Goal: Task Accomplishment & Management: Manage account settings

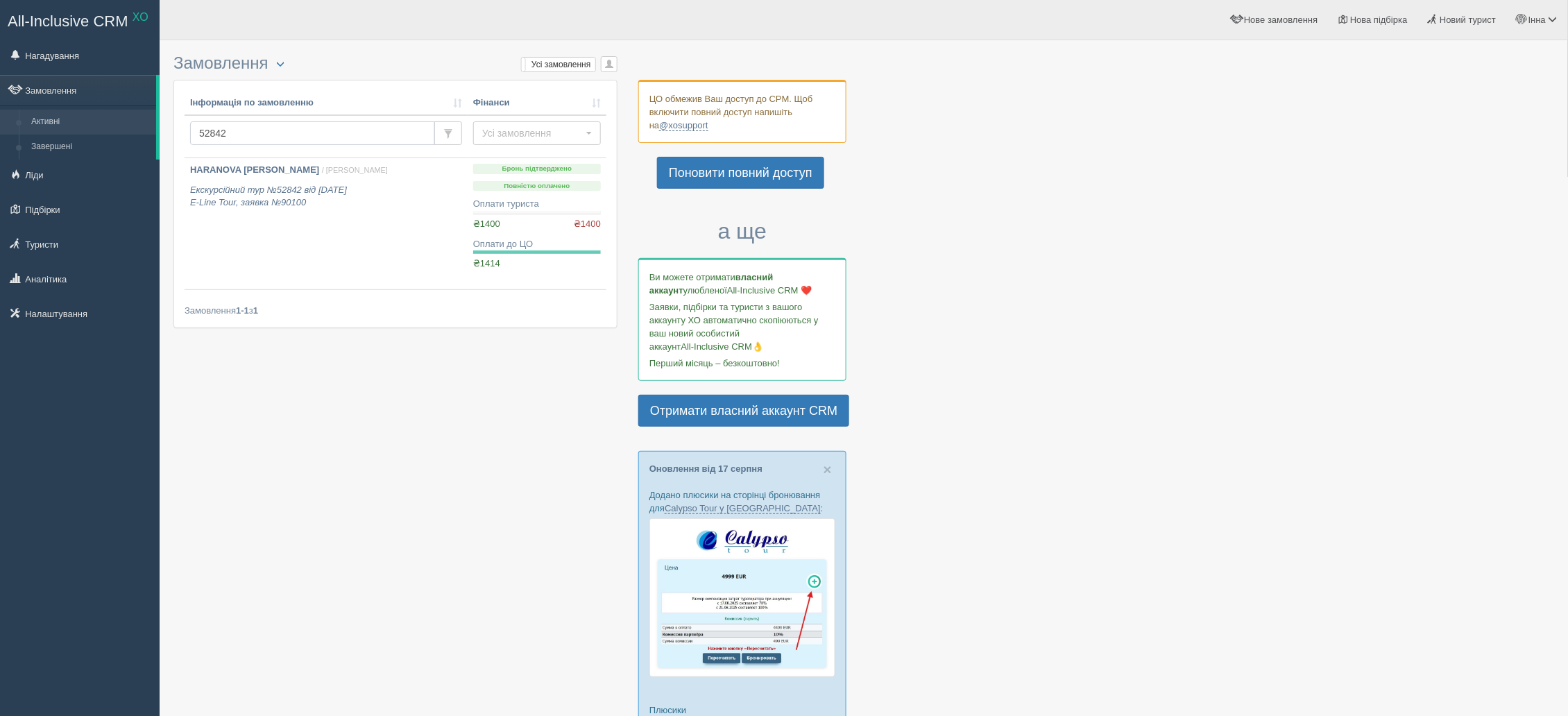
drag, startPoint x: 228, startPoint y: 133, endPoint x: 171, endPoint y: 140, distance: 57.4
click at [171, 140] on div "Замовлення Турист в офісі Скачати в Excel Розширений пошук... Мої замовлення Ус…" at bounding box center [864, 654] width 1408 height 1309
paste input "0994"
type input "50994"
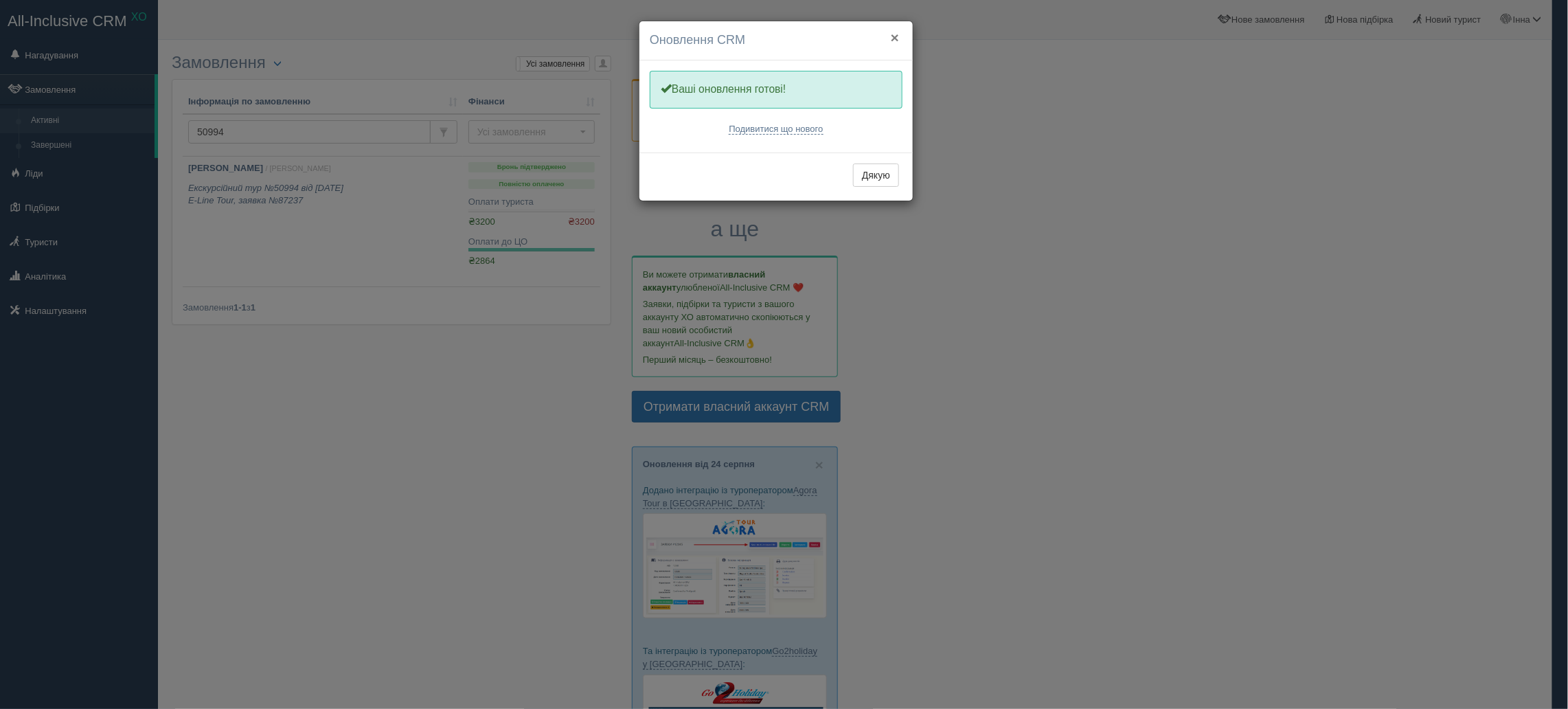
click at [896, 36] on button "×" at bounding box center [895, 38] width 8 height 15
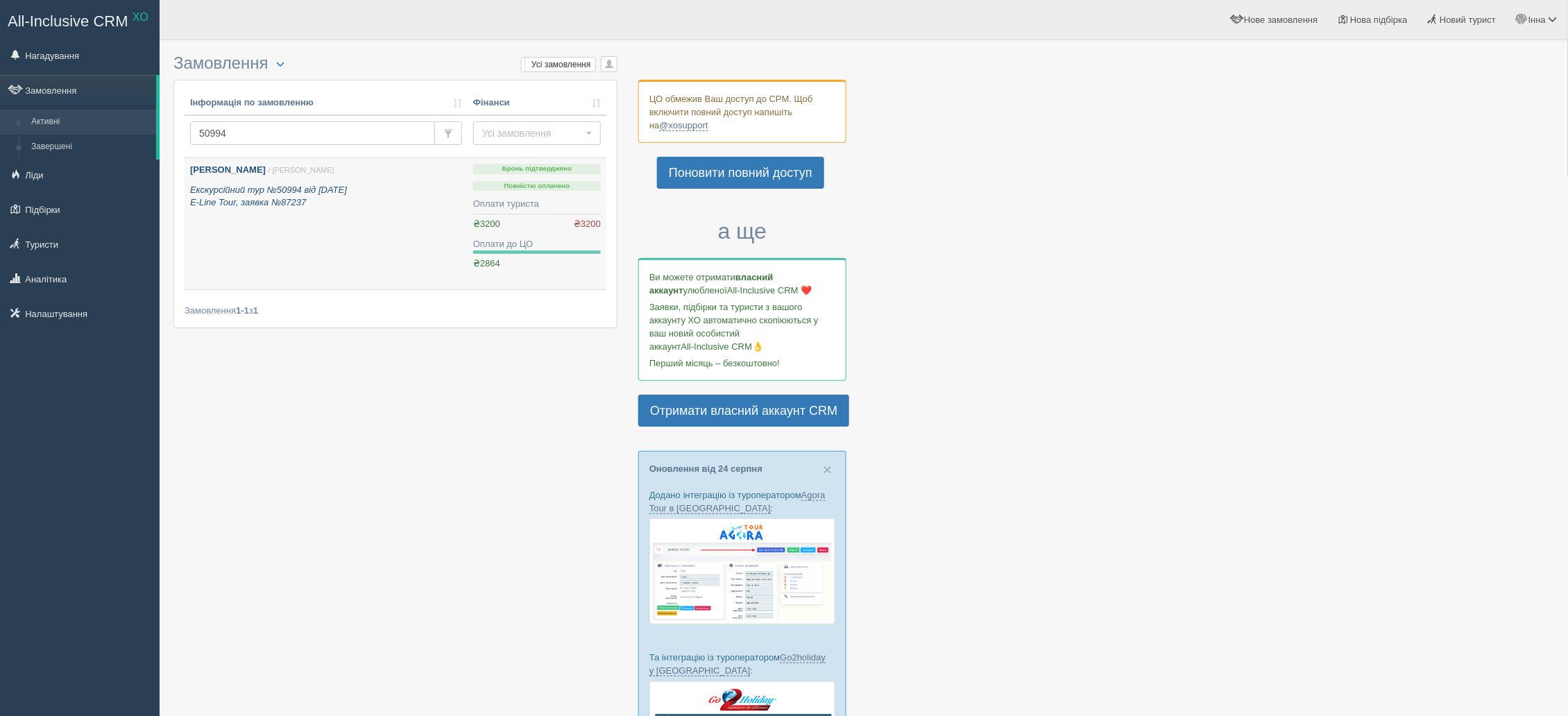
click at [218, 174] on b "[PERSON_NAME]" at bounding box center [228, 170] width 76 height 10
drag, startPoint x: 240, startPoint y: 132, endPoint x: 203, endPoint y: 104, distance: 46.4
click at [189, 132] on td "50994" at bounding box center [326, 137] width 283 height 43
type input "54528"
click at [246, 190] on icon "Автобус №54528 від 12.08.2024 Alf, заявка №232436" at bounding box center [265, 196] width 149 height 24
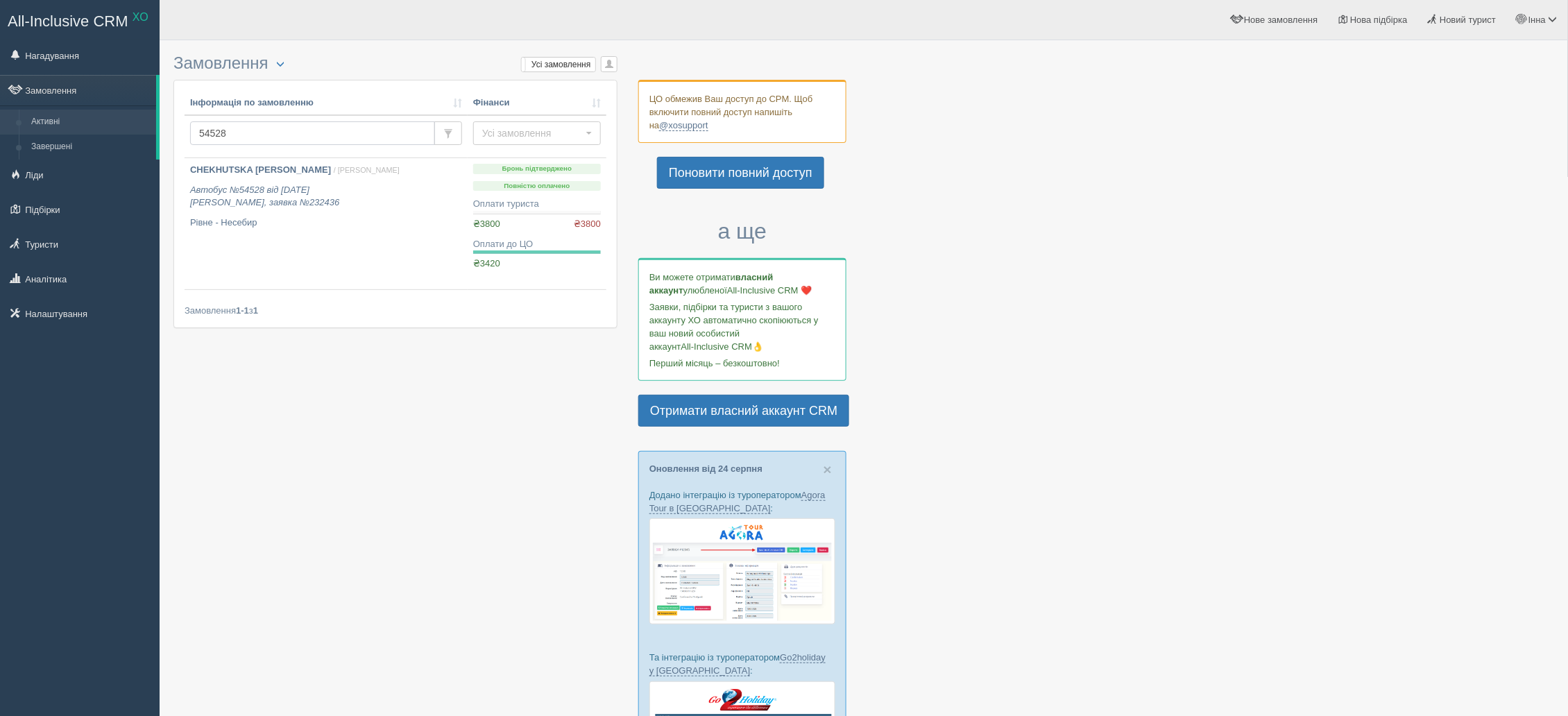
drag, startPoint x: 231, startPoint y: 130, endPoint x: 165, endPoint y: 129, distance: 66.0
click at [165, 129] on div "Замовлення Турист в офісі Скачати в Excel Розширений пошук... Мої замовлення Ус…" at bounding box center [864, 512] width 1408 height 1025
type input "52842"
click at [210, 169] on b "HARANOVA OLHA" at bounding box center [255, 170] width 129 height 10
drag, startPoint x: 272, startPoint y: 135, endPoint x: 188, endPoint y: 143, distance: 84.4
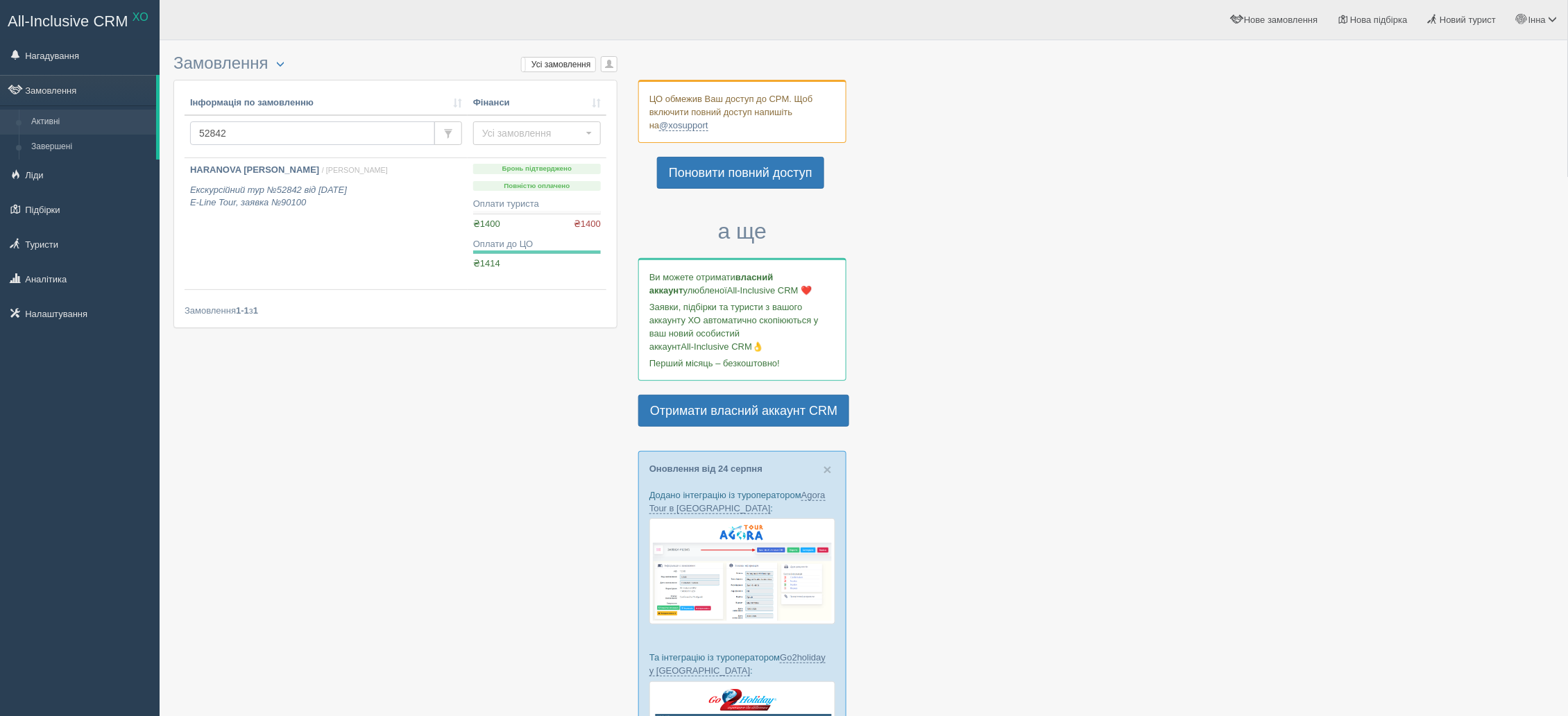
click at [188, 143] on td "52842" at bounding box center [326, 137] width 283 height 43
type input "50994"
drag, startPoint x: 268, startPoint y: 125, endPoint x: 153, endPoint y: 128, distance: 115.0
click at [153, 128] on div "All-Inclusive CRM XO Нагадування Замовлення Активні" at bounding box center [784, 512] width 1568 height 1024
type input "54528"
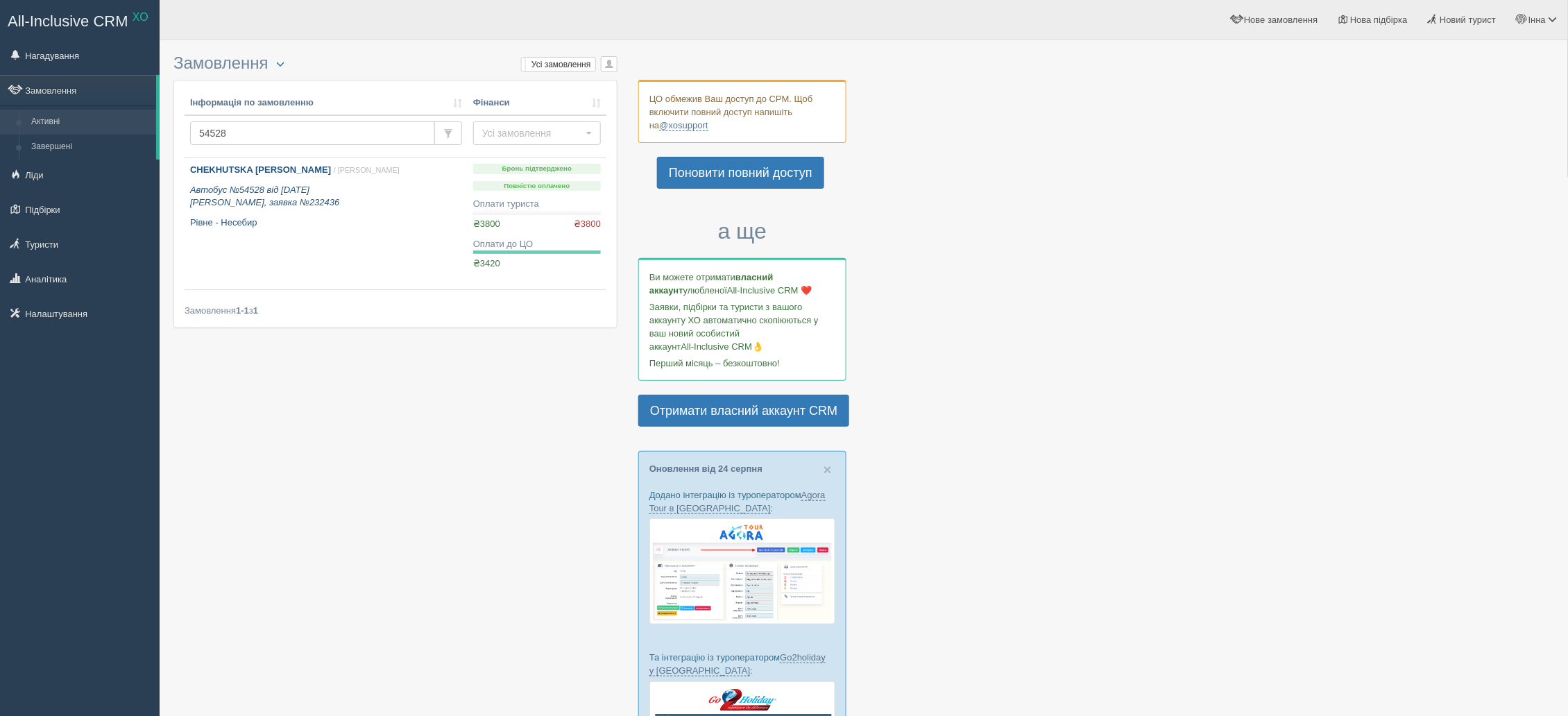
click at [256, 166] on b "CHEKHUTSKA [PERSON_NAME]" at bounding box center [261, 170] width 141 height 10
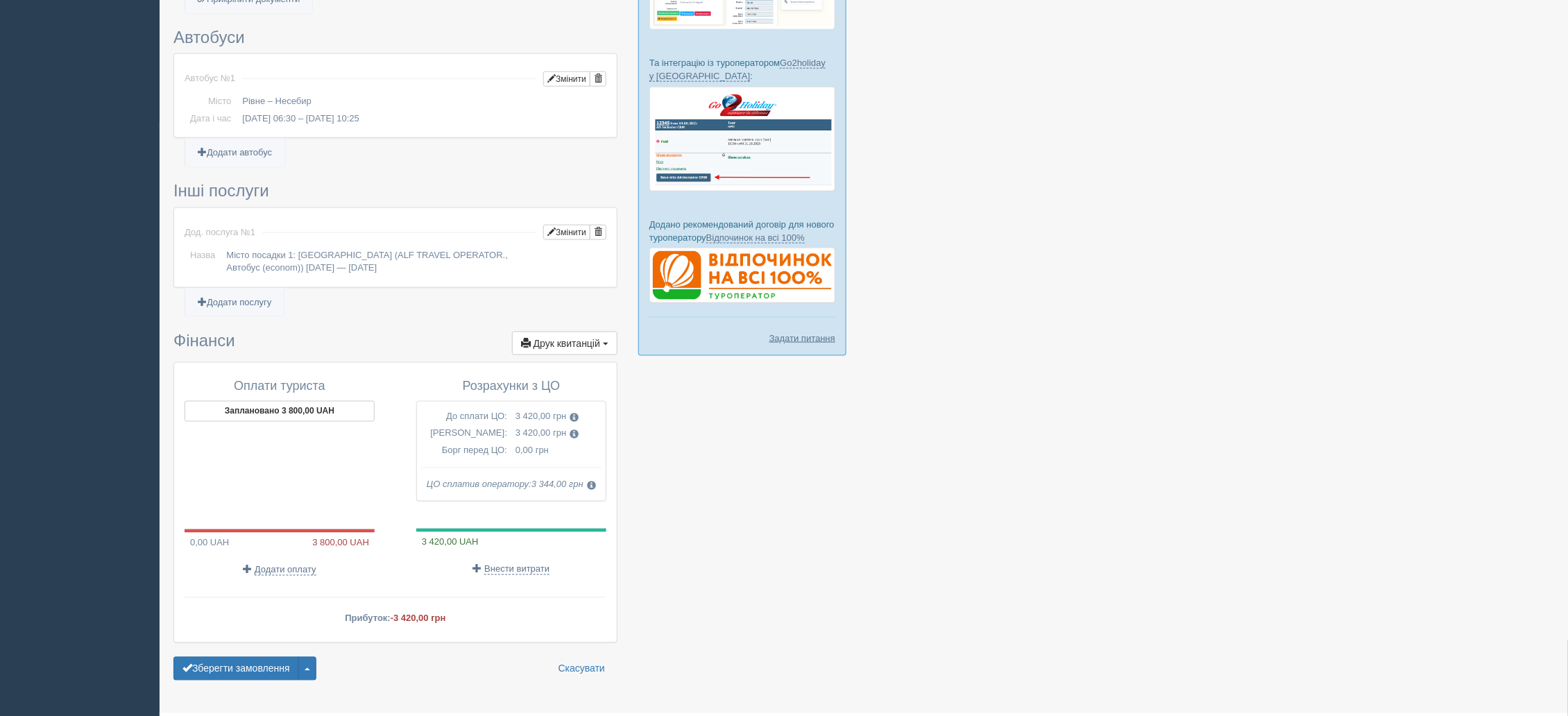
scroll to position [631, 0]
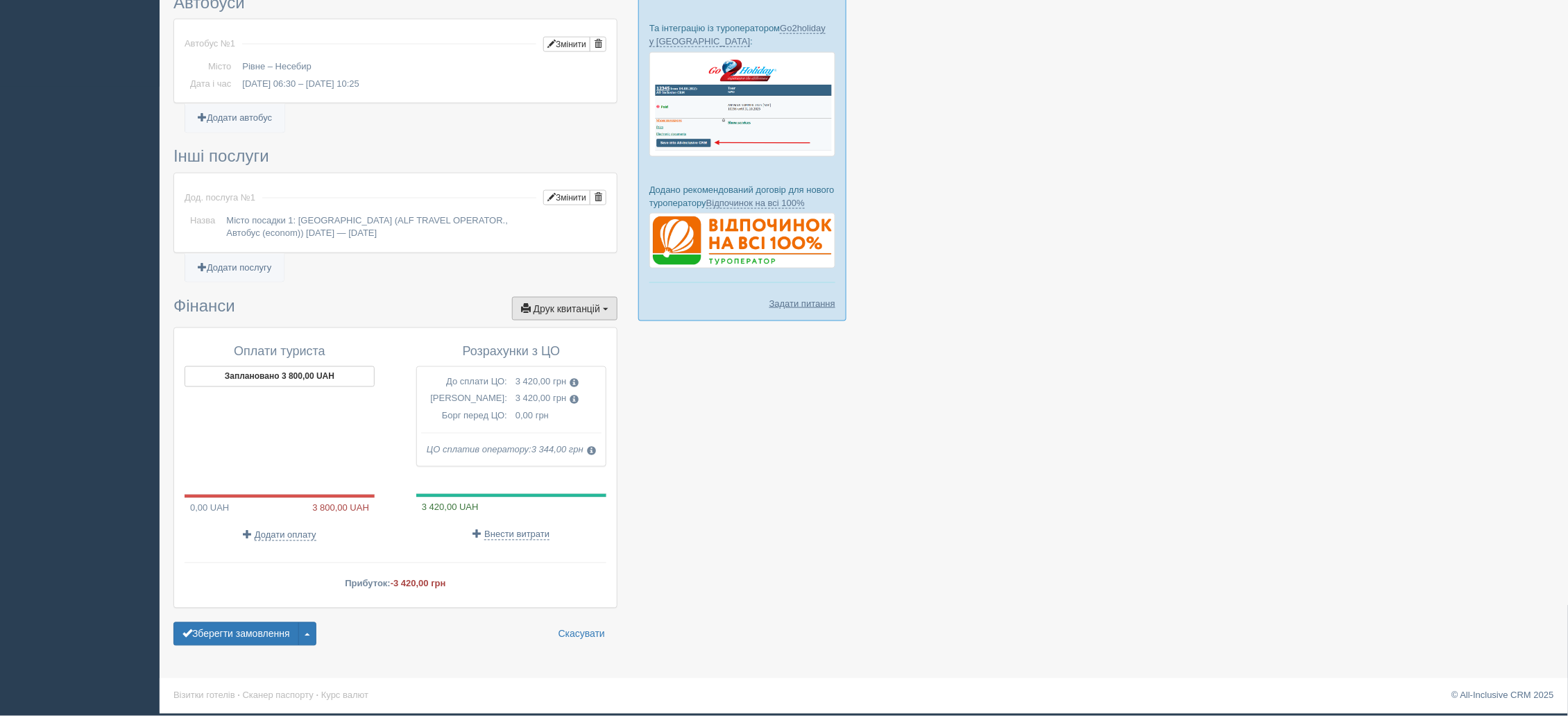
click at [570, 303] on span "Друк квитанцій" at bounding box center [567, 308] width 67 height 11
click at [511, 473] on link "Рахунок від ЦО №1 від 13.08.2024" at bounding box center [537, 471] width 159 height 23
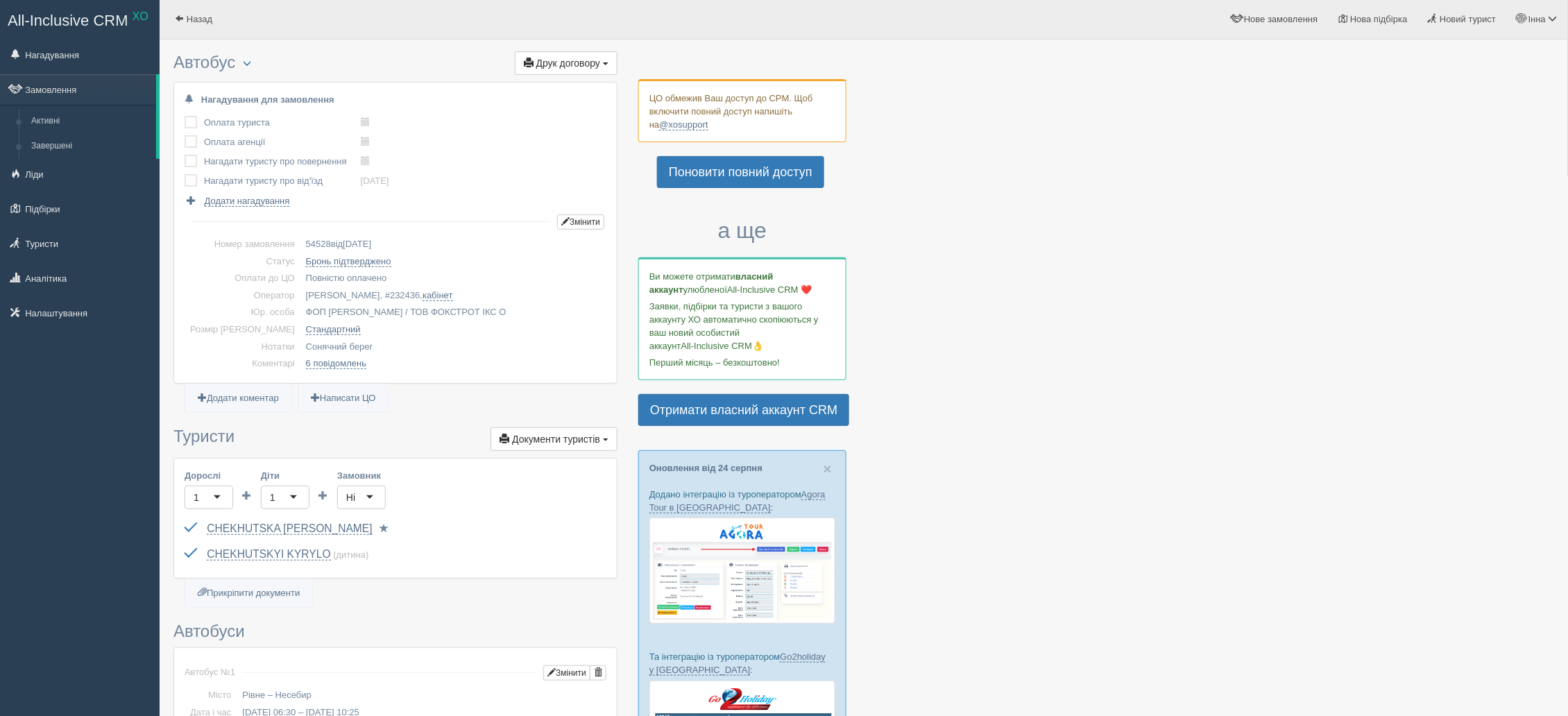
scroll to position [0, 0]
click at [604, 60] on button "Друк договору Друк" at bounding box center [566, 64] width 103 height 24
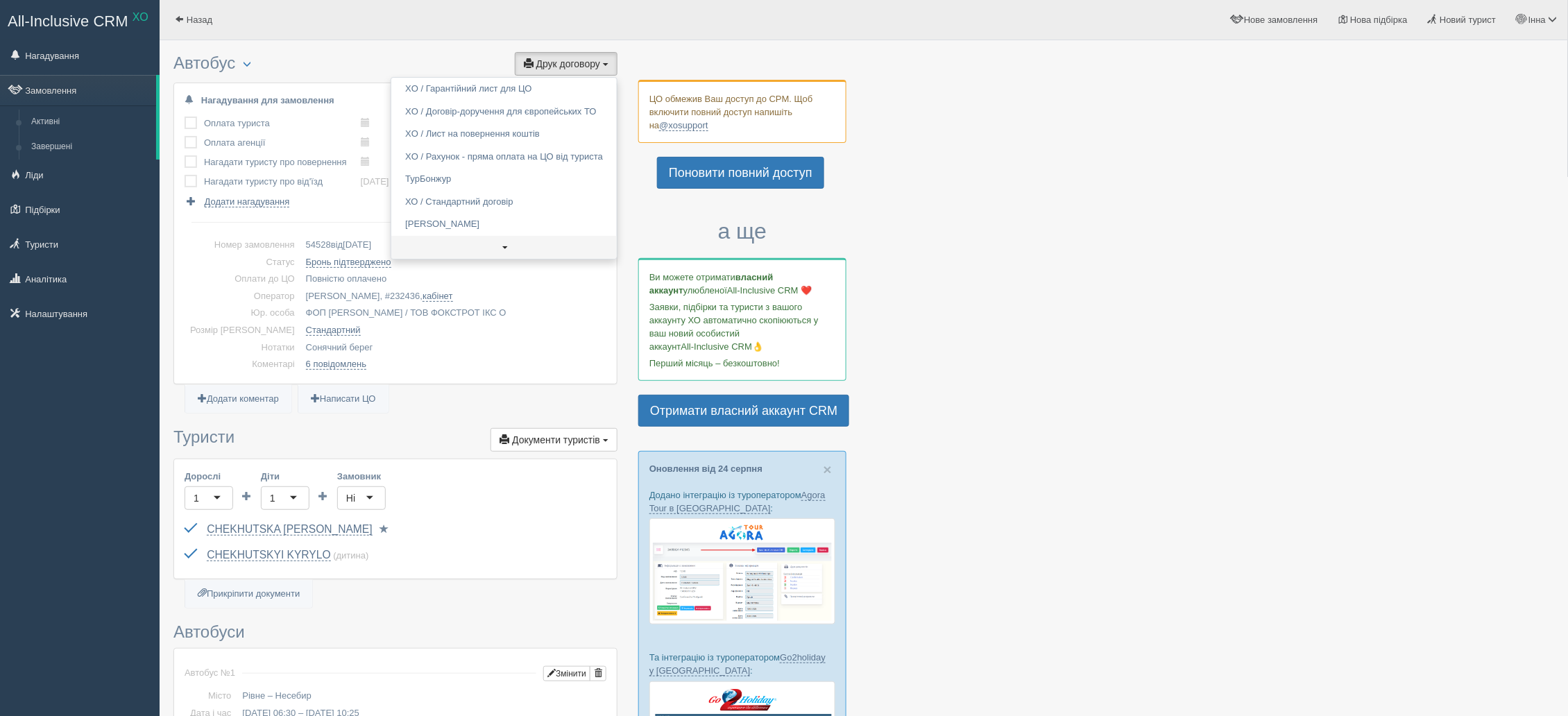
click at [490, 251] on link at bounding box center [504, 247] width 226 height 23
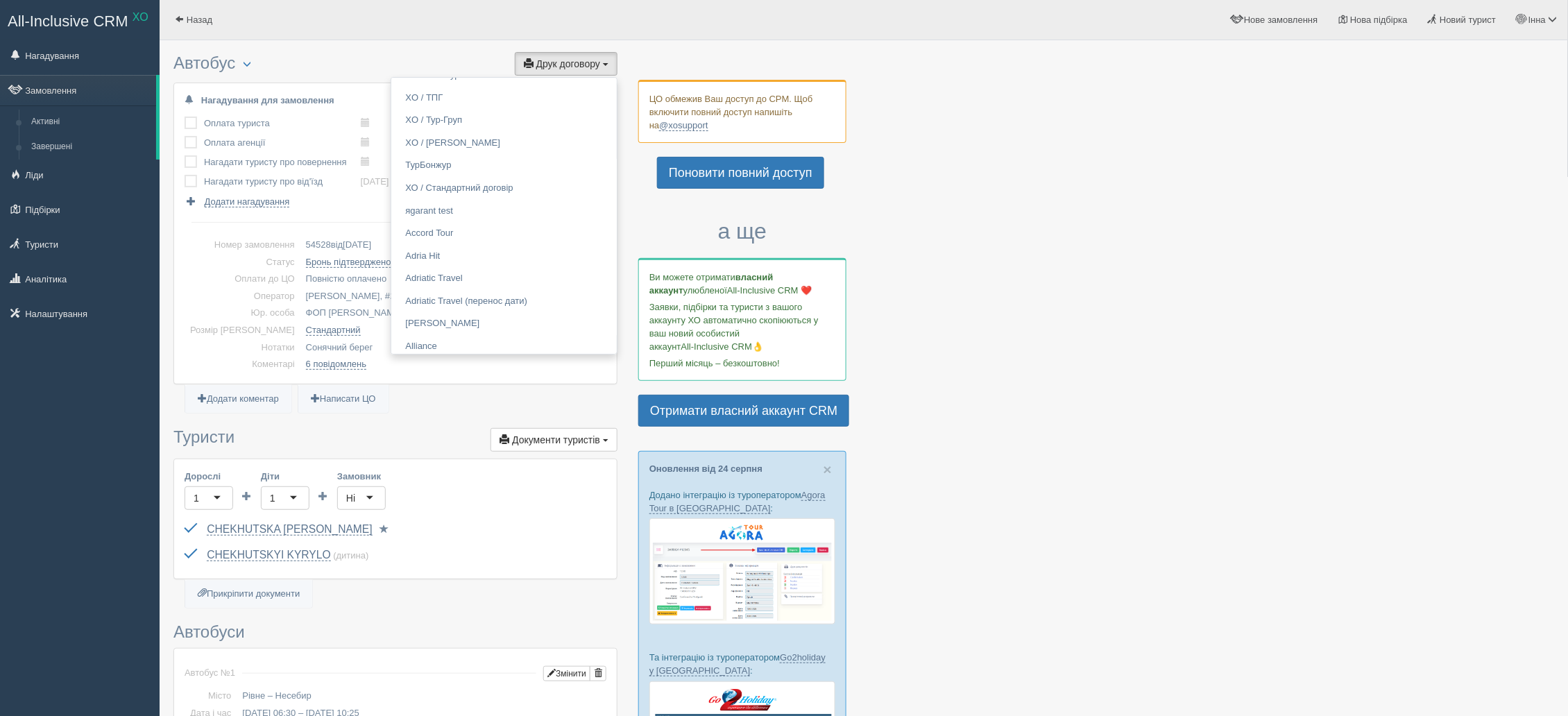
scroll to position [728, 0]
click at [415, 212] on link "Alf" at bounding box center [504, 218] width 226 height 23
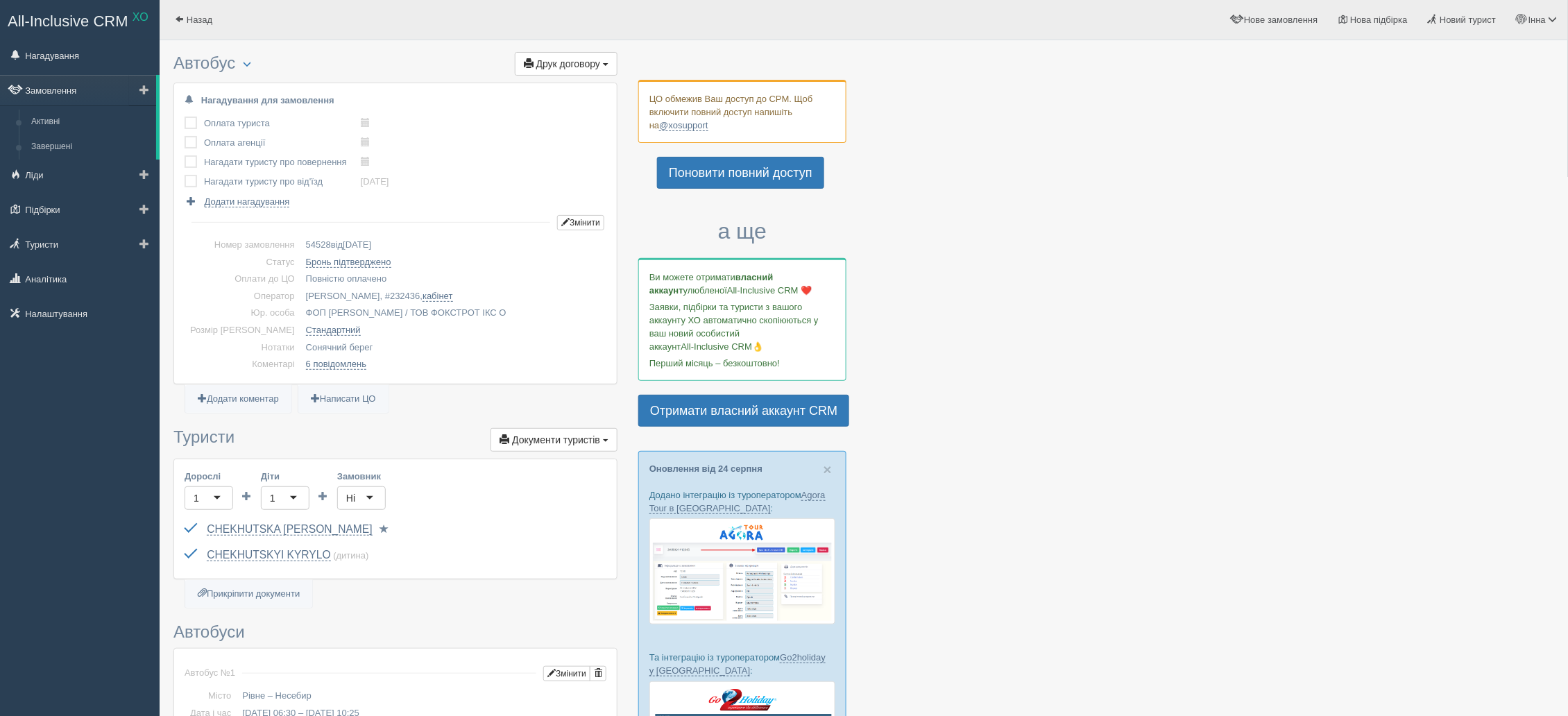
click at [68, 89] on link "Замовлення" at bounding box center [78, 90] width 156 height 31
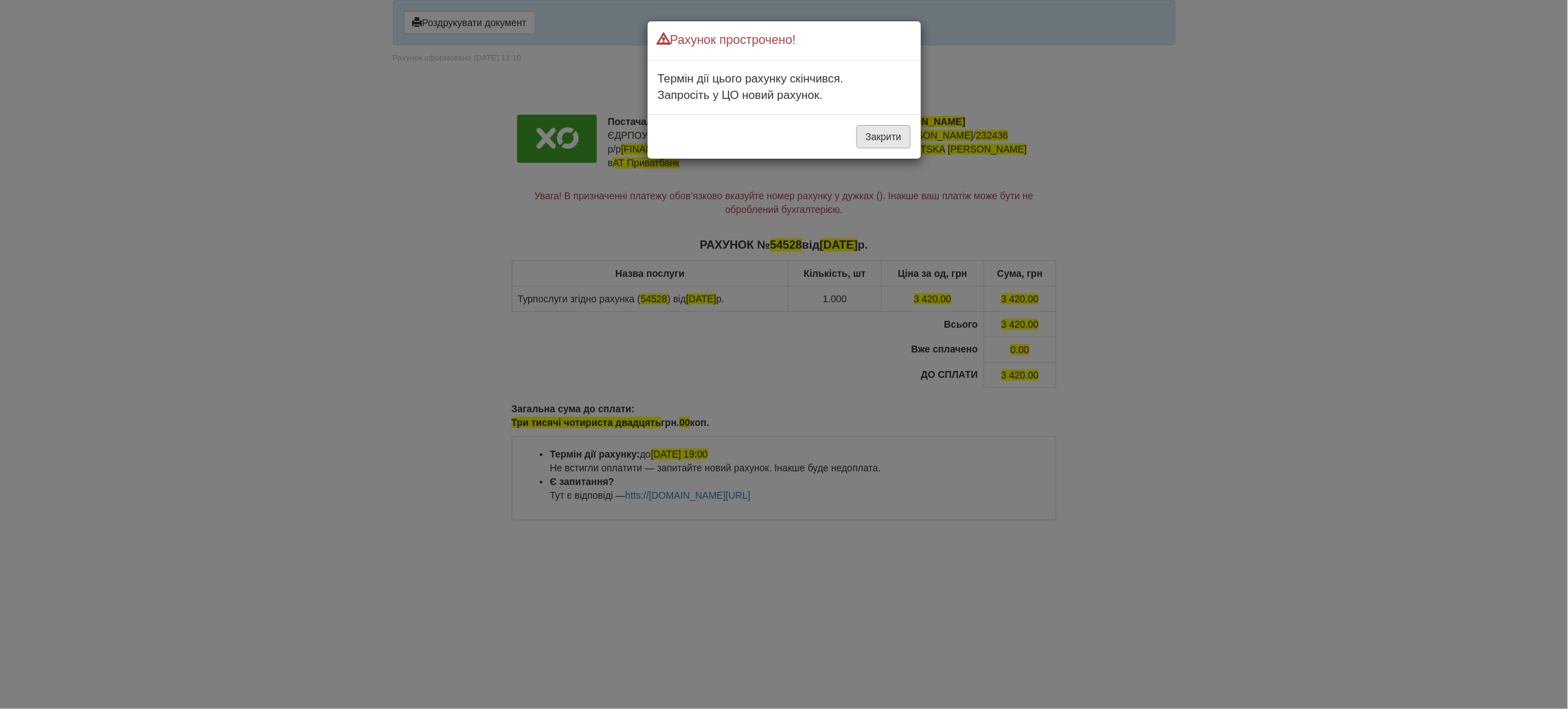
click at [868, 143] on button "Закрити" at bounding box center [884, 137] width 54 height 23
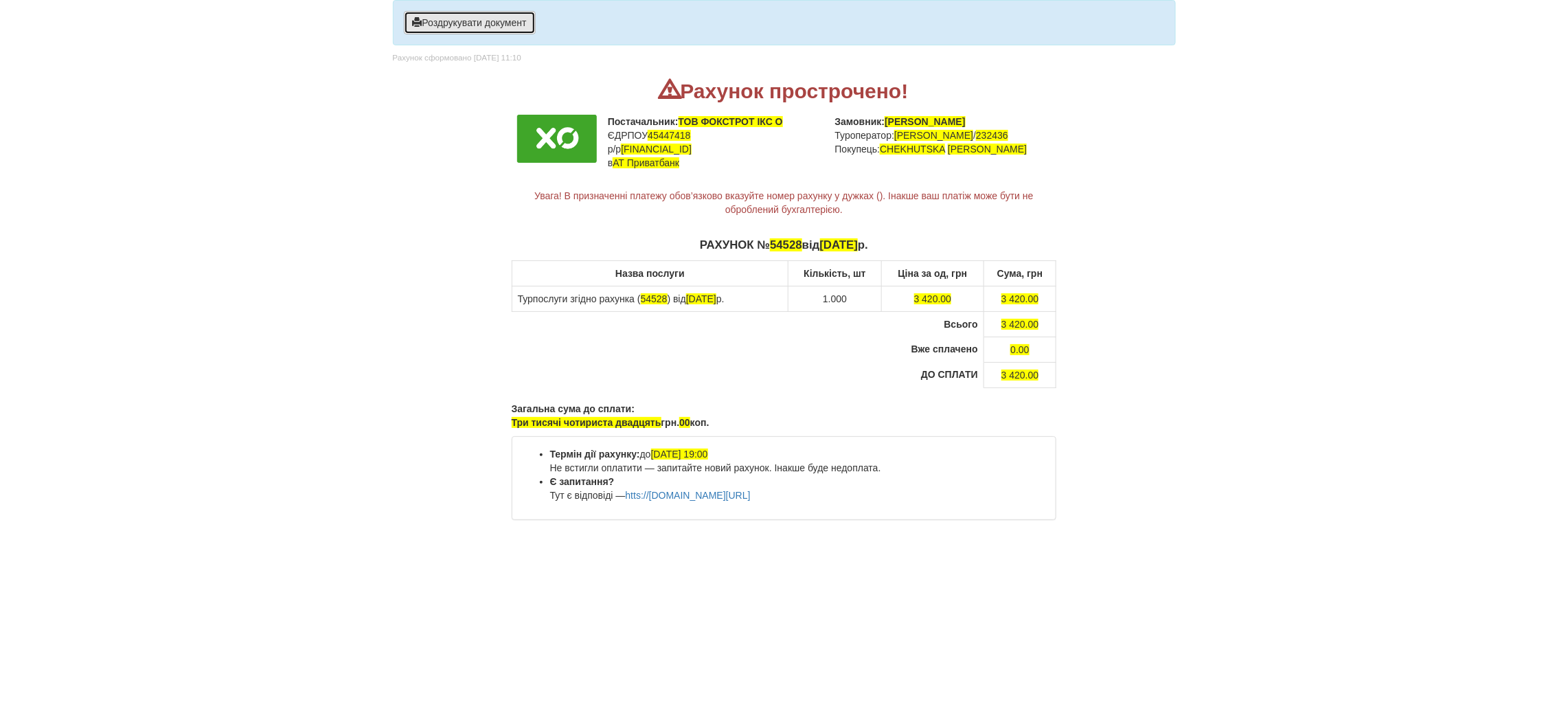
click at [484, 26] on button "Роздрукувати документ" at bounding box center [470, 23] width 132 height 23
click at [492, 29] on button "Роздрукувати документ" at bounding box center [470, 23] width 132 height 23
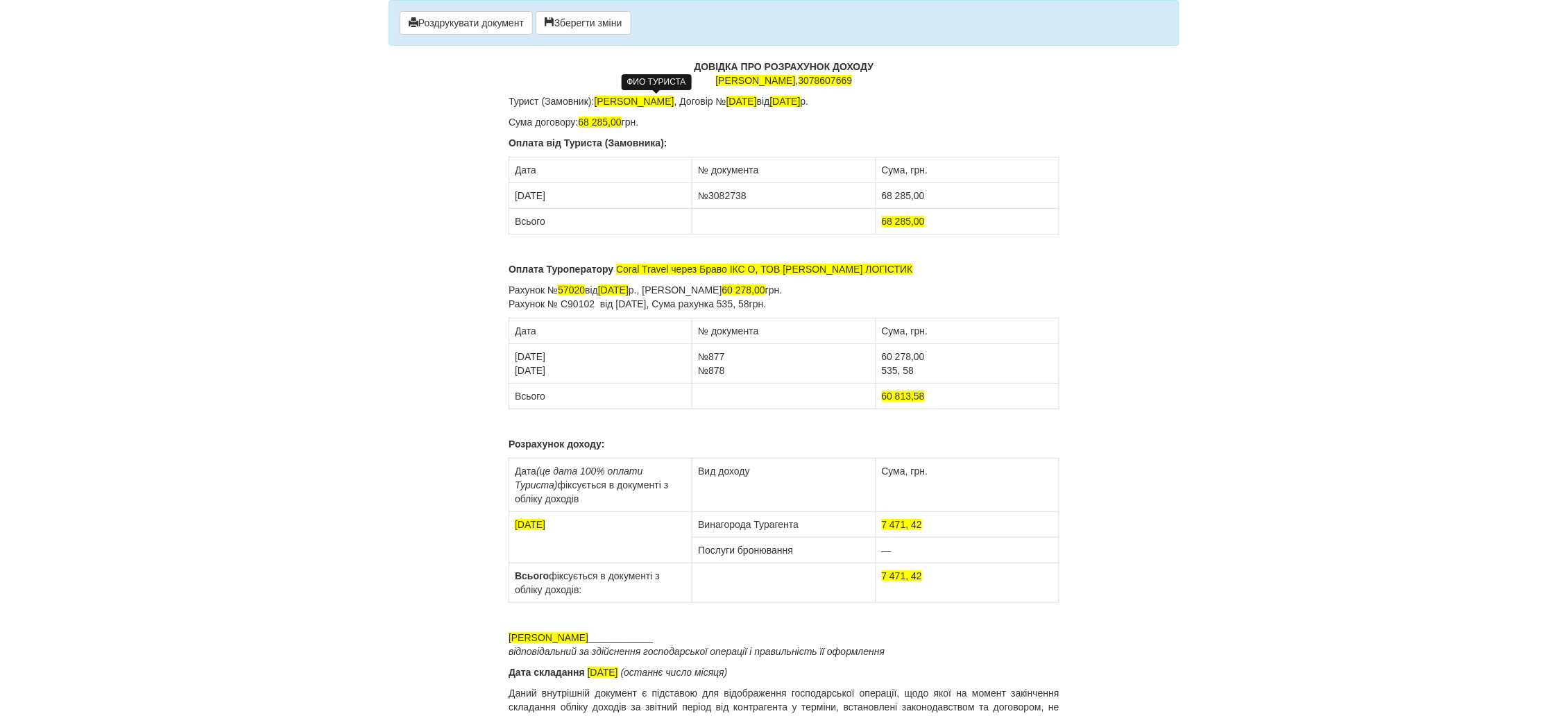
drag, startPoint x: 715, startPoint y: 96, endPoint x: 598, endPoint y: 100, distance: 117.1
click at [598, 100] on p "Турист (Замовник): [PERSON_NAME] , Договір № [DATE] від [DATE]" at bounding box center [784, 101] width 551 height 14
drag, startPoint x: 779, startPoint y: 102, endPoint x: 772, endPoint y: 104, distance: 7.3
click at [772, 104] on span "[DATE]" at bounding box center [786, 101] width 31 height 11
click at [788, 99] on span "09/09/24" at bounding box center [786, 101] width 31 height 11
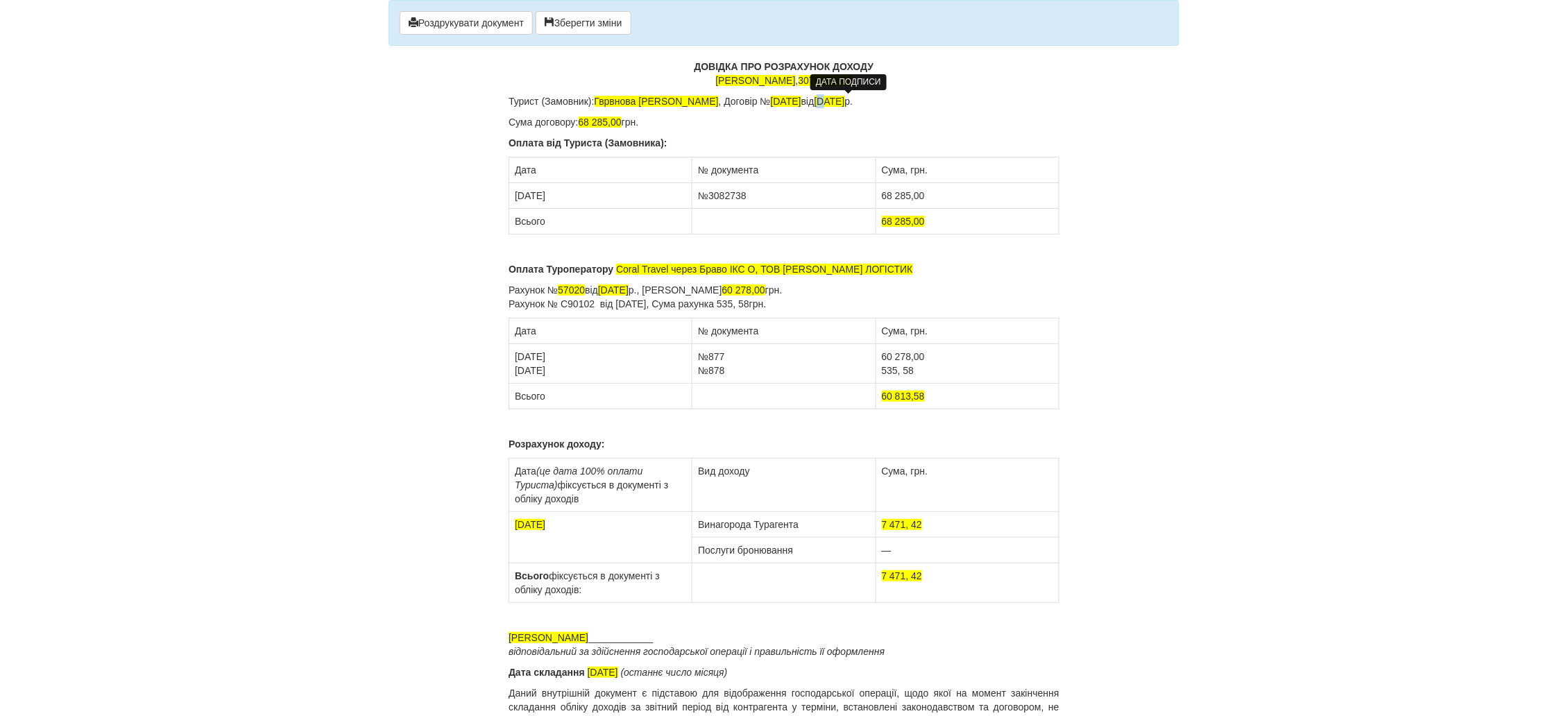
drag, startPoint x: 834, startPoint y: 101, endPoint x: 828, endPoint y: 104, distance: 6.7
click at [828, 104] on span "03.09.2024" at bounding box center [830, 101] width 31 height 11
click at [844, 101] on span "09.09.2024" at bounding box center [830, 101] width 31 height 11
drag, startPoint x: 609, startPoint y: 123, endPoint x: 584, endPoint y: 120, distance: 25.2
click at [584, 120] on span "68 285,00" at bounding box center [600, 122] width 43 height 11
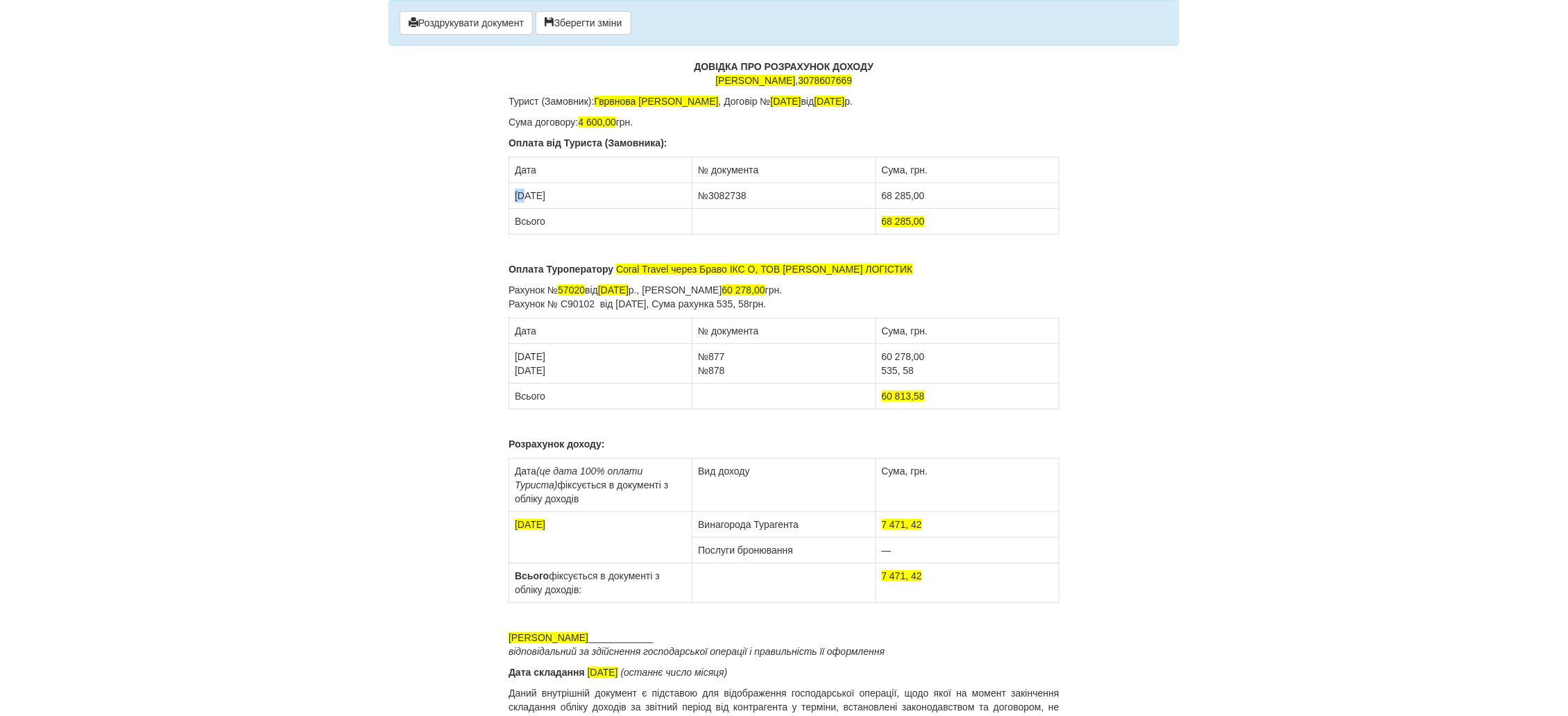
drag, startPoint x: 526, startPoint y: 199, endPoint x: 510, endPoint y: 198, distance: 16.0
click at [510, 198] on td "03.09.2024" at bounding box center [601, 196] width 183 height 26
click at [535, 196] on td "12.09.2024" at bounding box center [601, 196] width 183 height 26
drag, startPoint x: 770, startPoint y: 176, endPoint x: 738, endPoint y: 168, distance: 33.0
click at [738, 168] on td "№ документа" at bounding box center [784, 170] width 183 height 26
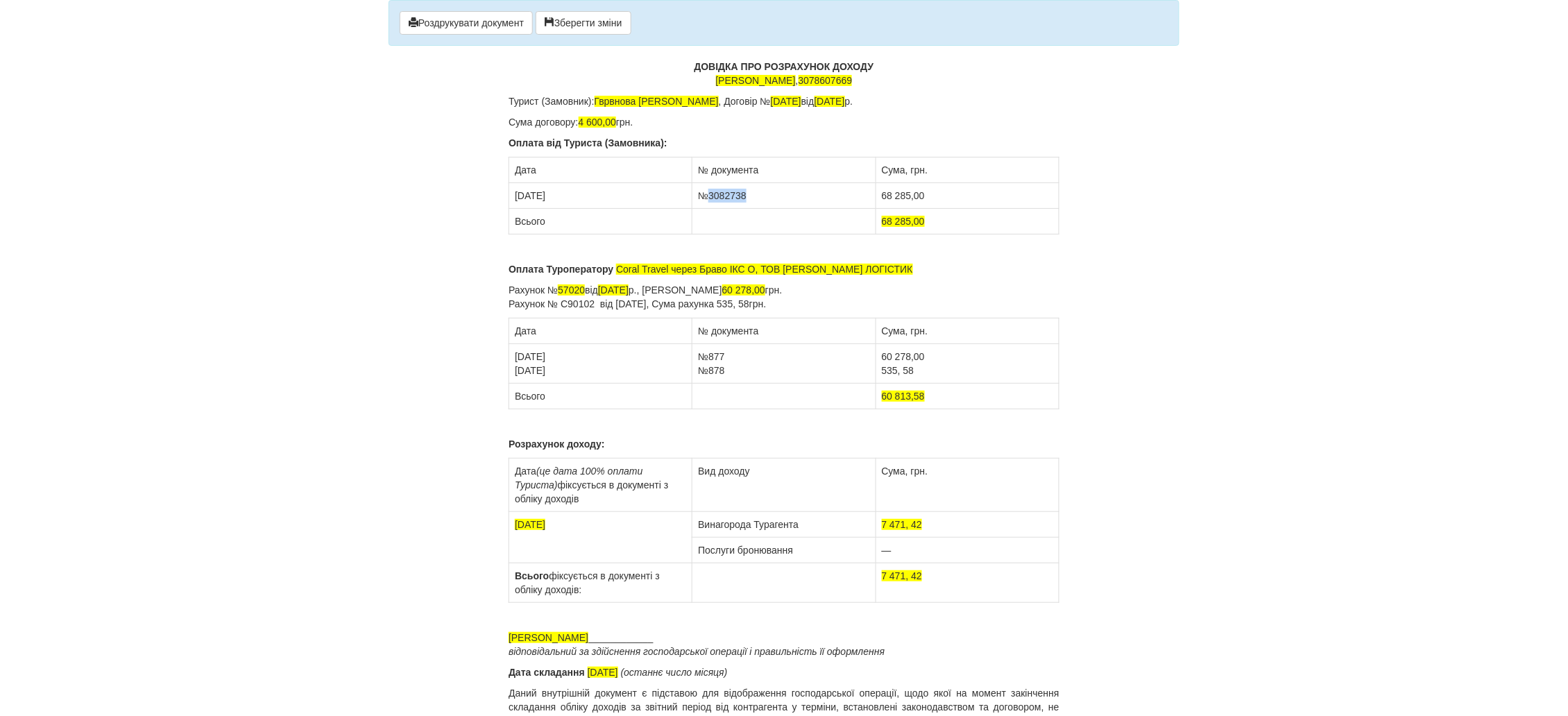
drag, startPoint x: 744, startPoint y: 196, endPoint x: 709, endPoint y: 198, distance: 35.1
click at [709, 198] on td "№3082738" at bounding box center [784, 196] width 183 height 26
drag, startPoint x: 909, startPoint y: 193, endPoint x: 881, endPoint y: 201, distance: 29.1
click at [881, 201] on td "68 285,00" at bounding box center [967, 196] width 183 height 26
click at [888, 189] on td "4600,00" at bounding box center [967, 196] width 183 height 26
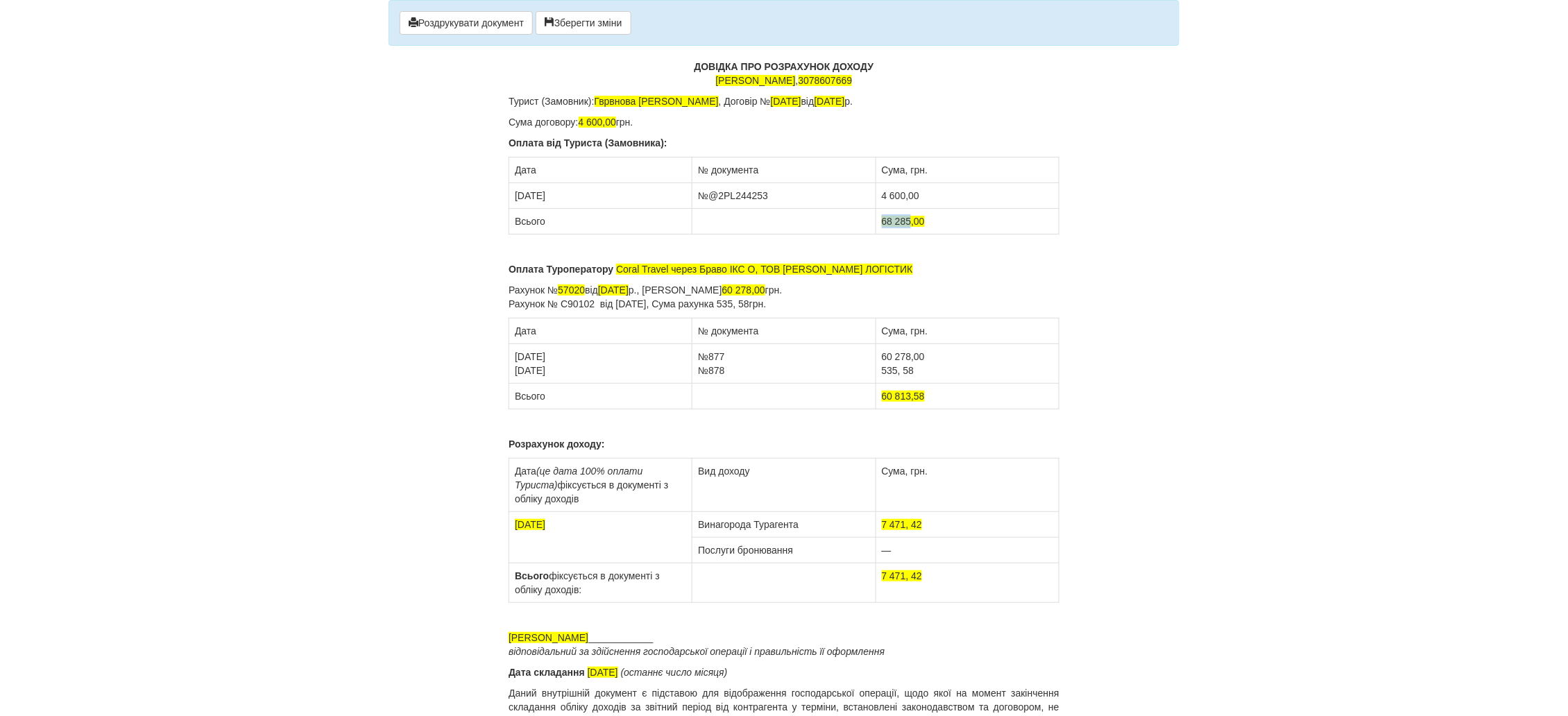
drag, startPoint x: 912, startPoint y: 218, endPoint x: 869, endPoint y: 223, distance: 43.3
click at [869, 223] on tr "Всього 68 285,00" at bounding box center [784, 221] width 550 height 26
drag, startPoint x: 723, startPoint y: 218, endPoint x: 696, endPoint y: 224, distance: 27.7
click at [696, 224] on td "4 60" at bounding box center [784, 221] width 183 height 26
click at [881, 221] on span ",00" at bounding box center [888, 221] width 13 height 11
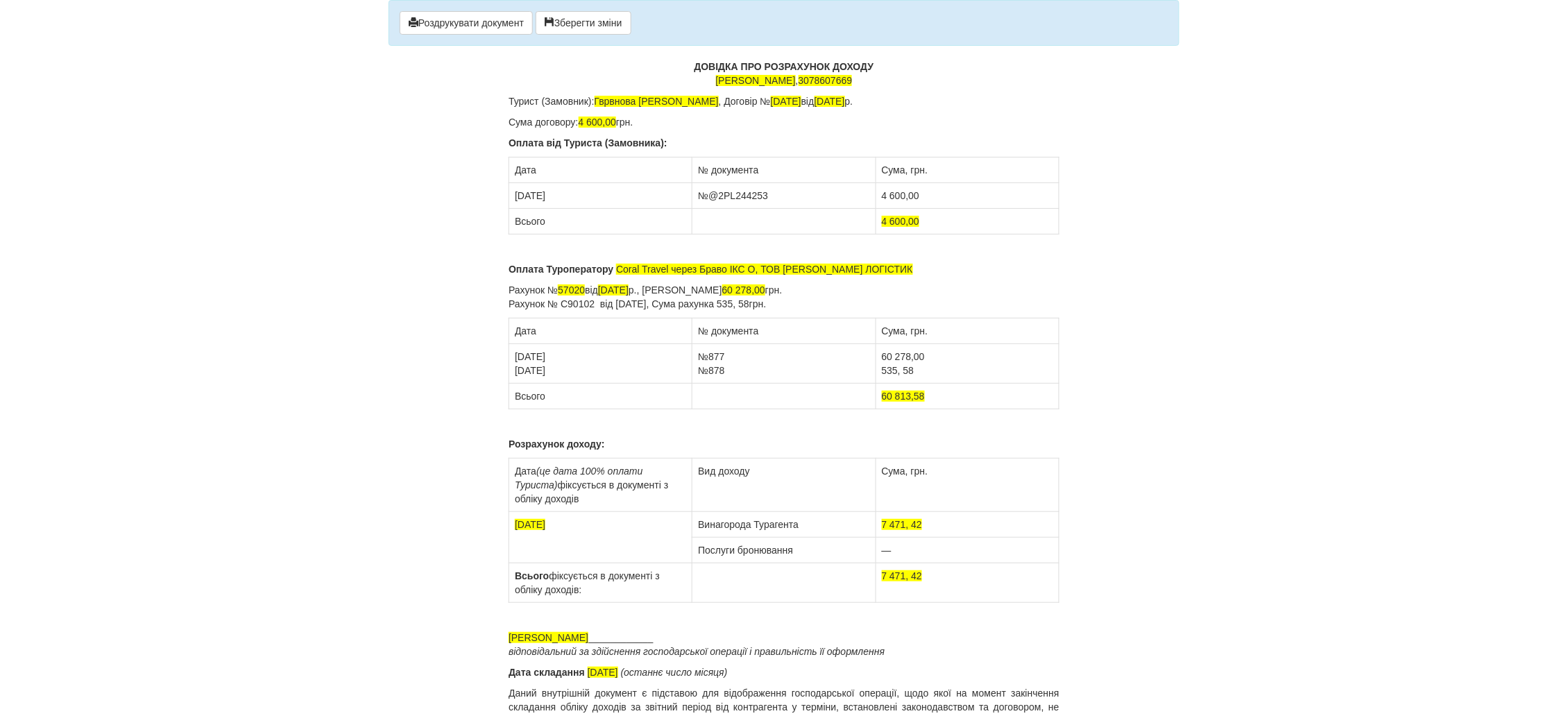
click at [933, 269] on p "Оплата Туроператору Coral Travel через Браво ІКС О, ТОВ ЕЙР ЛАЙФ ЛОГІСТИК" at bounding box center [784, 269] width 551 height 14
click at [732, 266] on span "Coral Travel через Браво ІКС О, ТОВ ЕЙР ЛАЙФ ЛОГІСТИК" at bounding box center [764, 269] width 296 height 11
drag, startPoint x: 900, startPoint y: 270, endPoint x: 617, endPoint y: 276, distance: 283.1
click at [617, 276] on p "Оплата Туроператору Coral Travel через Браво ІКС О, ТОВ ЕЙР ЛАЙФ ЛОГІСТИК" at bounding box center [784, 269] width 551 height 14
click at [836, 268] on span "ТОВ " АЛЬФ ТУРИСТИЧНИЙ ОПЕРАТОР" через ФОКСТРОТ" at bounding box center [752, 269] width 273 height 11
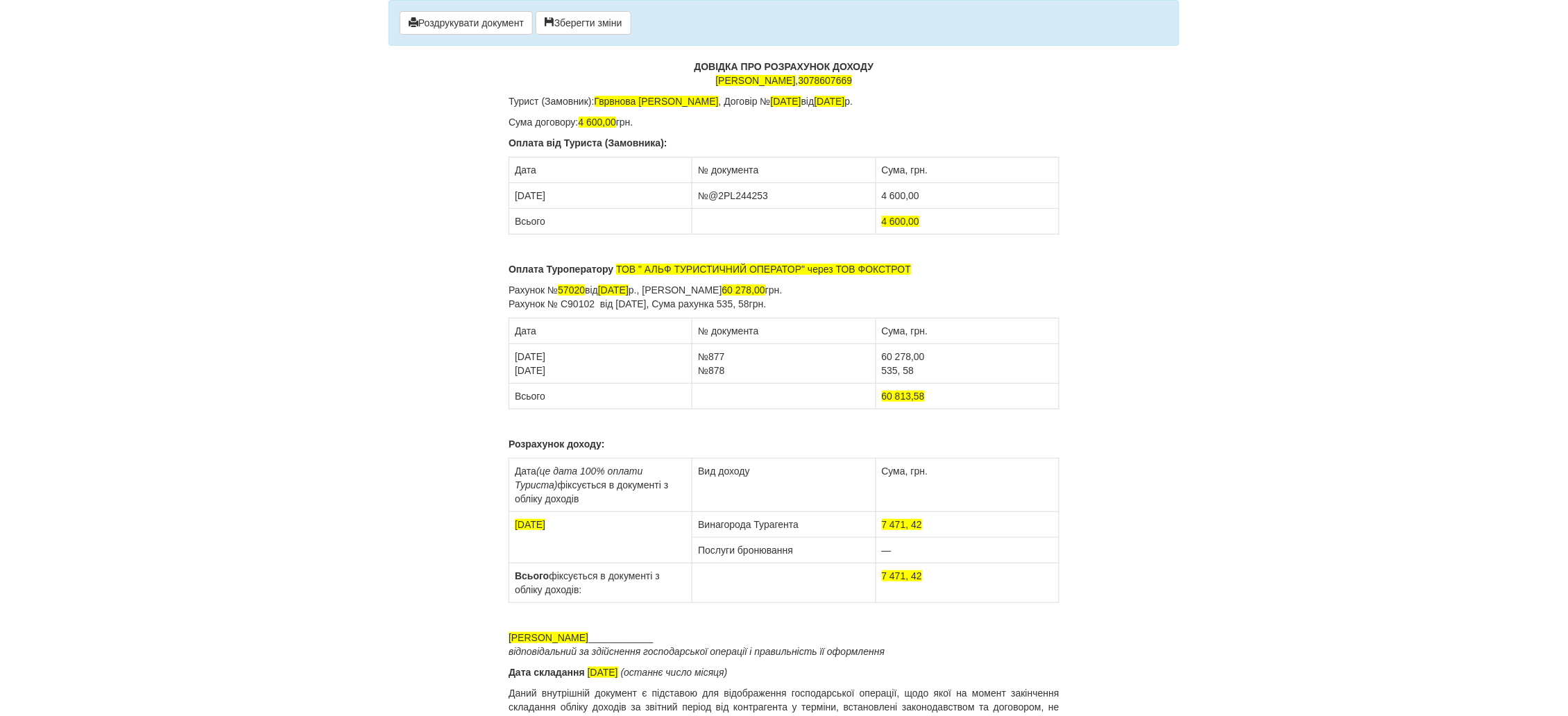
click at [918, 265] on p "Оплата Туроператору ТОВ " АЛЬФ ТУРИСТИЧНИЙ ОПЕРАТОР" через ТОВ ФОКСТРОТ" at bounding box center [784, 269] width 551 height 14
drag, startPoint x: 805, startPoint y: 301, endPoint x: 506, endPoint y: 304, distance: 299.0
click at [506, 304] on div "× Деякі поля не заповнено Ми підсвітили порожні поля червоним кольором. Ви може…" at bounding box center [784, 367] width 812 height 734
drag, startPoint x: 584, startPoint y: 287, endPoint x: 569, endPoint y: 294, distance: 16.6
click at [569, 294] on span "57020" at bounding box center [571, 290] width 27 height 11
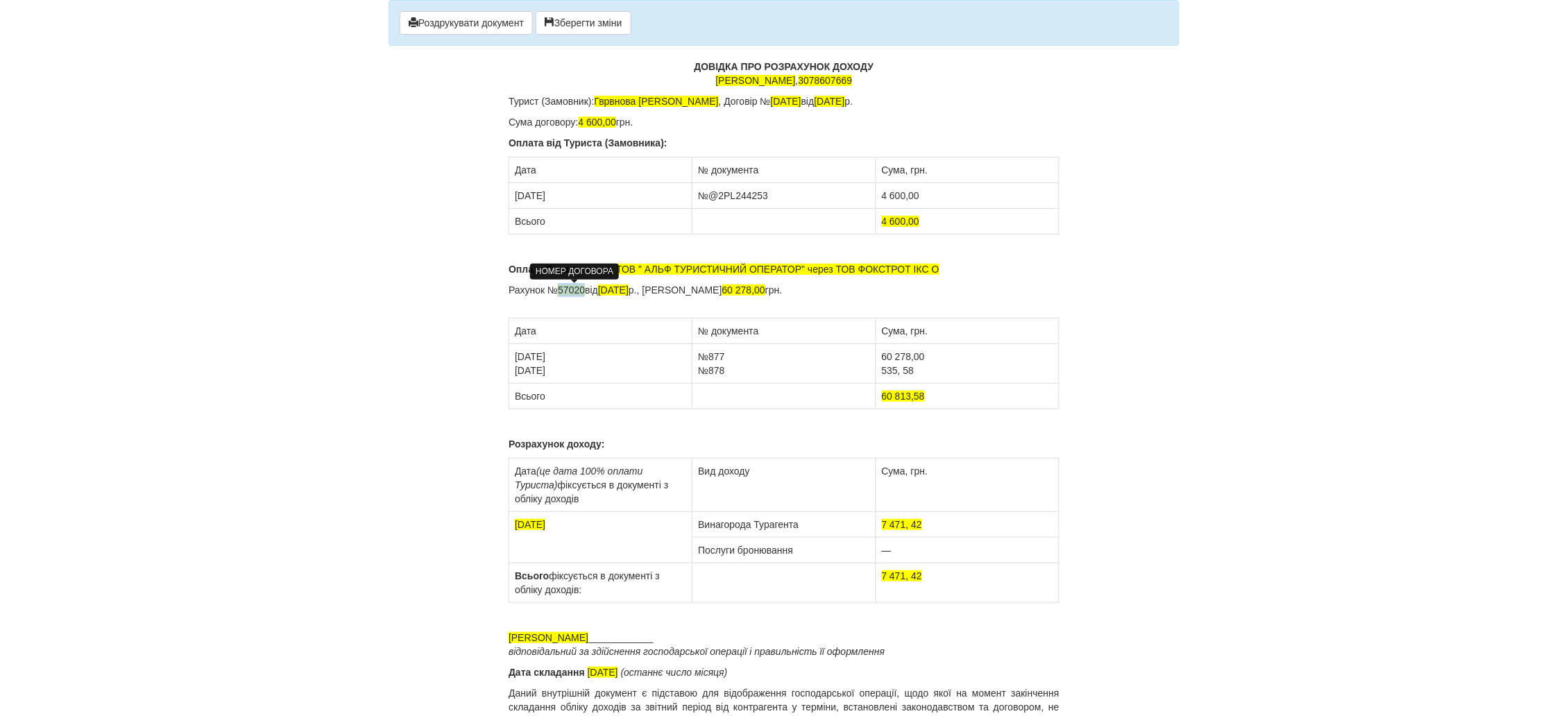
drag, startPoint x: 588, startPoint y: 289, endPoint x: 562, endPoint y: 290, distance: 26.0
click at [562, 290] on p "Рахунок № 57020 від 04.09.2024 р., Сума рахунка 60 278,00 грн." at bounding box center [784, 297] width 551 height 28
drag, startPoint x: 617, startPoint y: 284, endPoint x: 609, endPoint y: 287, distance: 8.5
click at [609, 287] on span "04.09.2024" at bounding box center [613, 290] width 31 height 11
click at [627, 291] on span "13.09.2024" at bounding box center [613, 290] width 31 height 11
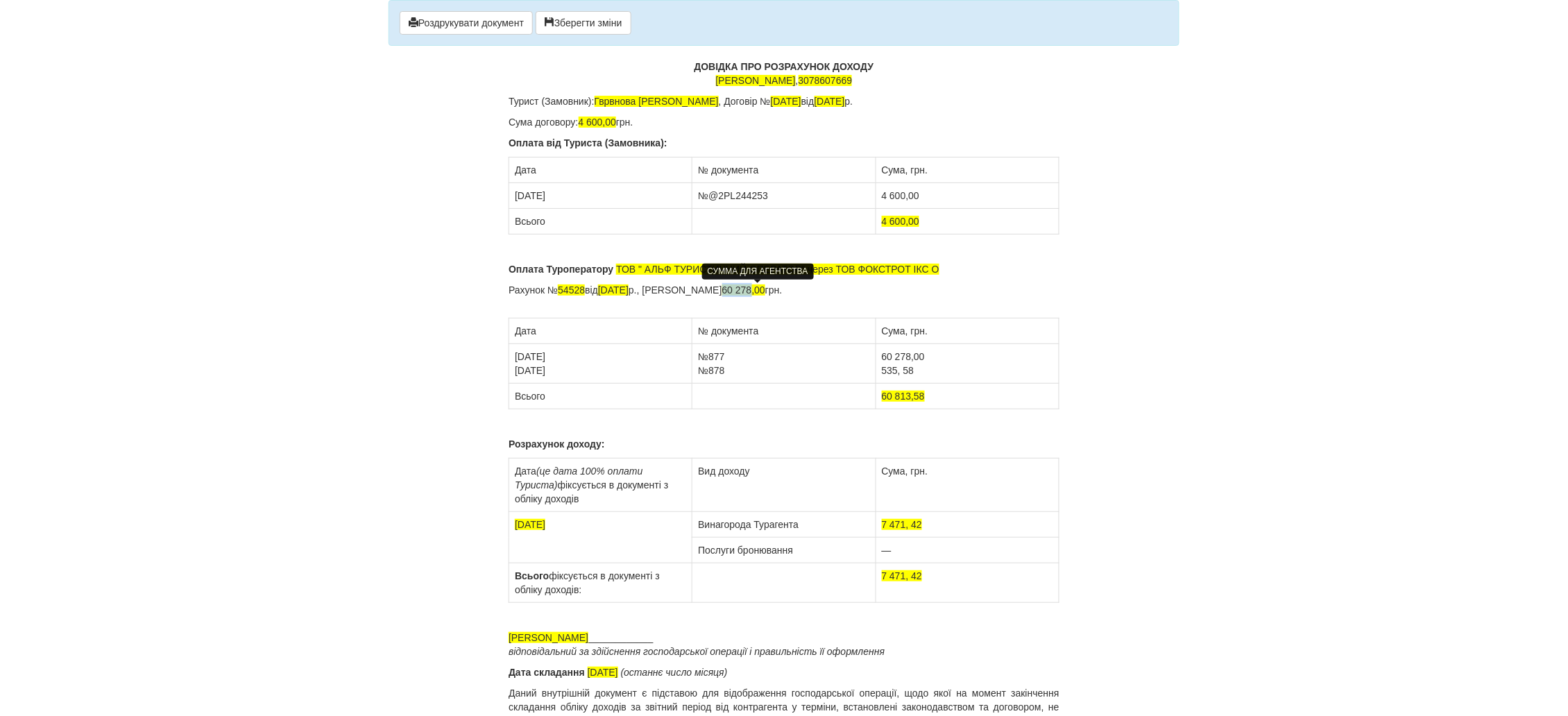
drag, startPoint x: 763, startPoint y: 290, endPoint x: 737, endPoint y: 293, distance: 26.2
click at [737, 293] on span "60 278,00" at bounding box center [743, 290] width 43 height 11
drag, startPoint x: 570, startPoint y: 373, endPoint x: 517, endPoint y: 373, distance: 53.0
click at [517, 373] on td "04.09.2024 10.09.2024" at bounding box center [601, 364] width 183 height 40
drag, startPoint x: 727, startPoint y: 370, endPoint x: 693, endPoint y: 379, distance: 35.2
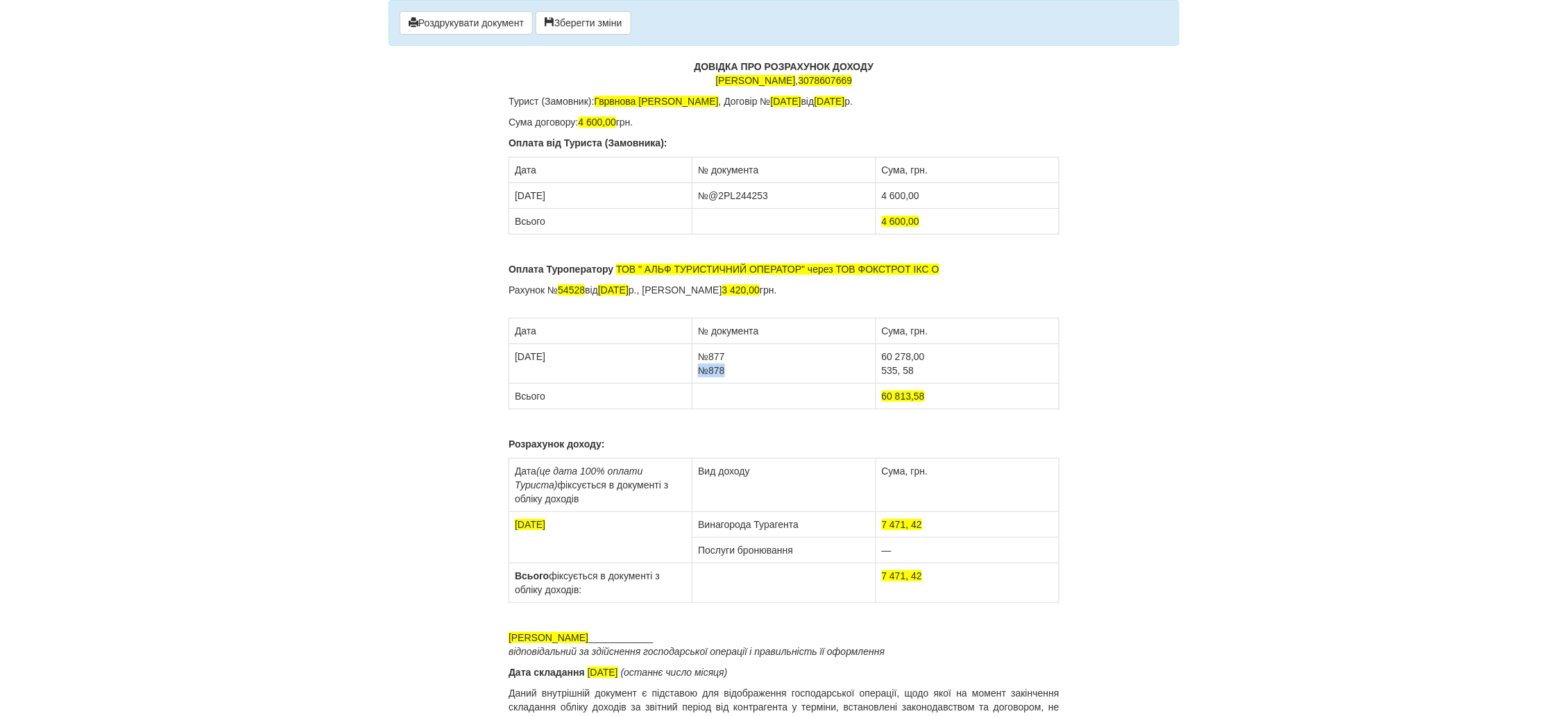
click at [692, 379] on td "№877 №878" at bounding box center [784, 364] width 183 height 40
drag, startPoint x: 939, startPoint y: 374, endPoint x: 876, endPoint y: 376, distance: 63.0
click at [876, 376] on td "60 278,00 535, 58" at bounding box center [967, 364] width 183 height 40
drag, startPoint x: 525, startPoint y: 351, endPoint x: 515, endPoint y: 357, distance: 11.7
click at [515, 357] on td "04.09.2024" at bounding box center [601, 364] width 183 height 40
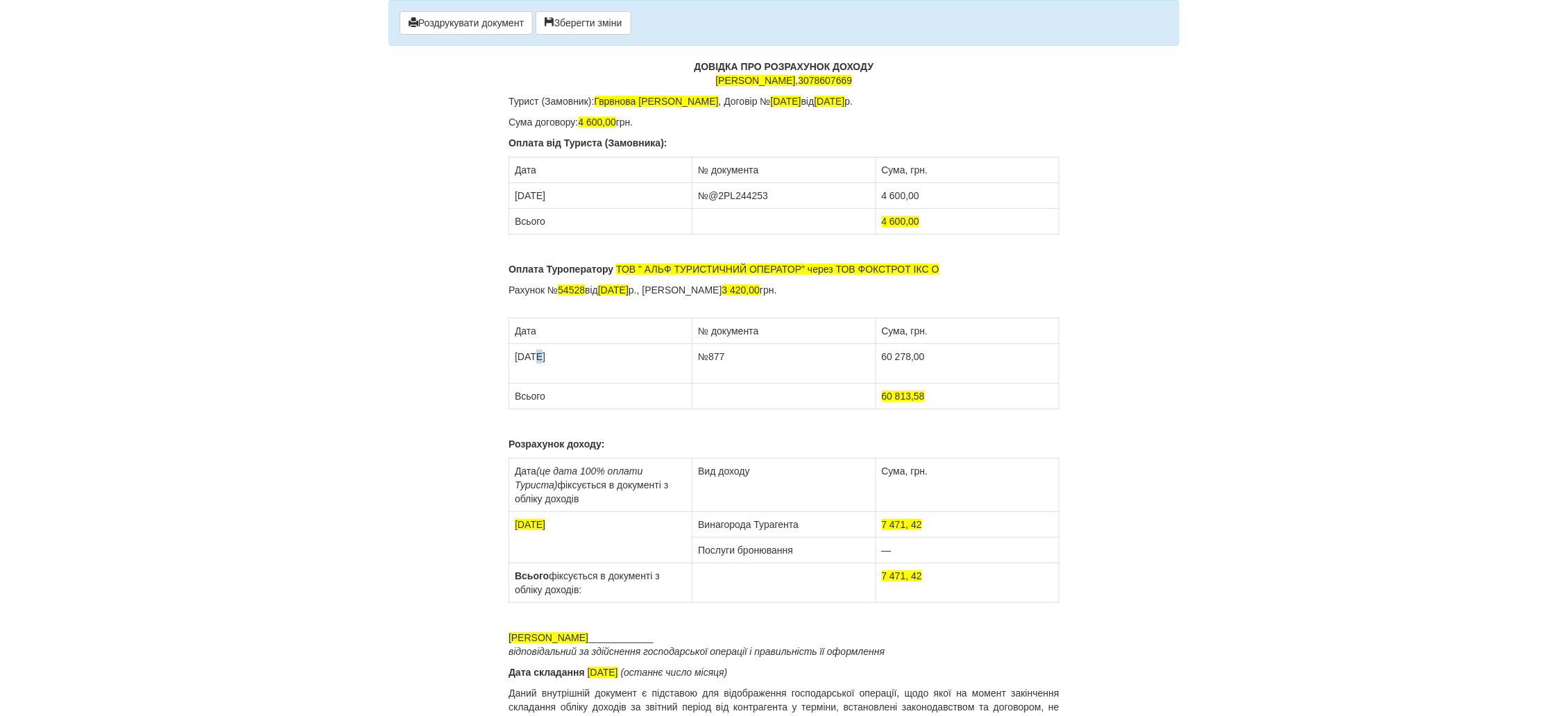
click at [535, 359] on td "13.09.2024" at bounding box center [601, 364] width 183 height 40
drag, startPoint x: 728, startPoint y: 362, endPoint x: 709, endPoint y: 365, distance: 19.2
click at [709, 365] on td "№877" at bounding box center [784, 364] width 183 height 40
drag, startPoint x: 909, startPoint y: 357, endPoint x: 881, endPoint y: 363, distance: 28.6
click at [881, 363] on td "60 278,00" at bounding box center [967, 364] width 183 height 40
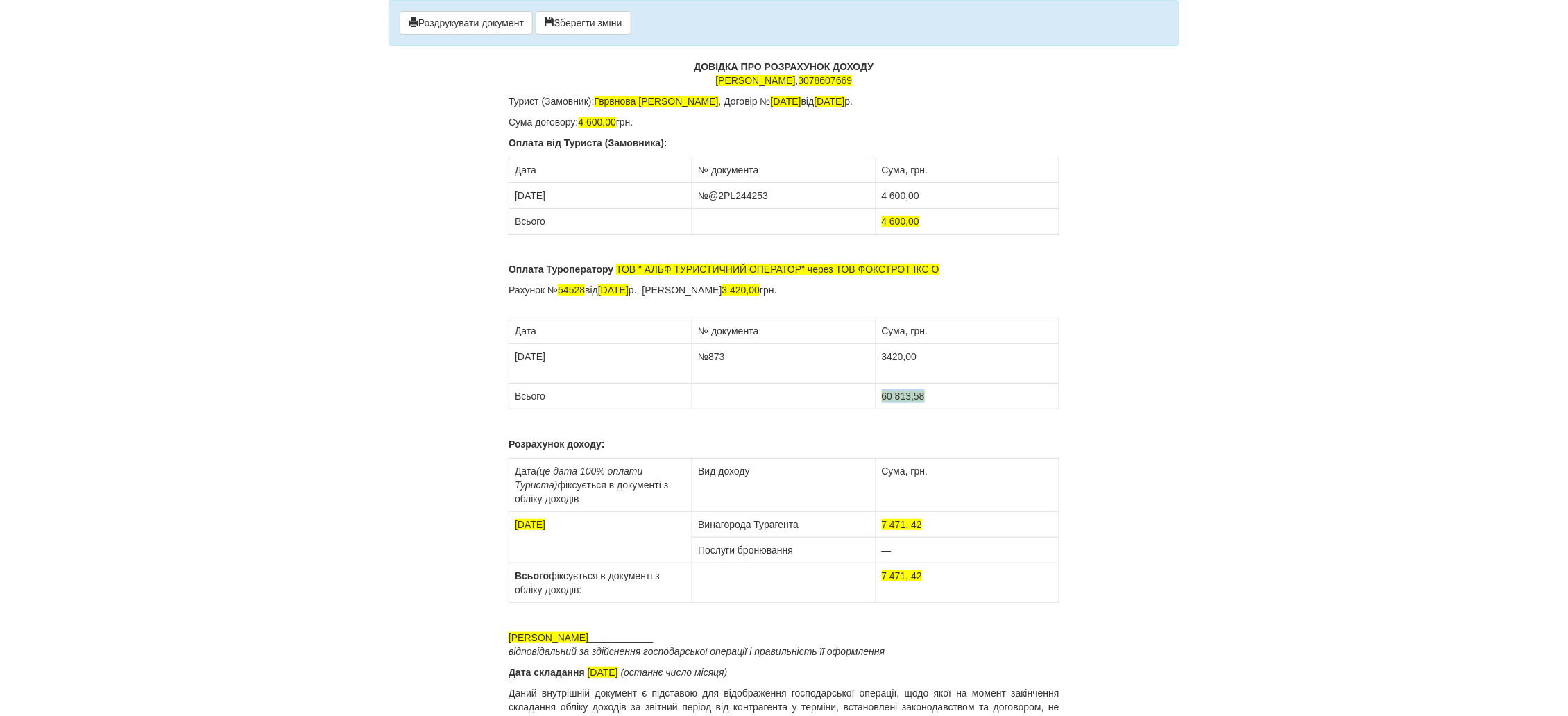
drag, startPoint x: 931, startPoint y: 395, endPoint x: 880, endPoint y: 397, distance: 51.0
click at [880, 397] on td "60 813,58" at bounding box center [967, 396] width 183 height 26
click at [887, 398] on span "3420,00" at bounding box center [899, 395] width 35 height 11
drag, startPoint x: 525, startPoint y: 531, endPoint x: 514, endPoint y: 531, distance: 11.0
click at [514, 531] on td "03.09.2024" at bounding box center [601, 537] width 183 height 51
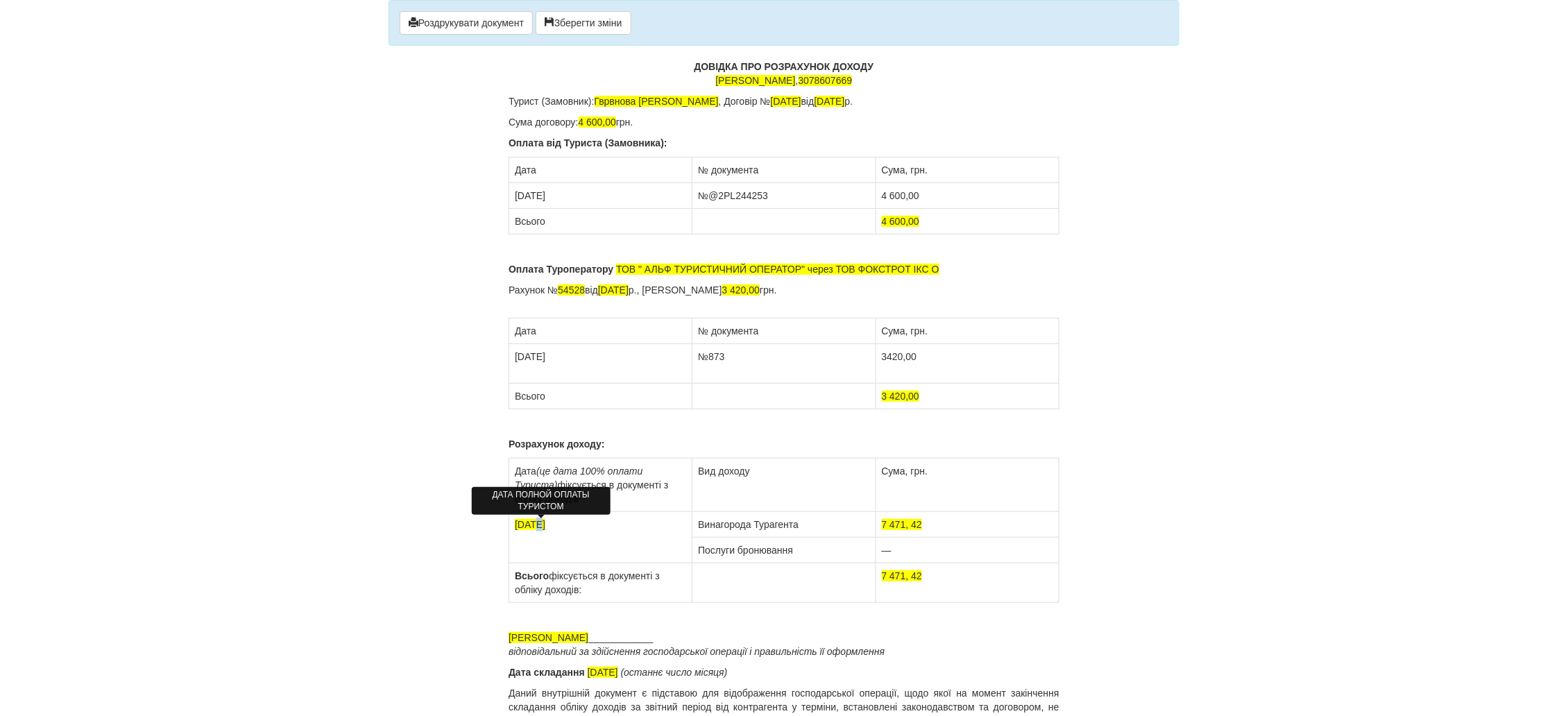
click at [534, 529] on span "13.09.2024" at bounding box center [530, 524] width 31 height 11
drag, startPoint x: 923, startPoint y: 527, endPoint x: 879, endPoint y: 532, distance: 44.3
click at [879, 532] on td "7 471, 42" at bounding box center [967, 524] width 183 height 26
drag, startPoint x: 926, startPoint y: 578, endPoint x: 879, endPoint y: 578, distance: 47.0
click at [879, 578] on td "7 471, 42" at bounding box center [967, 583] width 183 height 40
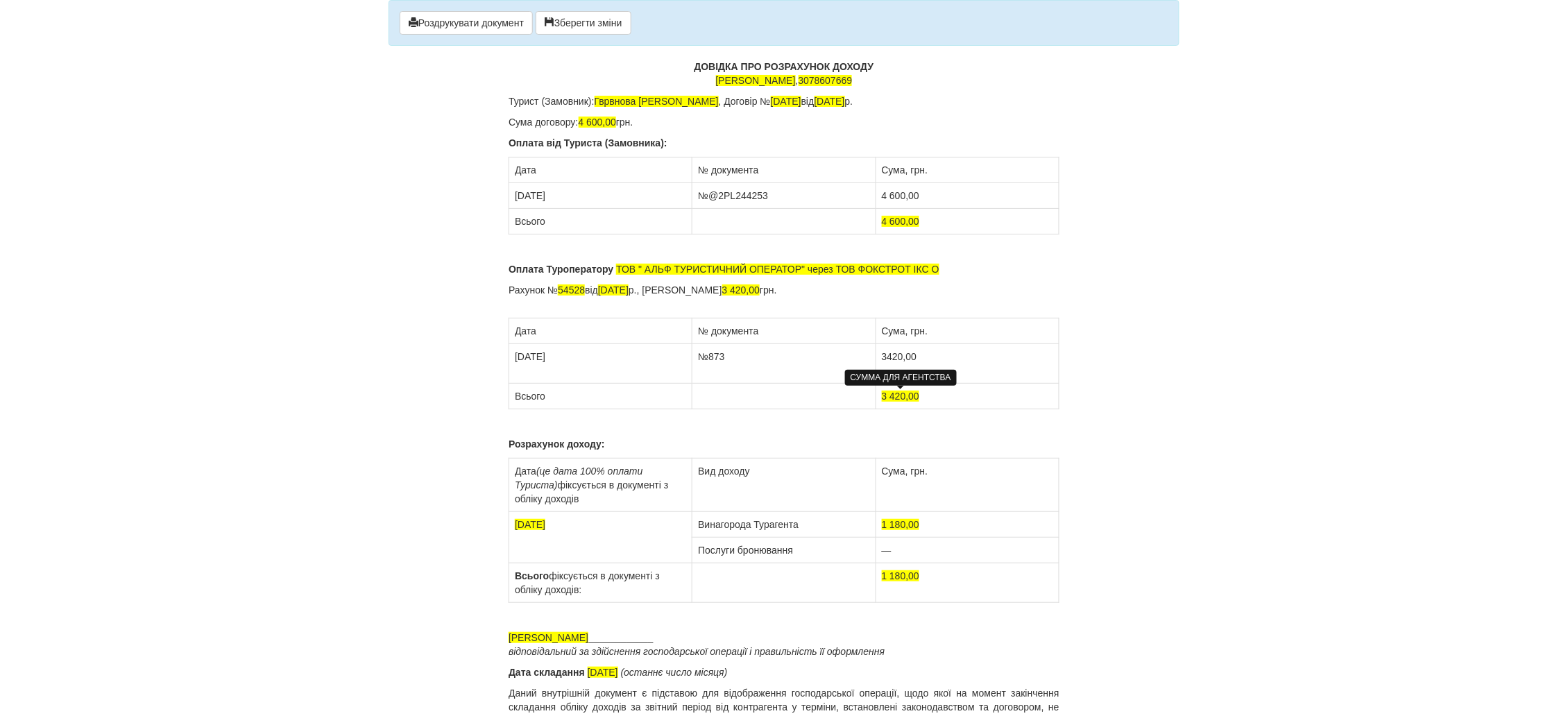
scroll to position [20, 0]
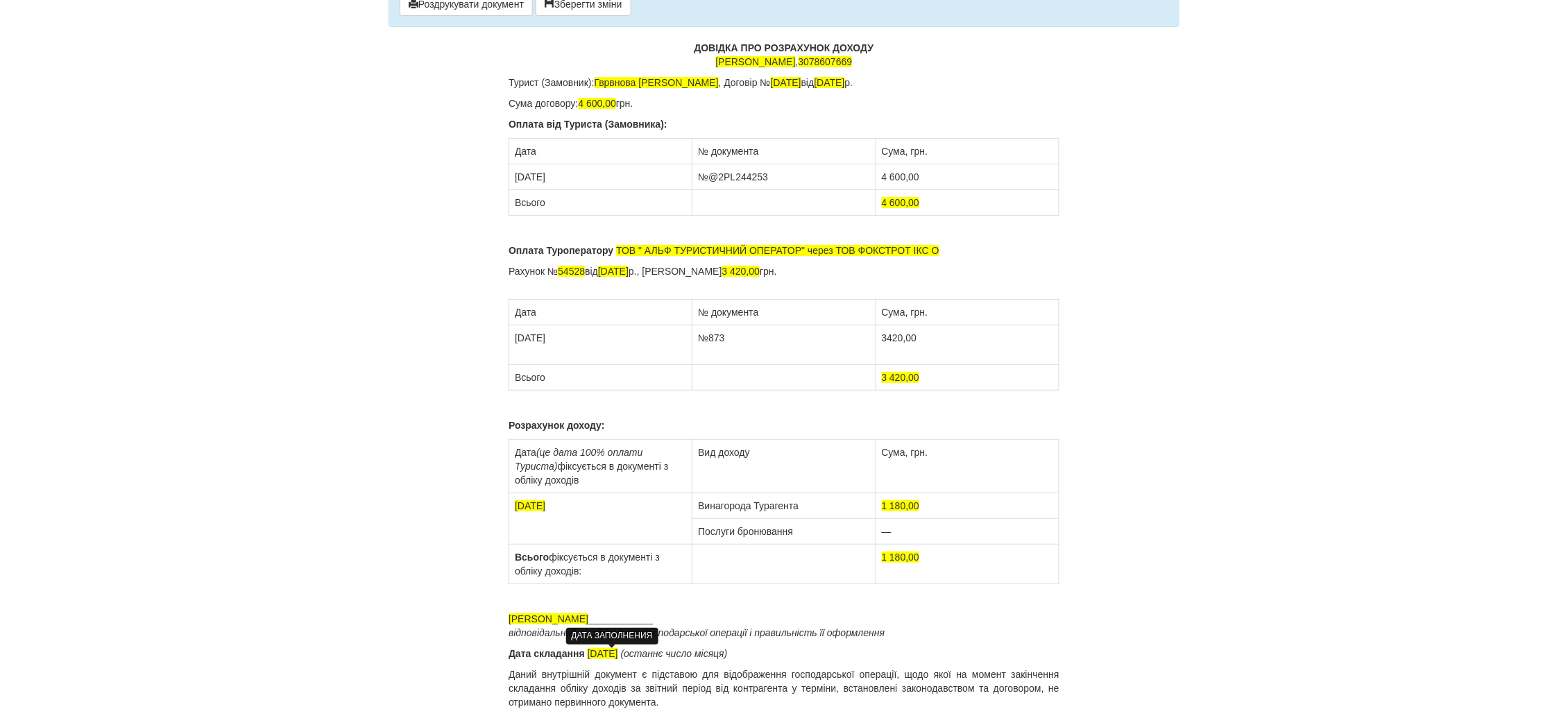
click at [600, 649] on span "30.09.2024" at bounding box center [603, 653] width 31 height 11
click at [594, 652] on span "30.09.2024" at bounding box center [603, 653] width 31 height 11
click at [607, 653] on span "31.09.2024" at bounding box center [612, 653] width 49 height 11
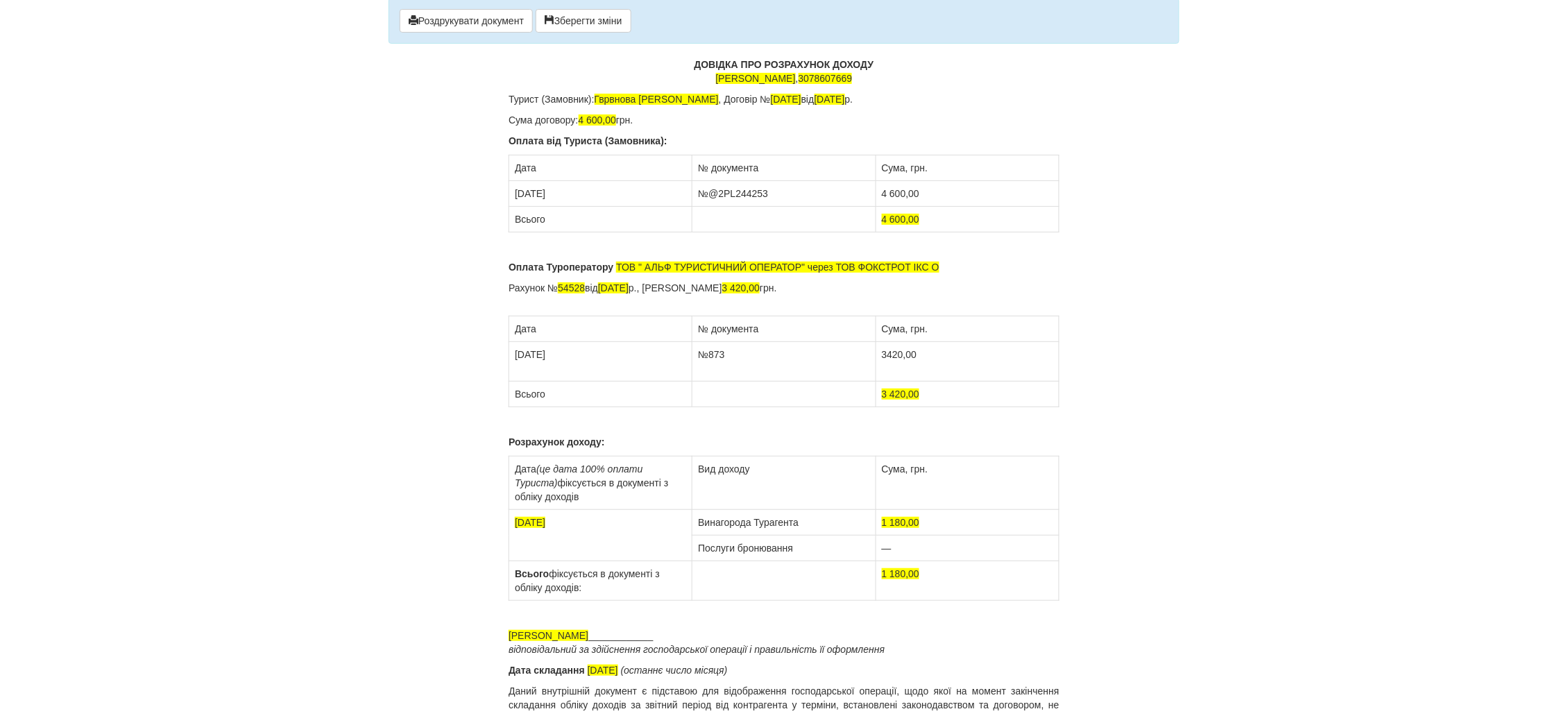
scroll to position [0, 0]
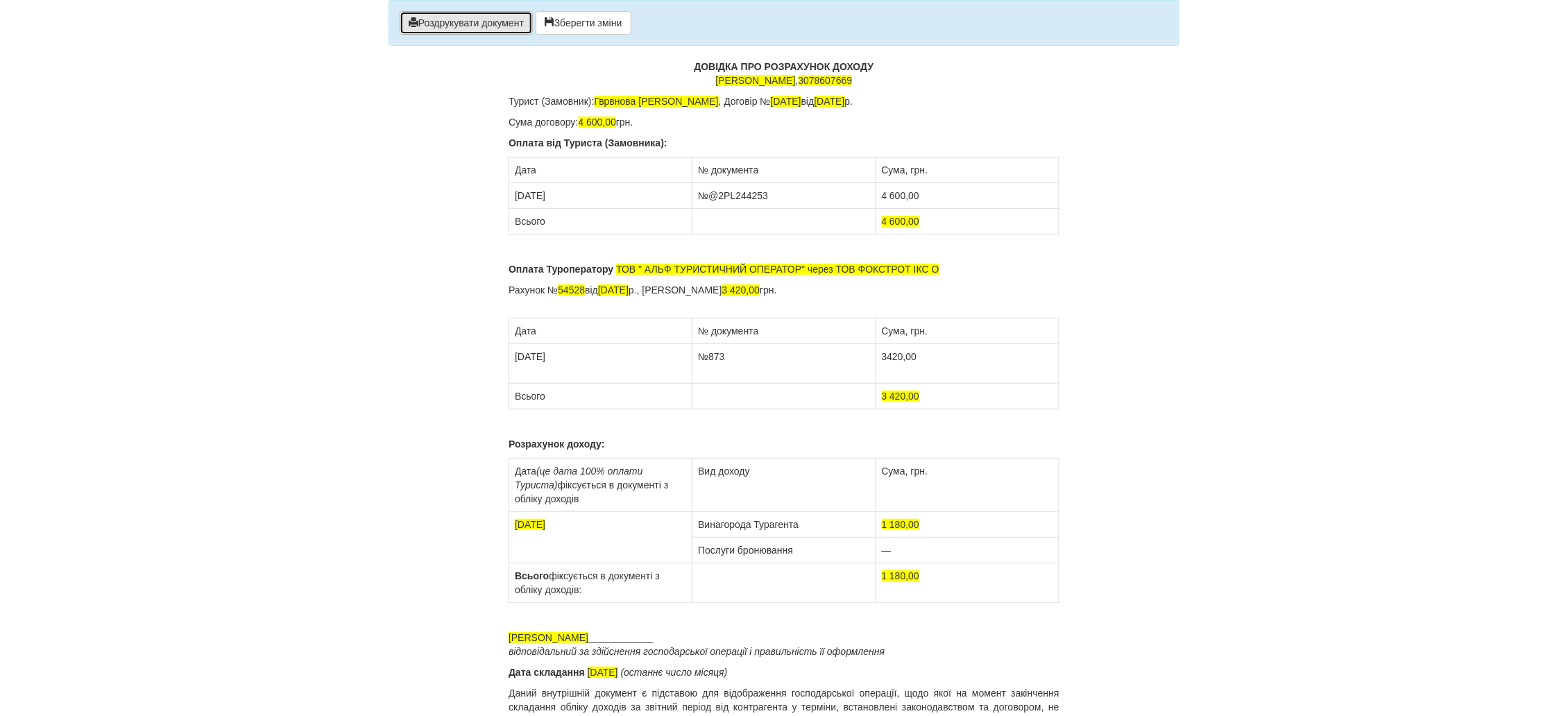
click at [443, 23] on button "Роздрукувати документ" at bounding box center [466, 23] width 133 height 24
click at [423, 25] on button "Роздрукувати документ" at bounding box center [466, 23] width 133 height 24
click at [607, 105] on span "Гврвнова Ірина Віталіївна" at bounding box center [656, 101] width 124 height 11
click at [620, 98] on span "Гарвнова Ірина Віталіївна" at bounding box center [656, 101] width 124 height 11
click at [436, 33] on button "Роздрукувати документ" at bounding box center [466, 23] width 133 height 24
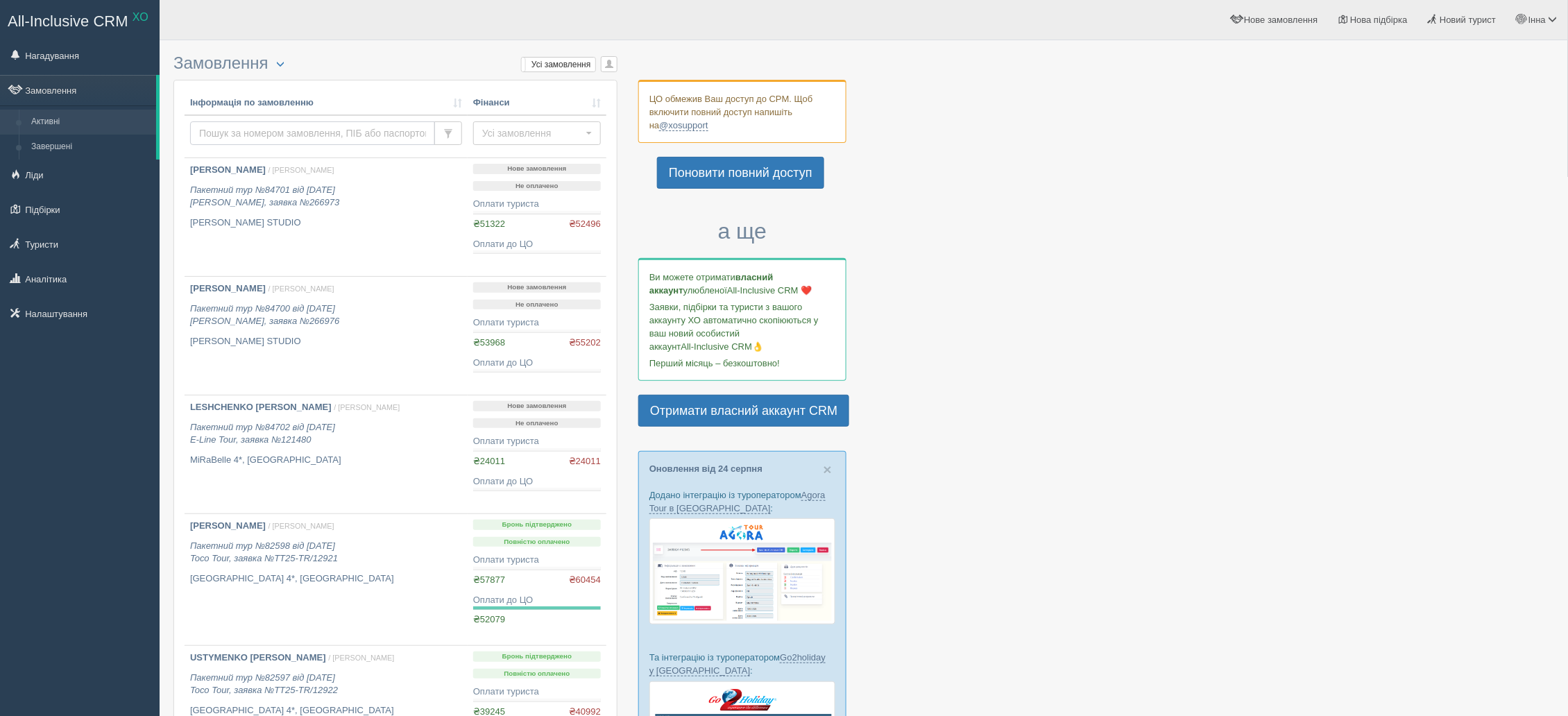
click at [226, 129] on input "text" at bounding box center [312, 133] width 245 height 24
type input "52842"
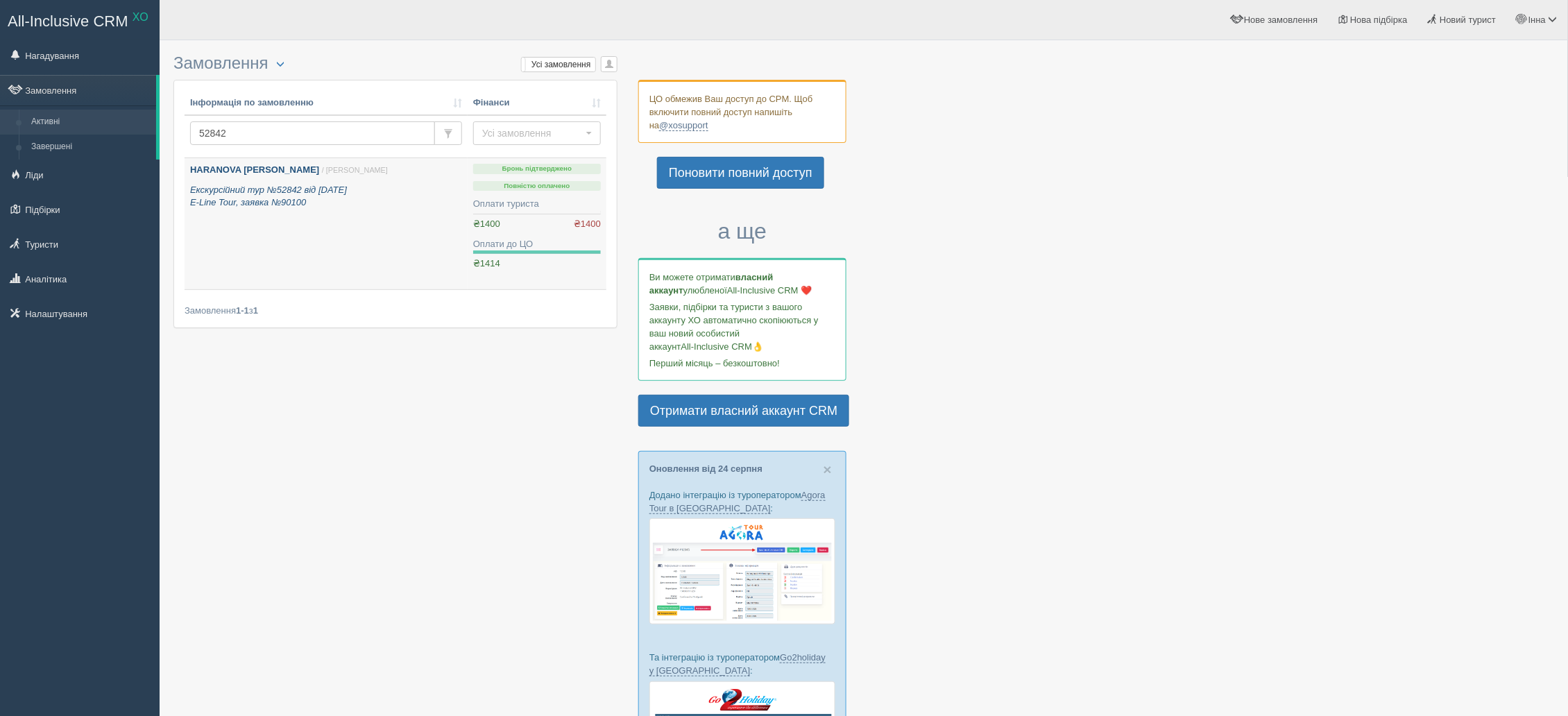
click at [240, 190] on icon "Екскурсійний тур №52842 від [DATE] E-Line Tour, заявка №90100" at bounding box center [268, 196] width 157 height 24
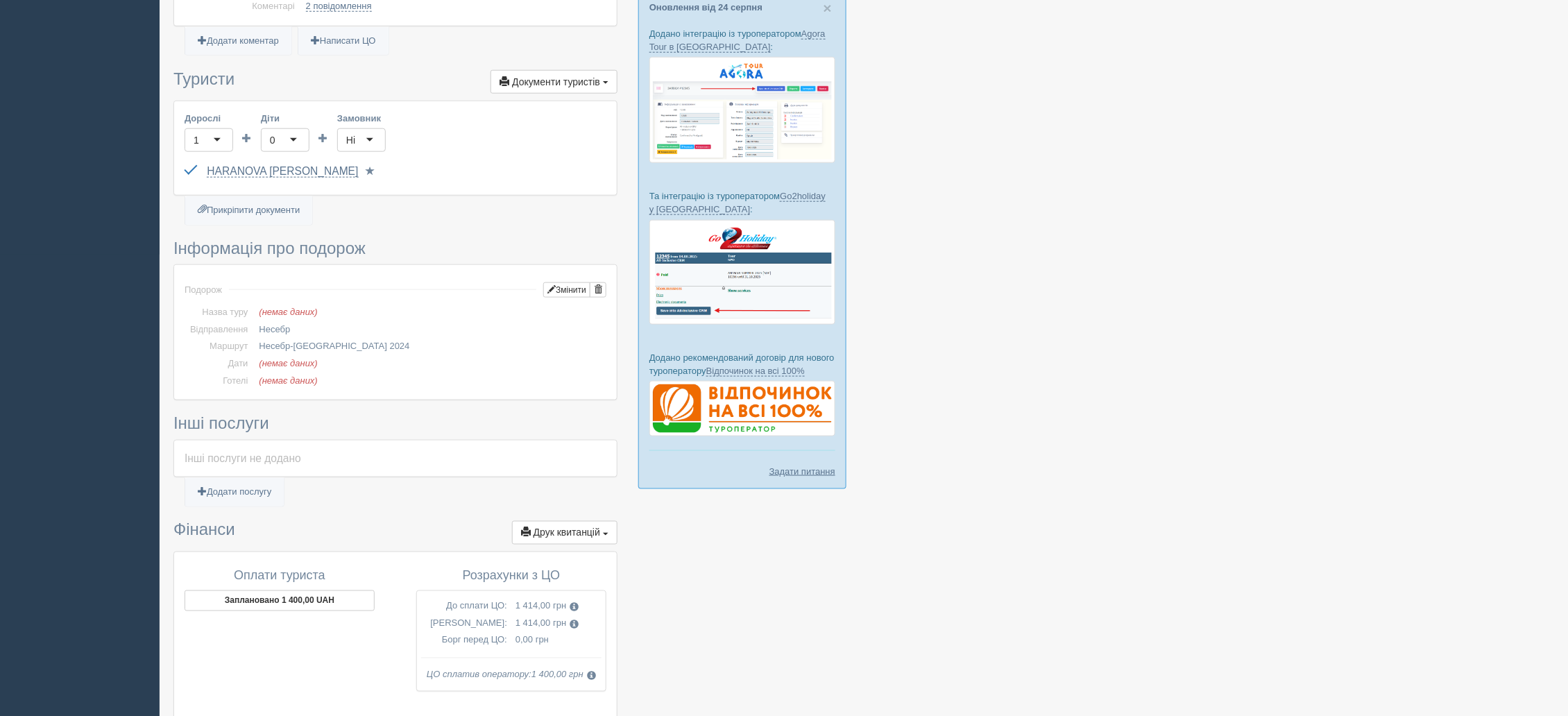
scroll to position [688, 0]
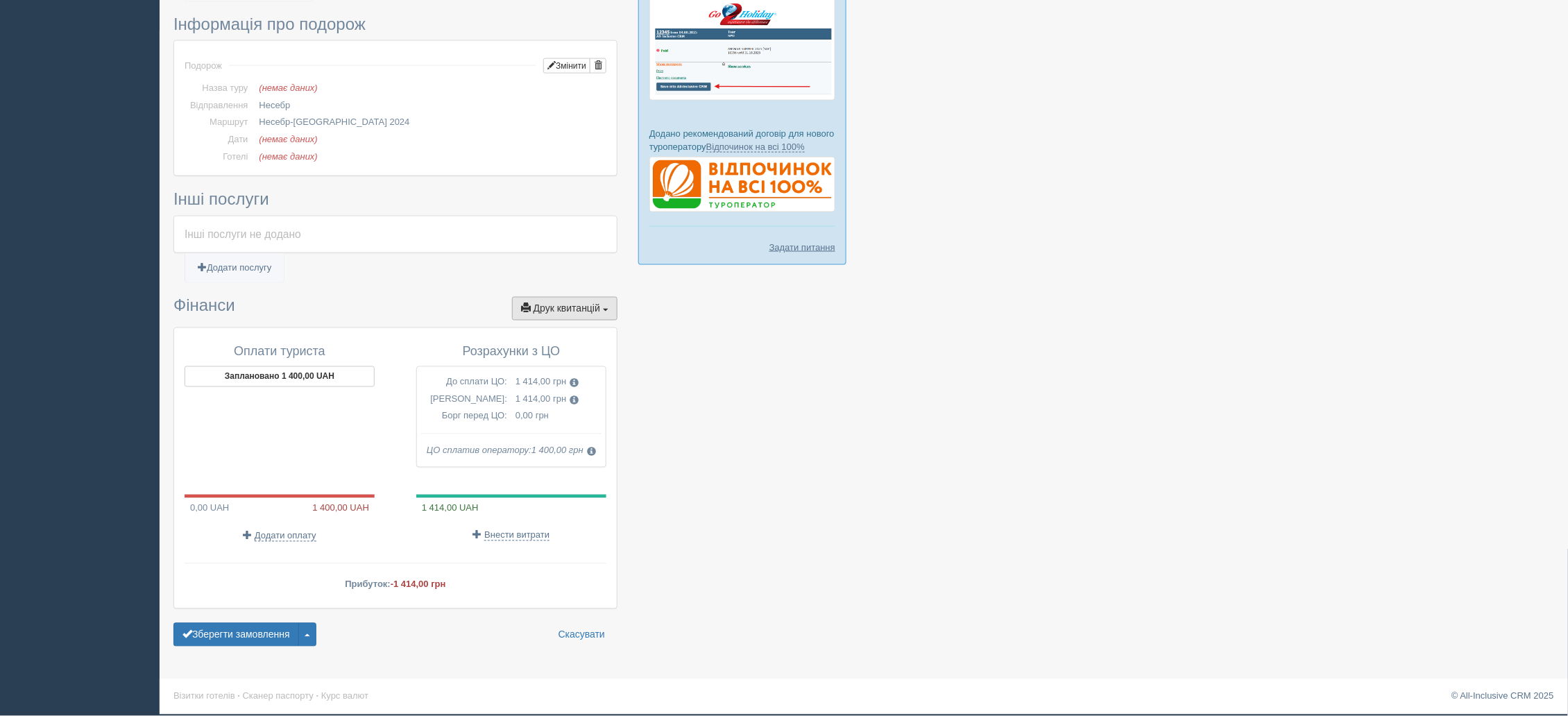
click at [601, 301] on button "Друк квитанцій Друк" at bounding box center [564, 309] width 105 height 24
click at [762, 494] on div at bounding box center [864, 7] width 1381 height 1292
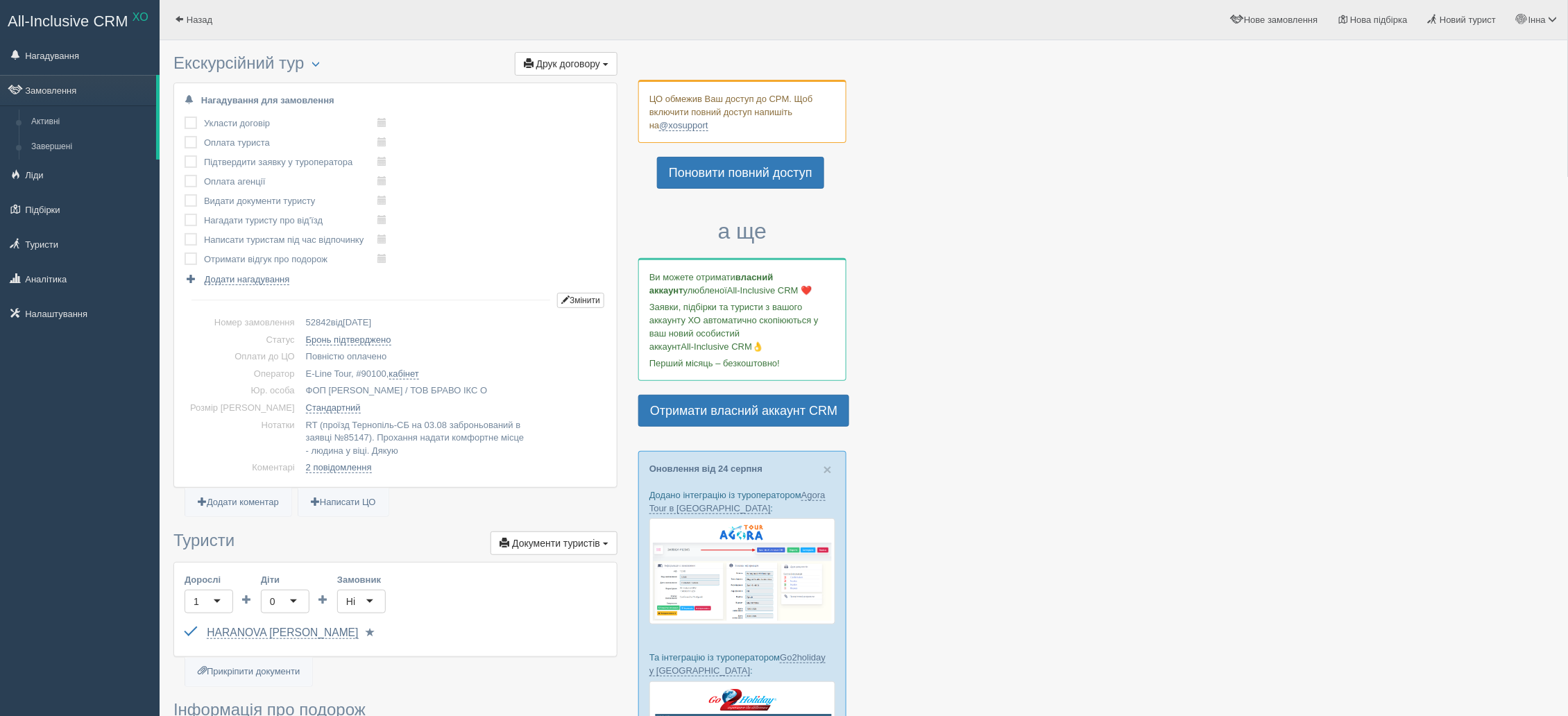
scroll to position [208, 0]
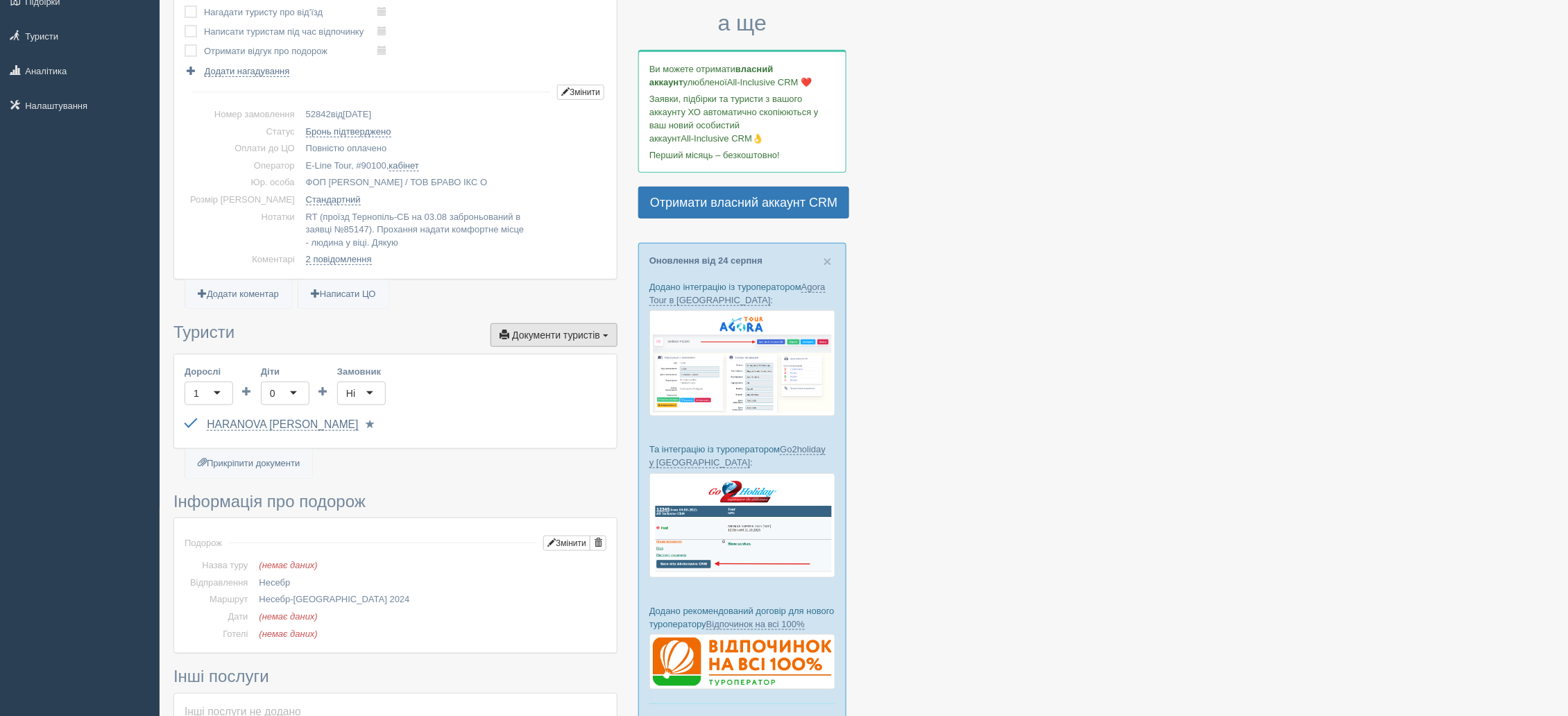
click at [584, 332] on span "Документи туристів" at bounding box center [556, 334] width 88 height 11
click at [465, 372] on div "Дорослі 1 1 Діти 0 0 Замовник Ні Ні Обрати компанію... (корпорат) Обрати іншу..…" at bounding box center [395, 401] width 443 height 93
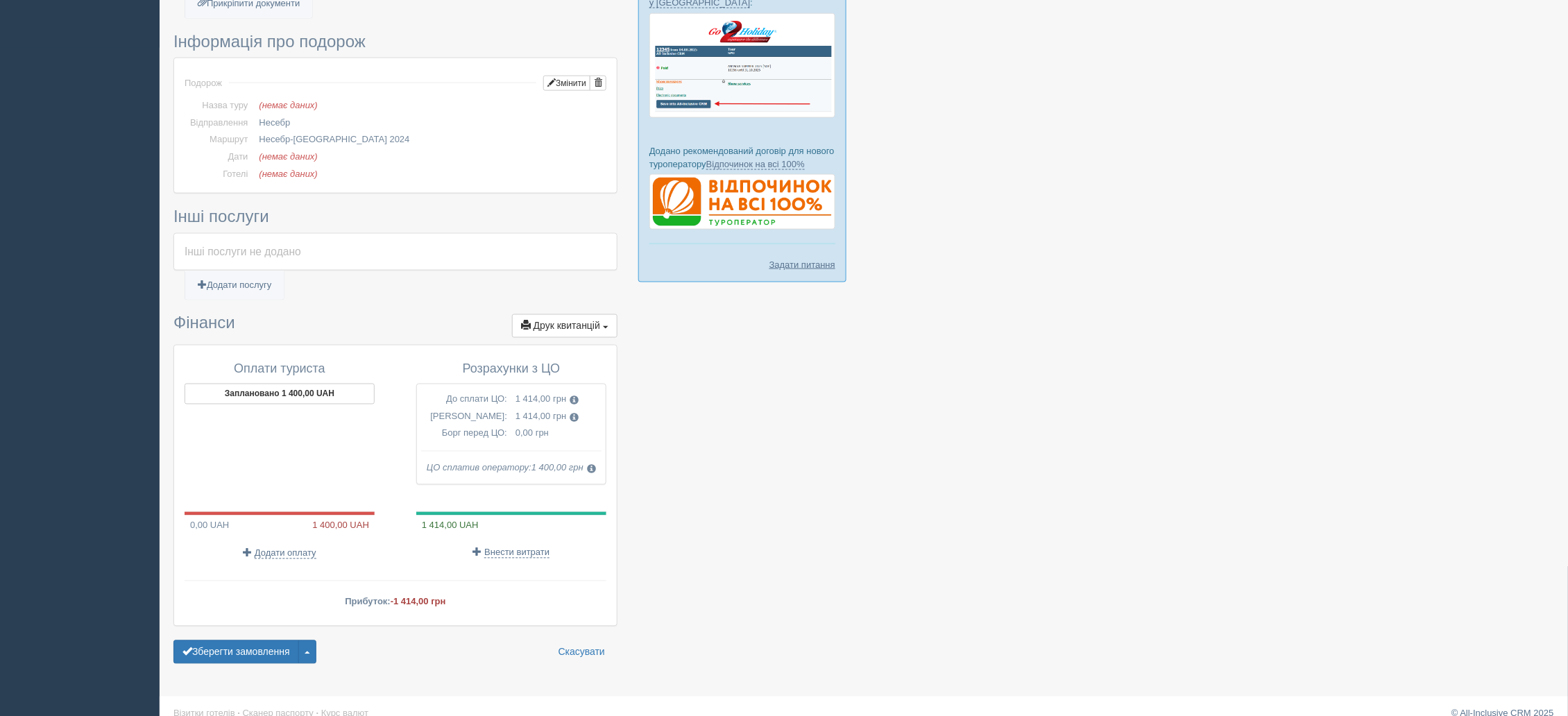
scroll to position [688, 0]
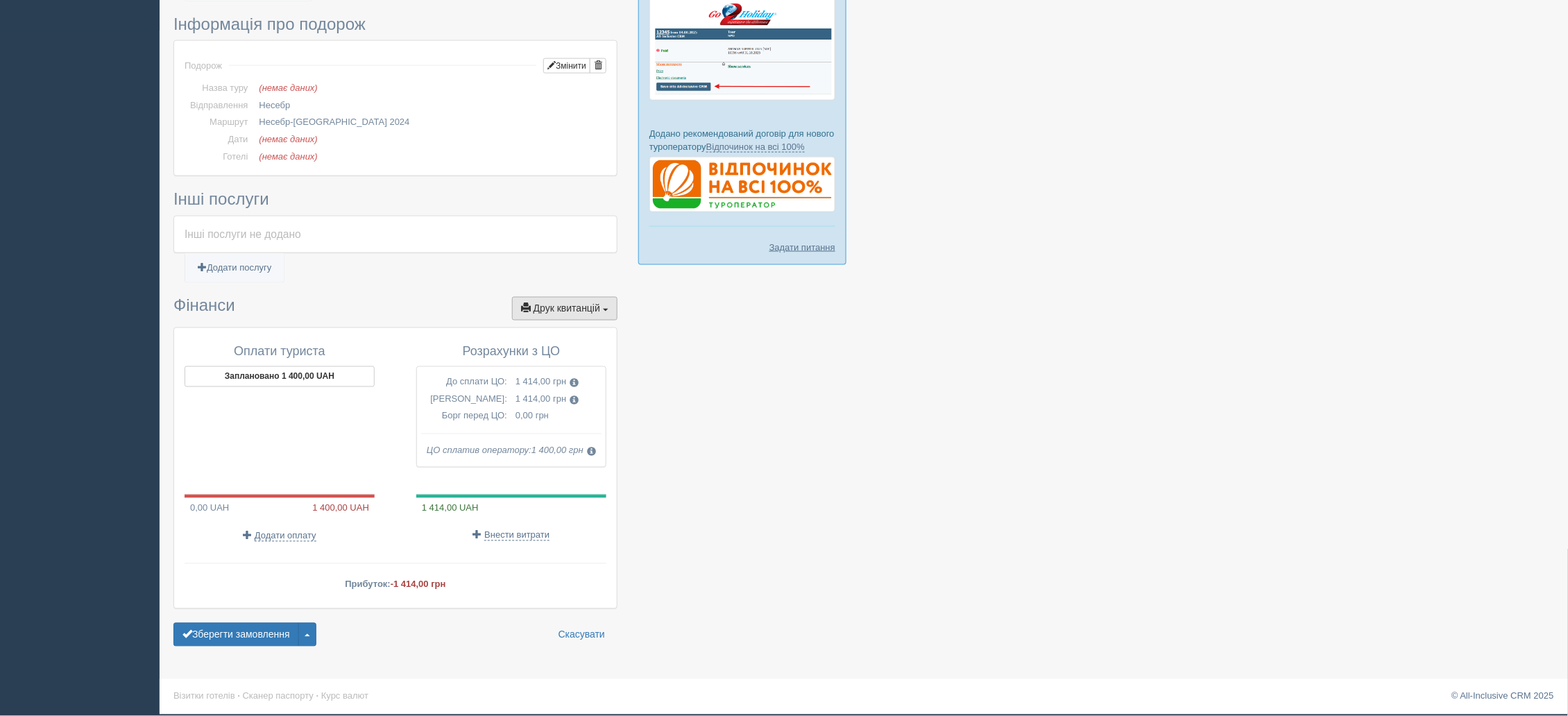
click at [552, 314] on button "Друк квитанцій Друк" at bounding box center [564, 309] width 105 height 24
click at [531, 472] on link "Рахунок від ЦО №1 від 01.08.2024" at bounding box center [537, 472] width 159 height 23
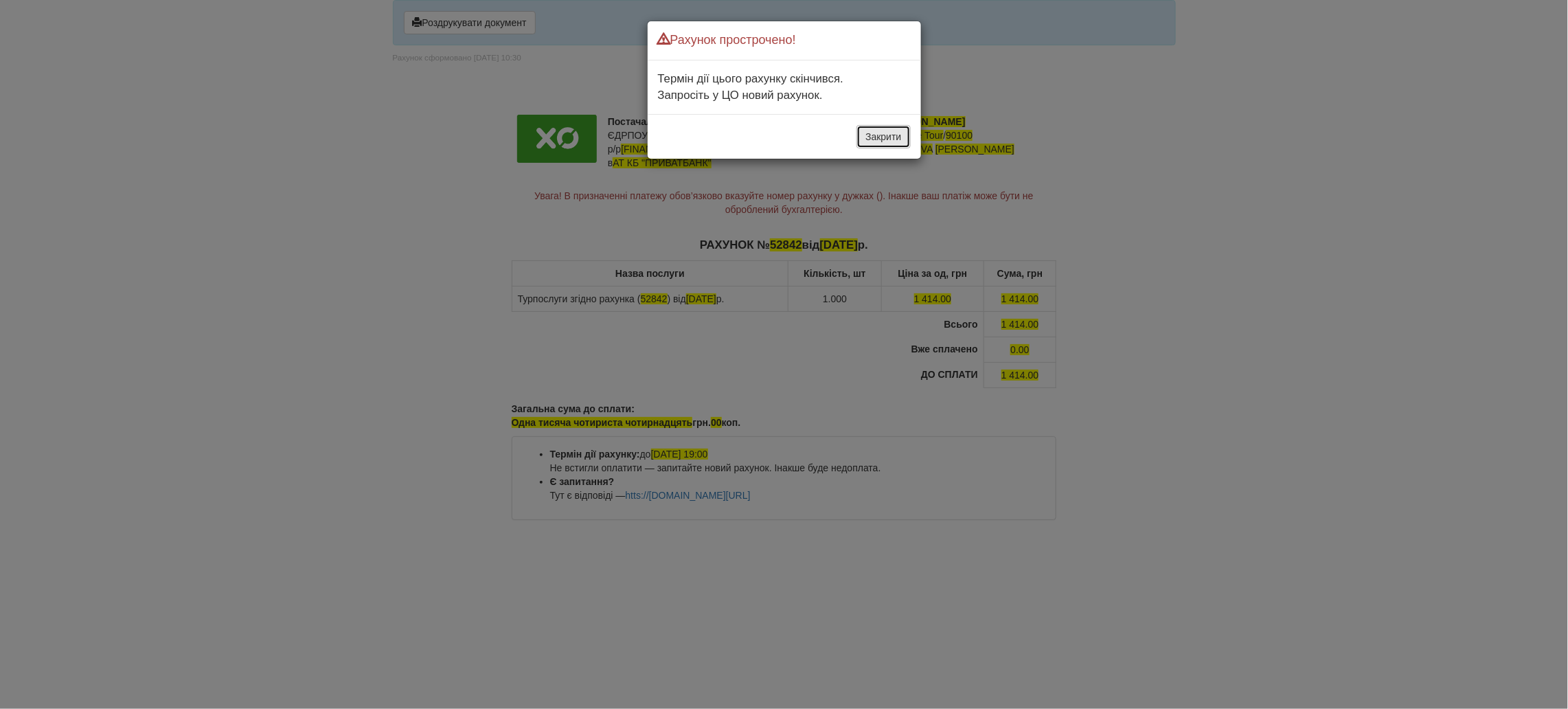
click at [868, 140] on button "Закрити" at bounding box center [884, 137] width 54 height 23
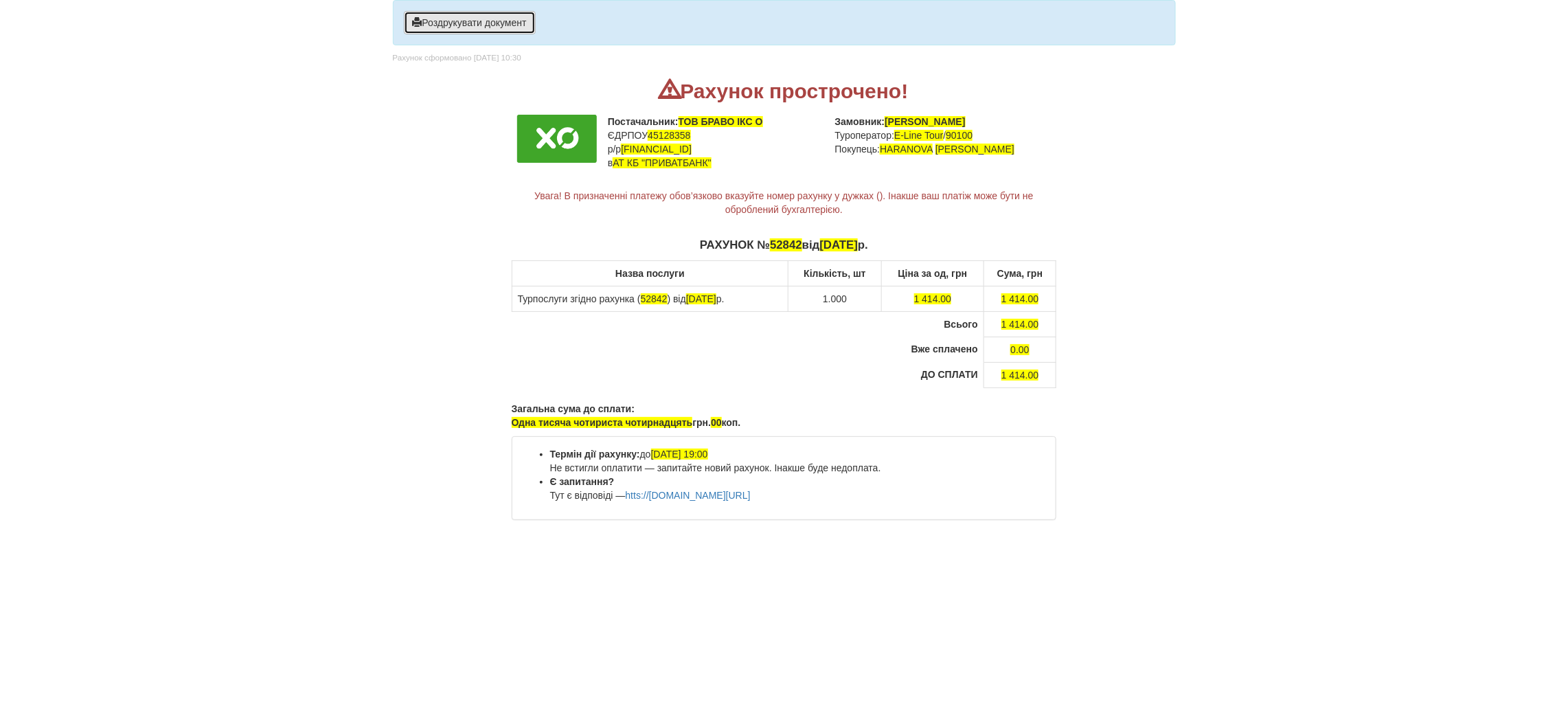
click at [483, 24] on button "Роздрукувати документ" at bounding box center [470, 23] width 132 height 23
click at [417, 23] on span "button" at bounding box center [417, 22] width 9 height 9
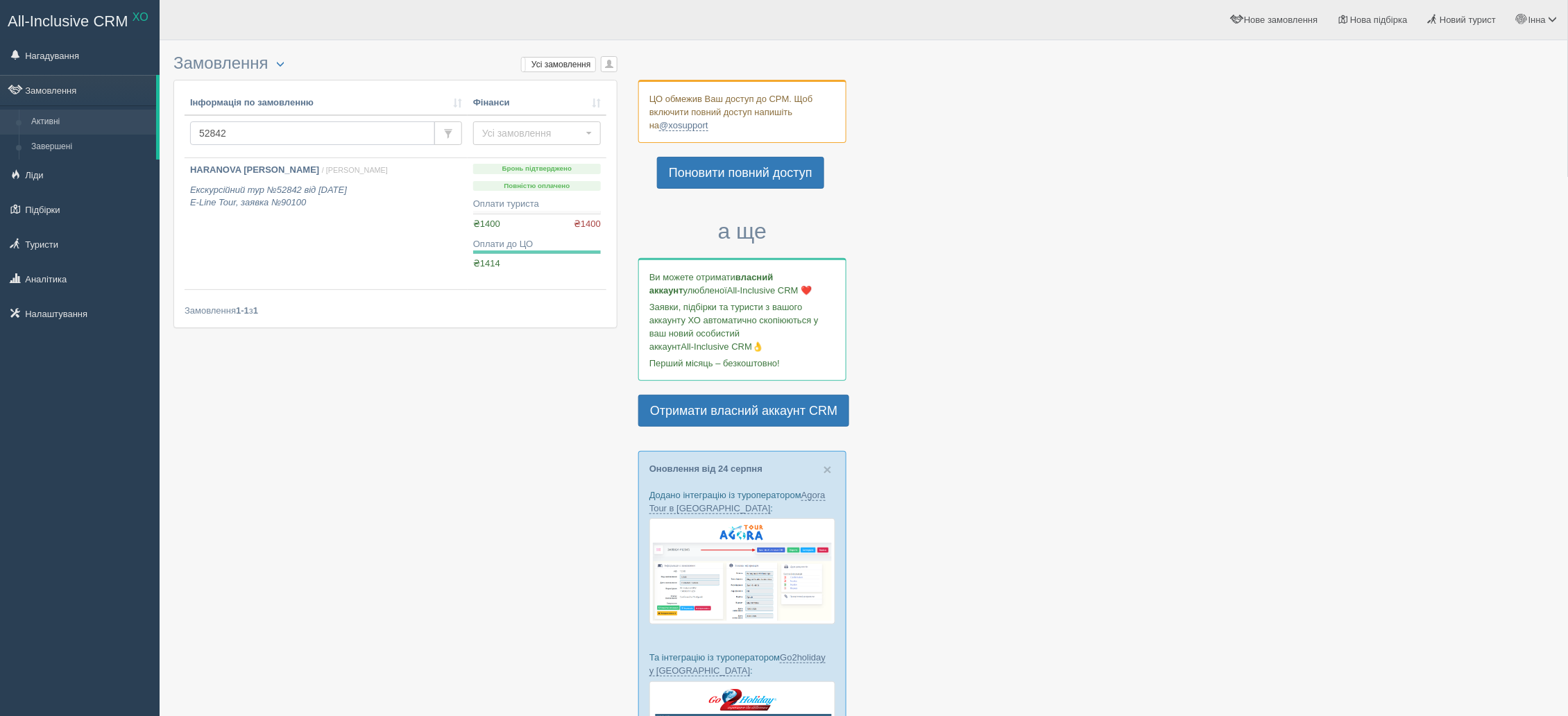
drag, startPoint x: 240, startPoint y: 132, endPoint x: 198, endPoint y: 131, distance: 42.0
click at [198, 131] on input "52842" at bounding box center [312, 133] width 245 height 24
type input "50994"
click at [257, 172] on b "[PERSON_NAME]" at bounding box center [228, 170] width 76 height 10
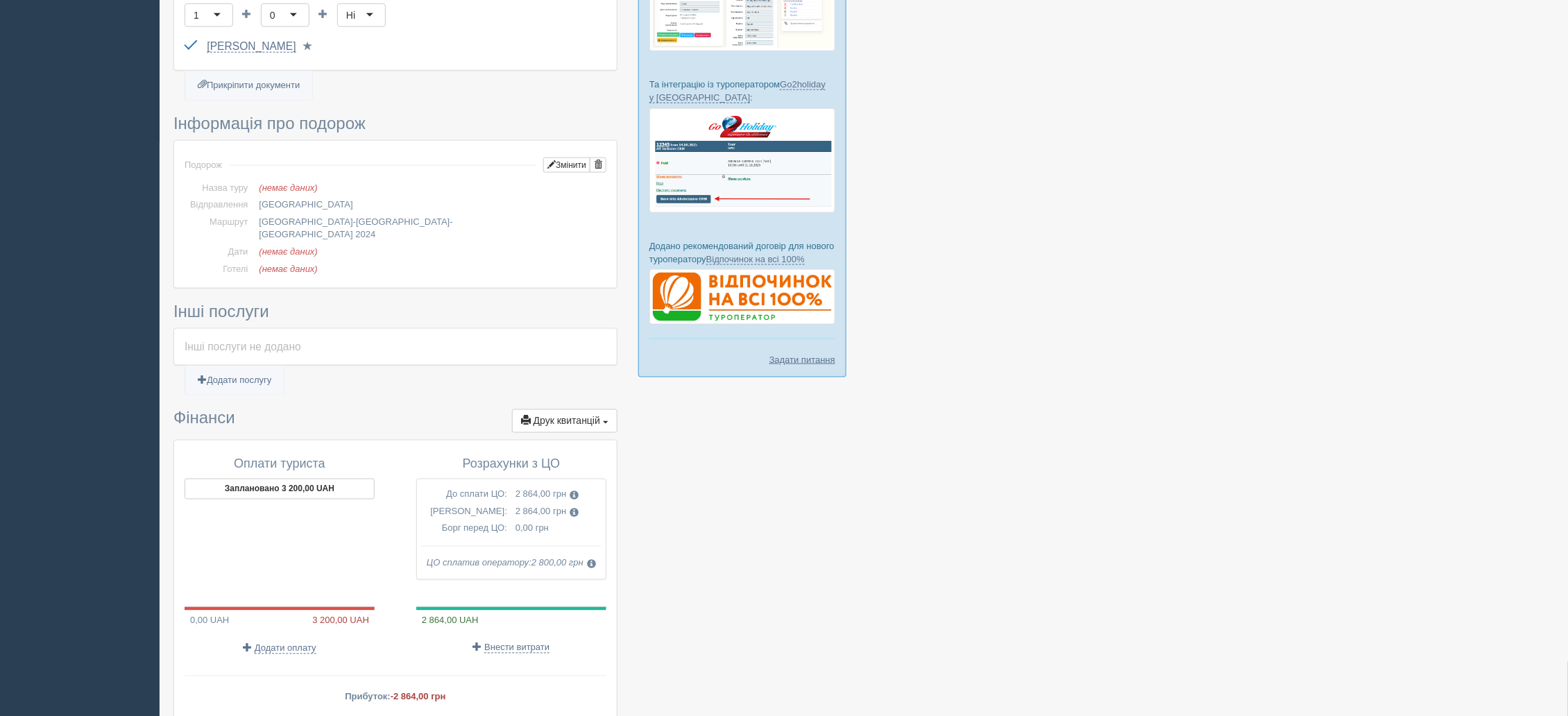
scroll to position [675, 0]
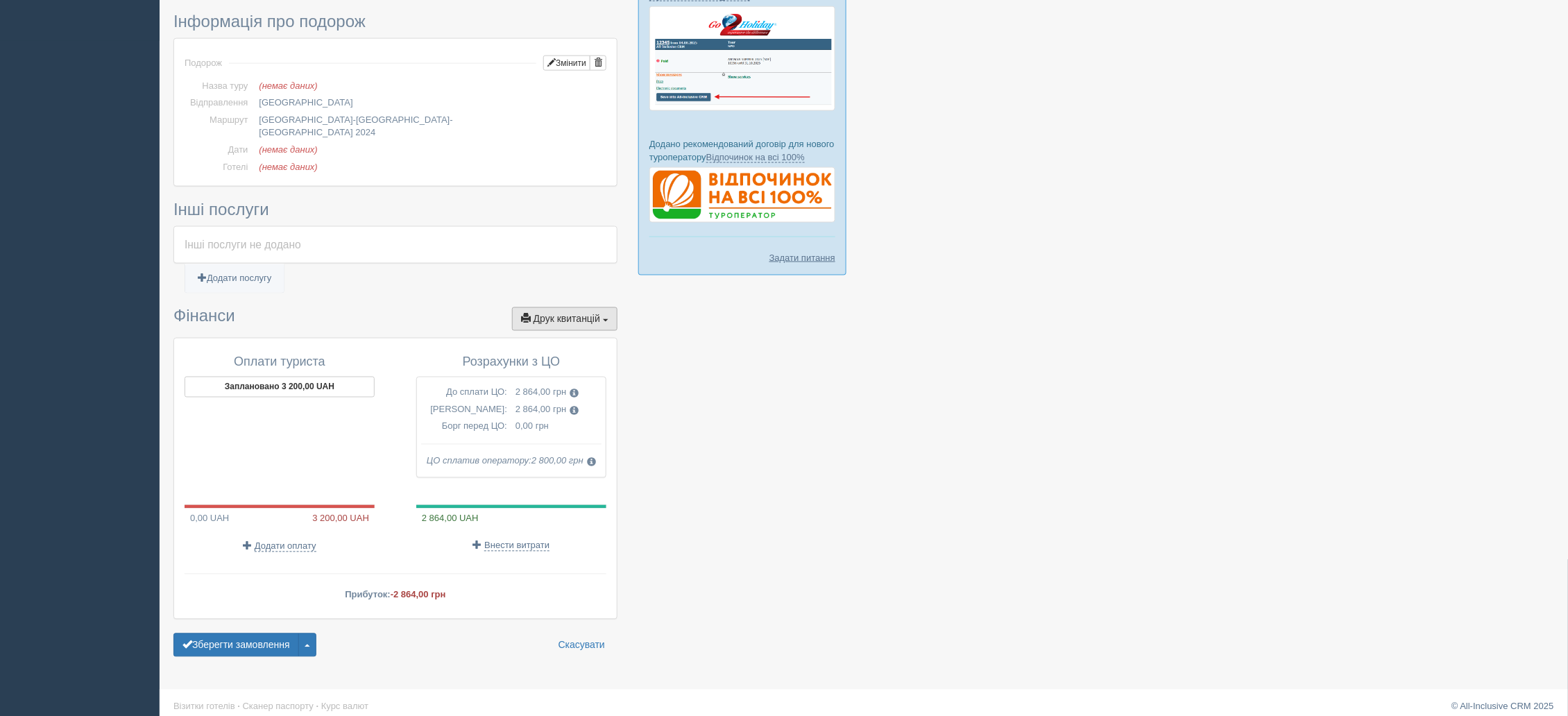
click at [569, 314] on button "Друк квитанцій Друк" at bounding box center [564, 319] width 105 height 24
click at [519, 473] on link "Рахунок від ЦО №1 від 19.07.2024" at bounding box center [537, 482] width 159 height 23
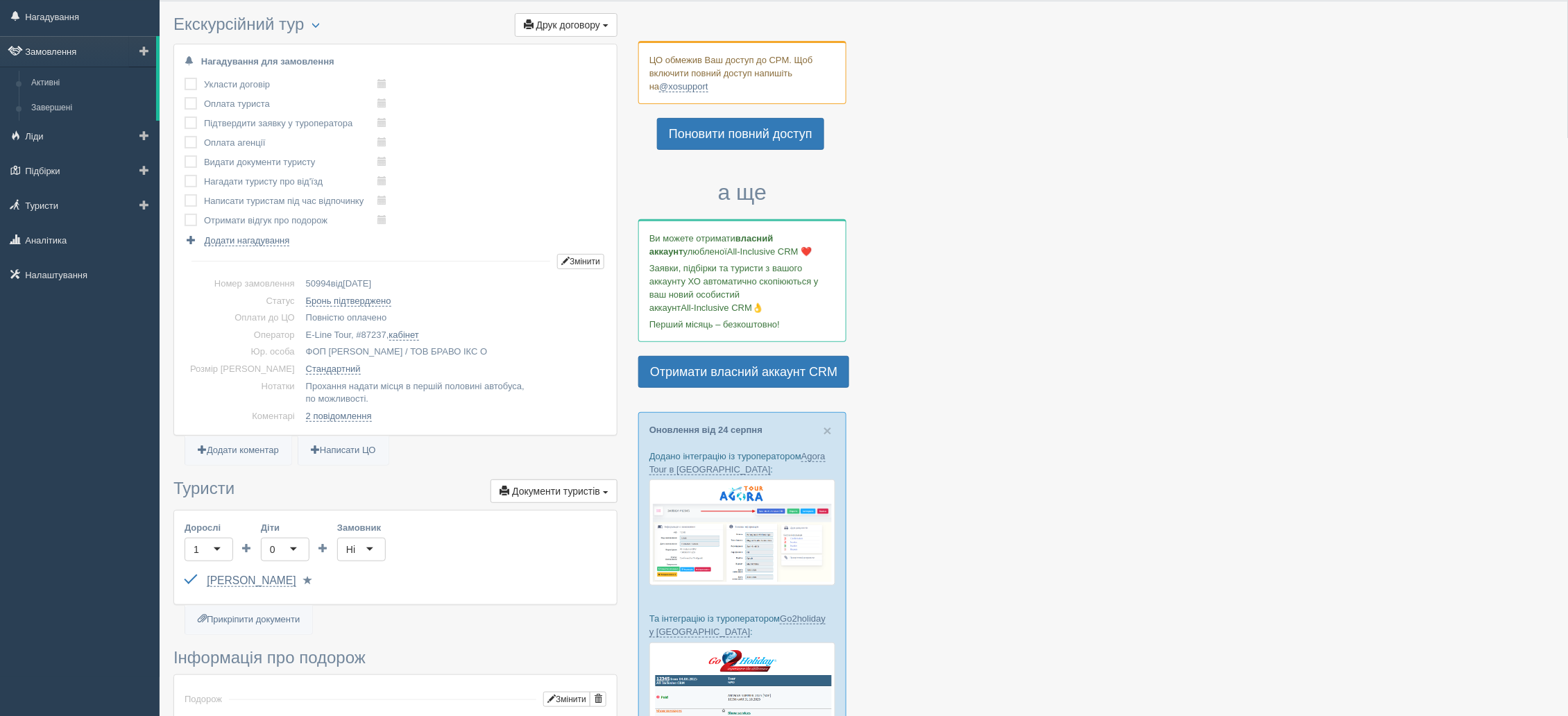
scroll to position [0, 0]
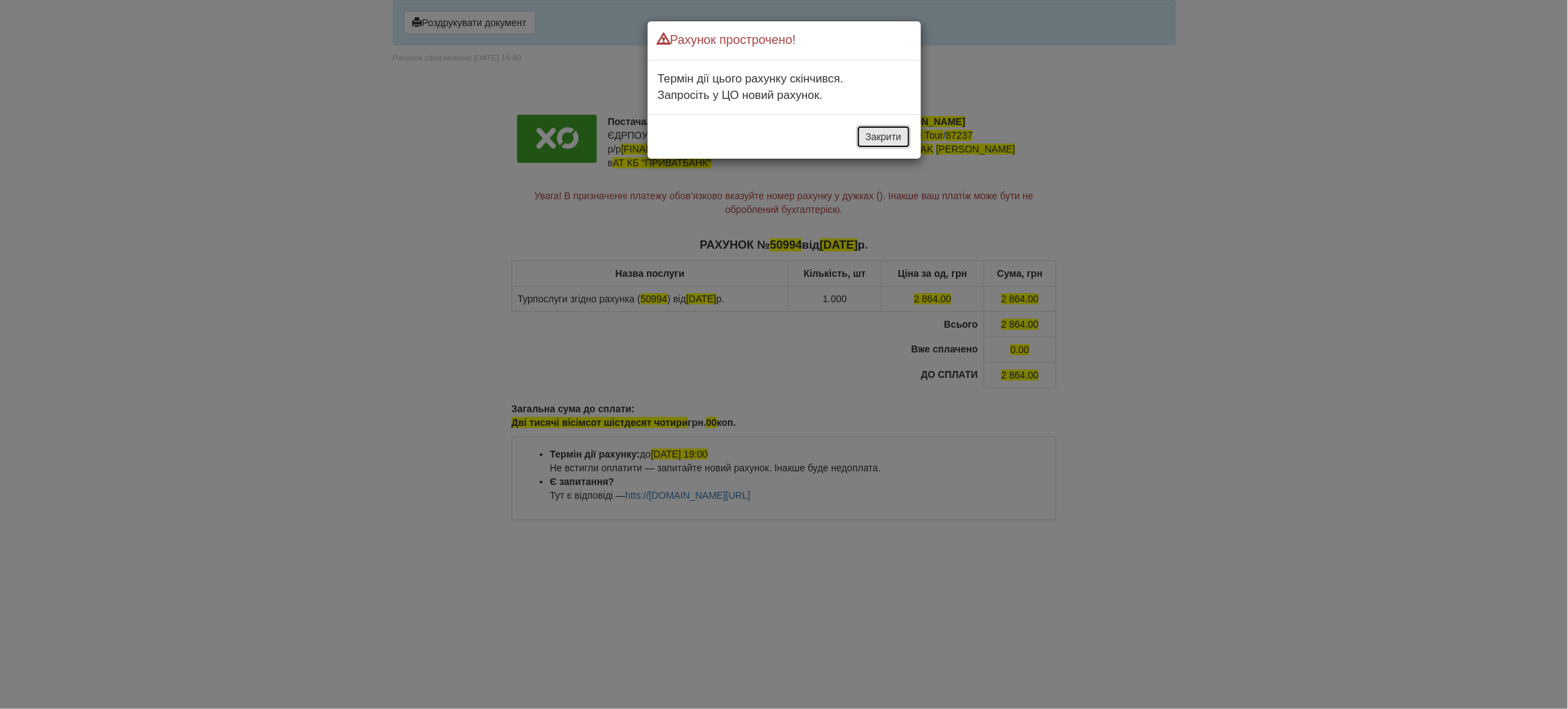
click at [876, 135] on button "Закрити" at bounding box center [884, 137] width 54 height 23
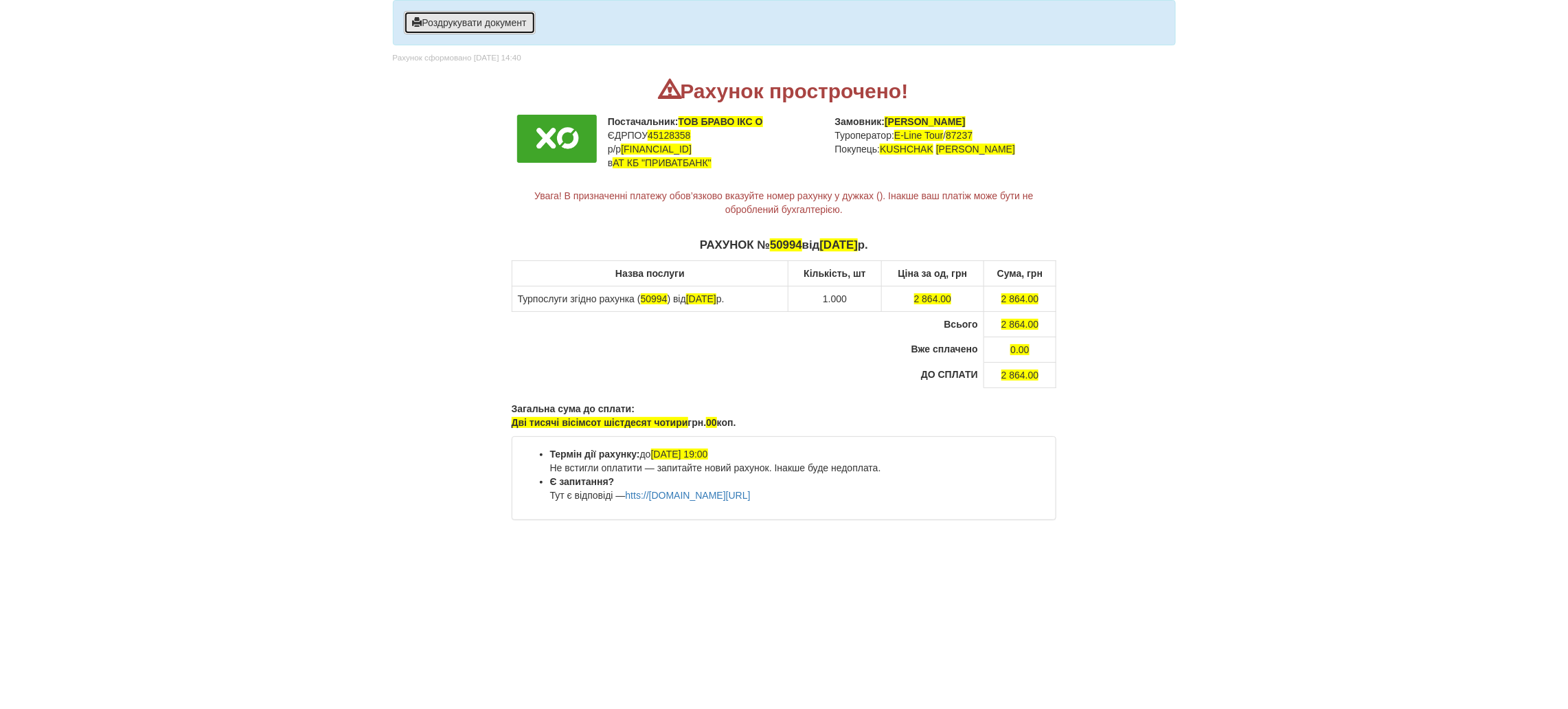
click at [473, 18] on button "Роздрукувати документ" at bounding box center [470, 23] width 132 height 23
click at [454, 27] on button "Роздрукувати документ" at bounding box center [470, 23] width 132 height 23
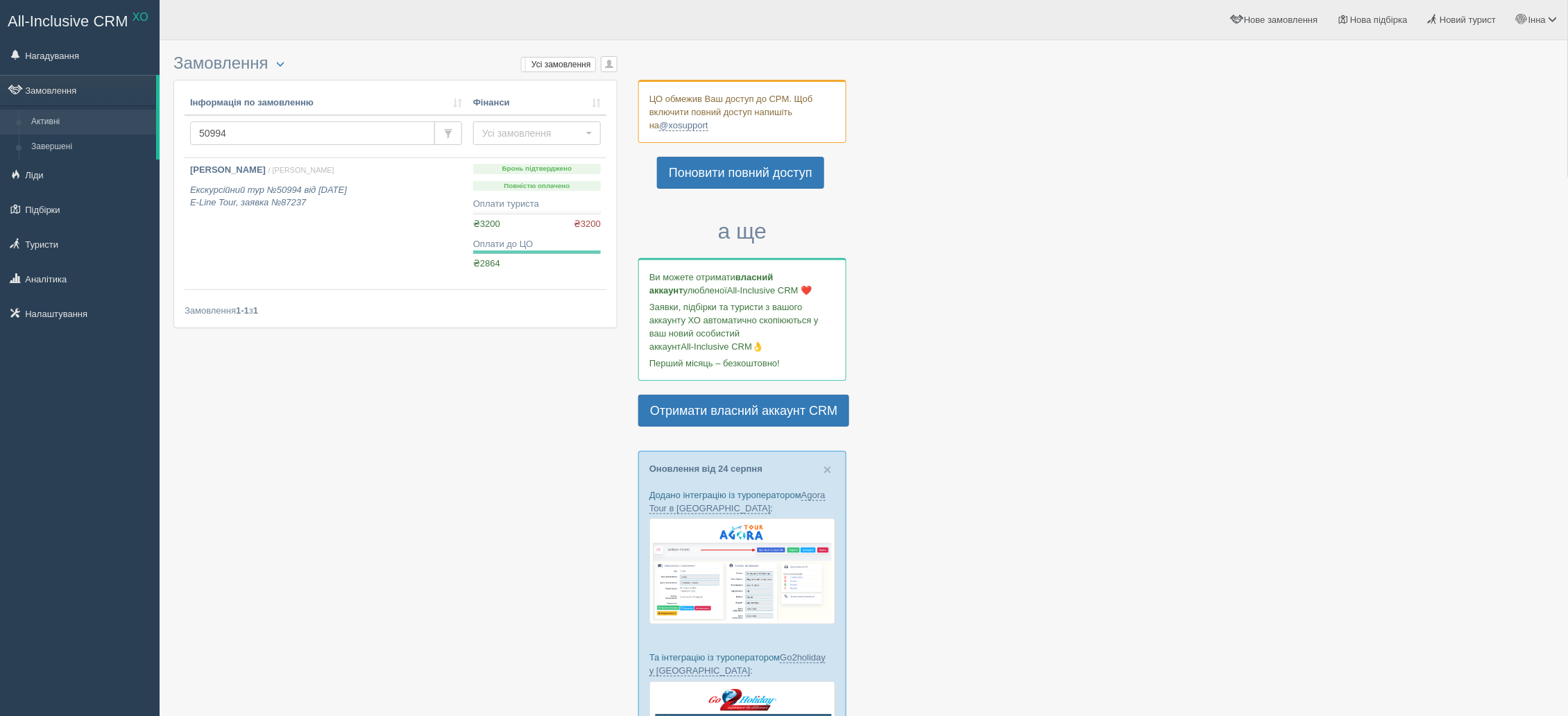
drag, startPoint x: 261, startPoint y: 128, endPoint x: 176, endPoint y: 133, distance: 85.1
click at [176, 133] on div "Інформація по замовленню Фінанси 50994 Усі замовлення Усі замовлення Прибуткові…" at bounding box center [395, 204] width 443 height 248
paste input "49630"
type input "49630"
click at [226, 189] on icon "Екскурсійний тур №49630 від 09.07.2024 E-Line Tour, заявка №85147" at bounding box center [268, 196] width 157 height 24
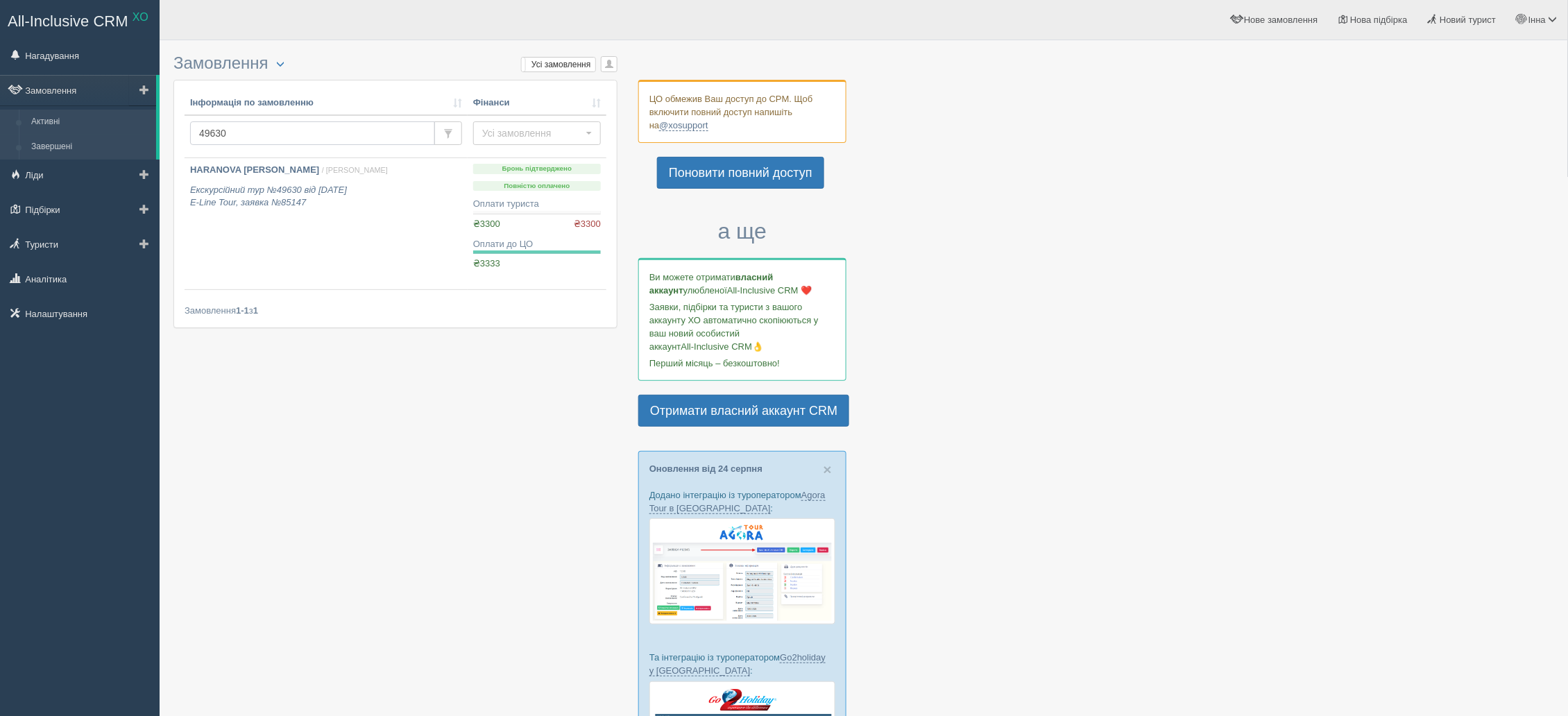
drag, startPoint x: 273, startPoint y: 135, endPoint x: 148, endPoint y: 136, distance: 125.0
click at [148, 136] on div "All-Inclusive CRM XO Нагадування Замовлення Активні" at bounding box center [784, 512] width 1568 height 1024
paste input "29"
type input "49629"
click at [235, 173] on b "HARANOVA [PERSON_NAME]" at bounding box center [255, 170] width 129 height 10
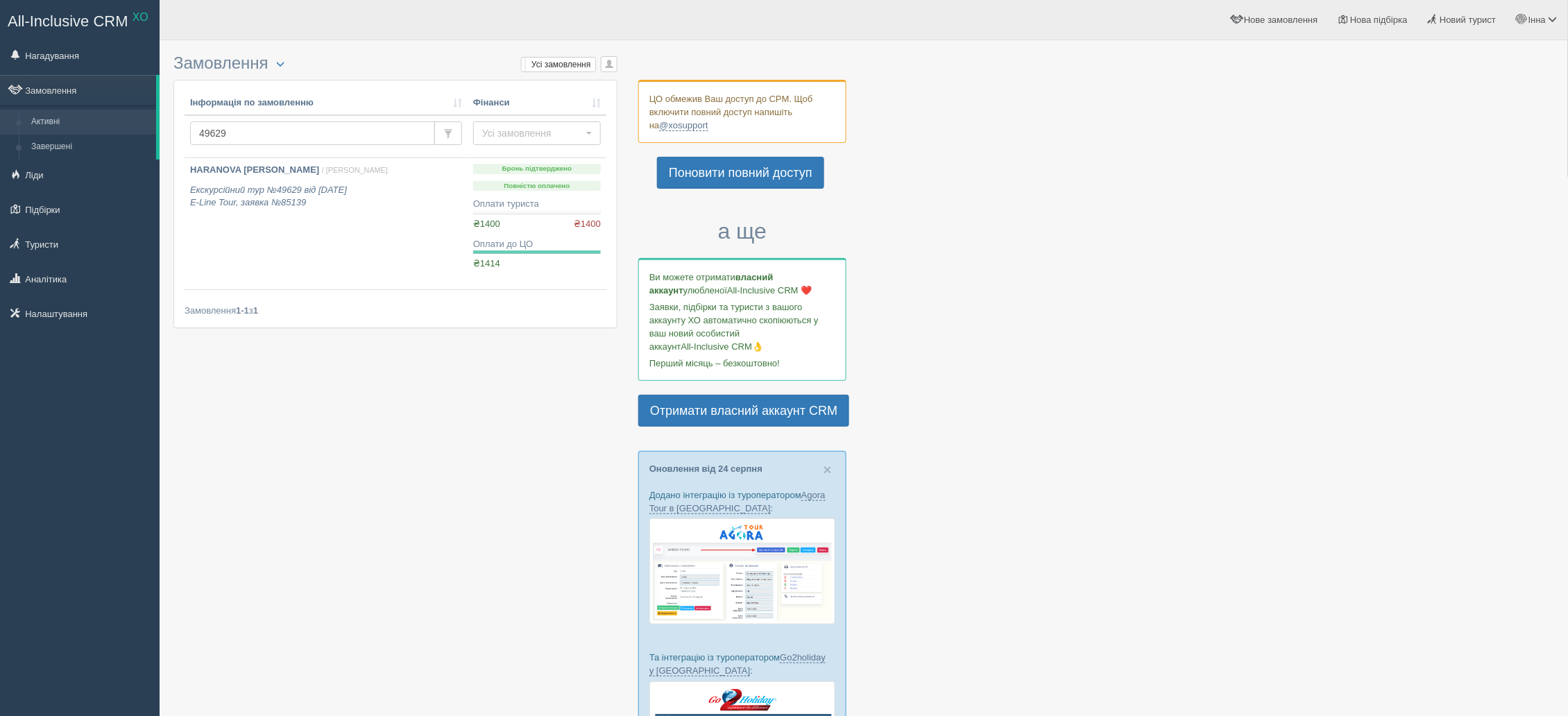
drag, startPoint x: 245, startPoint y: 132, endPoint x: 182, endPoint y: 131, distance: 63.0
click at [182, 131] on div "Інформація по замовленню Фінанси 49629 Усі замовлення Усі замовлення Прибуткові…" at bounding box center [395, 204] width 443 height 248
type input "50994"
click at [232, 169] on b "[PERSON_NAME]" at bounding box center [228, 170] width 76 height 10
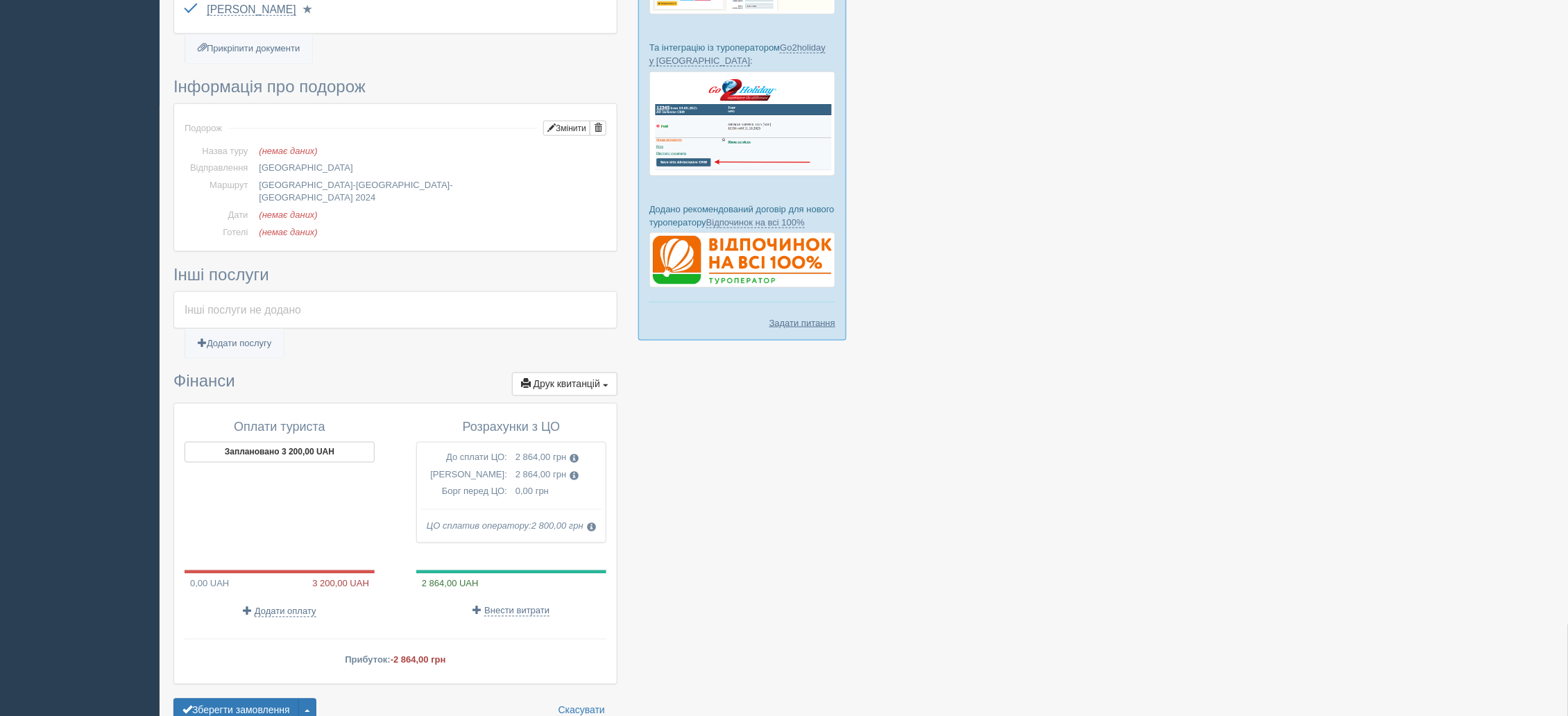
scroll to position [675, 0]
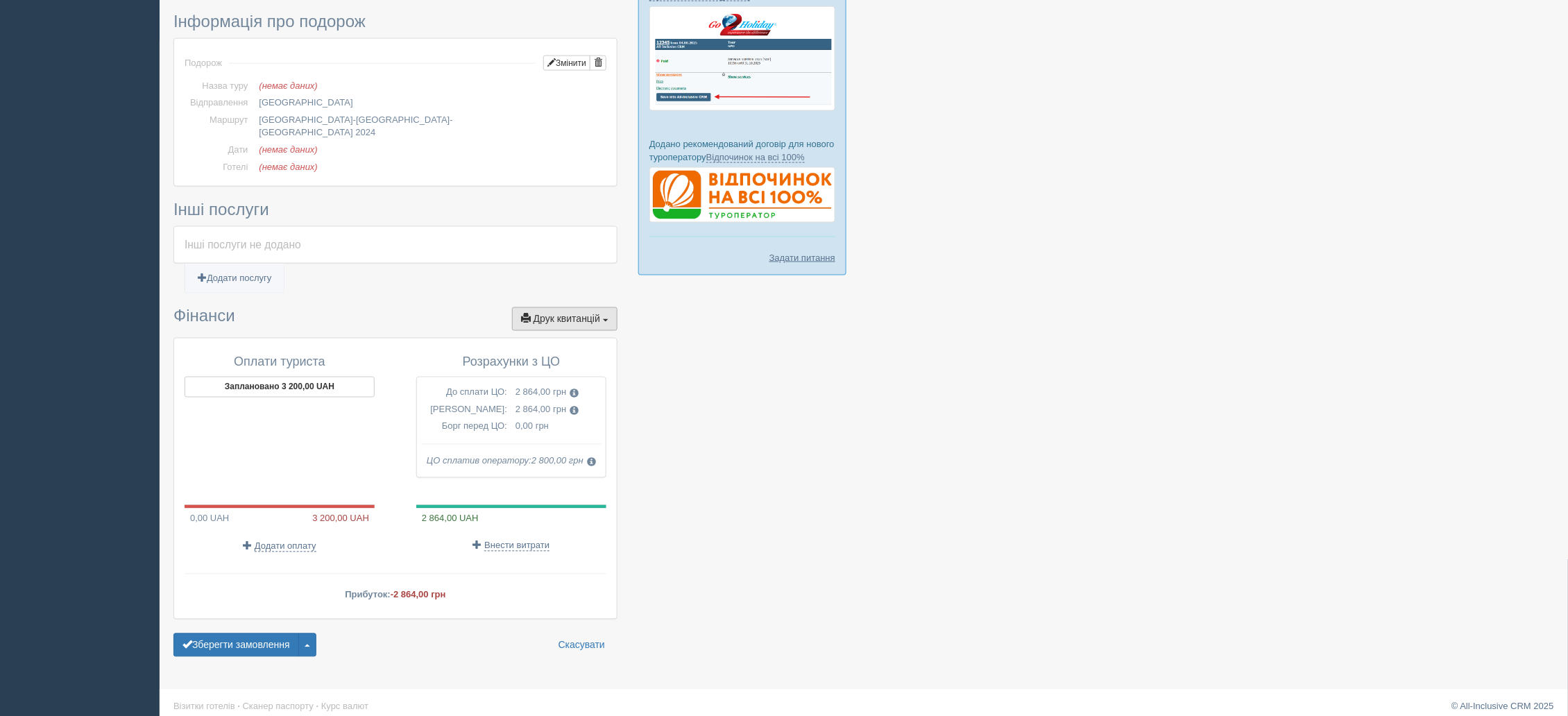
click at [568, 314] on span "Друк квитанцій" at bounding box center [567, 319] width 67 height 11
click at [523, 401] on link "Довідка про розрахунок доходу" at bounding box center [537, 412] width 159 height 23
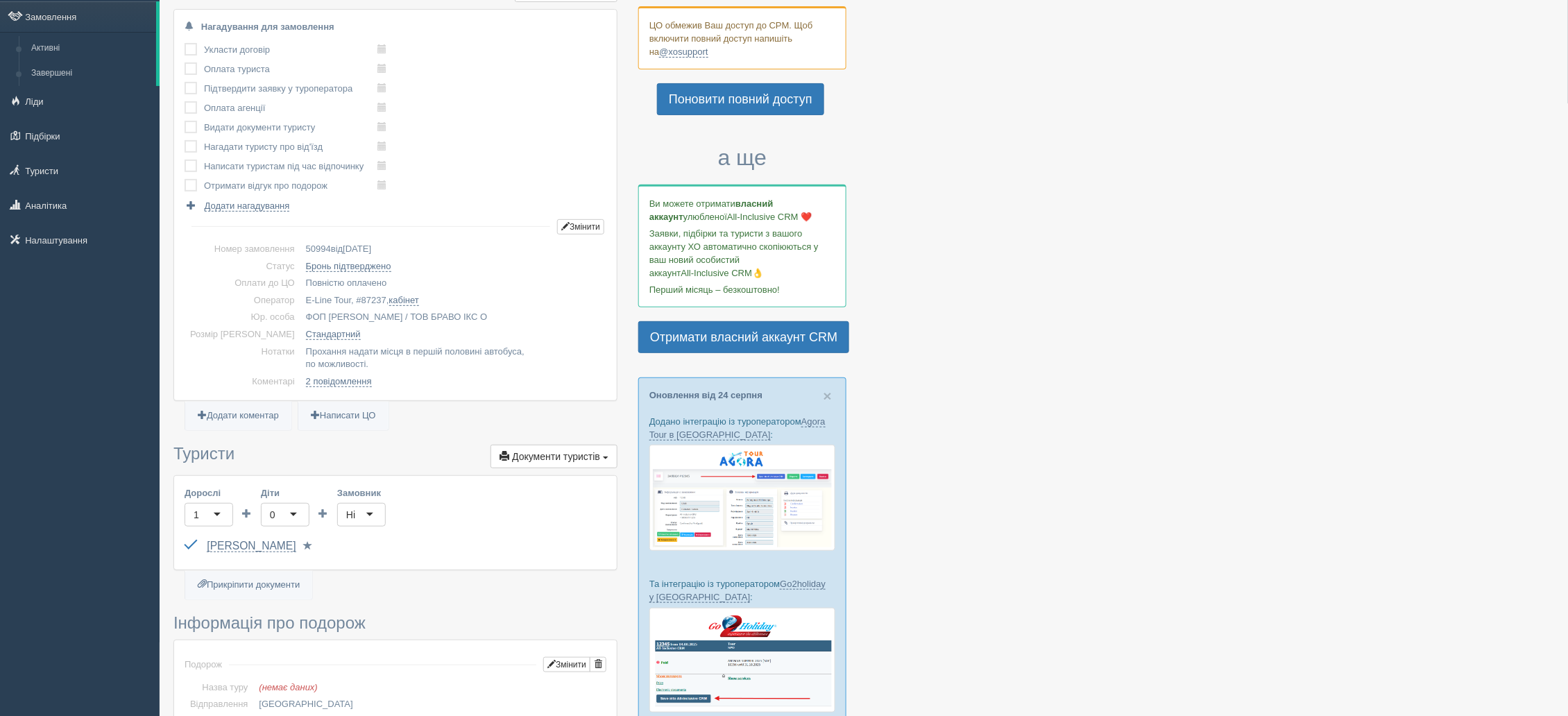
scroll to position [0, 0]
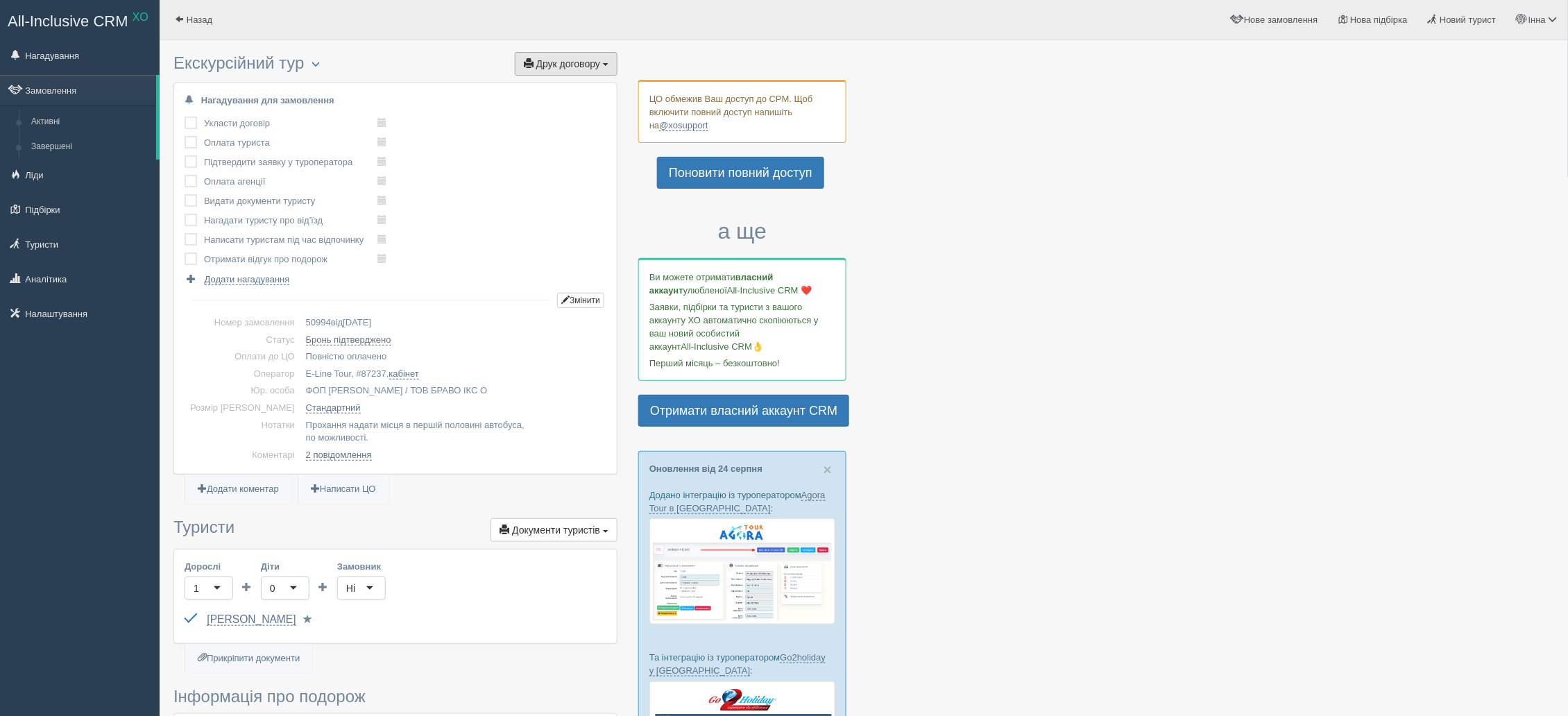
click at [593, 65] on span "Друк договору" at bounding box center [568, 63] width 64 height 11
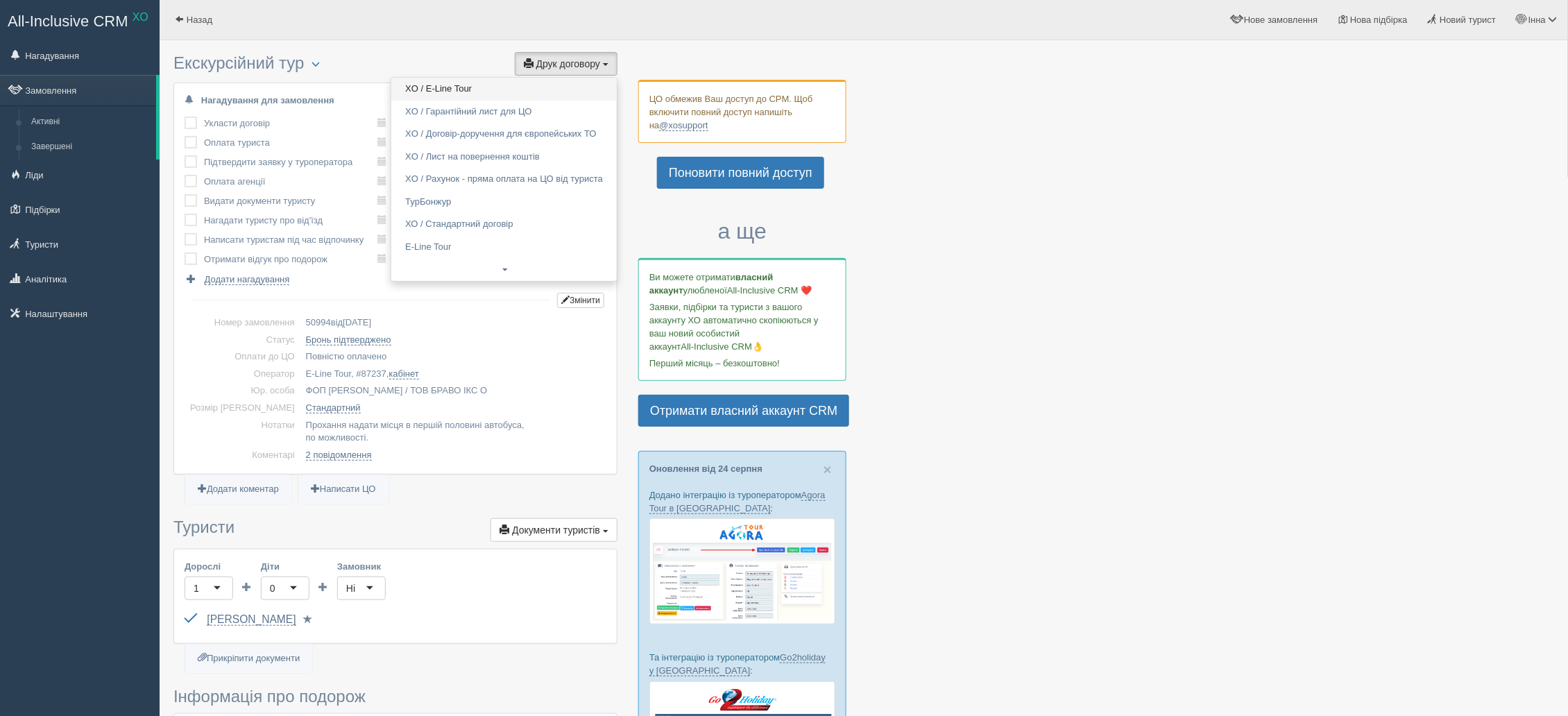
click at [471, 93] on link "XO / E-Line Tour" at bounding box center [504, 89] width 226 height 23
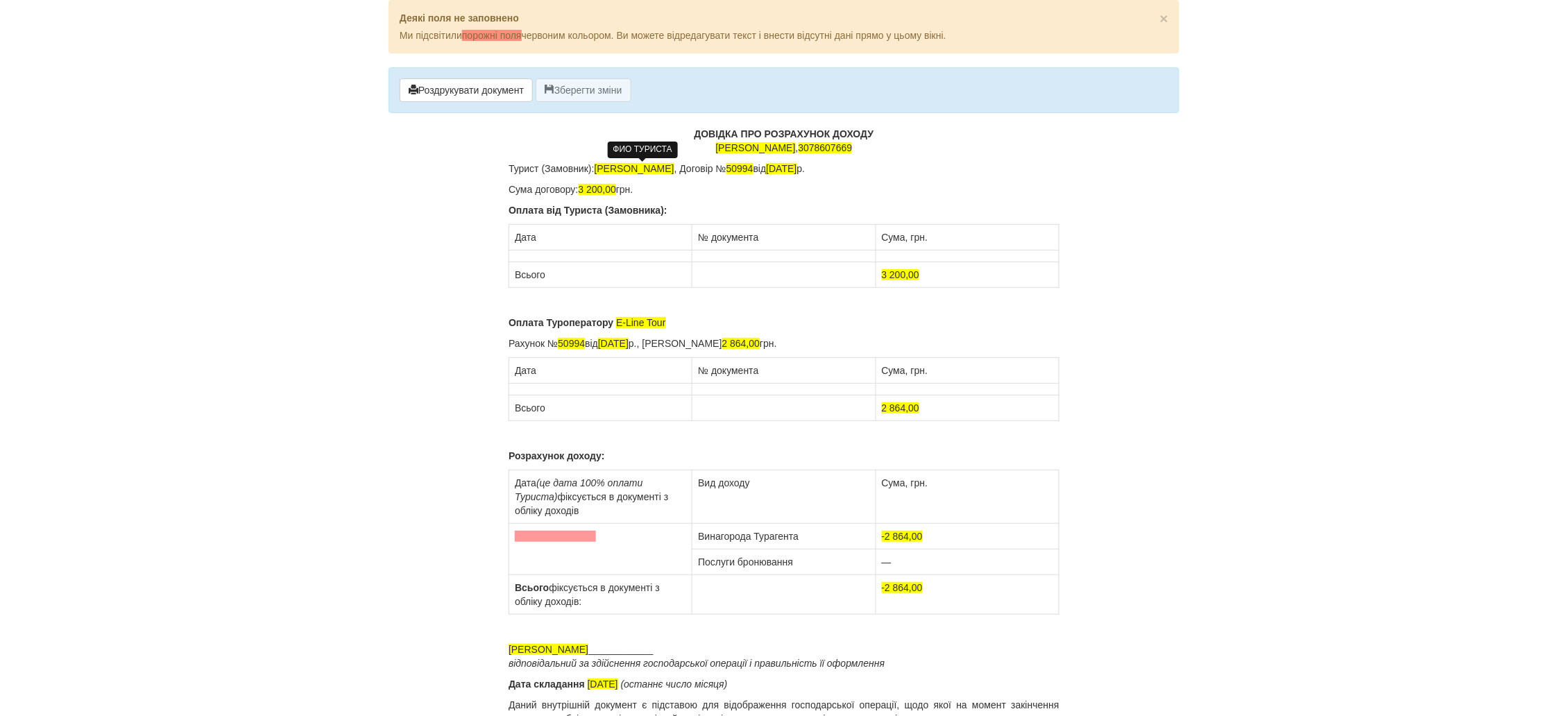
drag, startPoint x: 686, startPoint y: 169, endPoint x: 597, endPoint y: 172, distance: 89.1
click at [597, 172] on span "[PERSON_NAME]" at bounding box center [634, 168] width 80 height 11
drag, startPoint x: 781, startPoint y: 169, endPoint x: 753, endPoint y: 170, distance: 28.0
click at [753, 170] on p "Турист (Замовник): Кущак Ганна Сергіївна , Договір № 50994 від 18.07.2024 р." at bounding box center [784, 168] width 551 height 14
click at [801, 166] on span "[DATE]" at bounding box center [785, 168] width 31 height 11
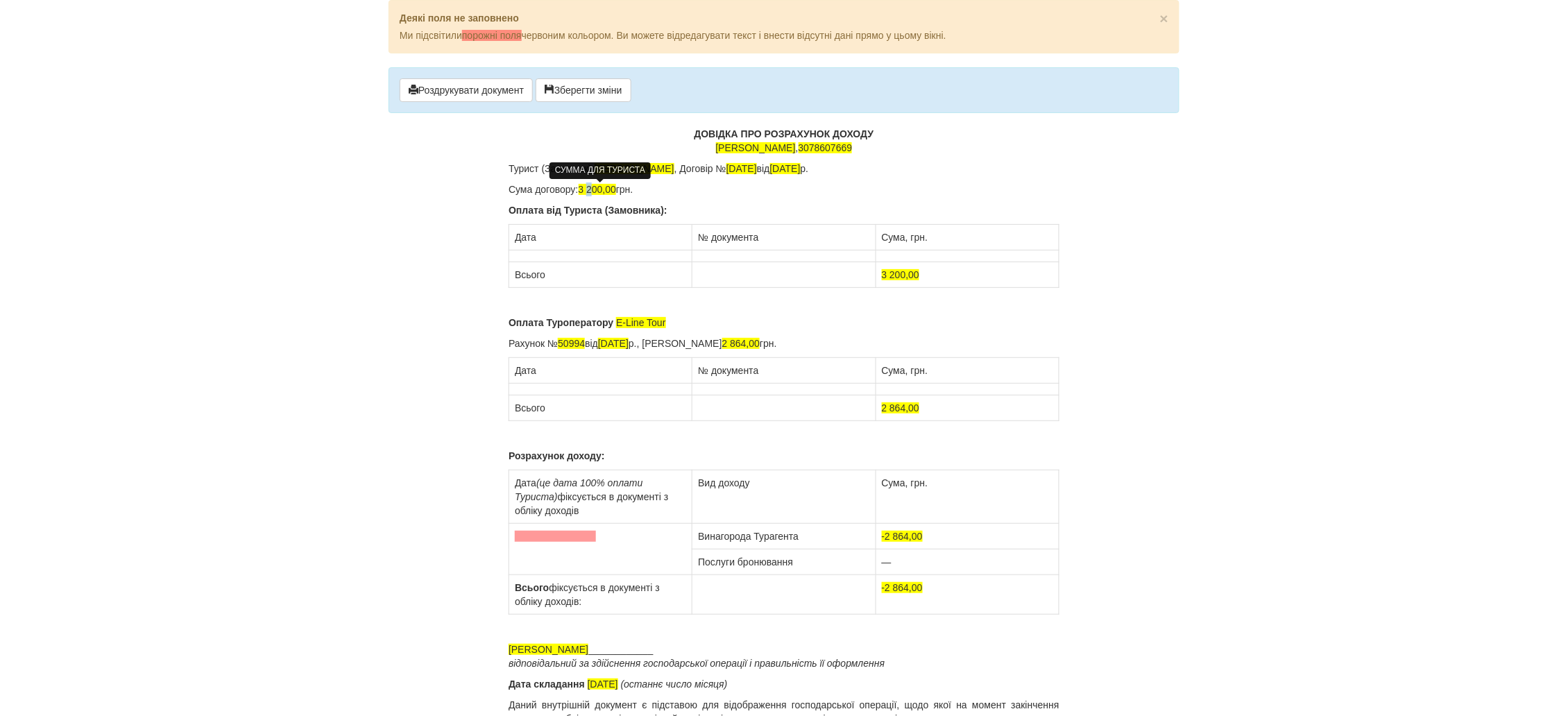
click at [594, 187] on span "3 200,00" at bounding box center [598, 189] width 38 height 11
click at [892, 276] on span "3 200,00" at bounding box center [901, 274] width 38 height 11
click at [889, 275] on span "3 200,00" at bounding box center [901, 274] width 38 height 11
click at [892, 275] on span "3 200,00" at bounding box center [901, 274] width 38 height 11
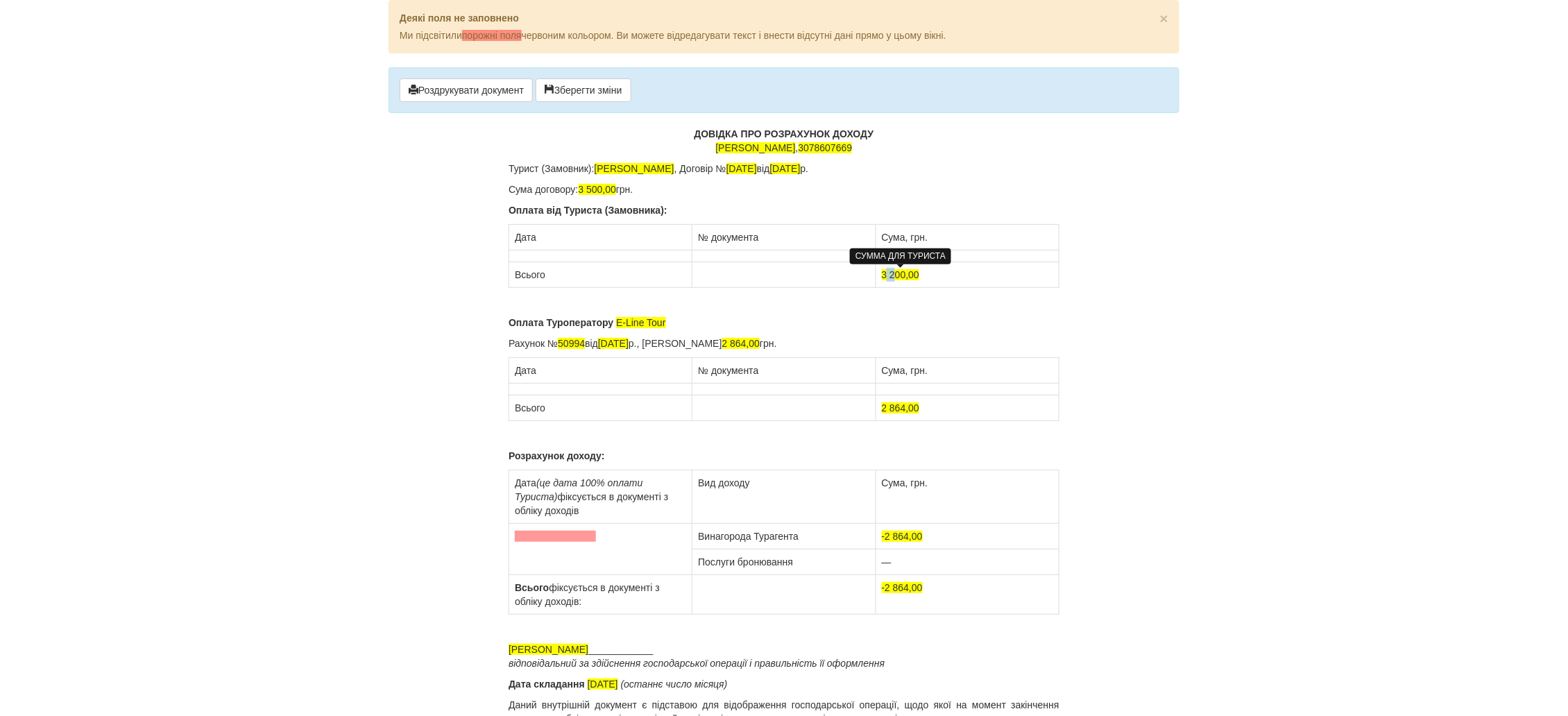
click at [892, 275] on span "3 200,00" at bounding box center [901, 274] width 38 height 11
click at [889, 273] on span "3500,00" at bounding box center [899, 274] width 35 height 11
click at [681, 327] on p "Оплата Туроператору E-Line Tour" at bounding box center [784, 322] width 551 height 14
click at [673, 323] on span "E-Line Tour серез" at bounding box center [655, 322] width 78 height 11
click at [719, 322] on p "Оплата Туроператору E-Line Tour через" at bounding box center [784, 322] width 551 height 14
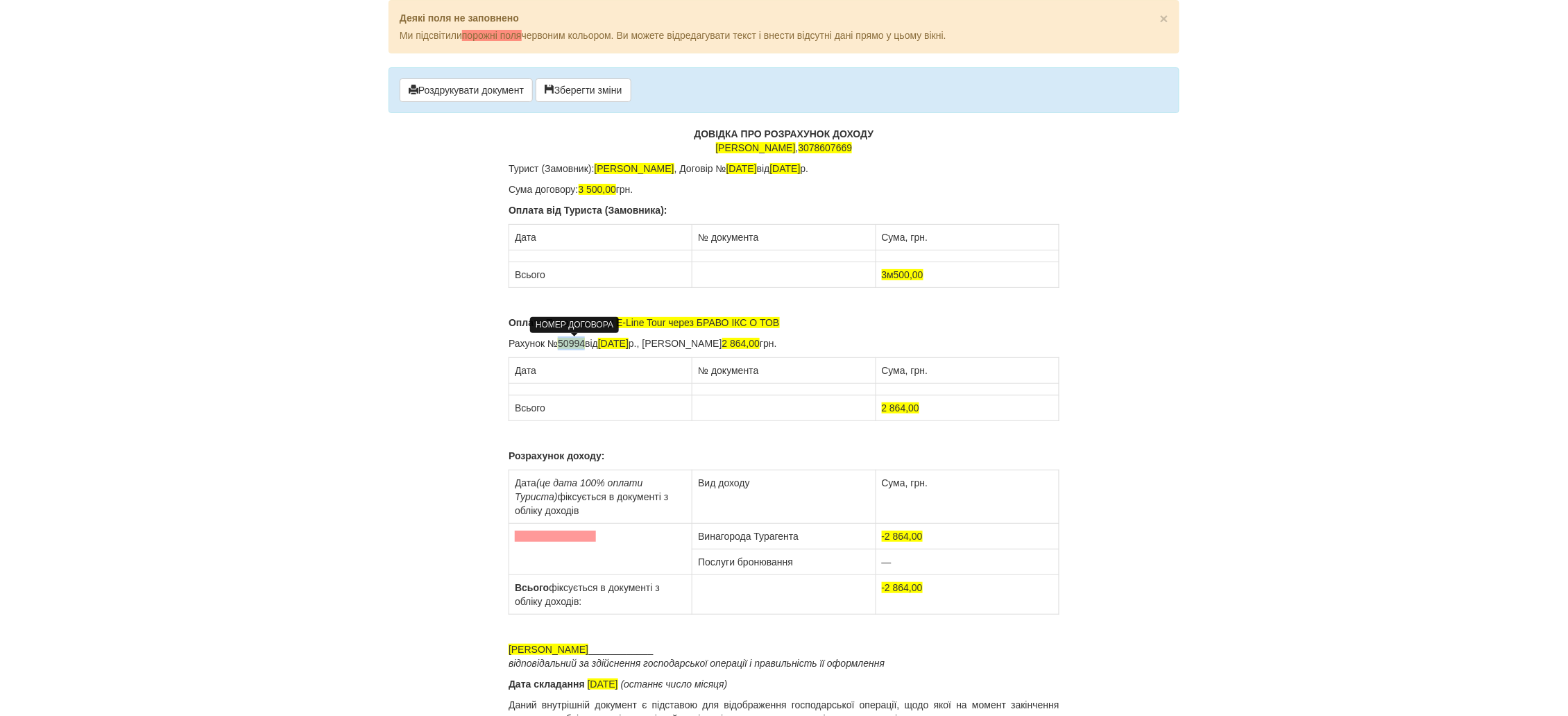
drag, startPoint x: 586, startPoint y: 339, endPoint x: 560, endPoint y: 348, distance: 27.5
click at [560, 348] on span "50994" at bounding box center [571, 343] width 27 height 11
click at [614, 344] on span "18.07.2024" at bounding box center [613, 343] width 31 height 11
click at [614, 346] on span "18.07.2024" at bounding box center [613, 343] width 31 height 11
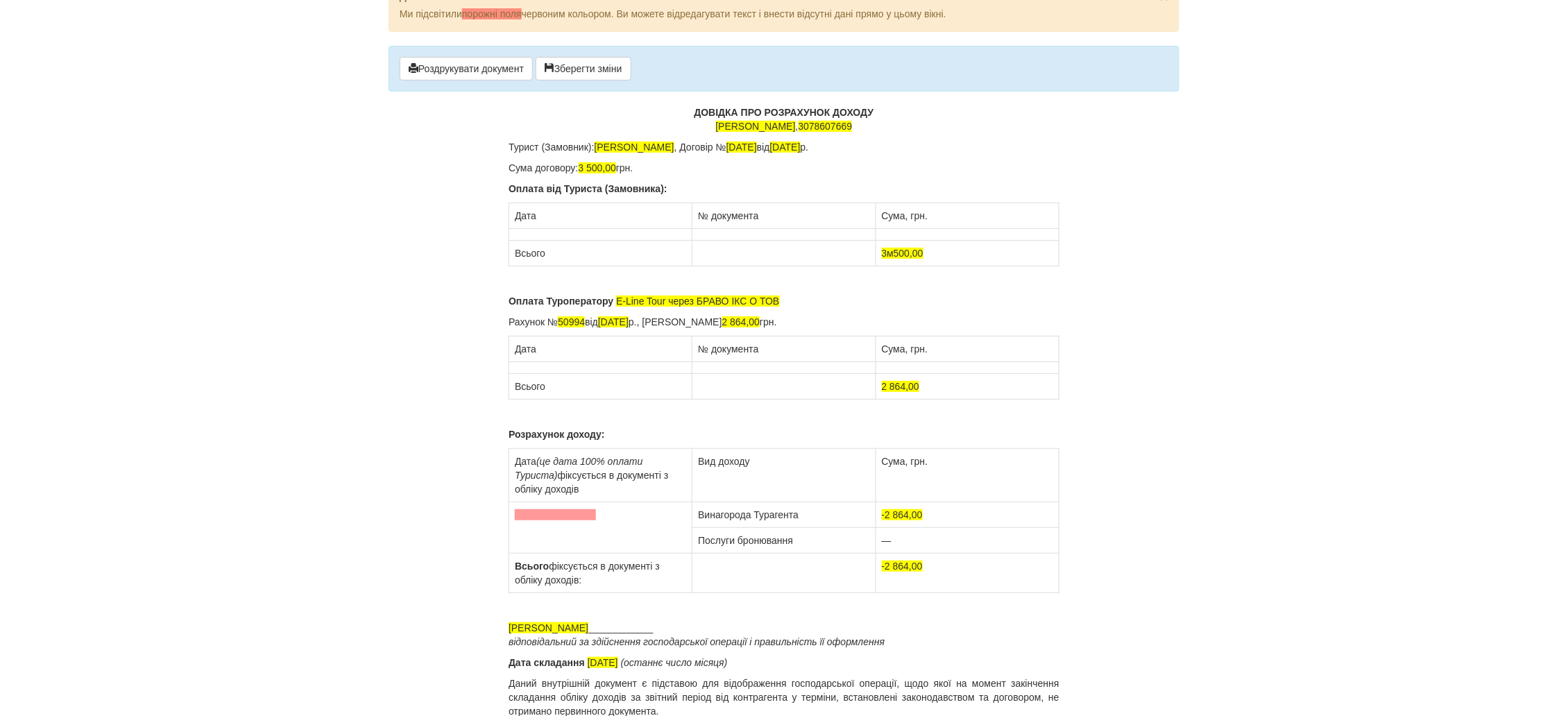
scroll to position [32, 0]
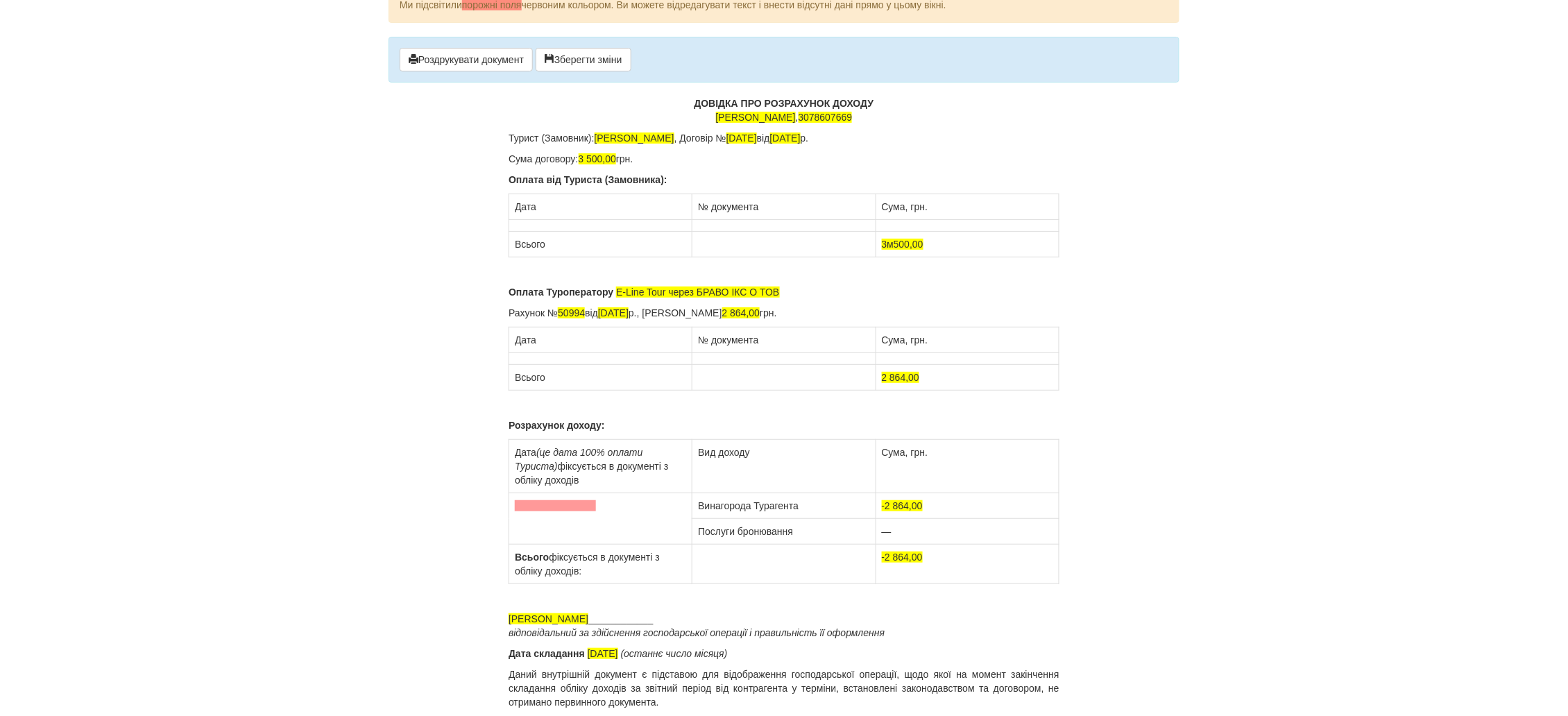
click at [526, 224] on td at bounding box center [601, 226] width 183 height 12
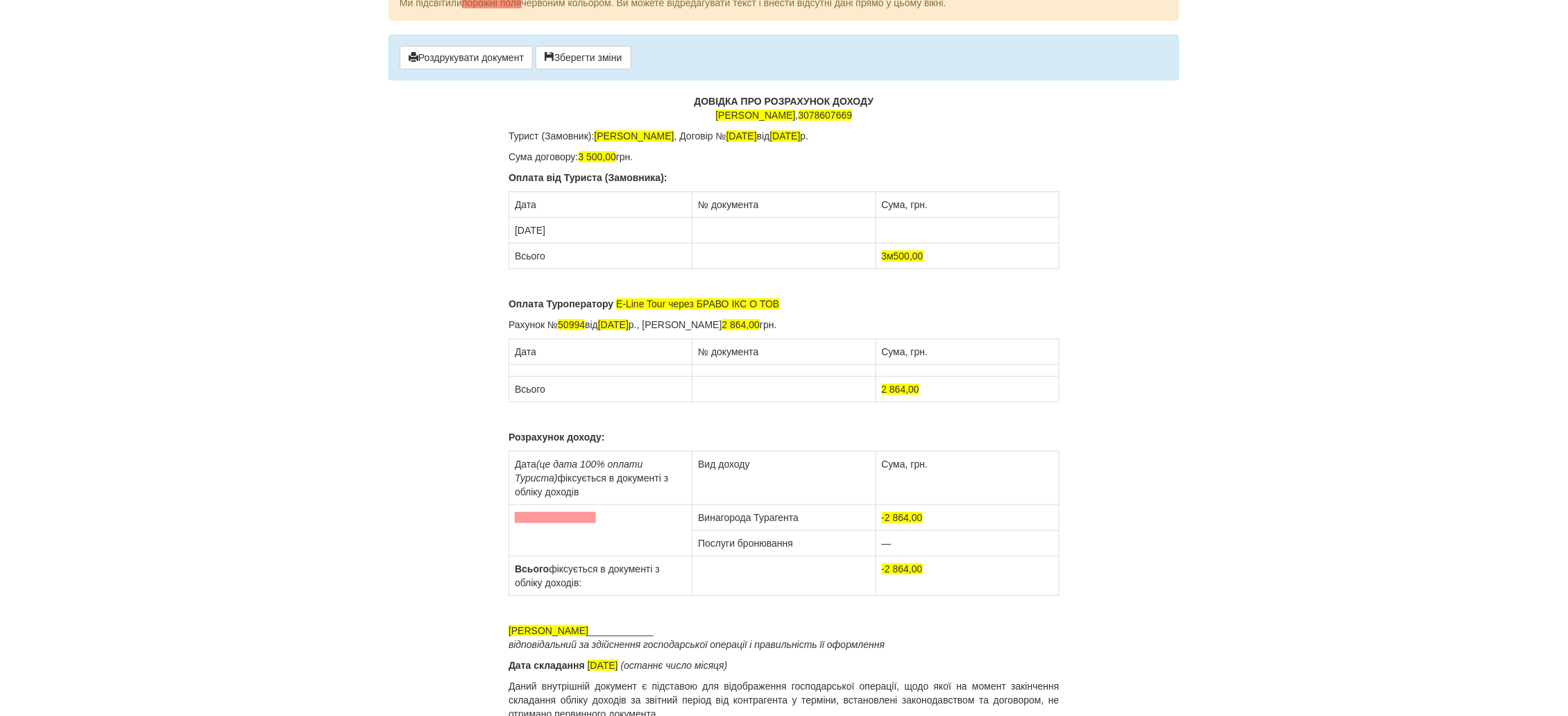
click at [721, 232] on td at bounding box center [784, 230] width 183 height 26
click at [888, 230] on td at bounding box center [967, 230] width 183 height 26
click at [893, 251] on span "3м500,00" at bounding box center [902, 256] width 42 height 11
click at [525, 369] on td at bounding box center [601, 370] width 183 height 12
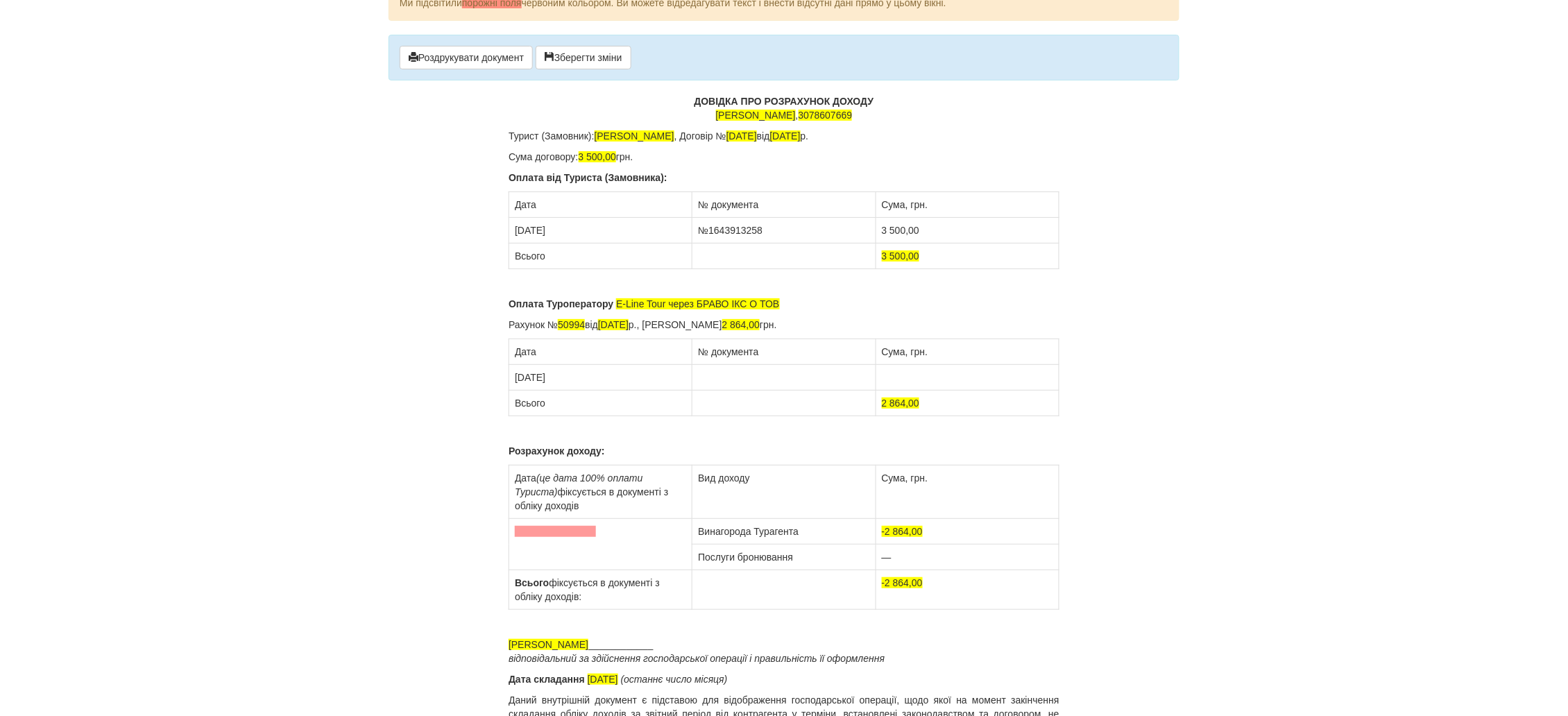
click at [717, 379] on td at bounding box center [784, 377] width 183 height 26
click at [905, 378] on td at bounding box center [967, 377] width 183 height 26
drag, startPoint x: 906, startPoint y: 533, endPoint x: 879, endPoint y: 535, distance: 27.1
click at [879, 535] on td "-2 864,00" at bounding box center [967, 531] width 183 height 26
drag, startPoint x: 908, startPoint y: 586, endPoint x: 876, endPoint y: 584, distance: 32.1
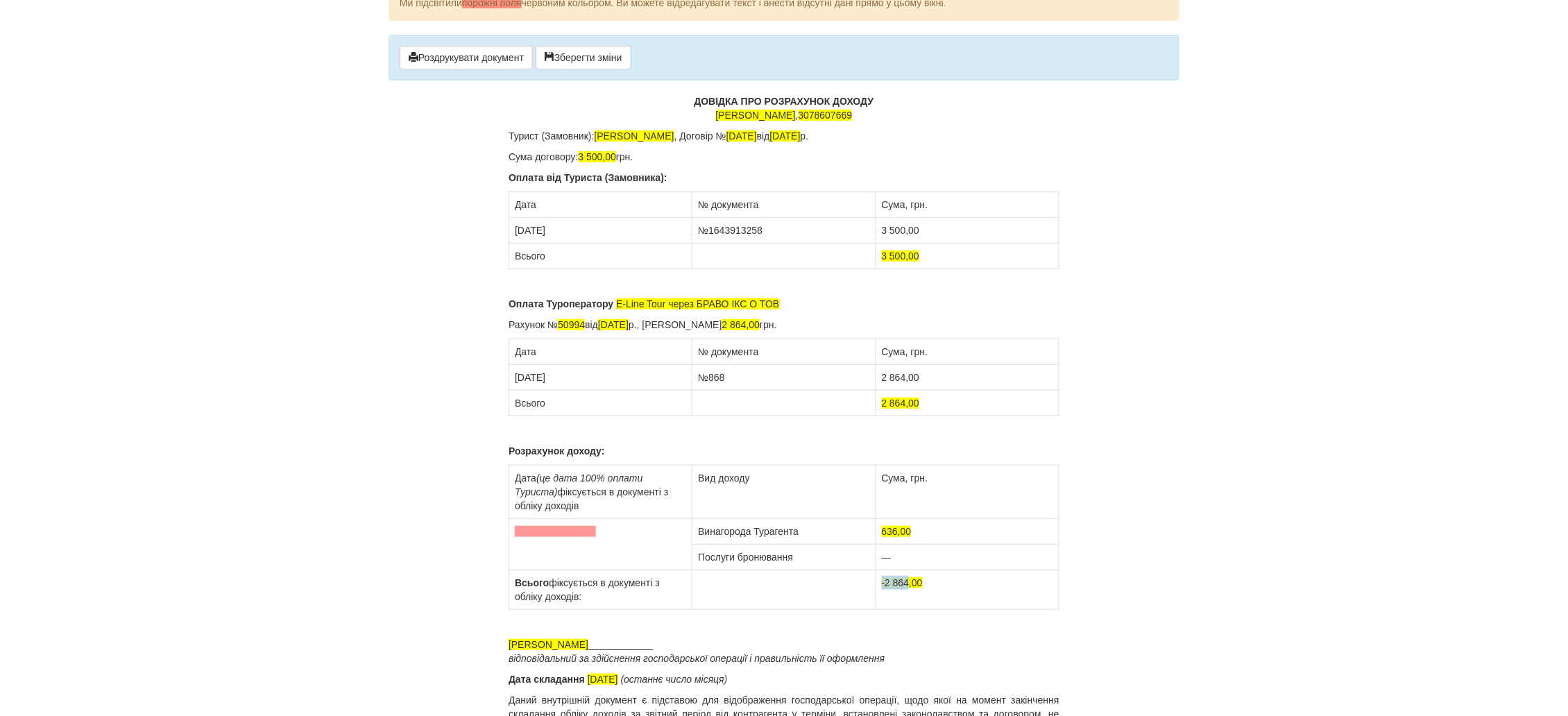
click at [876, 584] on td "-2 864,00" at bounding box center [967, 590] width 183 height 40
click at [540, 535] on span at bounding box center [555, 531] width 81 height 11
click at [576, 533] on td "18.07.2024" at bounding box center [601, 545] width 183 height 51
click at [607, 680] on span "31.08.2025" at bounding box center [603, 679] width 31 height 11
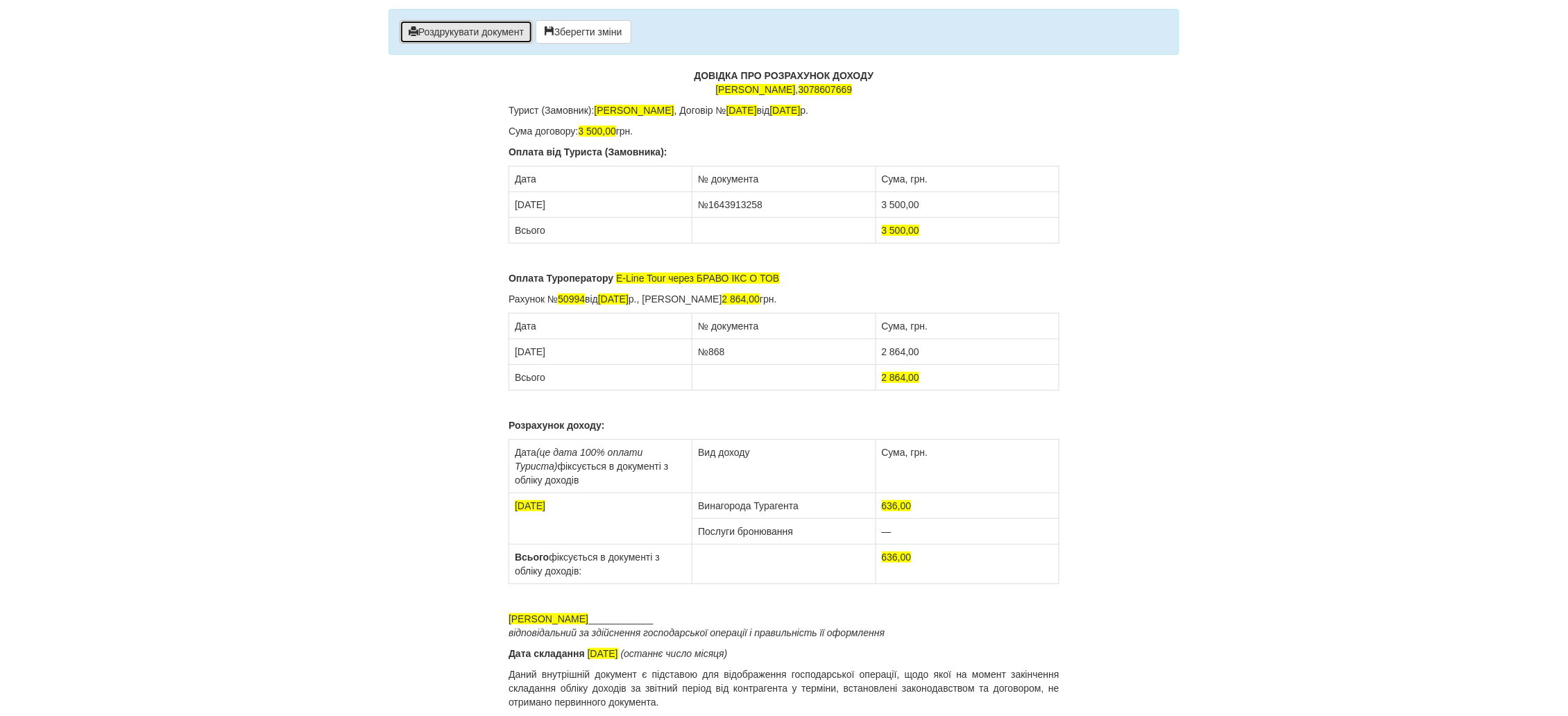
click at [476, 39] on button "Роздрукувати документ" at bounding box center [466, 32] width 133 height 24
click at [473, 36] on button "Роздрукувати документ" at bounding box center [466, 32] width 133 height 24
click at [618, 656] on span "31.07.2025" at bounding box center [603, 653] width 31 height 11
click at [477, 31] on button "Роздрукувати документ" at bounding box center [466, 32] width 133 height 24
click at [418, 26] on span "button" at bounding box center [413, 31] width 10 height 10
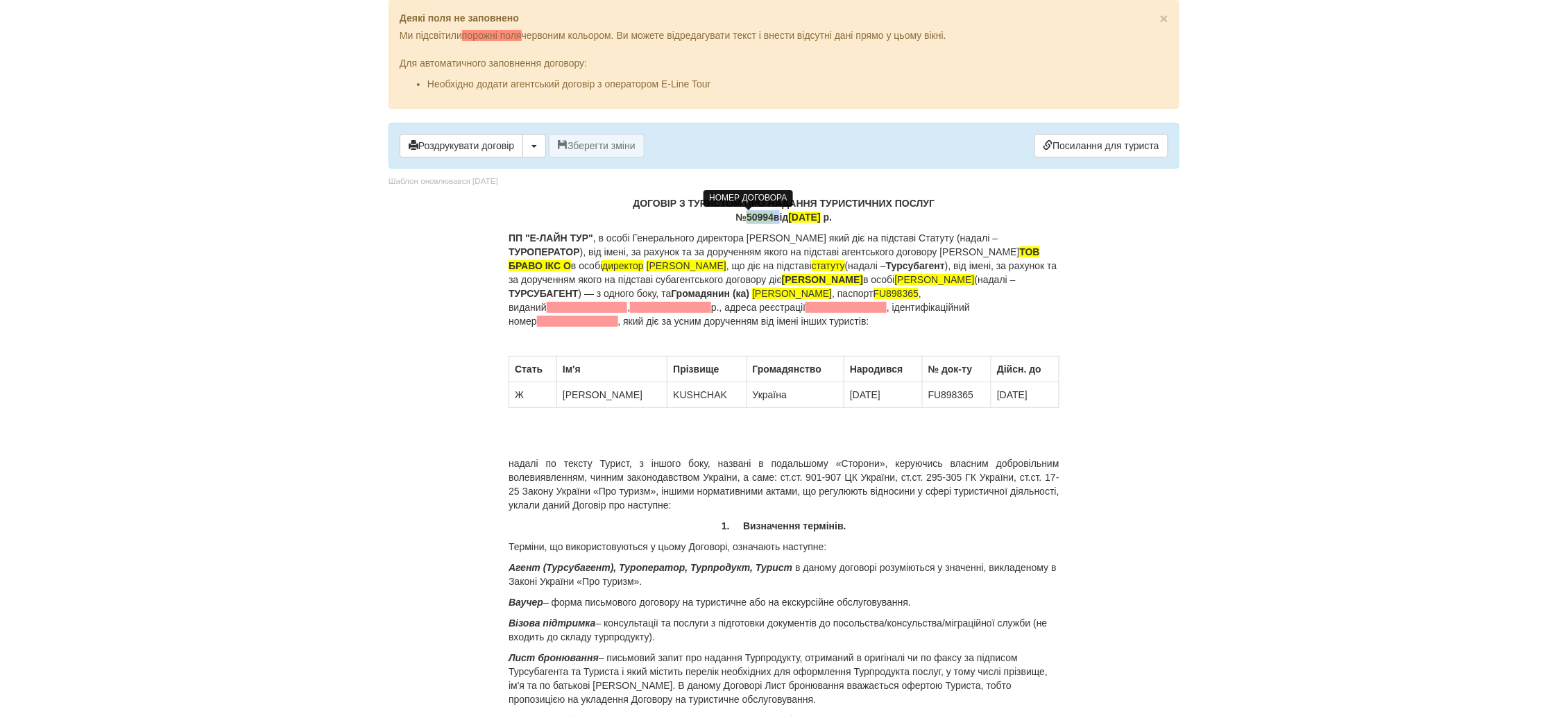
drag, startPoint x: 765, startPoint y: 215, endPoint x: 734, endPoint y: 219, distance: 31.3
click at [734, 219] on div "№ 50994 від 18.07.2024 р." at bounding box center [784, 217] width 551 height 14
click at [793, 218] on span "[DATE]" at bounding box center [806, 217] width 32 height 11
drag, startPoint x: 996, startPoint y: 293, endPoint x: 906, endPoint y: 298, distance: 90.1
click at [906, 298] on p "ПП "Е-ЛАЙН ТУР" , в особі Генерального директора Савчука Руслана Віталійовича я…" at bounding box center [784, 279] width 551 height 97
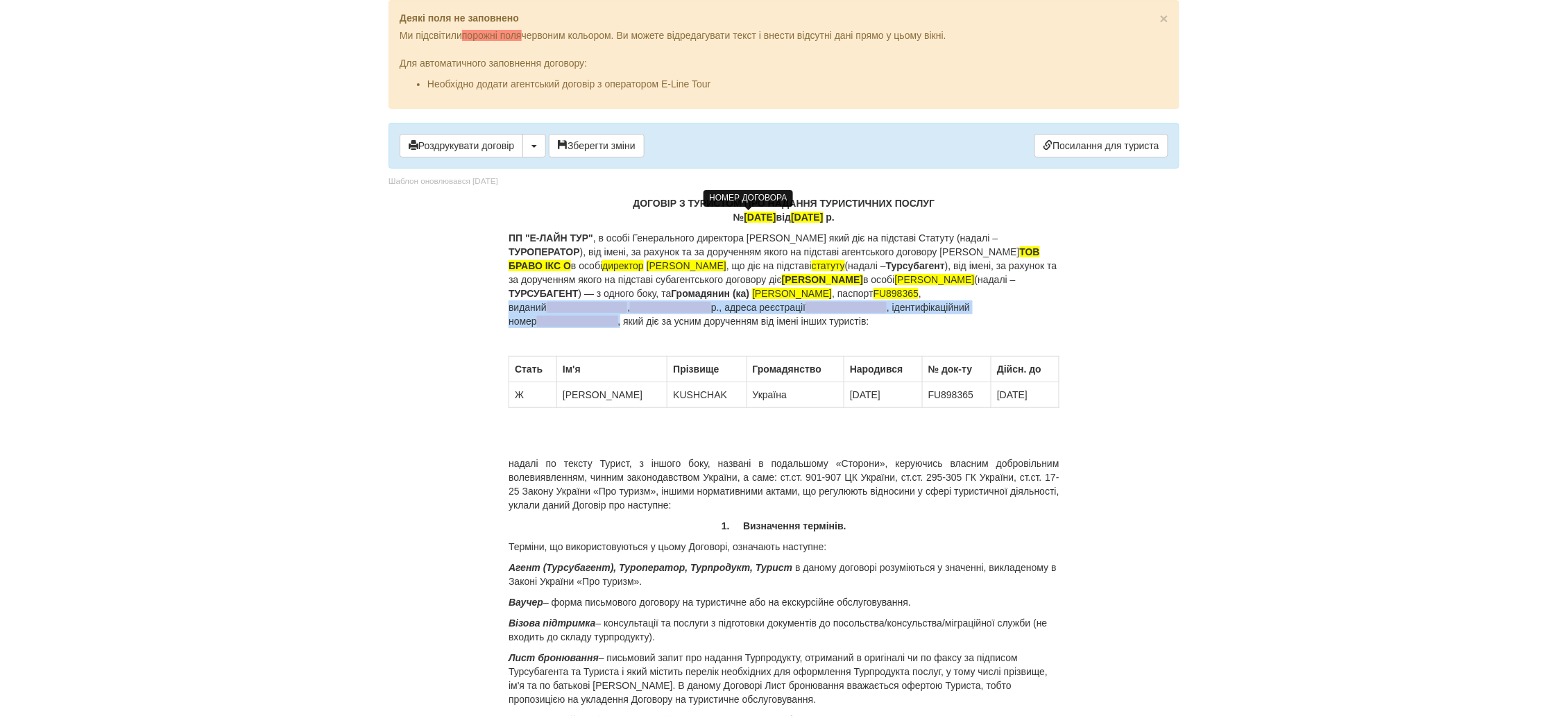
drag, startPoint x: 705, startPoint y: 320, endPoint x: 595, endPoint y: 312, distance: 110.3
click at [595, 312] on p "ПП "Е-ЛАЙН ТУР" , в особі Генерального директора Савчука Руслана Віталійовича я…" at bounding box center [784, 279] width 551 height 97
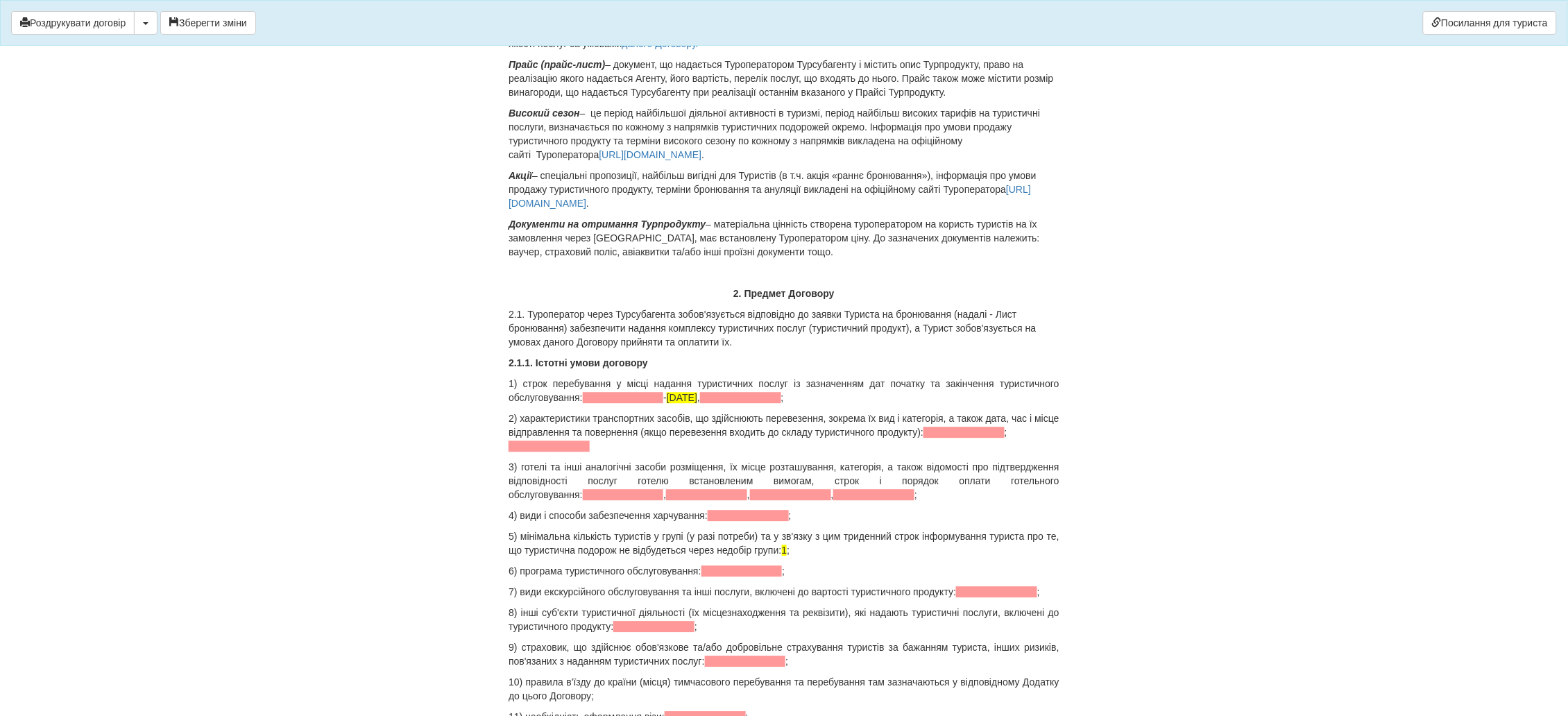
scroll to position [1248, 0]
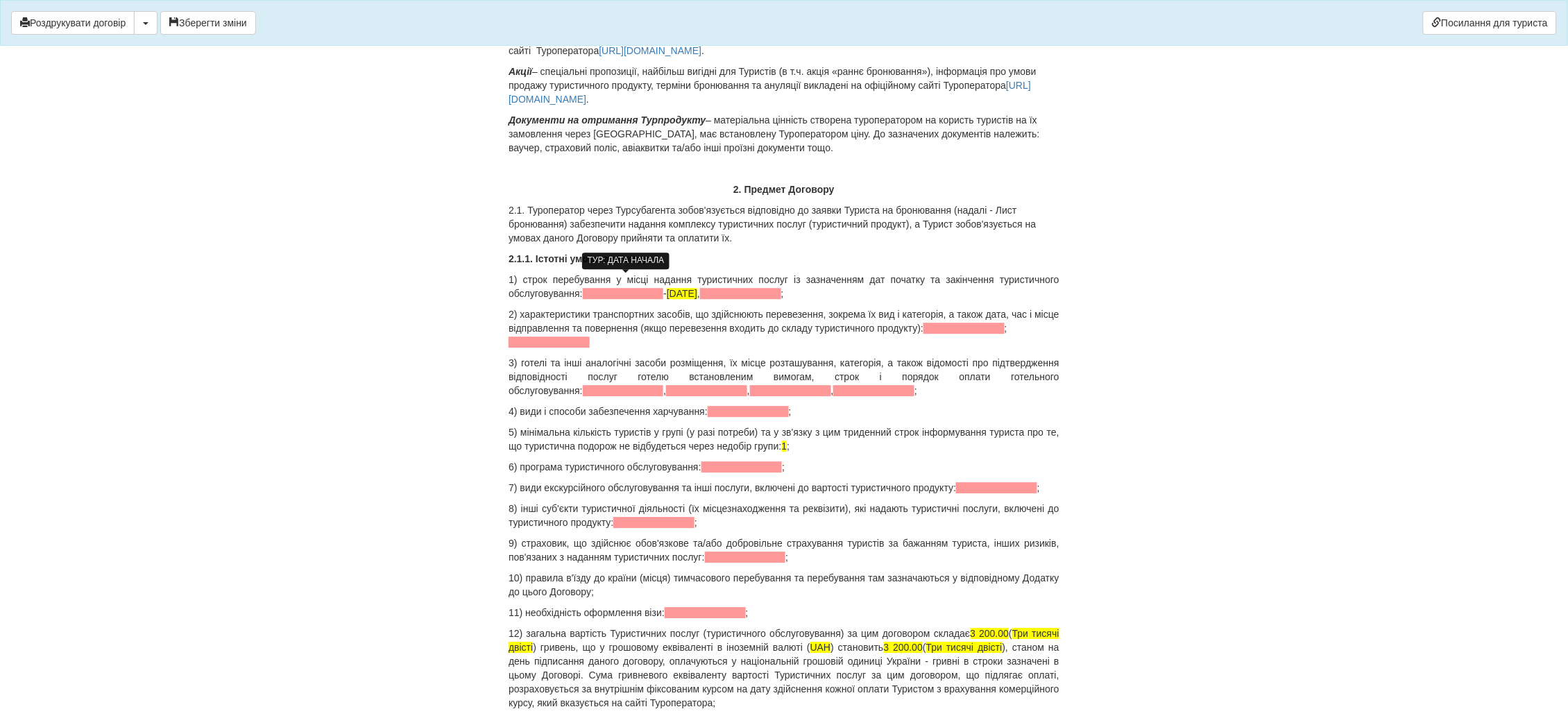
click at [601, 288] on span at bounding box center [623, 293] width 81 height 11
drag, startPoint x: 794, startPoint y: 287, endPoint x: 692, endPoint y: 285, distance: 102.0
click at [692, 285] on p "1) строк перебування у місці надання туристичних послуг із зазначенням дат поча…" at bounding box center [784, 287] width 551 height 28
click at [933, 323] on span at bounding box center [964, 328] width 81 height 11
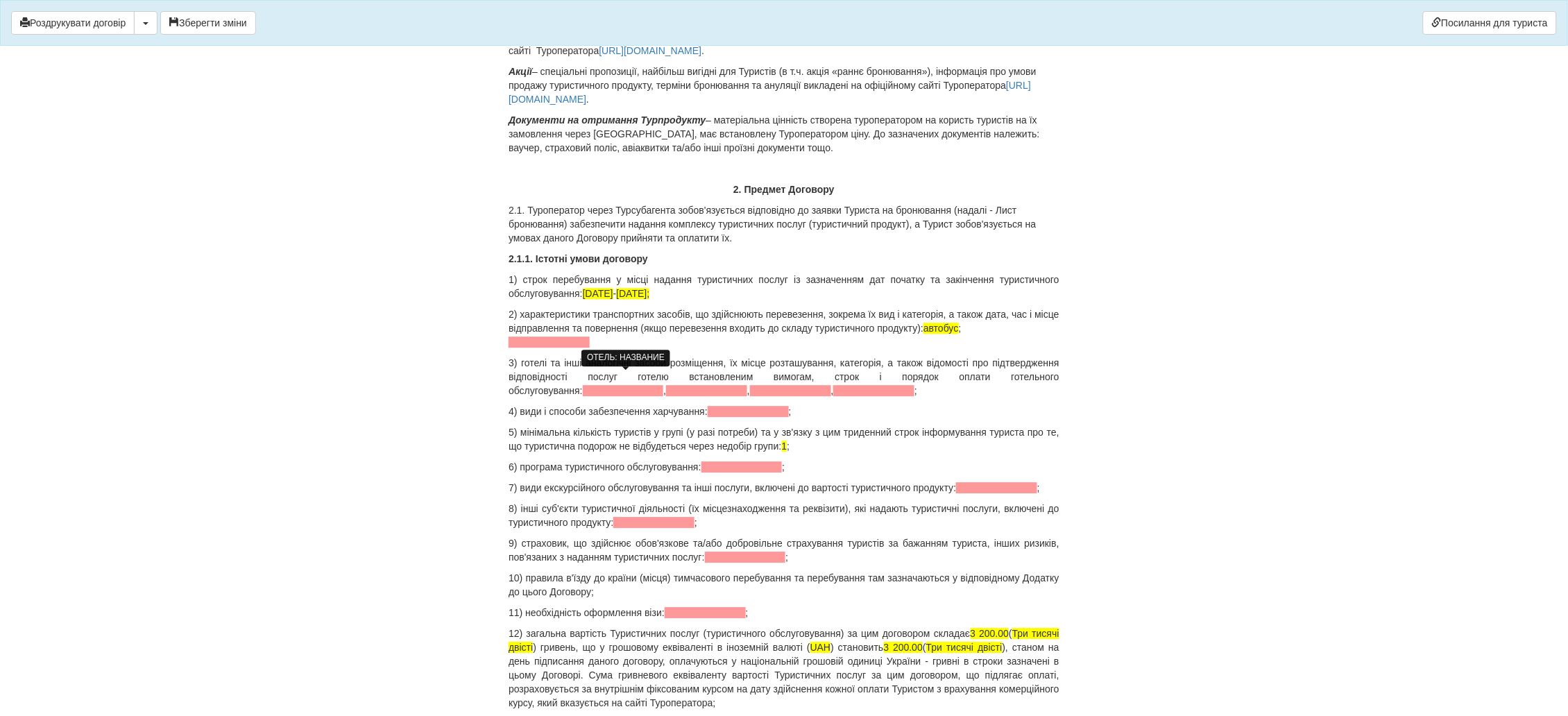
click at [627, 385] on span at bounding box center [623, 390] width 81 height 11
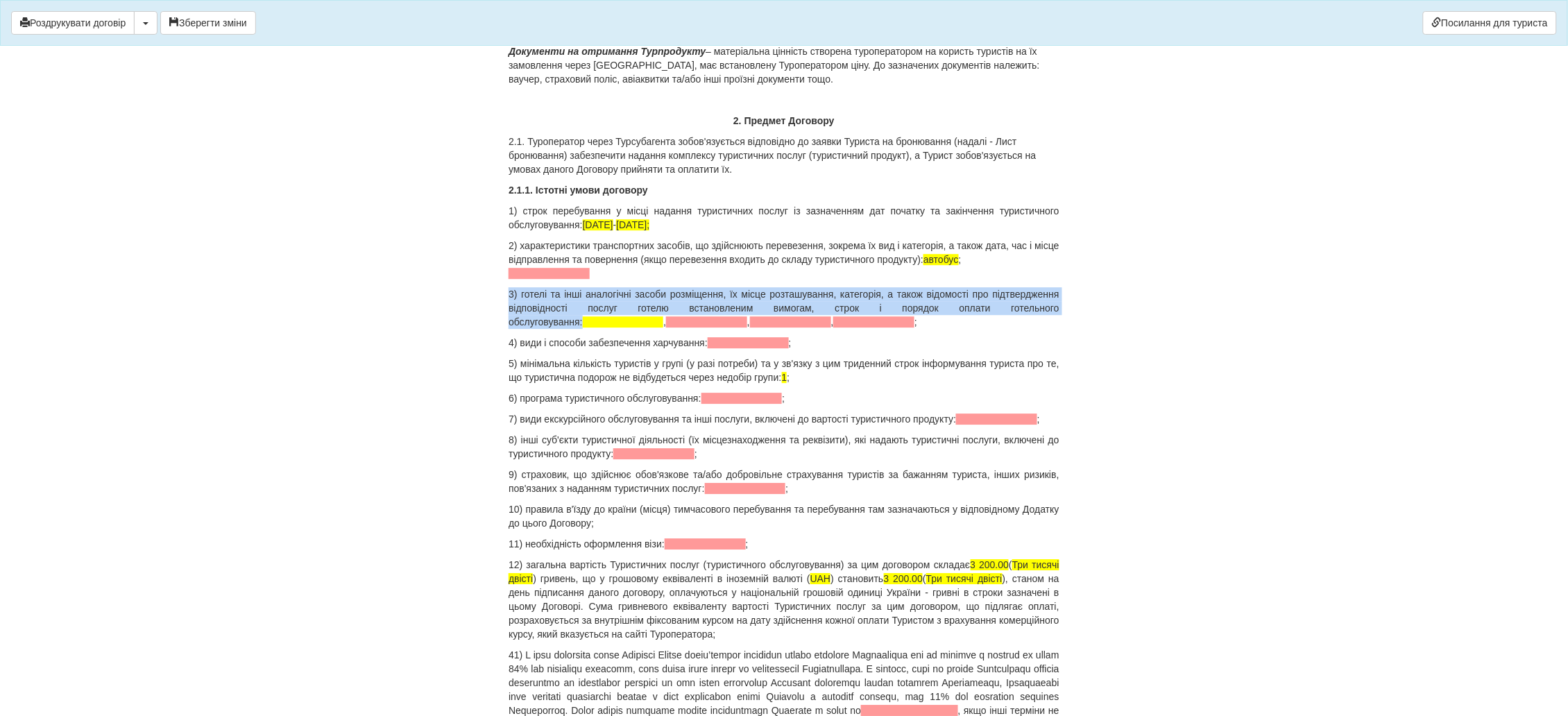
scroll to position [1352, 0]
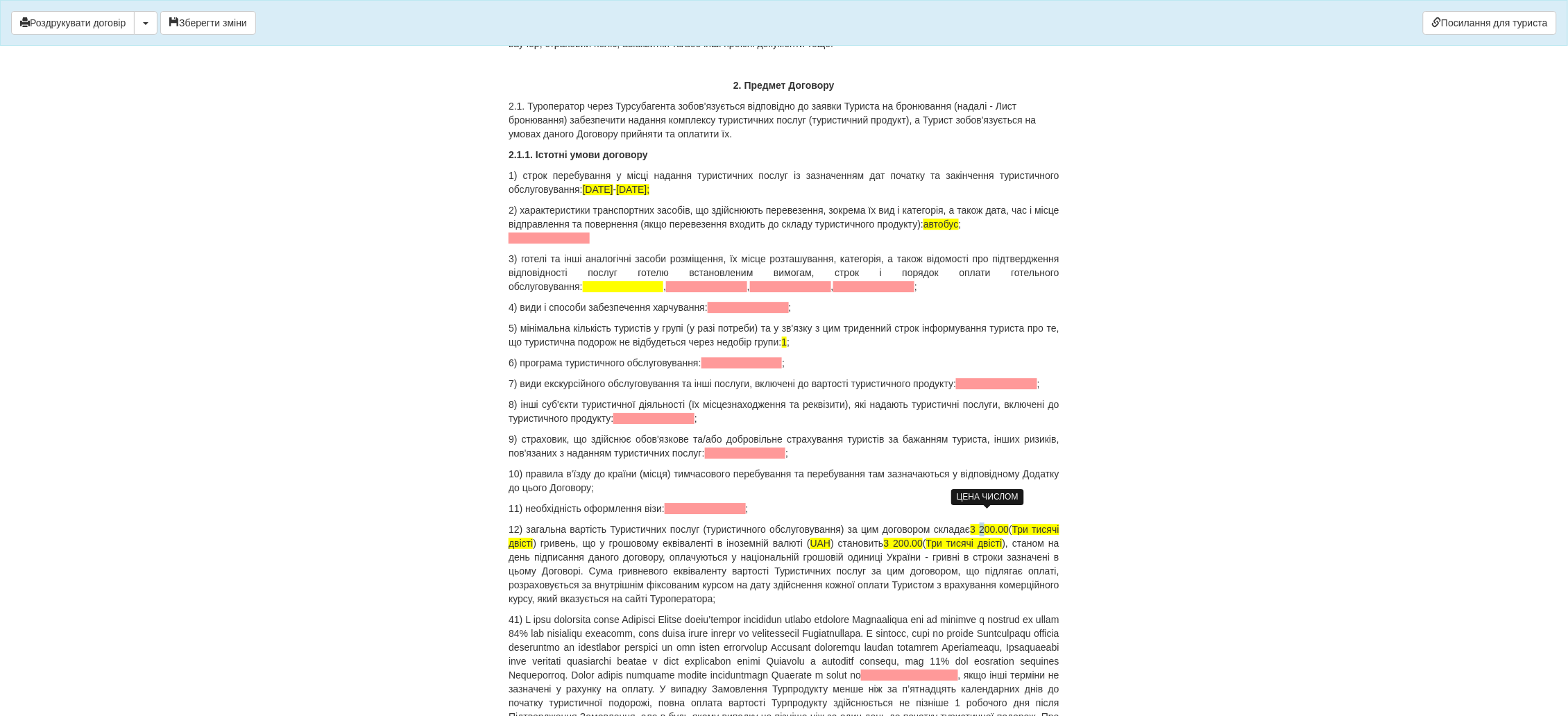
click at [978, 523] on span "3 200.00" at bounding box center [989, 529] width 39 height 11
drag, startPoint x: 532, startPoint y: 528, endPoint x: 509, endPoint y: 531, distance: 23.2
click at [509, 531] on span "Три тисячі двісті" at bounding box center [784, 536] width 551 height 25
click at [894, 537] on span "3 200.00" at bounding box center [904, 543] width 39 height 11
click at [975, 537] on span "Три тисячі двісті" at bounding box center [965, 543] width 76 height 11
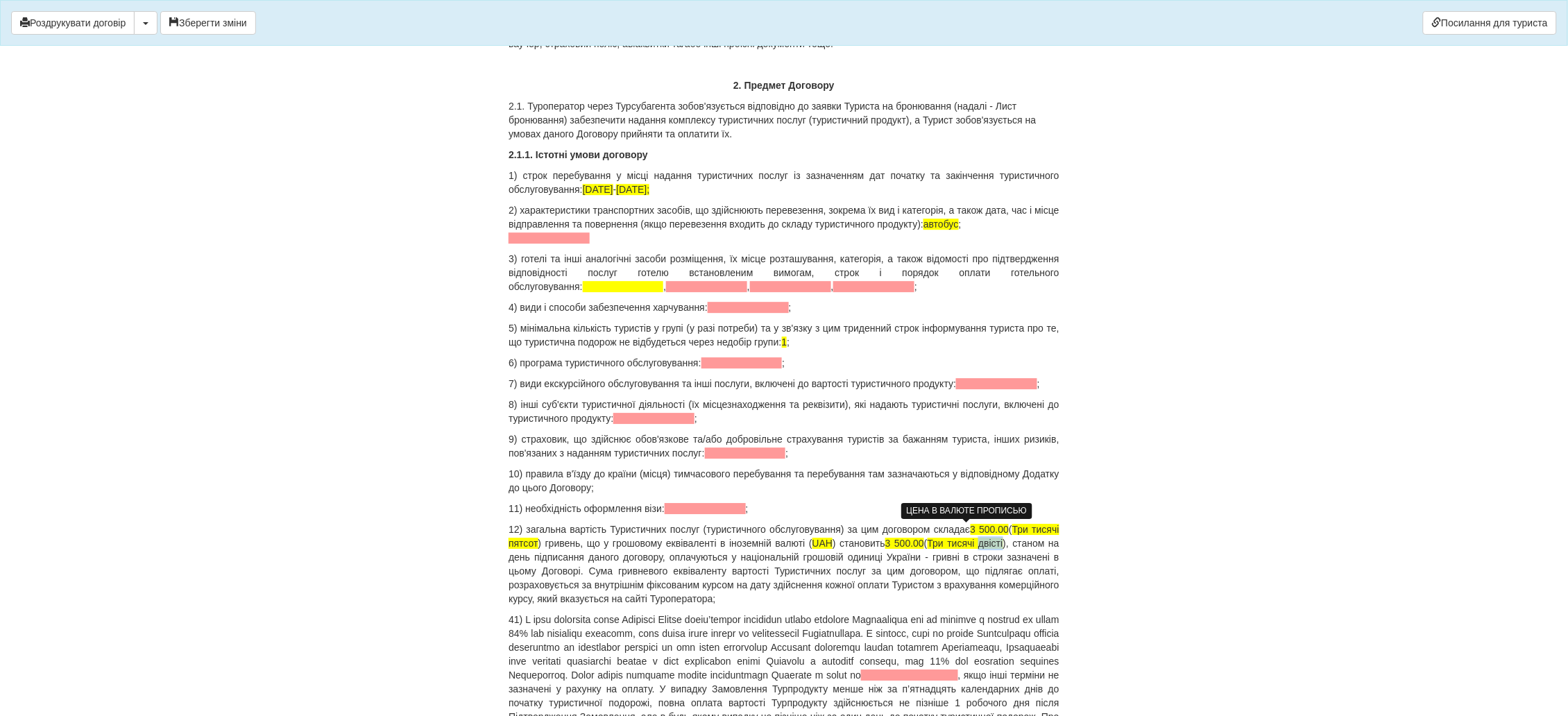
drag, startPoint x: 1004, startPoint y: 531, endPoint x: 978, endPoint y: 534, distance: 26.2
click at [978, 534] on p "12) загальна вартість Туристичних послуг (туристичного обслуговування) за цим д…" at bounding box center [784, 564] width 551 height 83
click at [861, 677] on span at bounding box center [909, 675] width 97 height 11
click at [720, 448] on span at bounding box center [745, 453] width 81 height 11
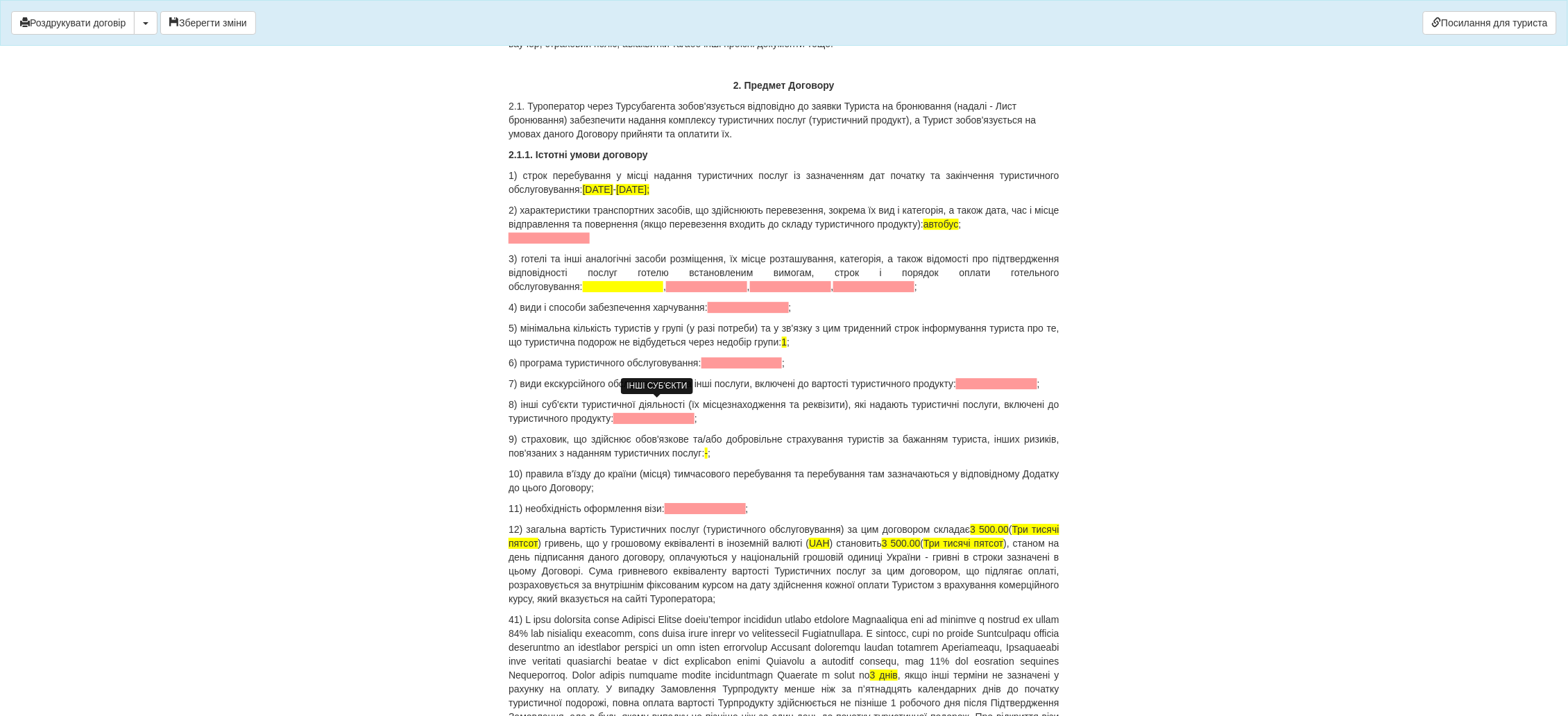
click at [650, 412] on span at bounding box center [654, 418] width 81 height 11
click at [970, 378] on span at bounding box center [996, 383] width 81 height 11
click at [698, 503] on span at bounding box center [705, 508] width 81 height 11
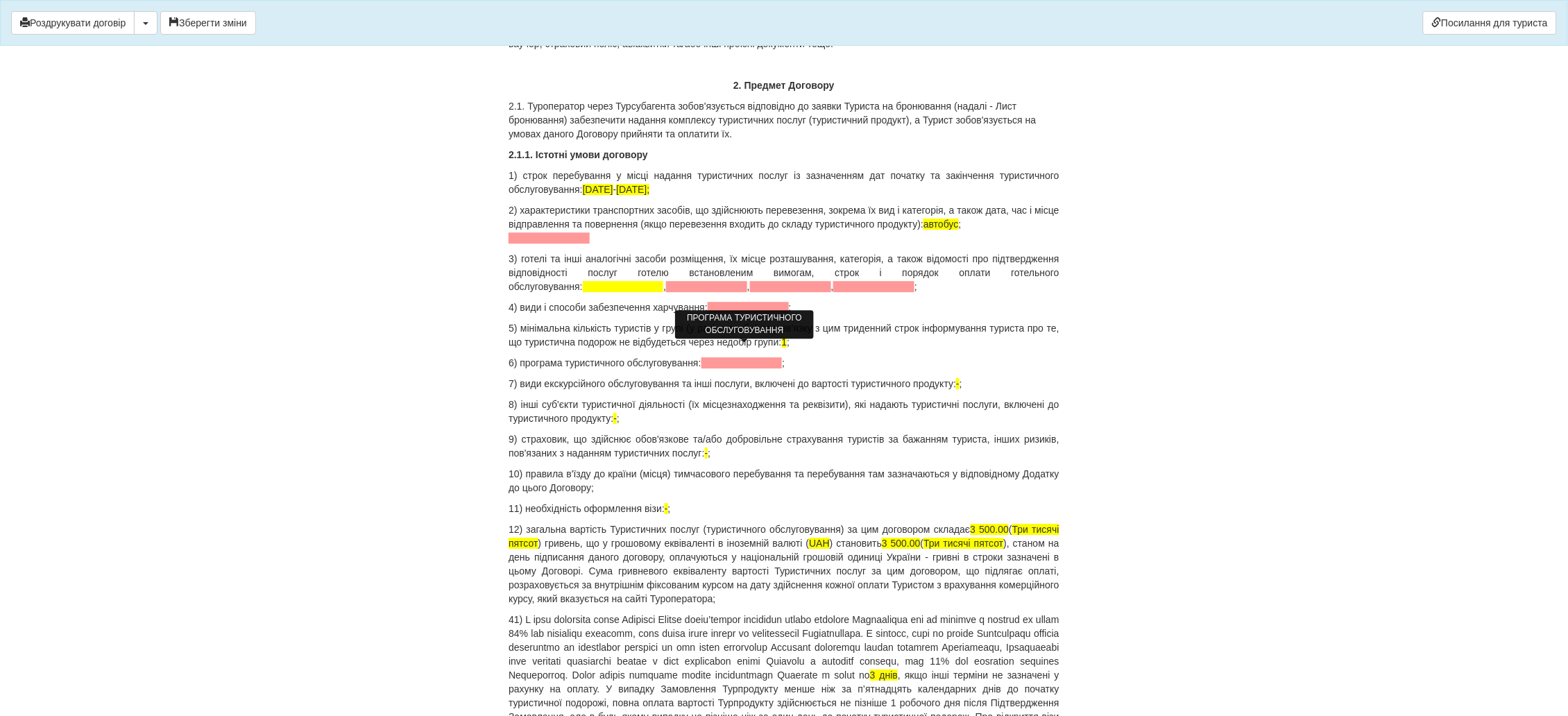
click at [715, 357] on span at bounding box center [742, 362] width 81 height 11
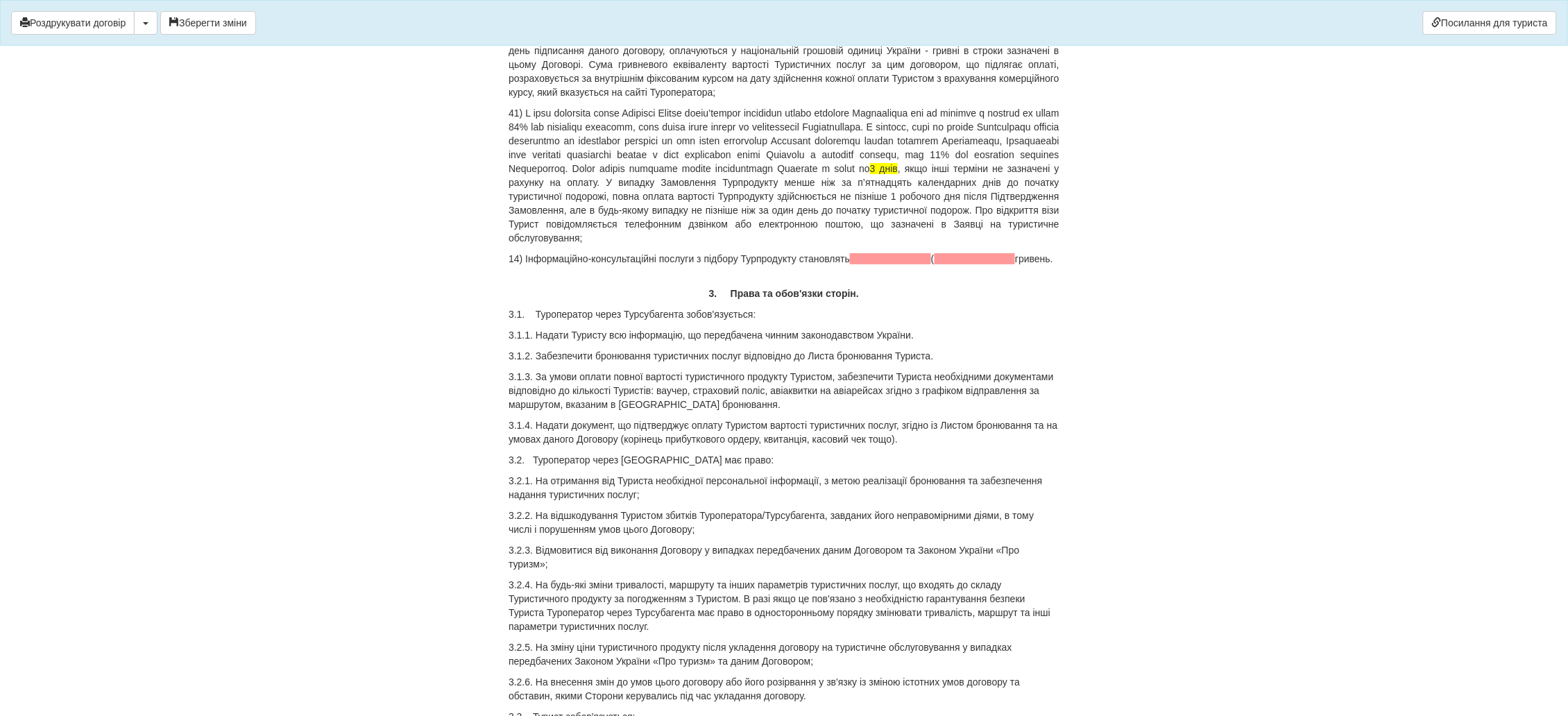
scroll to position [1769, 0]
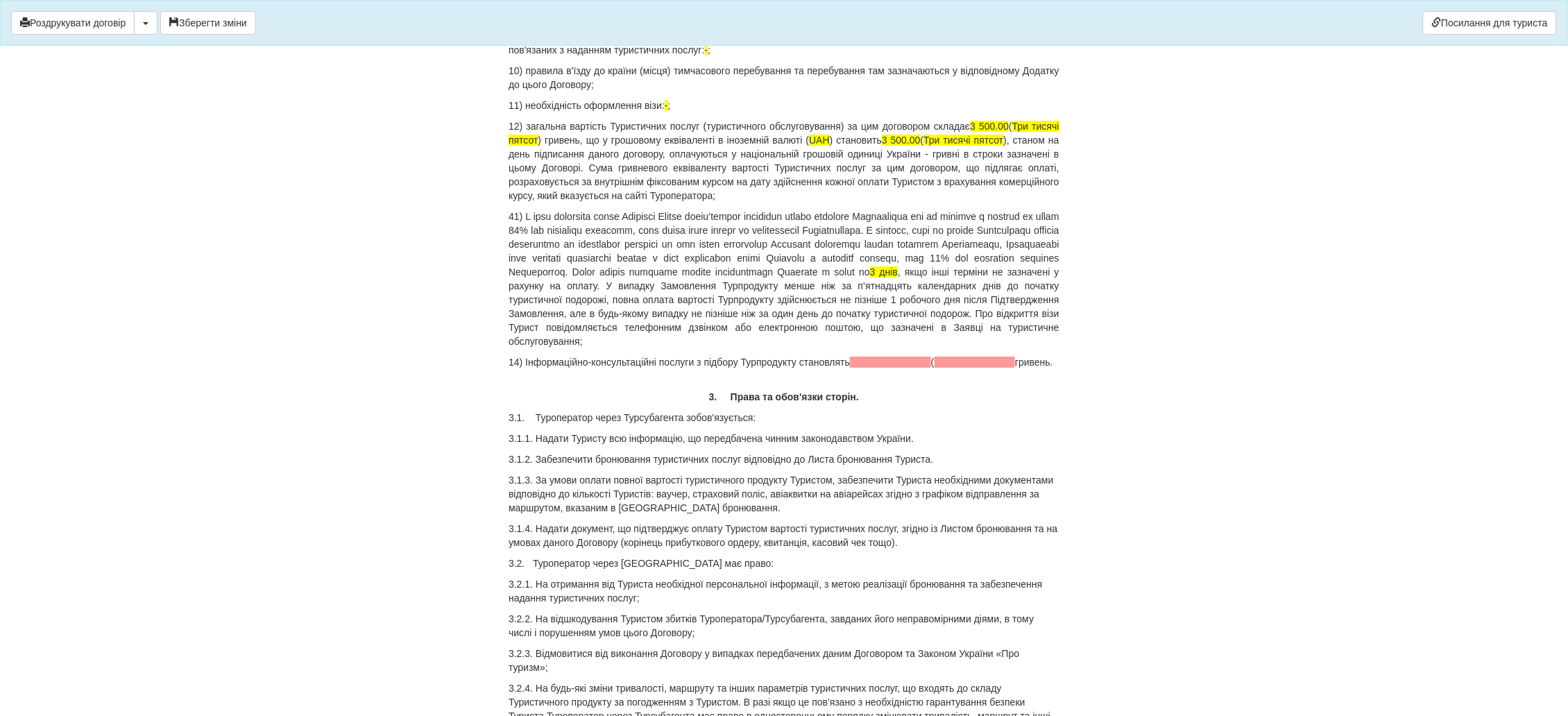
drag, startPoint x: 788, startPoint y: 348, endPoint x: 501, endPoint y: 330, distance: 287.6
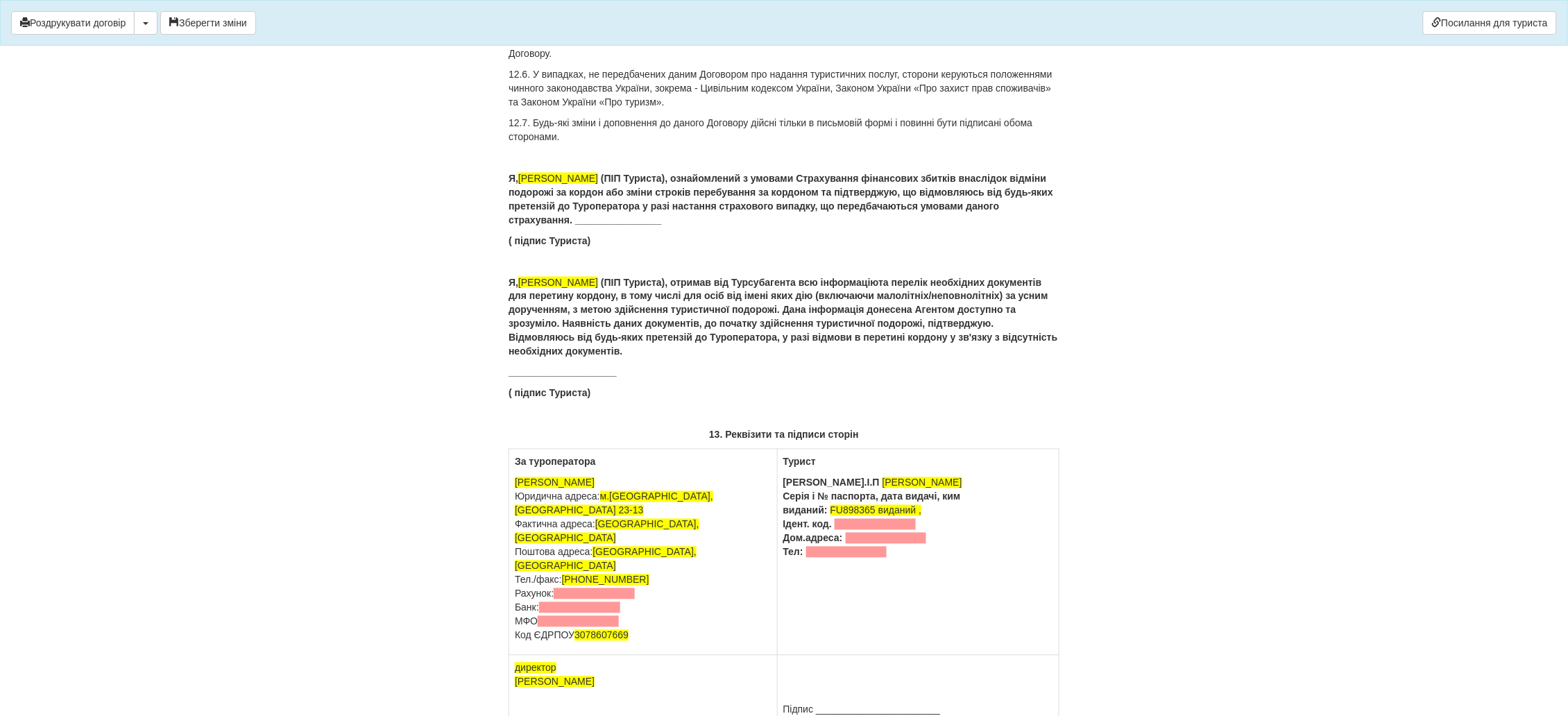
scroll to position [8531, 0]
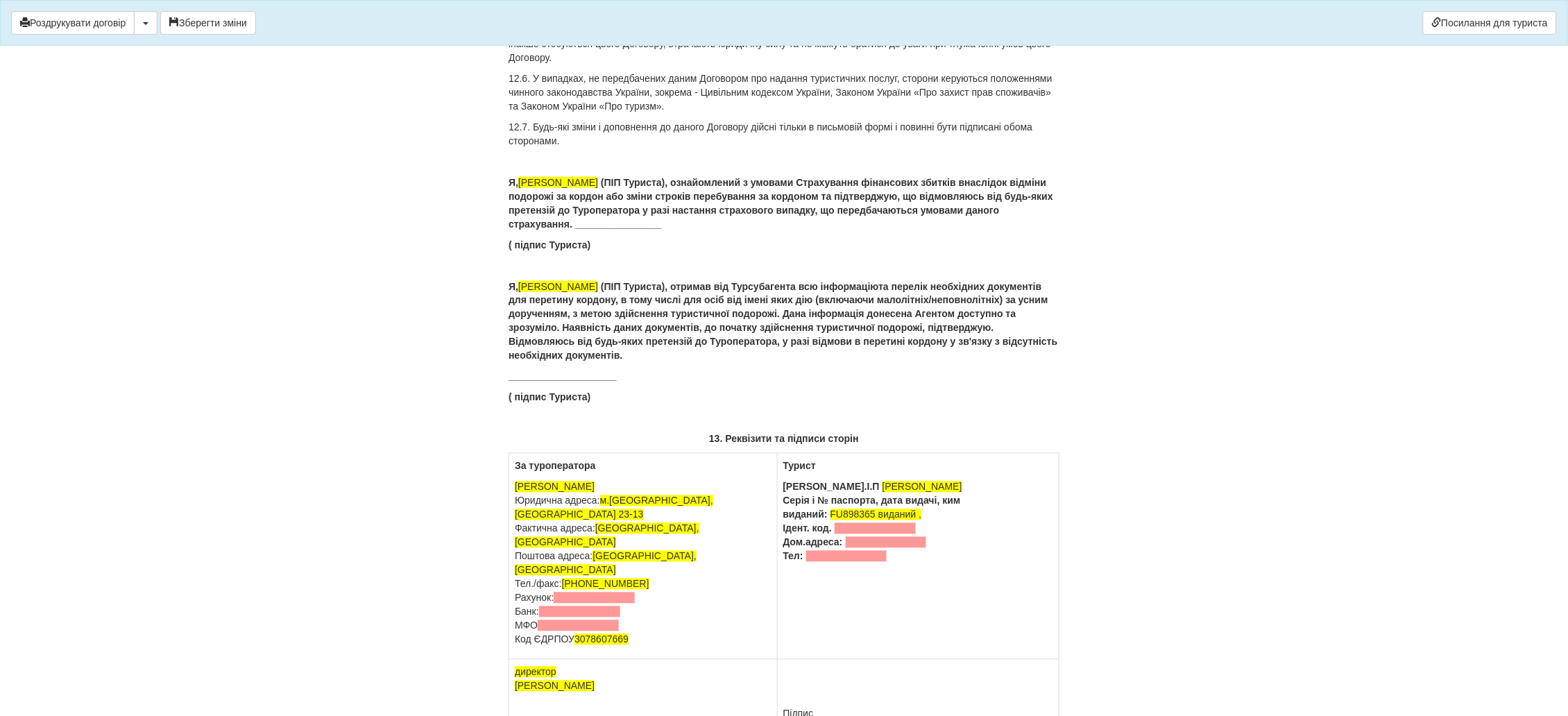
drag, startPoint x: 609, startPoint y: 198, endPoint x: 520, endPoint y: 197, distance: 89.0
click at [520, 197] on p "Я, KUSHCHAK HANNA (ПІП Туриста), ознайомлений з умовами Страхування фінансових …" at bounding box center [784, 203] width 551 height 55
drag, startPoint x: 622, startPoint y: 199, endPoint x: 523, endPoint y: 199, distance: 99.0
click at [523, 188] on span "Кущак Ганна Сергіївна" at bounding box center [558, 182] width 80 height 11
copy span "Кущак Ганна Сергіївна"
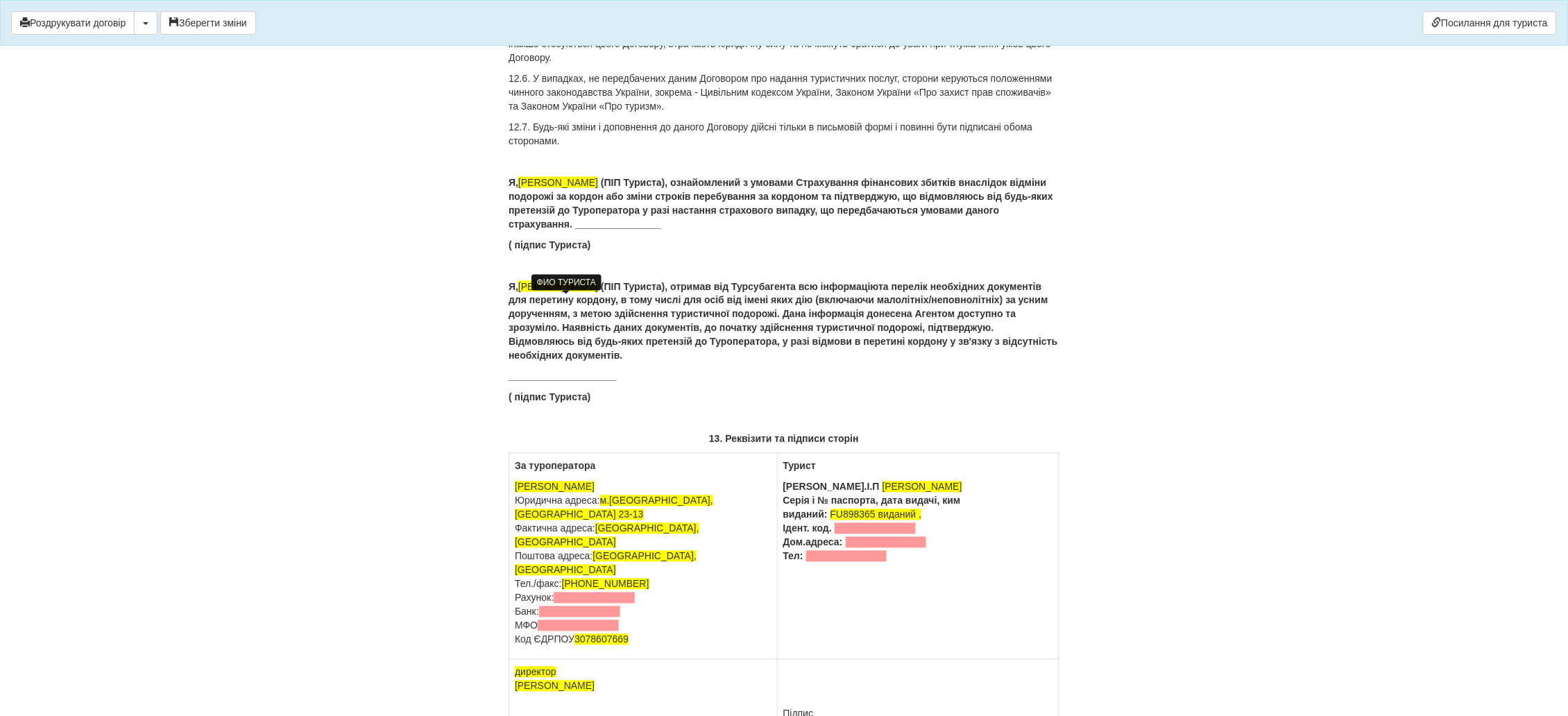
drag, startPoint x: 611, startPoint y: 300, endPoint x: 523, endPoint y: 298, distance: 88.0
click at [523, 298] on p "Я, KUSHCHAK HANNA (ПІП Туриста), отримав від Турсубагента всю інформацію та пер…" at bounding box center [784, 321] width 551 height 83
drag, startPoint x: 858, startPoint y: 497, endPoint x: 765, endPoint y: 503, distance: 93.2
click at [783, 503] on p "П.І.П KUSHCHAK HANNA Серія і № паспорта, дата видачі, ким виданий: FU898365 вид…" at bounding box center [917, 521] width 270 height 83
drag, startPoint x: 893, startPoint y: 563, endPoint x: 733, endPoint y: 536, distance: 162.3
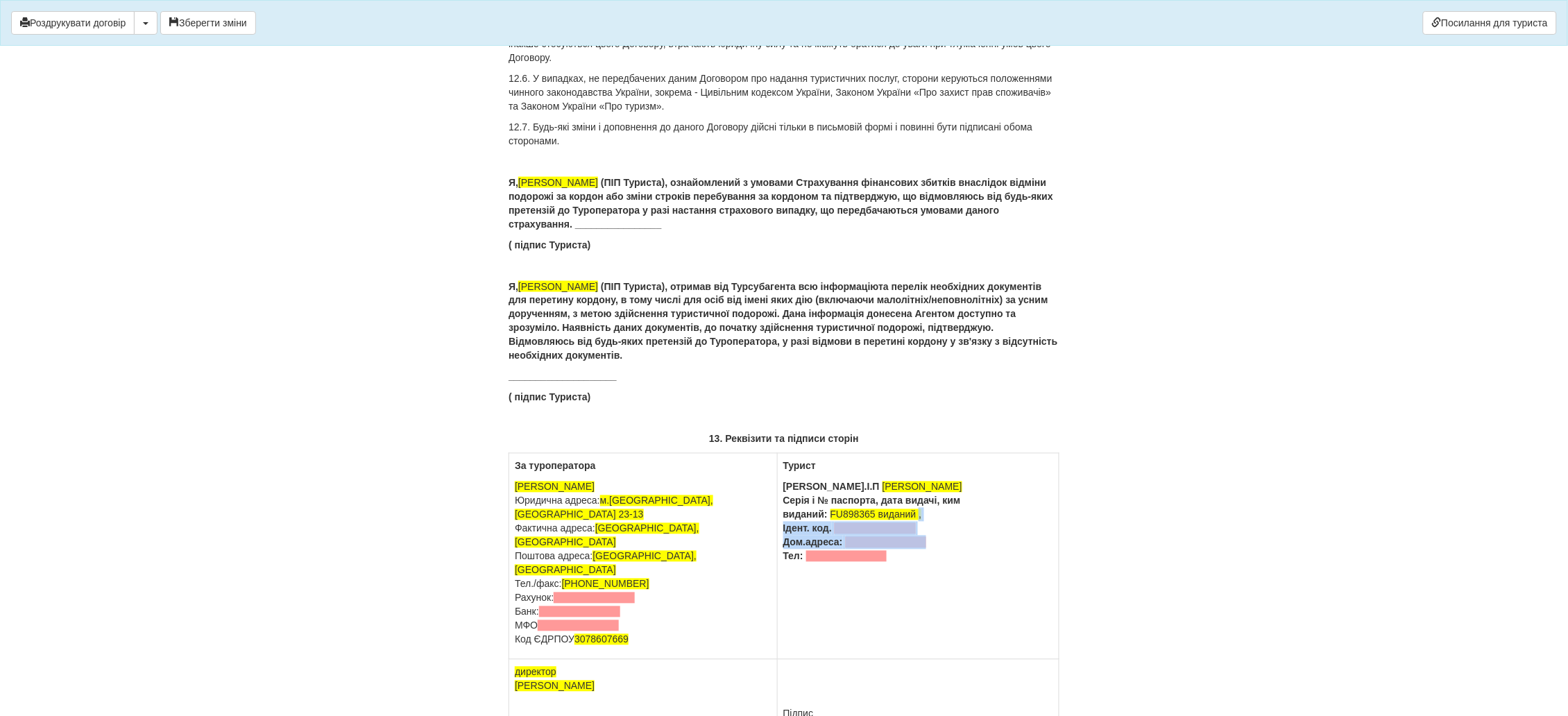
click at [777, 536] on td "Турист П.І.П Кущак Ганна Сергіївна Серія і № паспорта, дата видачі, ким виданий…" at bounding box center [917, 556] width 282 height 206
drag, startPoint x: 959, startPoint y: 518, endPoint x: 833, endPoint y: 520, distance: 126.0
click at [833, 520] on b "Серія і № паспорта, дата видачі, ким виданий:" at bounding box center [874, 508] width 178 height 25
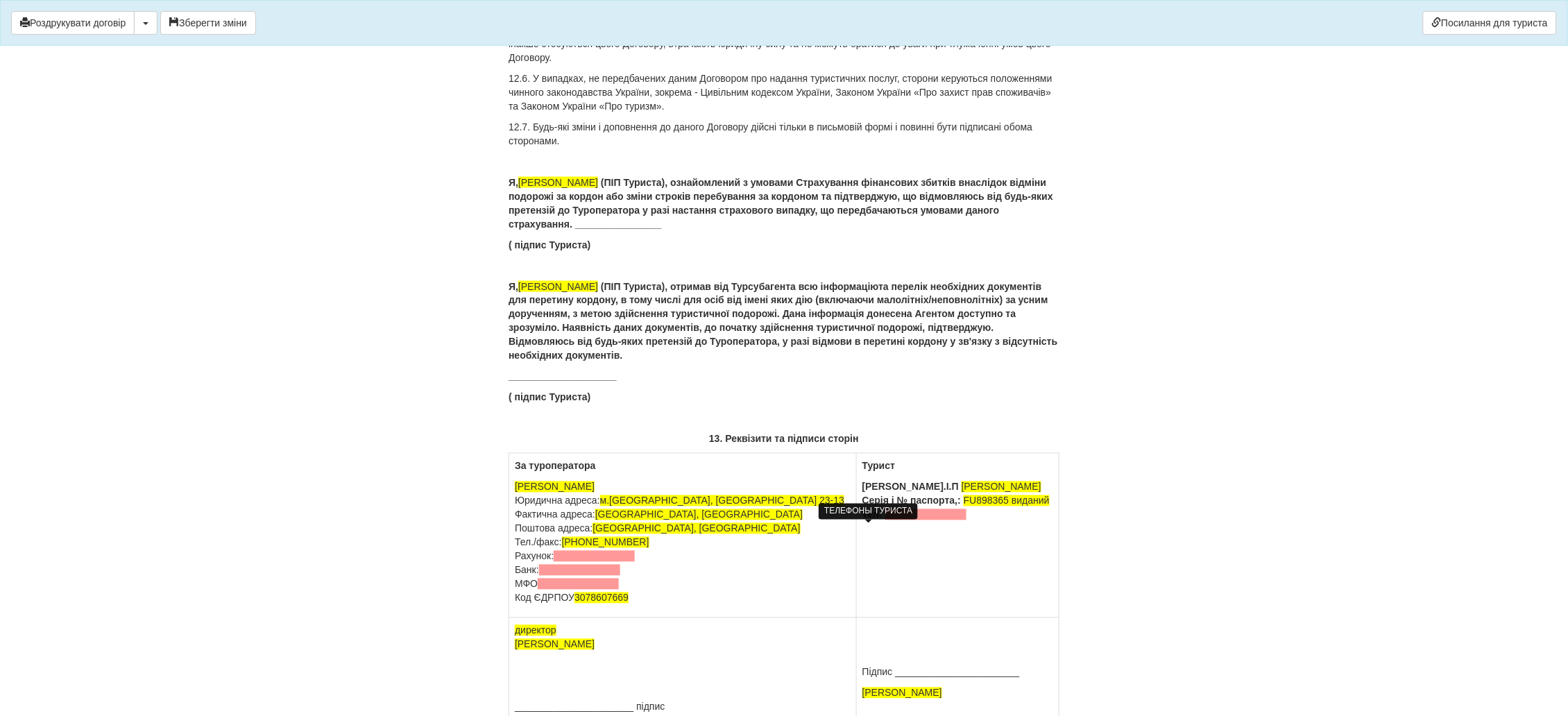
click at [885, 520] on span at bounding box center [926, 515] width 81 height 11
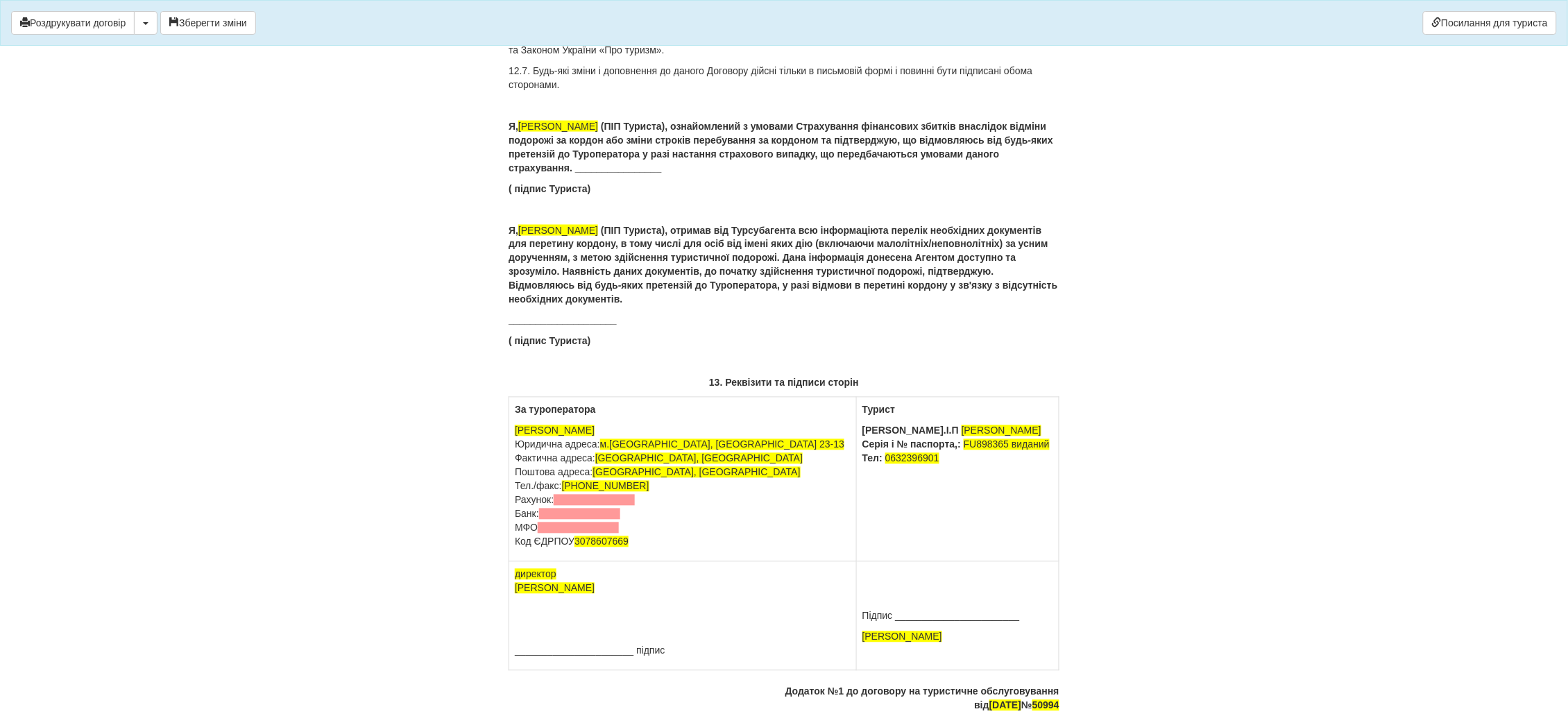
scroll to position [8635, 0]
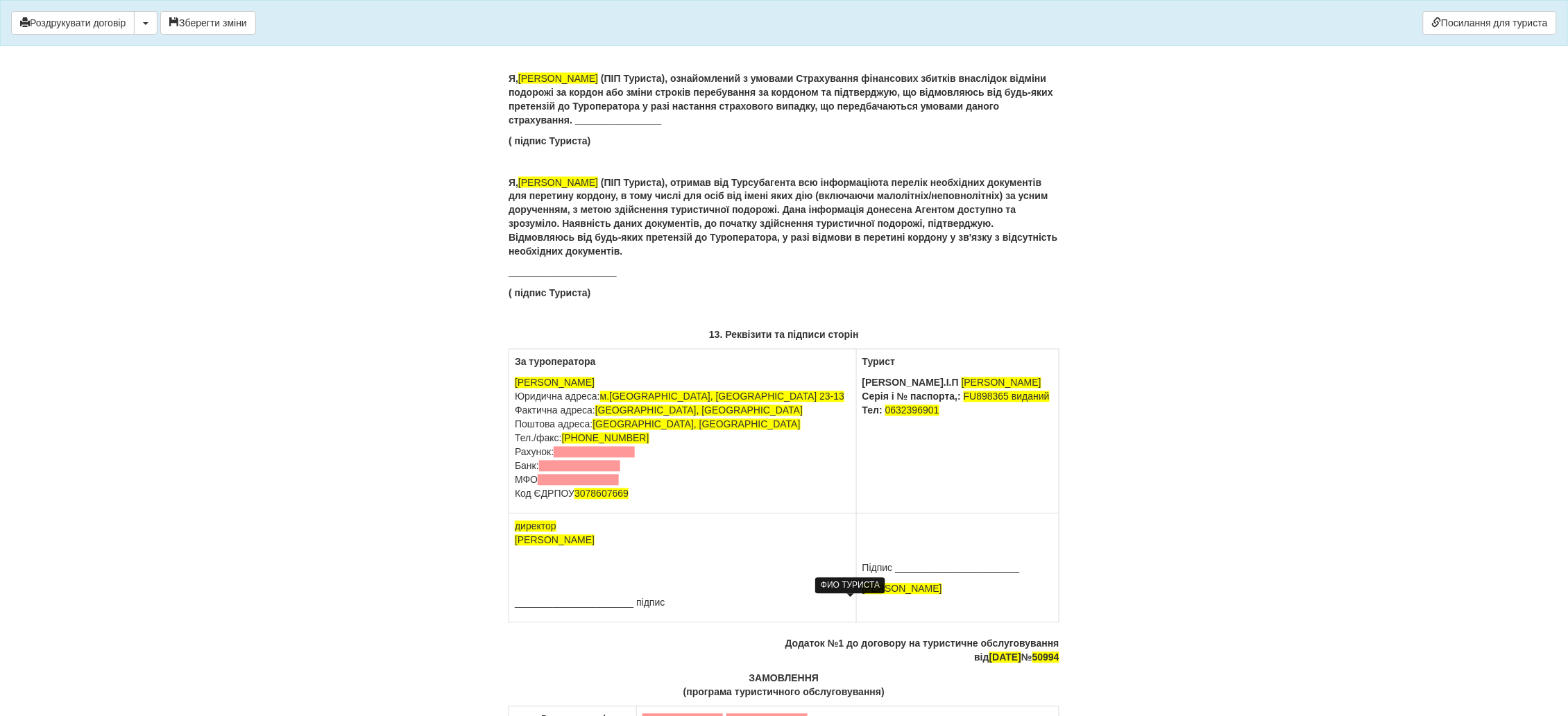
drag, startPoint x: 900, startPoint y: 597, endPoint x: 806, endPoint y: 606, distance: 94.4
click at [862, 596] on p "KUSHCHAK HANNA" at bounding box center [957, 589] width 190 height 14
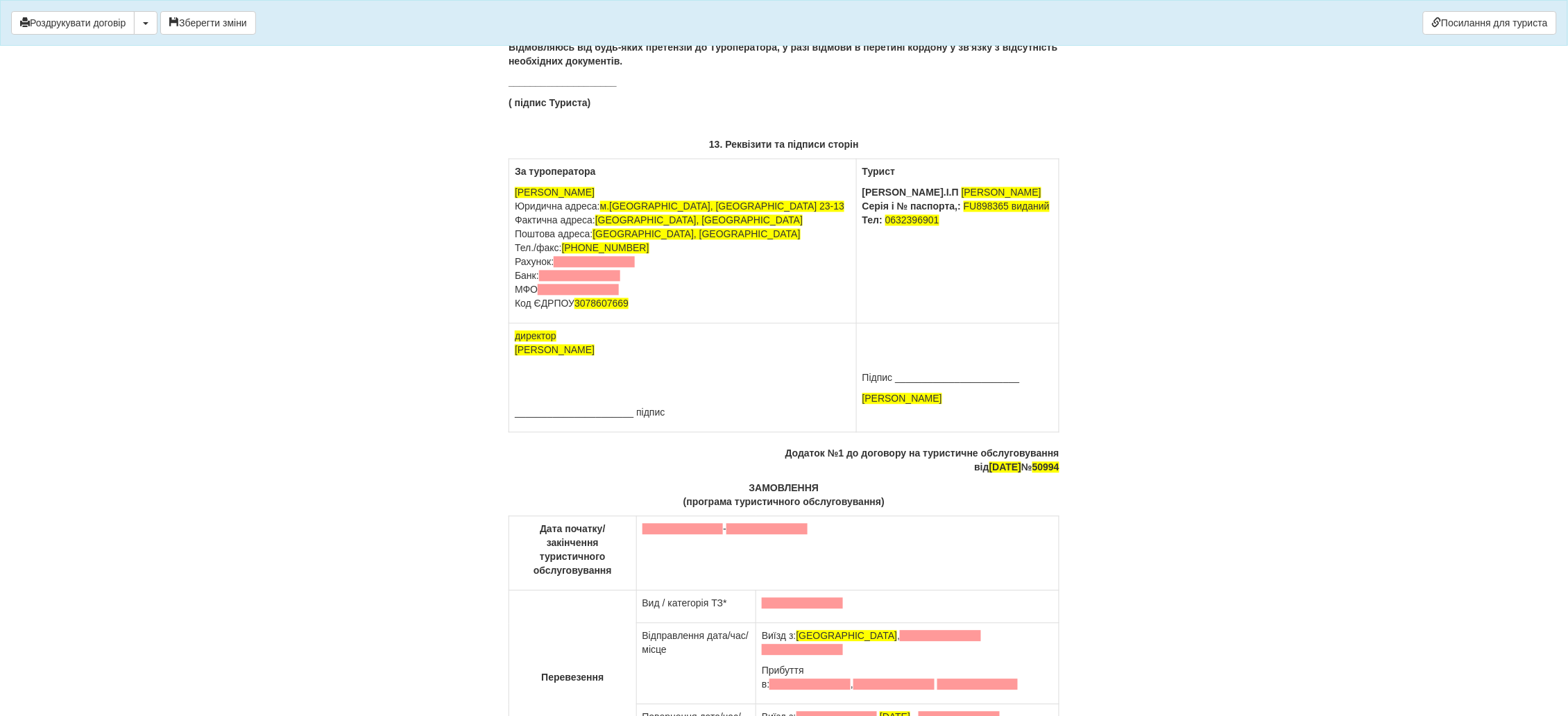
scroll to position [8948, 0]
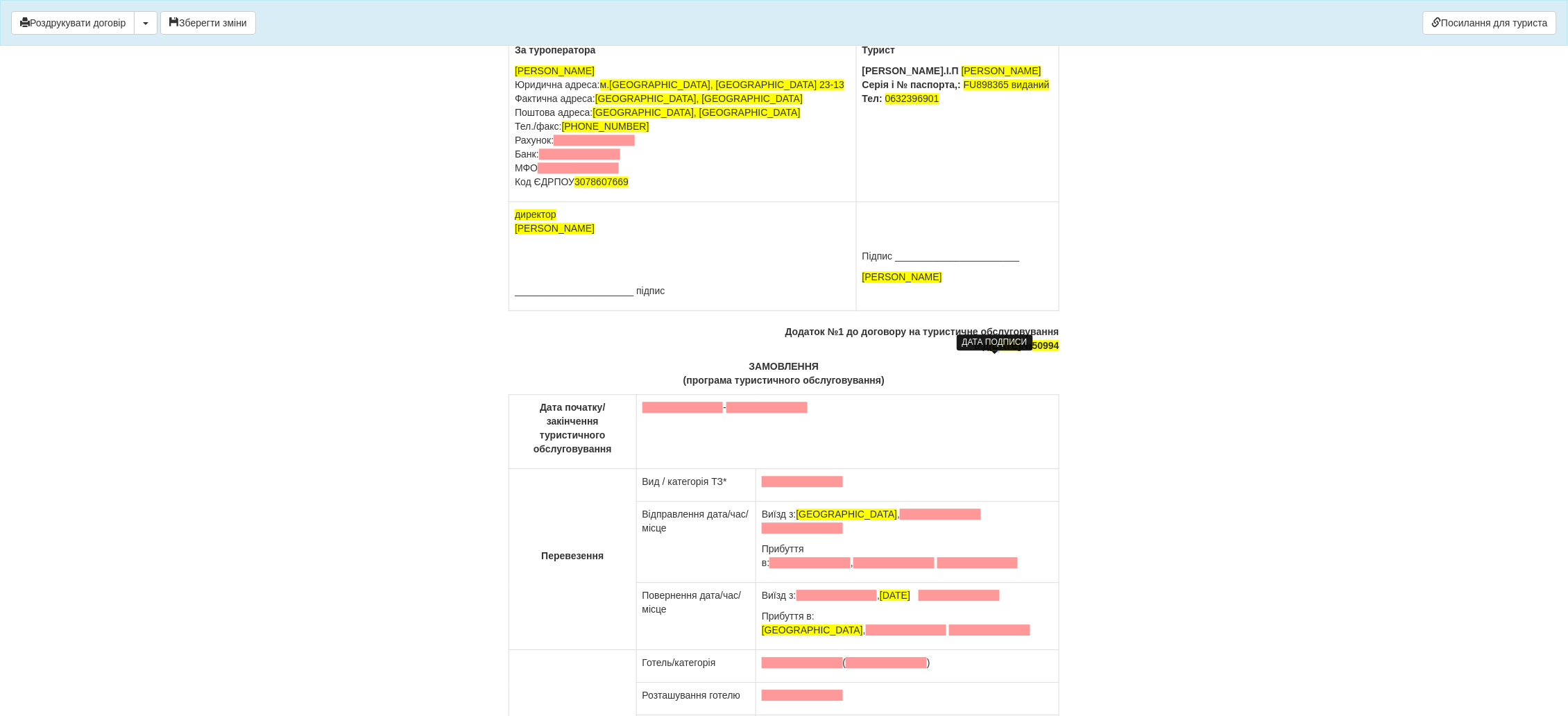
click at [989, 351] on span "[DATE]" at bounding box center [1005, 345] width 32 height 11
drag, startPoint x: 1031, startPoint y: 359, endPoint x: 1064, endPoint y: 362, distance: 33.1
click at [684, 412] on span at bounding box center [683, 407] width 81 height 11
click at [748, 415] on td "03.08.2024 -" at bounding box center [847, 432] width 423 height 74
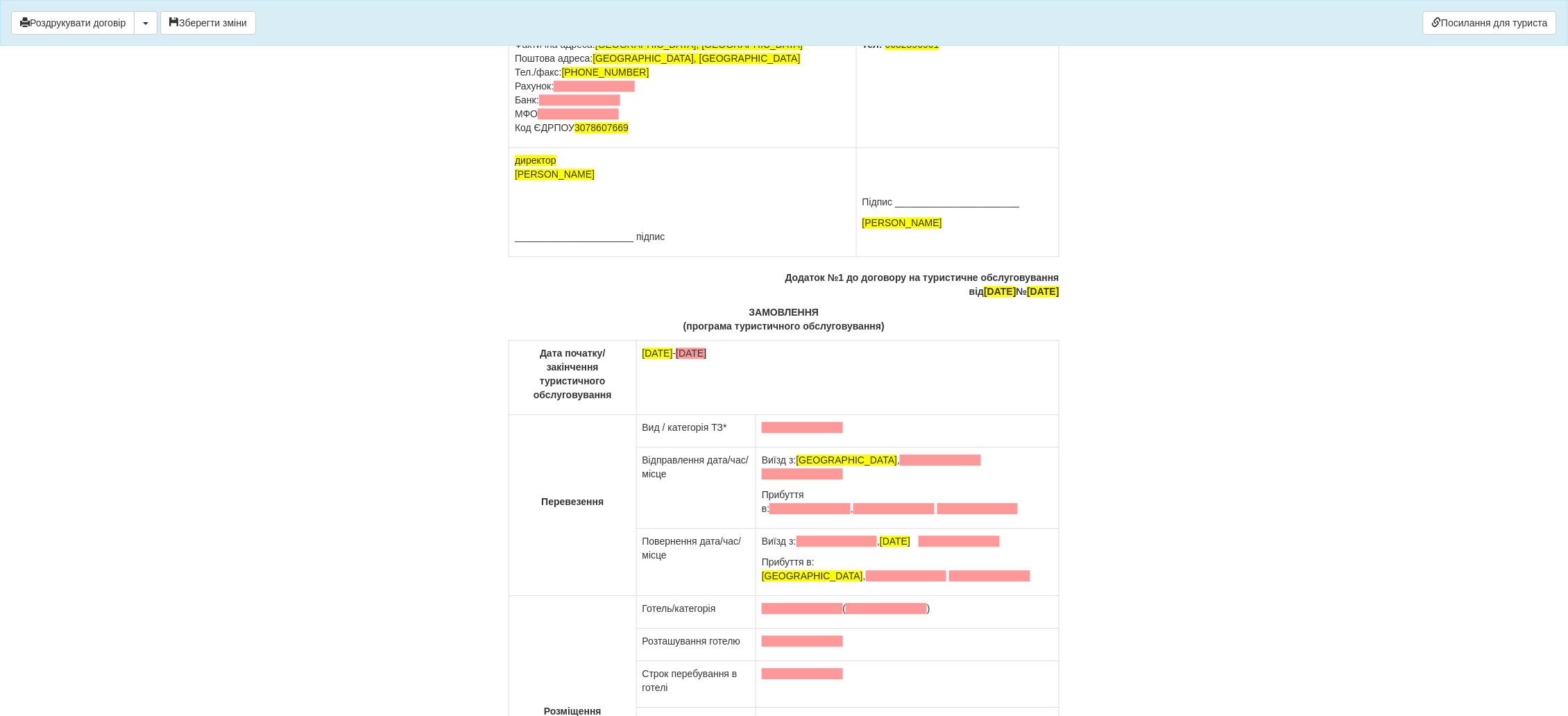
scroll to position [9051, 0]
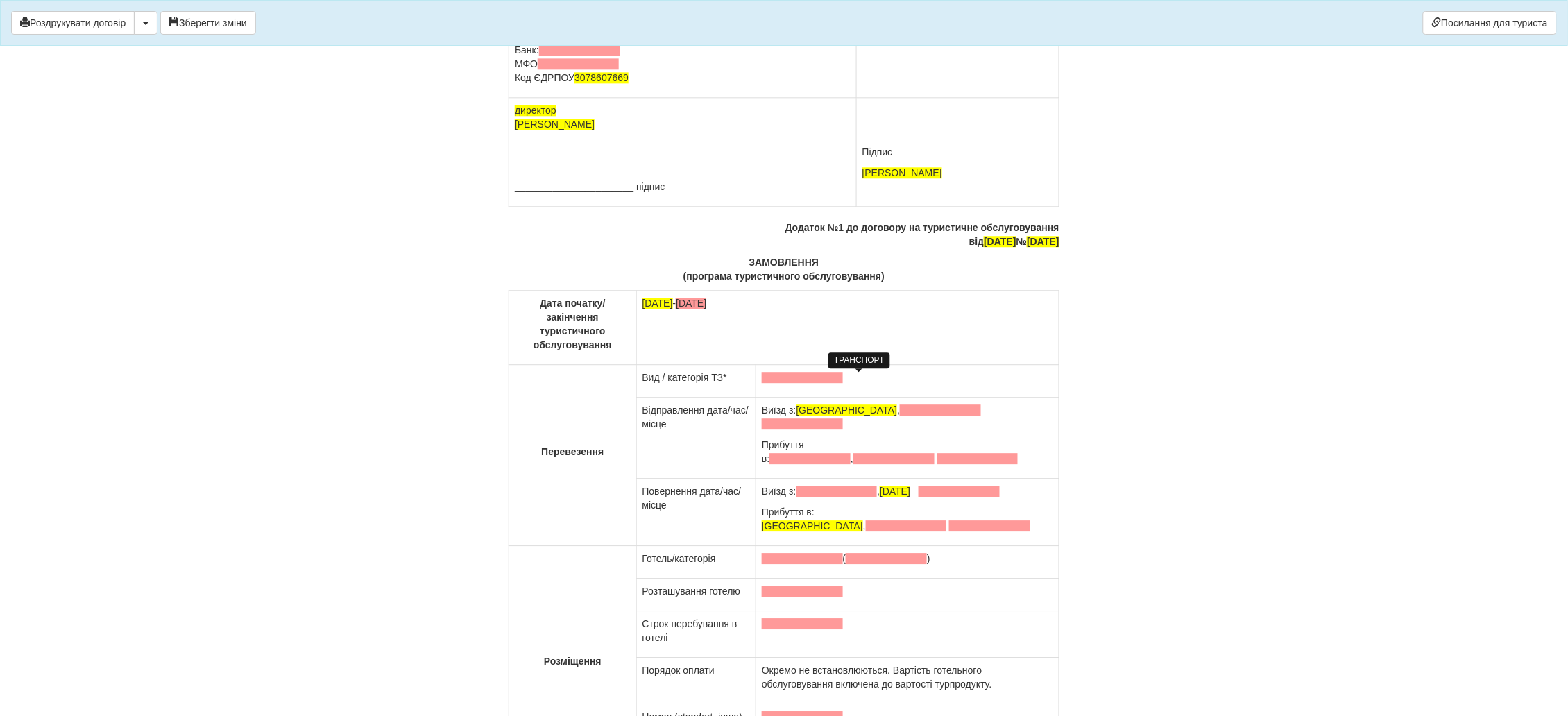
click at [840, 380] on span at bounding box center [802, 377] width 81 height 11
click at [901, 411] on span at bounding box center [940, 409] width 81 height 11
click at [889, 440] on p "Прибуття в: ," at bounding box center [907, 451] width 291 height 28
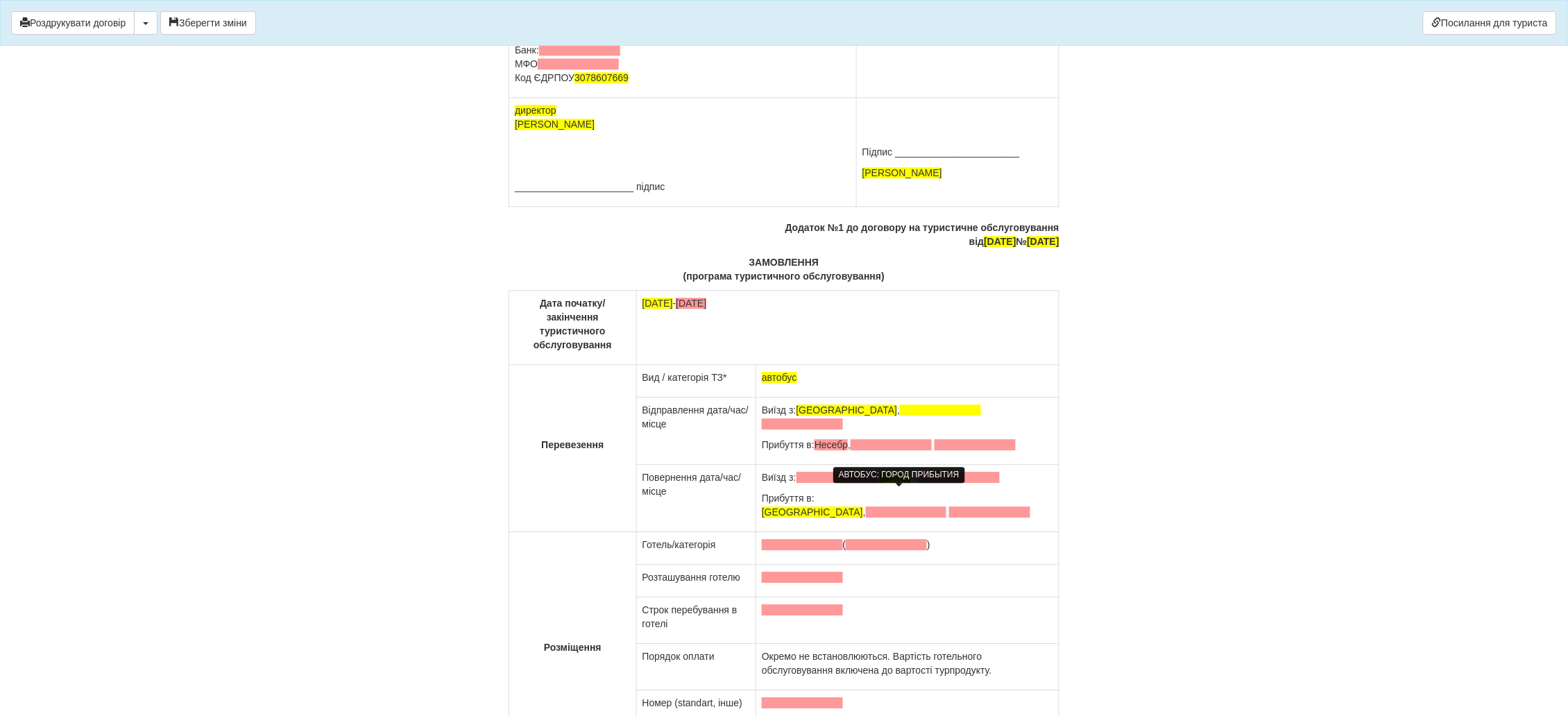
click at [878, 483] on span at bounding box center [837, 477] width 81 height 11
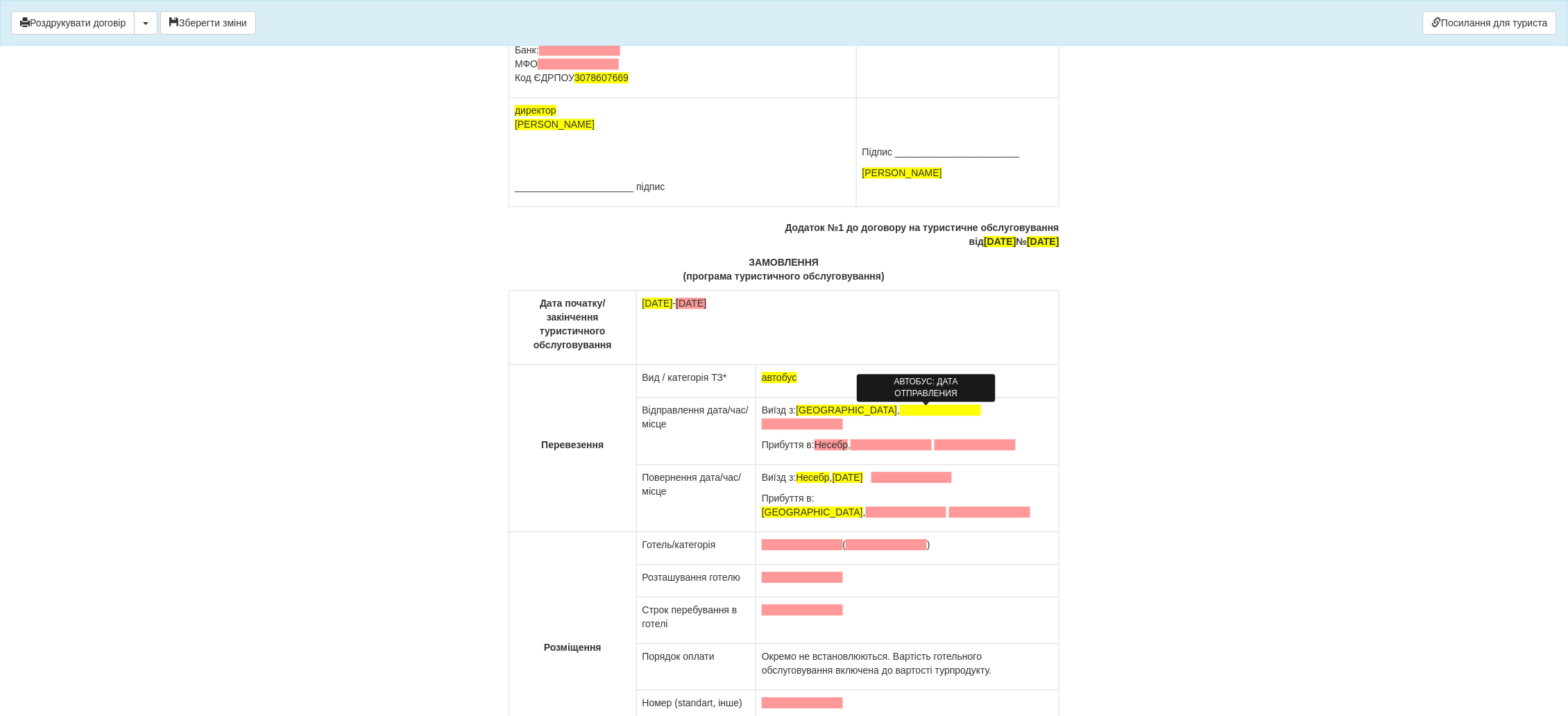
click at [903, 408] on span at bounding box center [940, 409] width 81 height 11
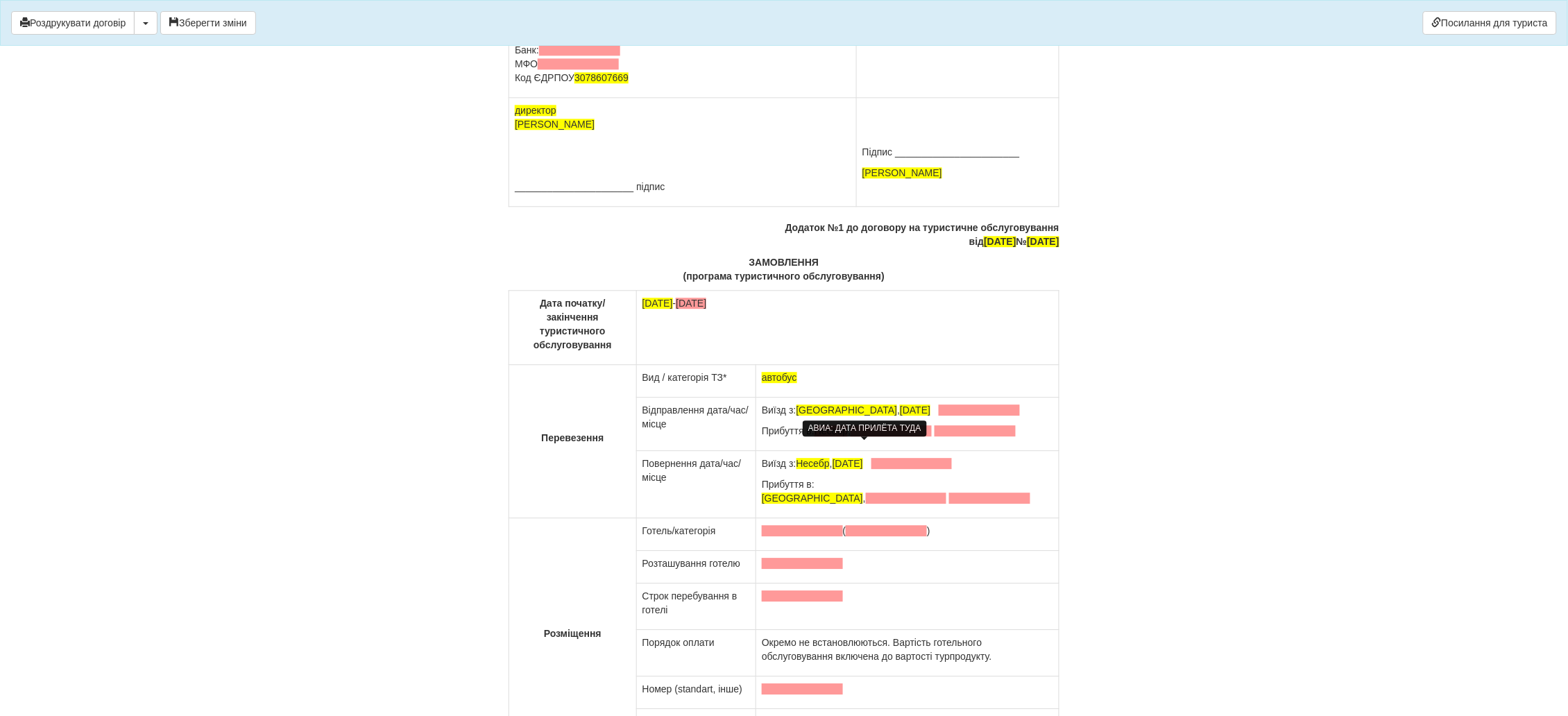
click at [861, 437] on span at bounding box center [891, 430] width 81 height 11
drag, startPoint x: 908, startPoint y: 412, endPoint x: 901, endPoint y: 413, distance: 7.1
click at [901, 413] on span "03.10.2024" at bounding box center [915, 409] width 31 height 11
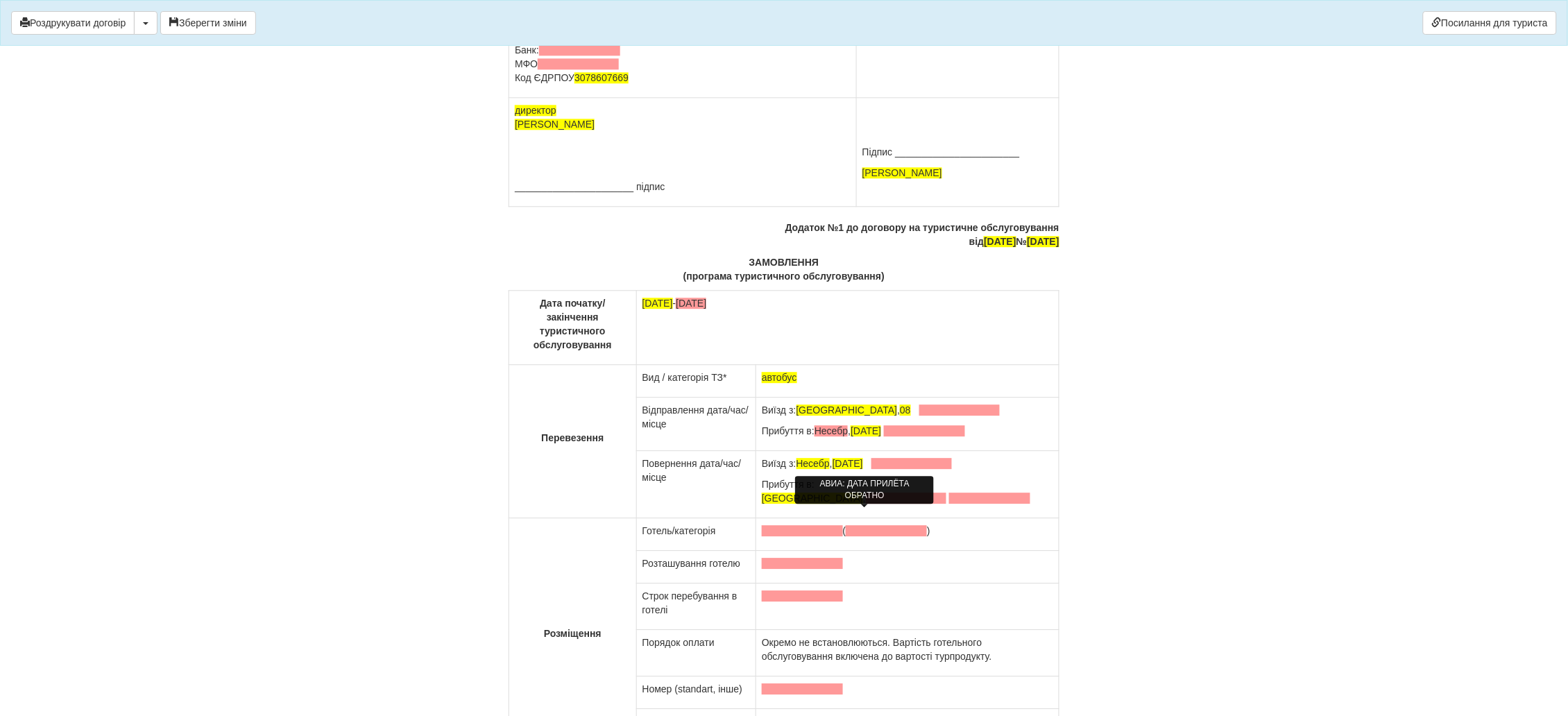
click at [881, 504] on span at bounding box center [906, 498] width 81 height 11
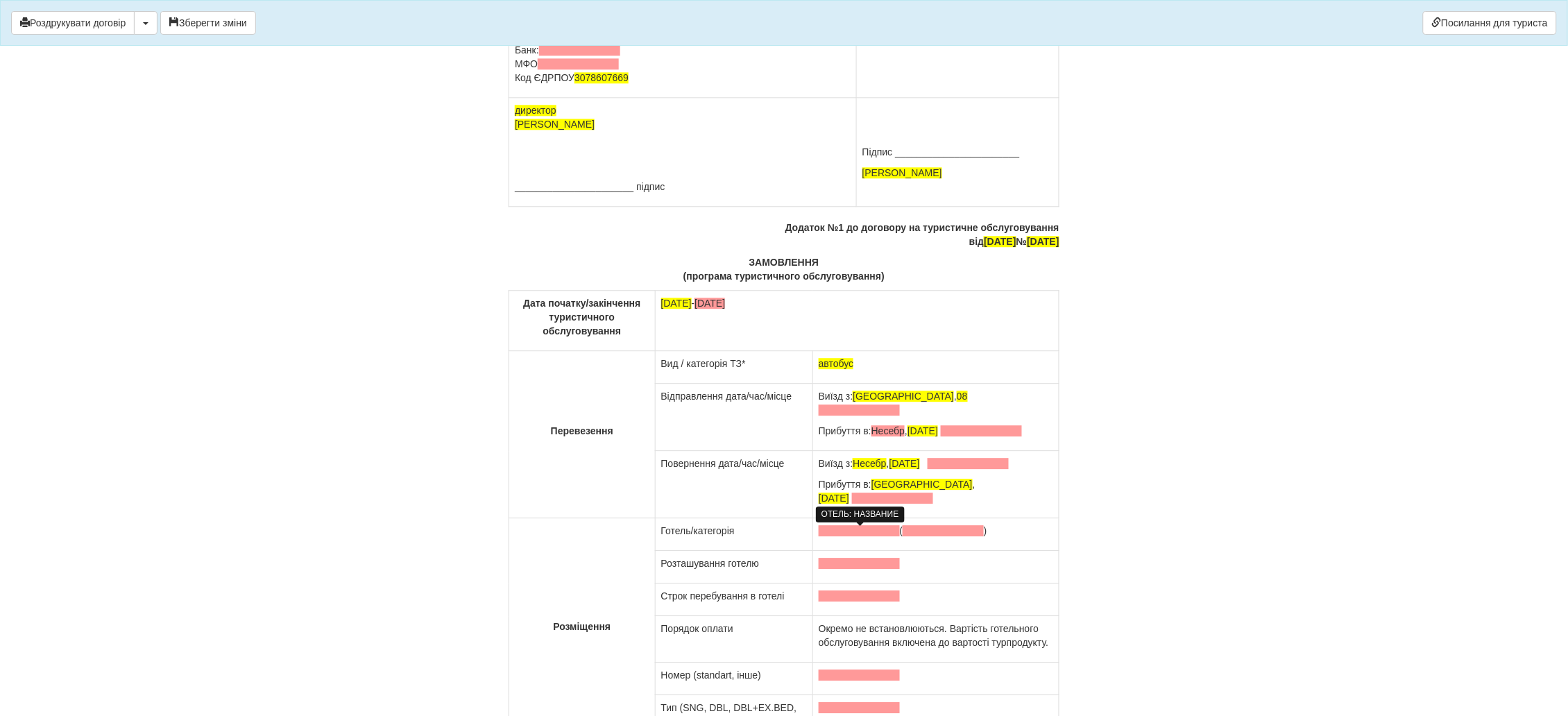
click at [848, 532] on span at bounding box center [859, 530] width 81 height 11
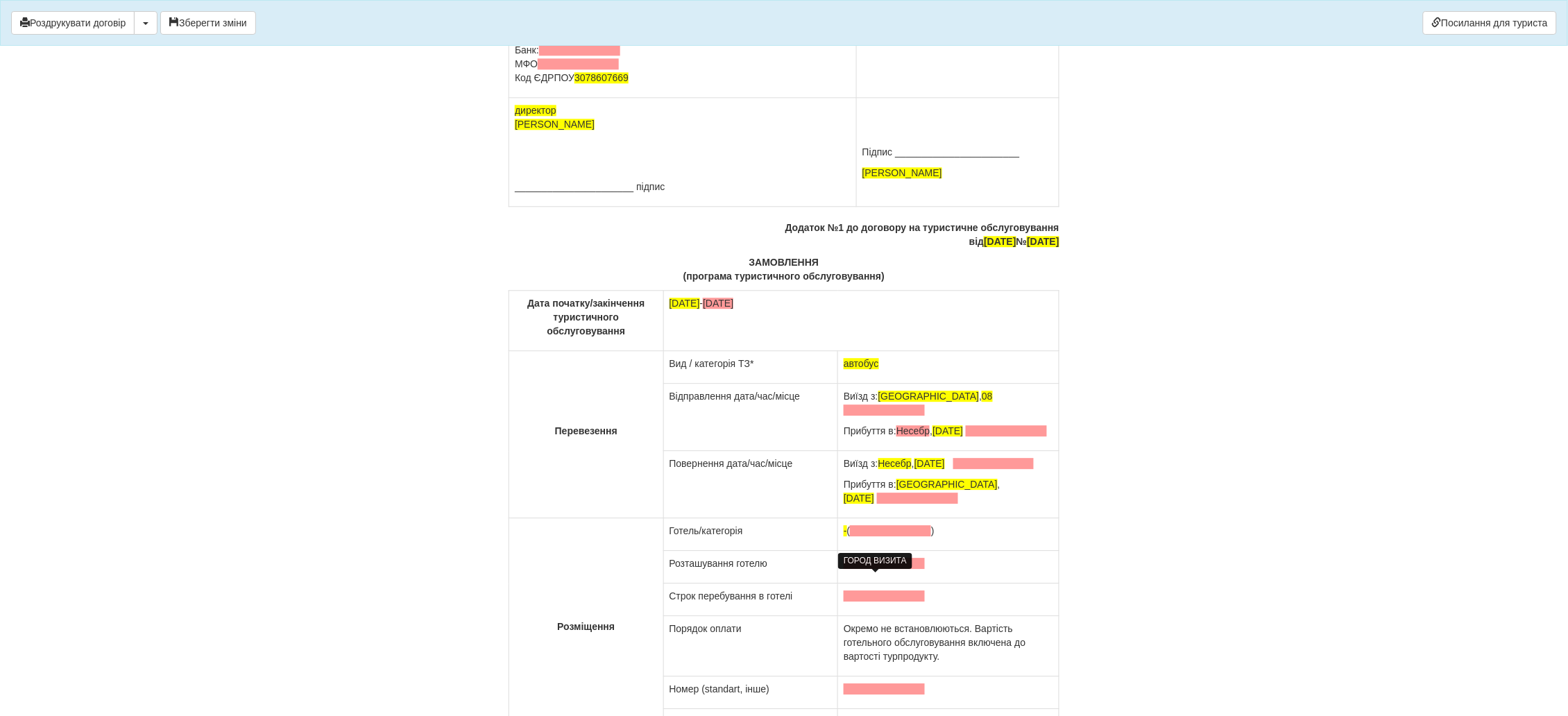
click at [853, 569] on span at bounding box center [884, 563] width 81 height 11
click at [843, 603] on p at bounding box center [948, 595] width 210 height 14
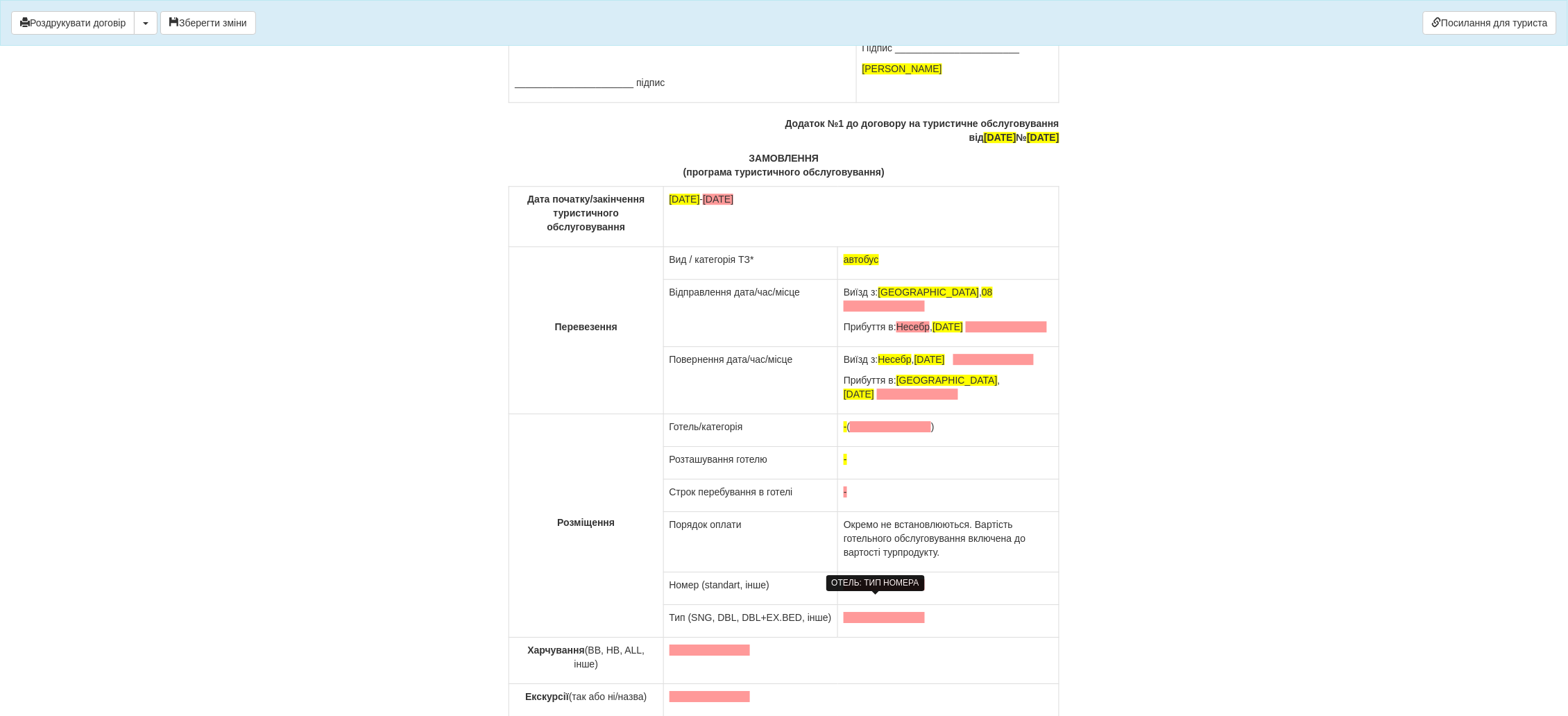
click at [856, 590] on span at bounding box center [884, 584] width 81 height 11
click at [848, 623] on span at bounding box center [884, 617] width 81 height 11
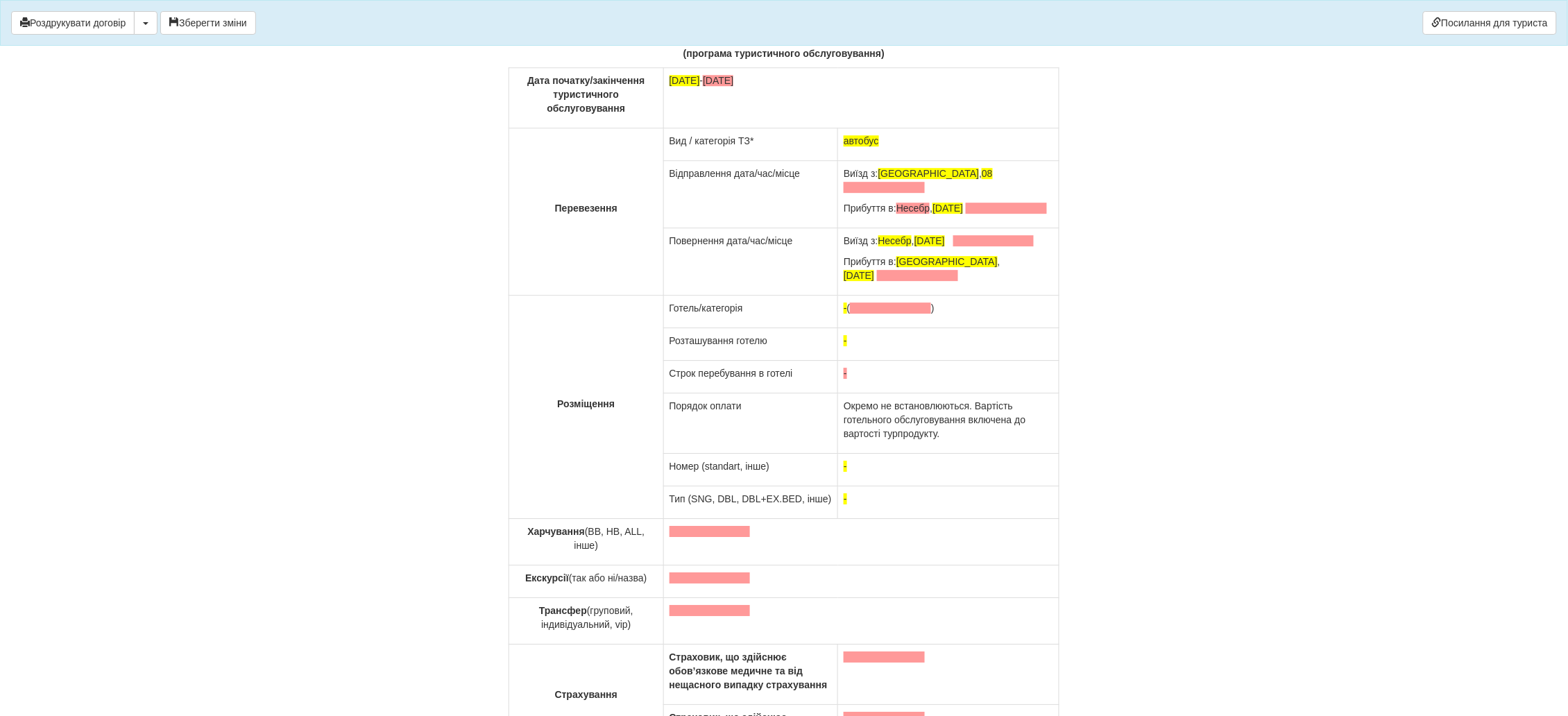
scroll to position [9364, 0]
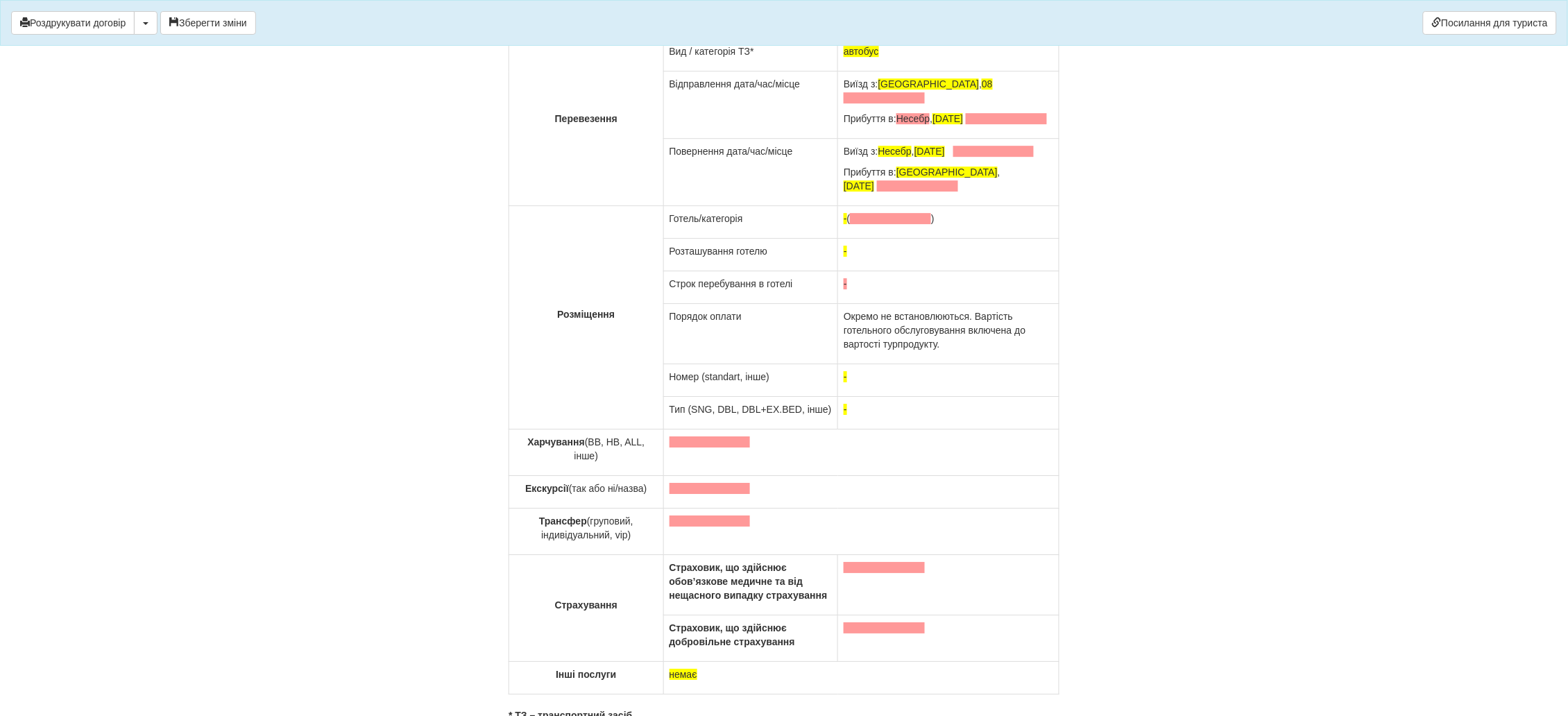
click at [672, 449] on p at bounding box center [862, 442] width 384 height 14
click at [677, 494] on span at bounding box center [710, 488] width 81 height 11
click at [670, 526] on span at bounding box center [710, 520] width 81 height 11
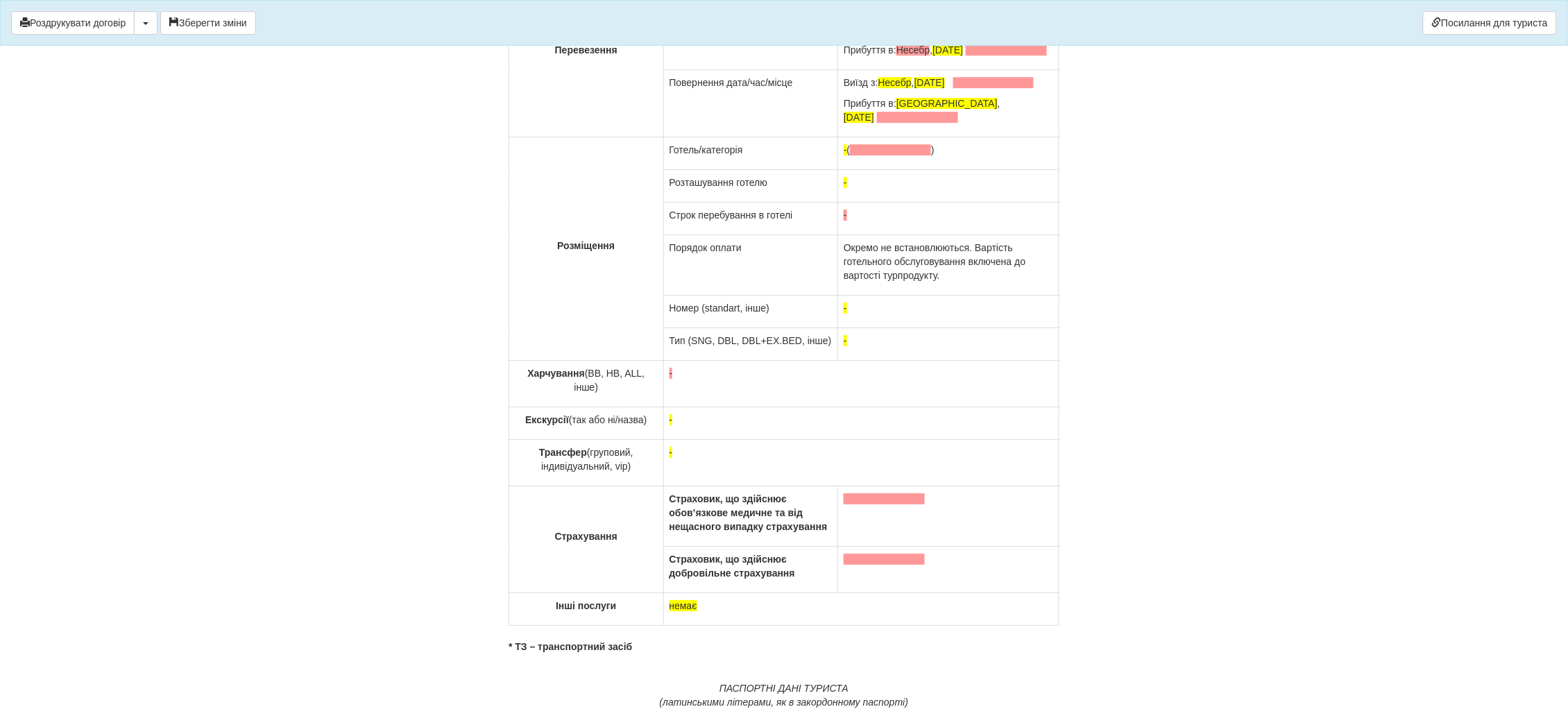
scroll to position [9468, 0]
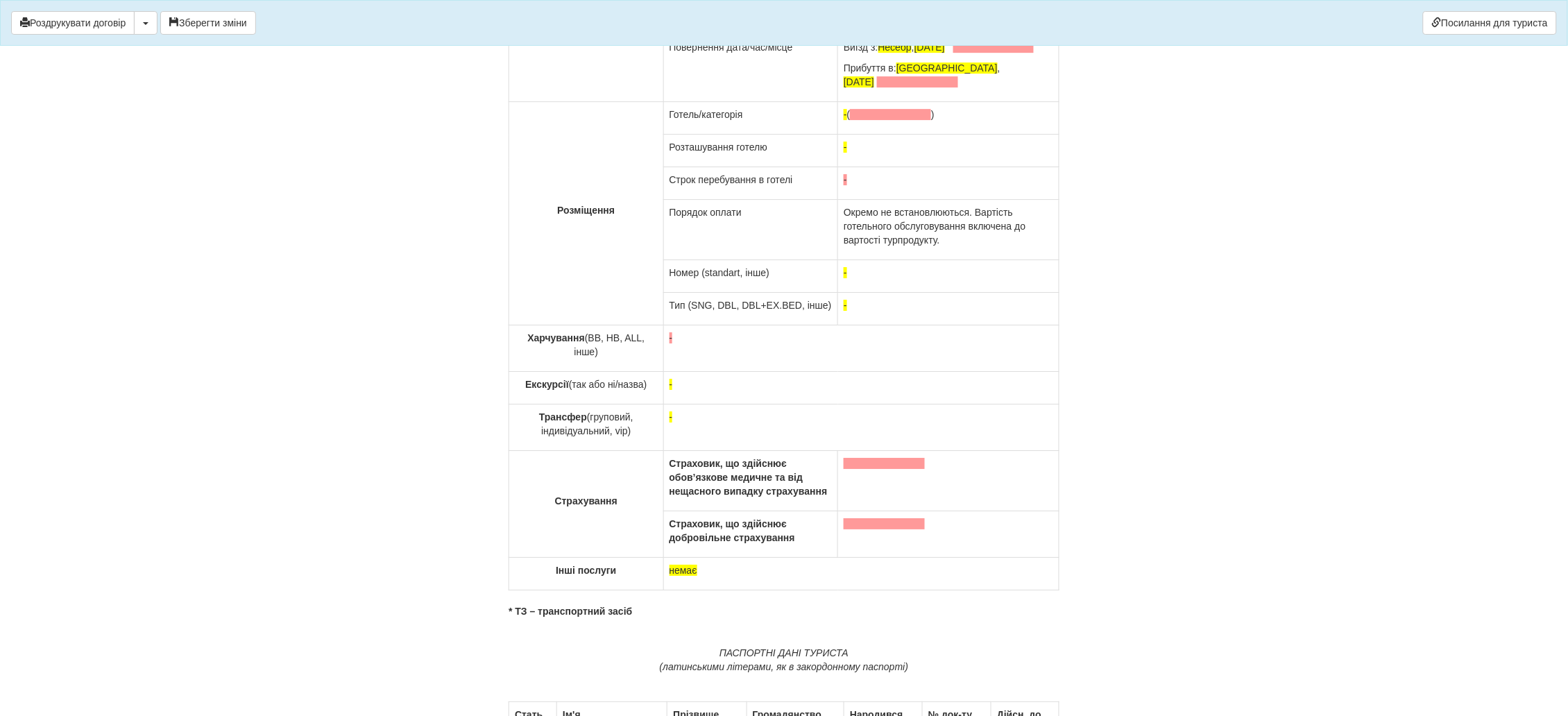
click at [845, 470] on p at bounding box center [948, 463] width 210 height 14
click at [845, 529] on span at bounding box center [884, 523] width 81 height 11
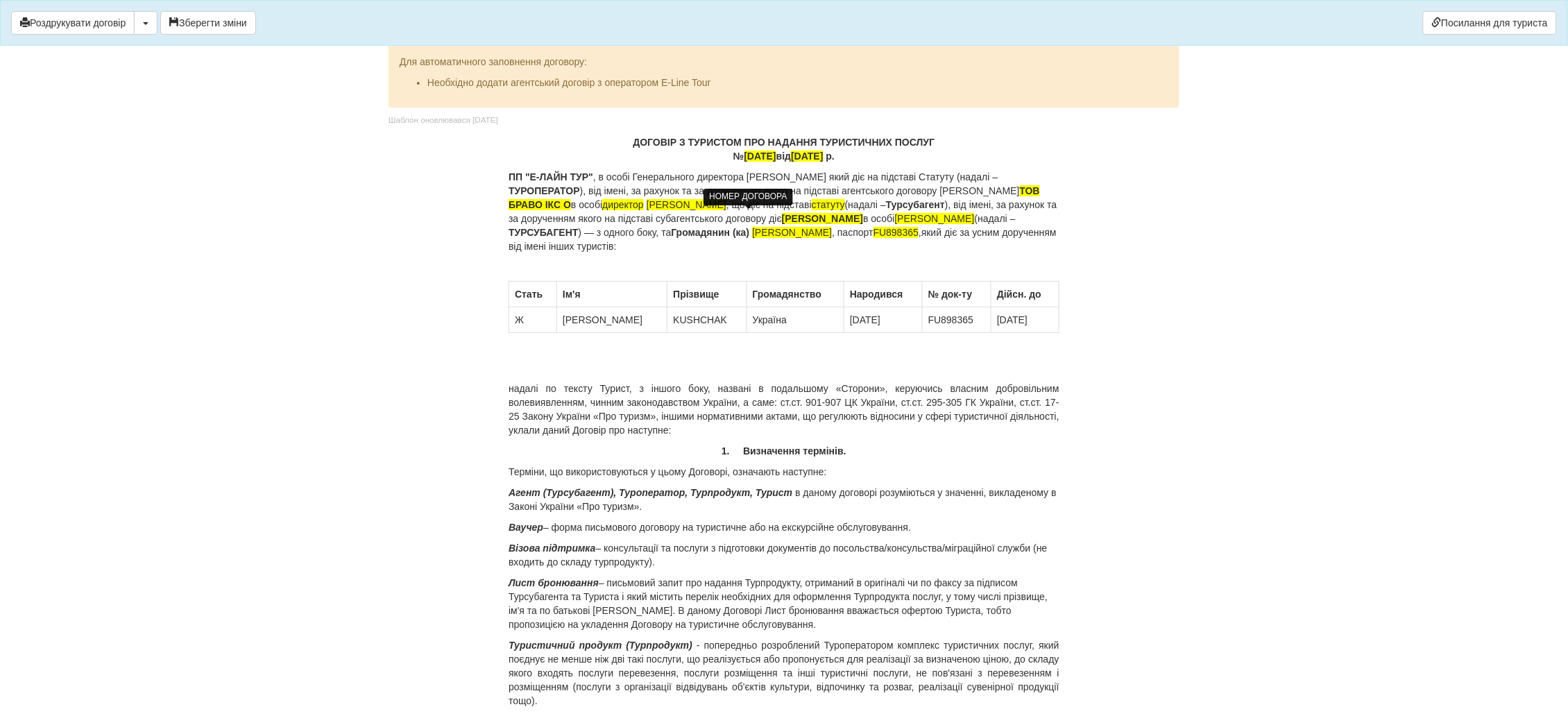
scroll to position [0, 0]
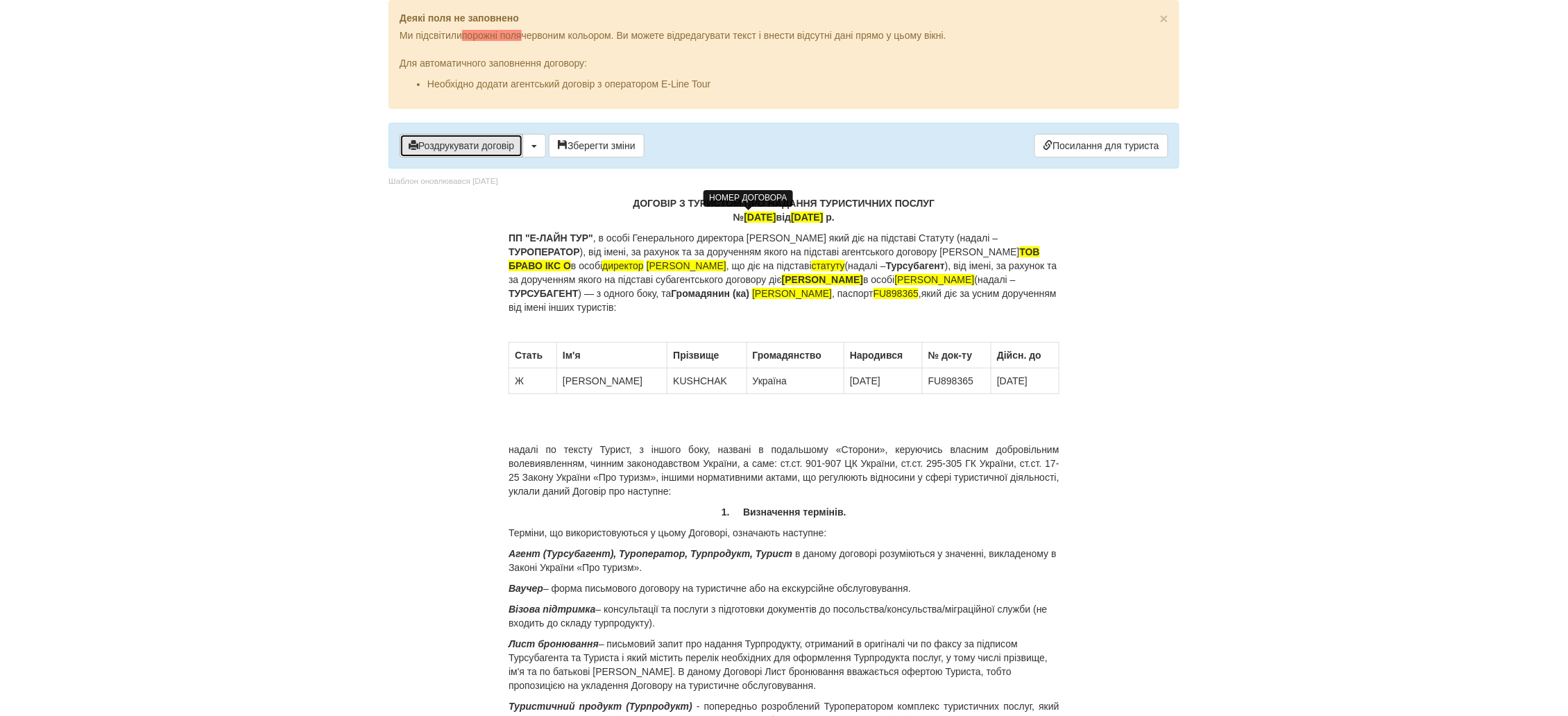
click at [454, 149] on button "Роздрукувати договір" at bounding box center [462, 146] width 123 height 24
click at [851, 215] on div "№ 15/07/24 від 15.07.2024 р." at bounding box center [784, 217] width 551 height 14
drag, startPoint x: 440, startPoint y: 152, endPoint x: 1166, endPoint y: 634, distance: 871.4
click at [443, 152] on button "Роздрукувати договір" at bounding box center [462, 146] width 123 height 24
click at [465, 147] on button "Роздрукувати договір" at bounding box center [462, 146] width 123 height 24
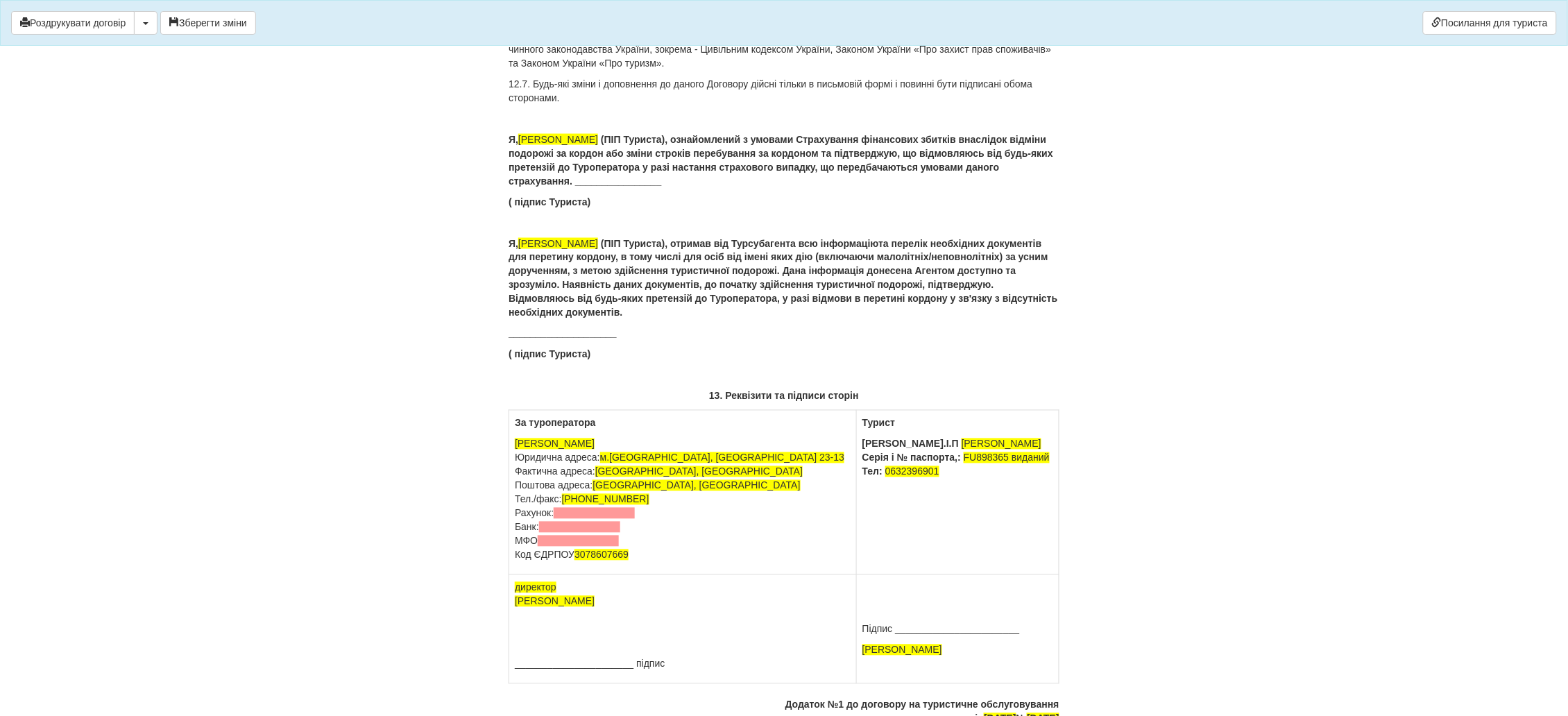
scroll to position [8740, 0]
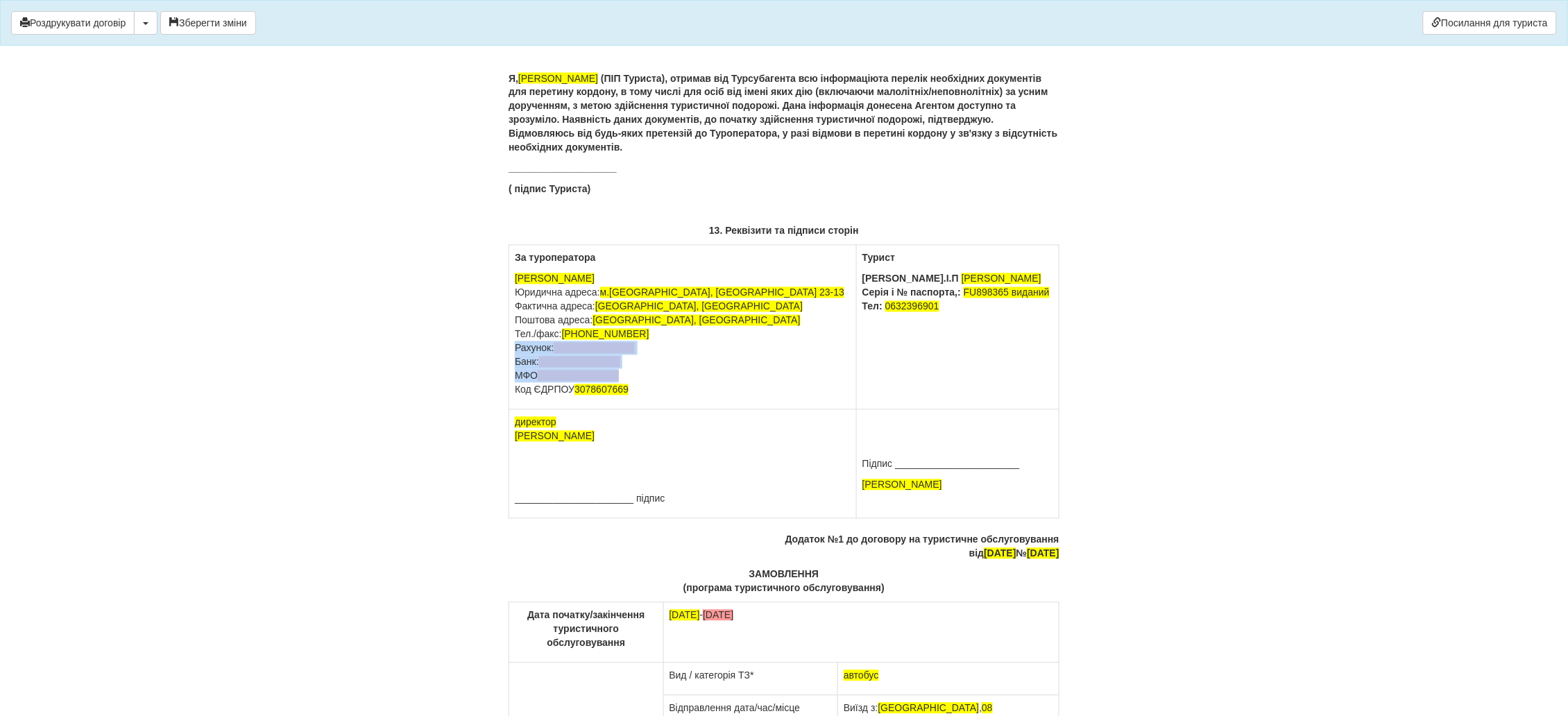
drag, startPoint x: 644, startPoint y: 397, endPoint x: 510, endPoint y: 369, distance: 136.9
click at [510, 369] on td "За туроператора ФОП Сосновська Інна Ігорівна Юридична адреса: м.Київ, вул Ахмат…" at bounding box center [683, 328] width 348 height 165
click at [526, 365] on p "ФОП Сосновська Інна Ігорівна Юридична адреса: м.Київ, вул Ахматової 23-13 Факти…" at bounding box center [682, 334] width 336 height 125
drag, startPoint x: 673, startPoint y: 394, endPoint x: 506, endPoint y: 389, distance: 167.1
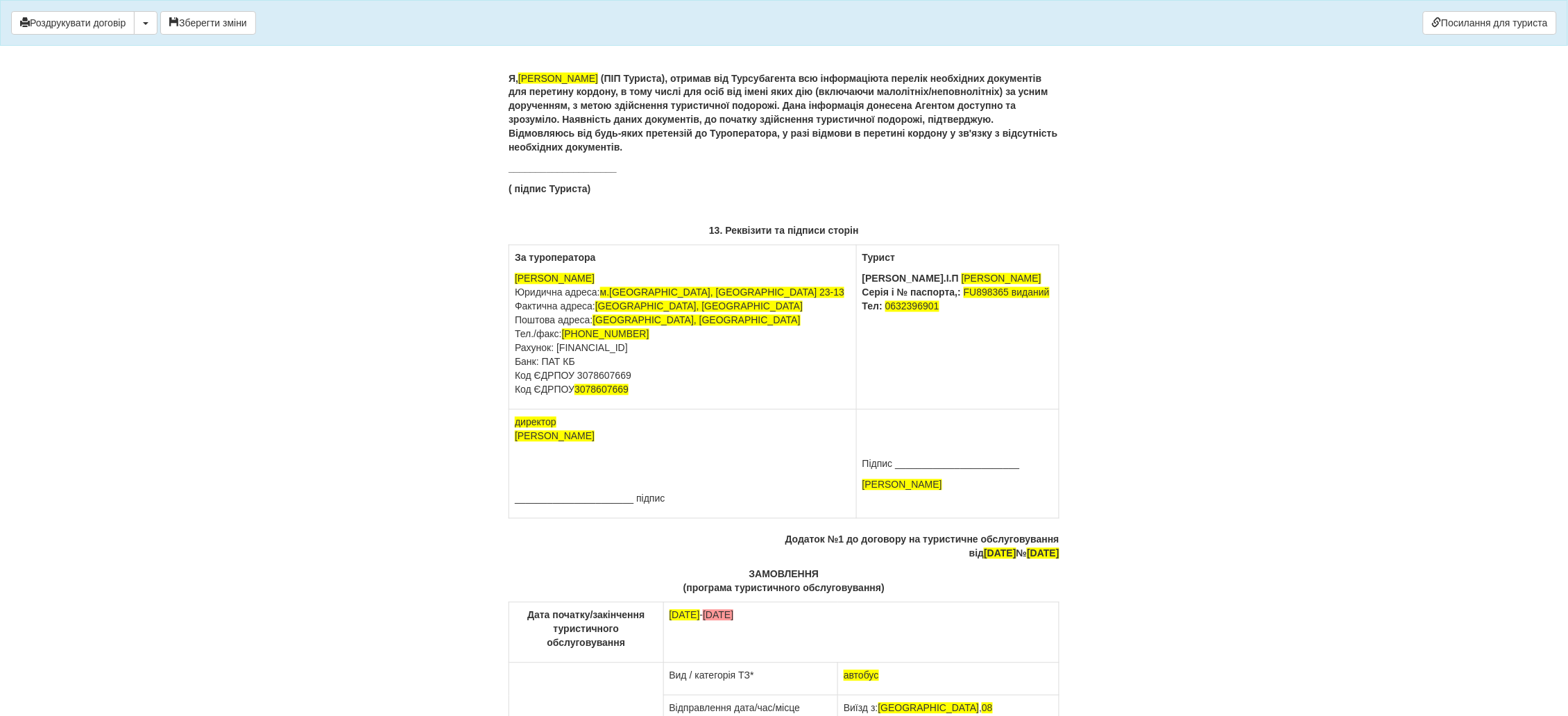
drag, startPoint x: 651, startPoint y: 393, endPoint x: 515, endPoint y: 391, distance: 136.0
click at [515, 391] on p "ФОП Сосновська Інна Ігорівна Юридична адреса: м.Київ, вул Ахматової 23-13 Факти…" at bounding box center [682, 334] width 336 height 125
click at [587, 377] on p "ФОП Сосновська Інна Ігорівна Юридична адреса: м.Київ, вул Ахматової 23-13 Факти…" at bounding box center [682, 334] width 336 height 125
click at [526, 390] on p "ФОП Сосновська Інна Ігорівна Юридична адреса: м.Київ, вул Ахматової 23-13 Факти…" at bounding box center [682, 334] width 336 height 125
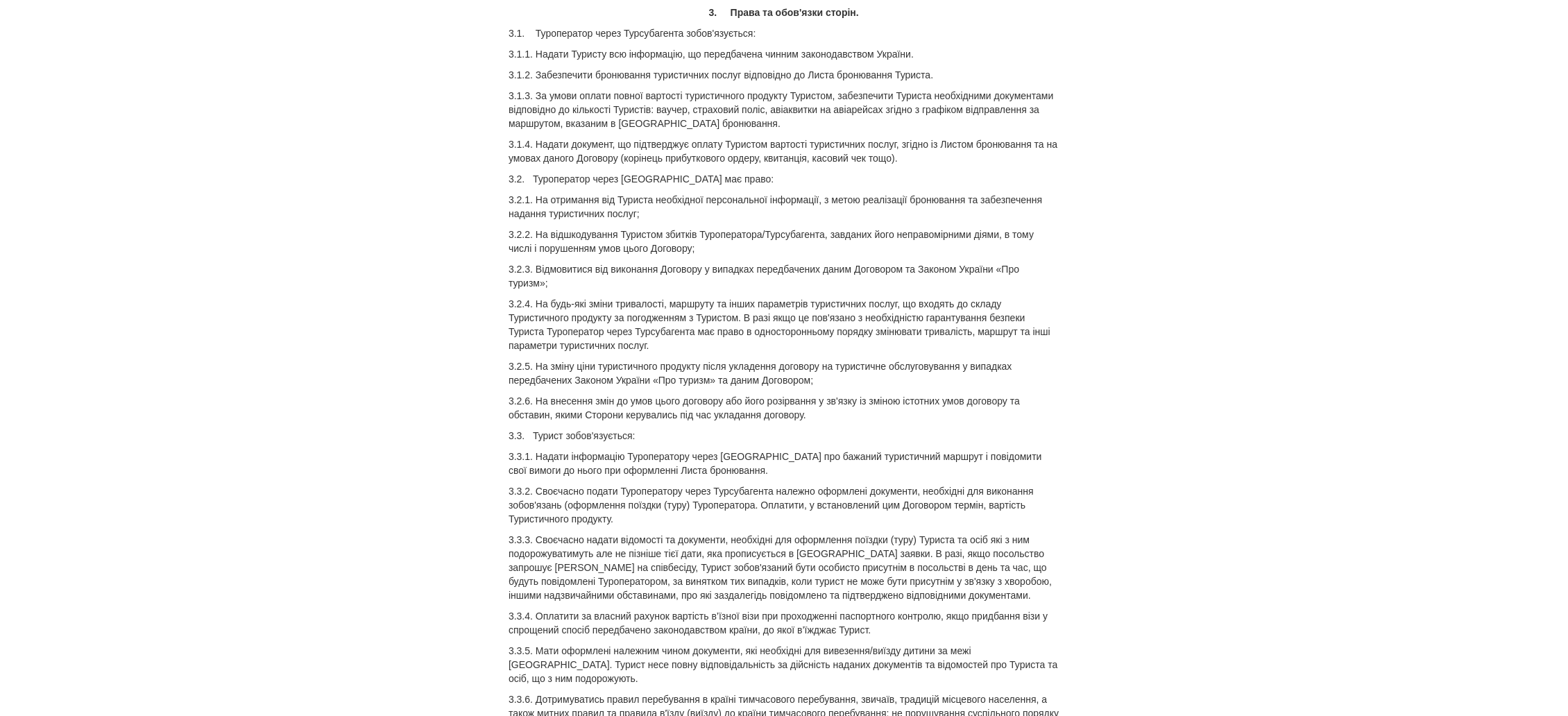
scroll to position [0, 0]
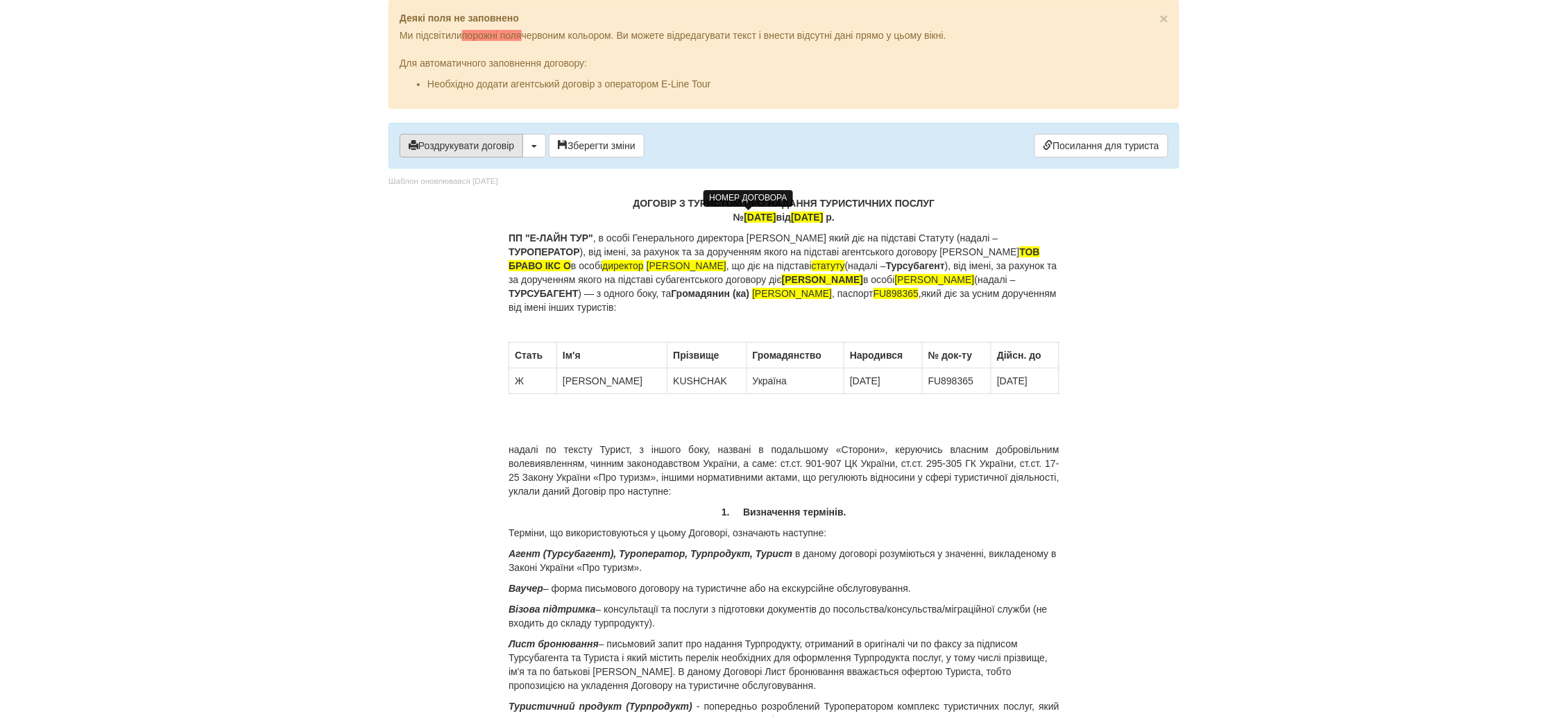
click at [459, 147] on button "Роздрукувати договір" at bounding box center [462, 146] width 123 height 24
drag, startPoint x: 450, startPoint y: 140, endPoint x: 1164, endPoint y: 630, distance: 866.0
click at [450, 141] on button "Роздрукувати договір" at bounding box center [462, 146] width 123 height 24
click at [744, 212] on span "15/07/24" at bounding box center [759, 217] width 32 height 11
drag, startPoint x: 739, startPoint y: 214, endPoint x: 731, endPoint y: 219, distance: 9.4
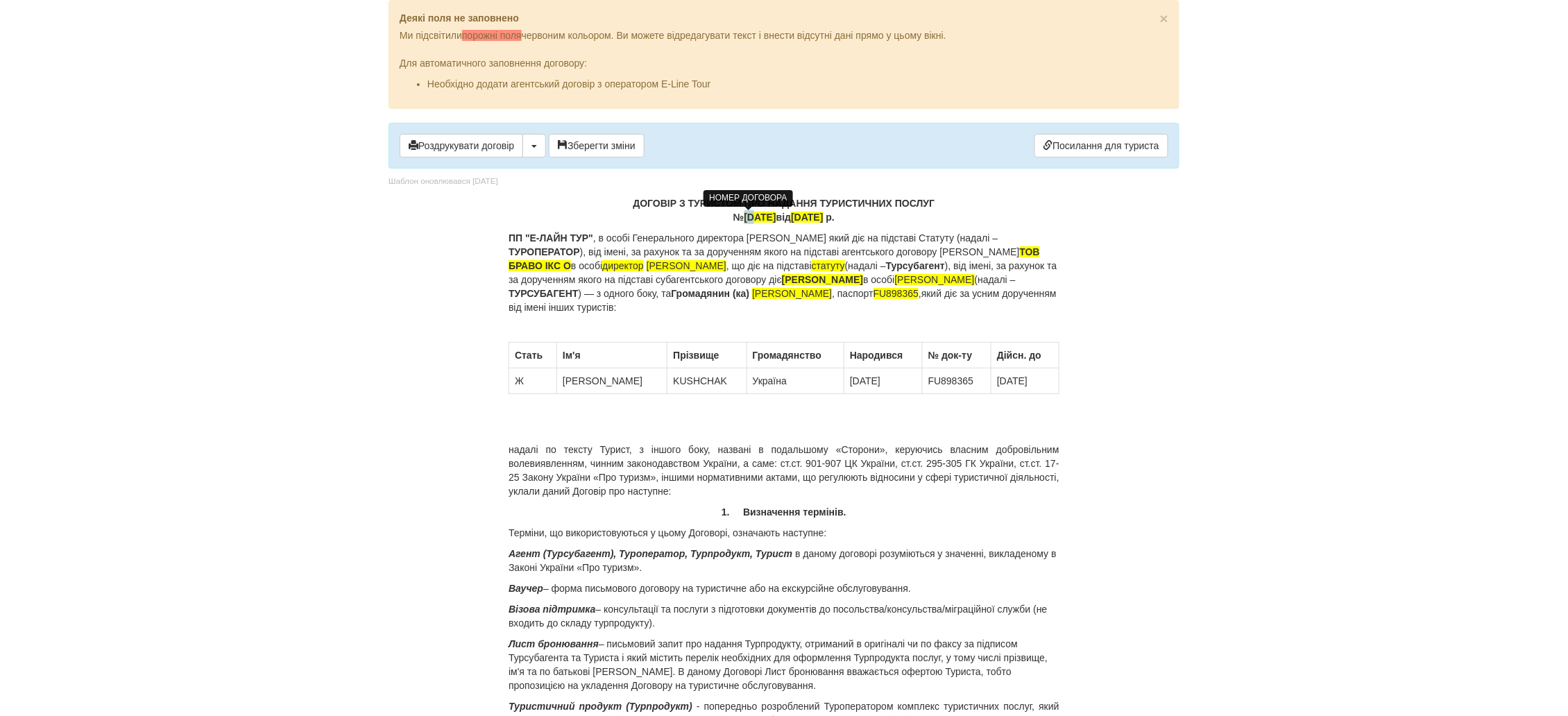
click at [744, 219] on span "15/07/24" at bounding box center [759, 217] width 32 height 11
drag, startPoint x: 796, startPoint y: 220, endPoint x: 789, endPoint y: 224, distance: 8.1
click at [789, 224] on div "№ 08/07/24 від 15.07.2024 р." at bounding box center [784, 217] width 551 height 14
drag, startPoint x: 904, startPoint y: 293, endPoint x: 1005, endPoint y: 294, distance: 101.0
click at [831, 294] on span "Кущак Ганна Сергіївна" at bounding box center [792, 293] width 80 height 11
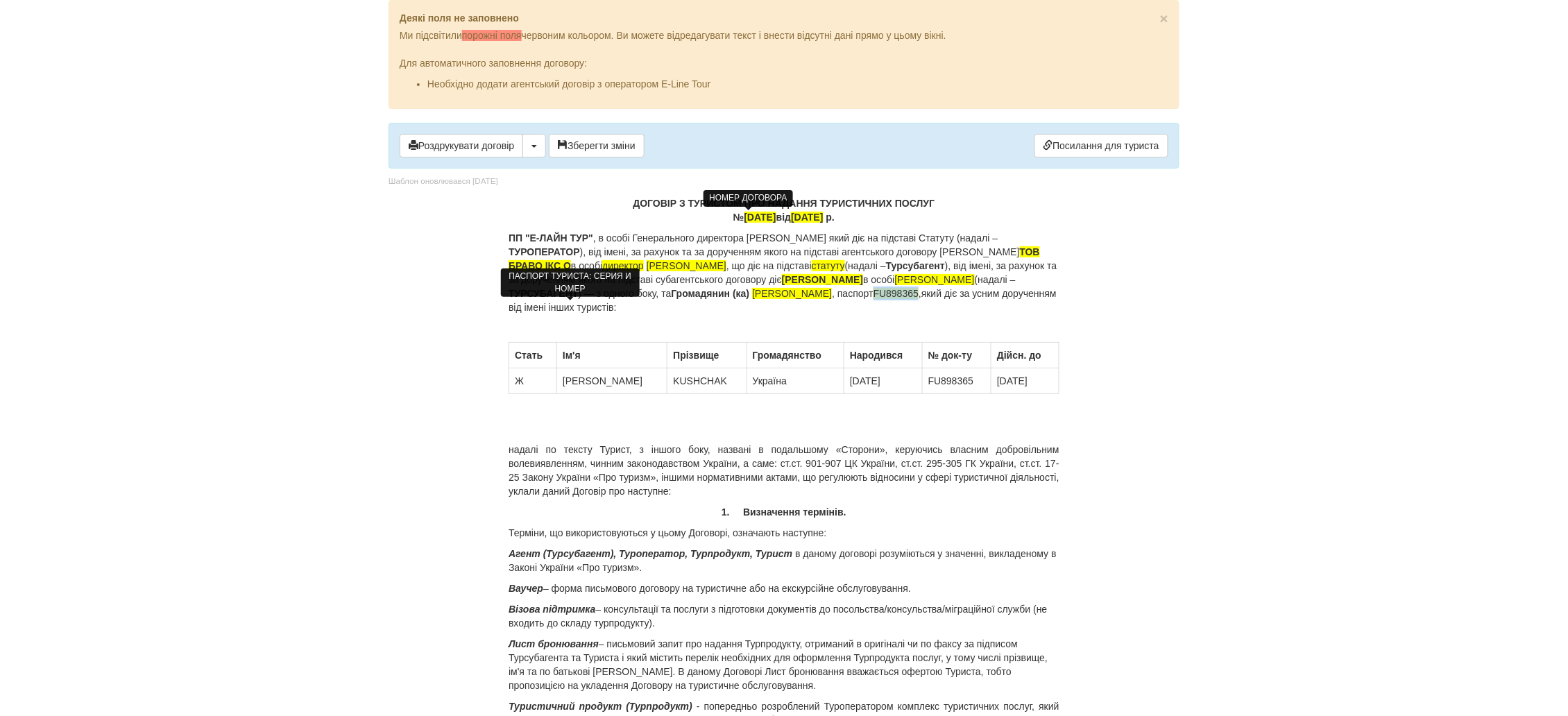
drag, startPoint x: 593, startPoint y: 307, endPoint x: 548, endPoint y: 310, distance: 45.1
click at [548, 310] on p "ПП "Е-ЛАЙН ТУР" , в особі Генерального директора Савчука Руслана Віталійовича я…" at bounding box center [784, 272] width 551 height 83
drag, startPoint x: 609, startPoint y: 378, endPoint x: 562, endPoint y: 381, distance: 47.1
click at [562, 381] on td "HANNA" at bounding box center [612, 381] width 110 height 26
drag, startPoint x: 692, startPoint y: 382, endPoint x: 617, endPoint y: 387, distance: 75.2
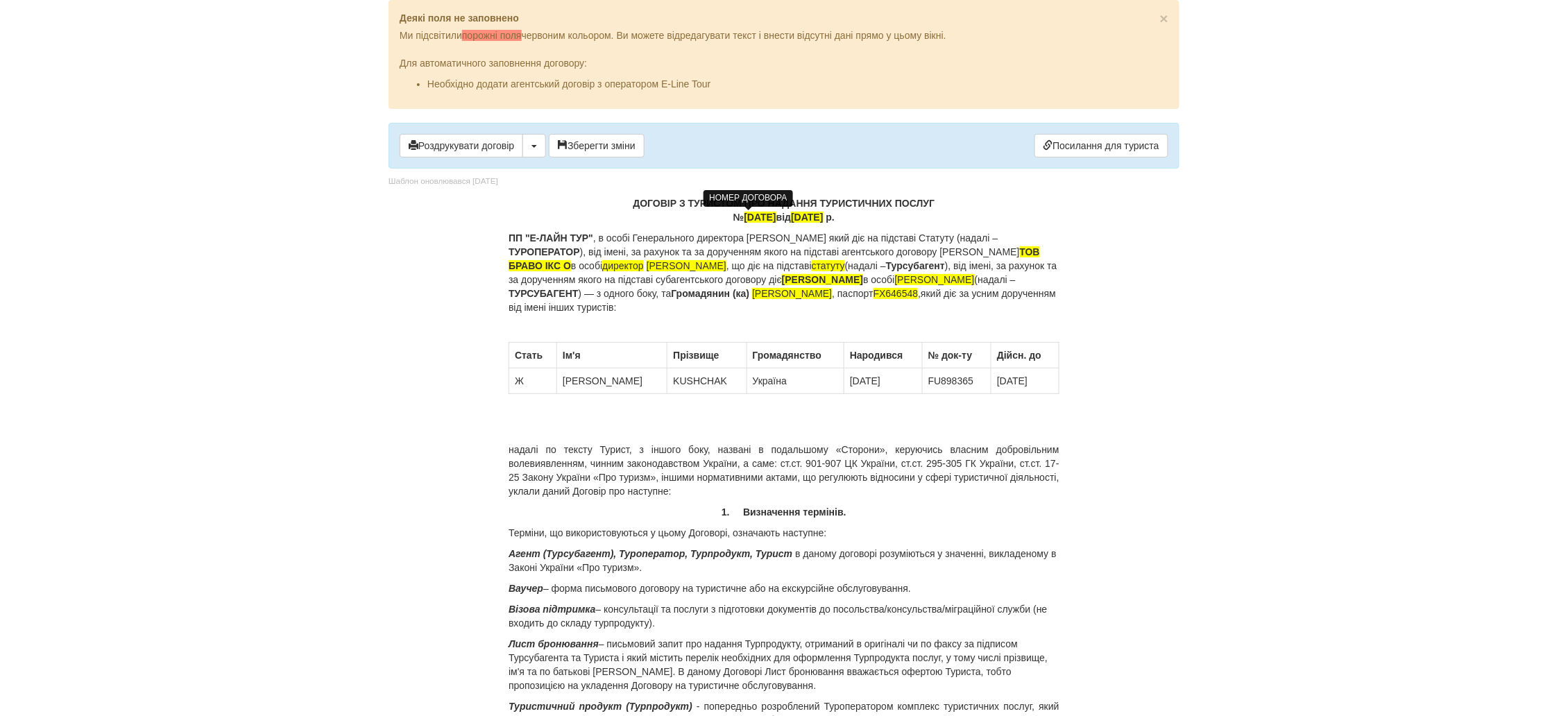
click at [667, 387] on td "KUSHCHAK" at bounding box center [707, 381] width 79 height 26
drag, startPoint x: 873, startPoint y: 376, endPoint x: 818, endPoint y: 384, distance: 55.6
click at [844, 384] on td "20.12.1984" at bounding box center [883, 381] width 79 height 26
drag, startPoint x: 962, startPoint y: 381, endPoint x: 906, endPoint y: 384, distance: 56.1
click at [922, 384] on td "FU898365" at bounding box center [956, 381] width 68 height 26
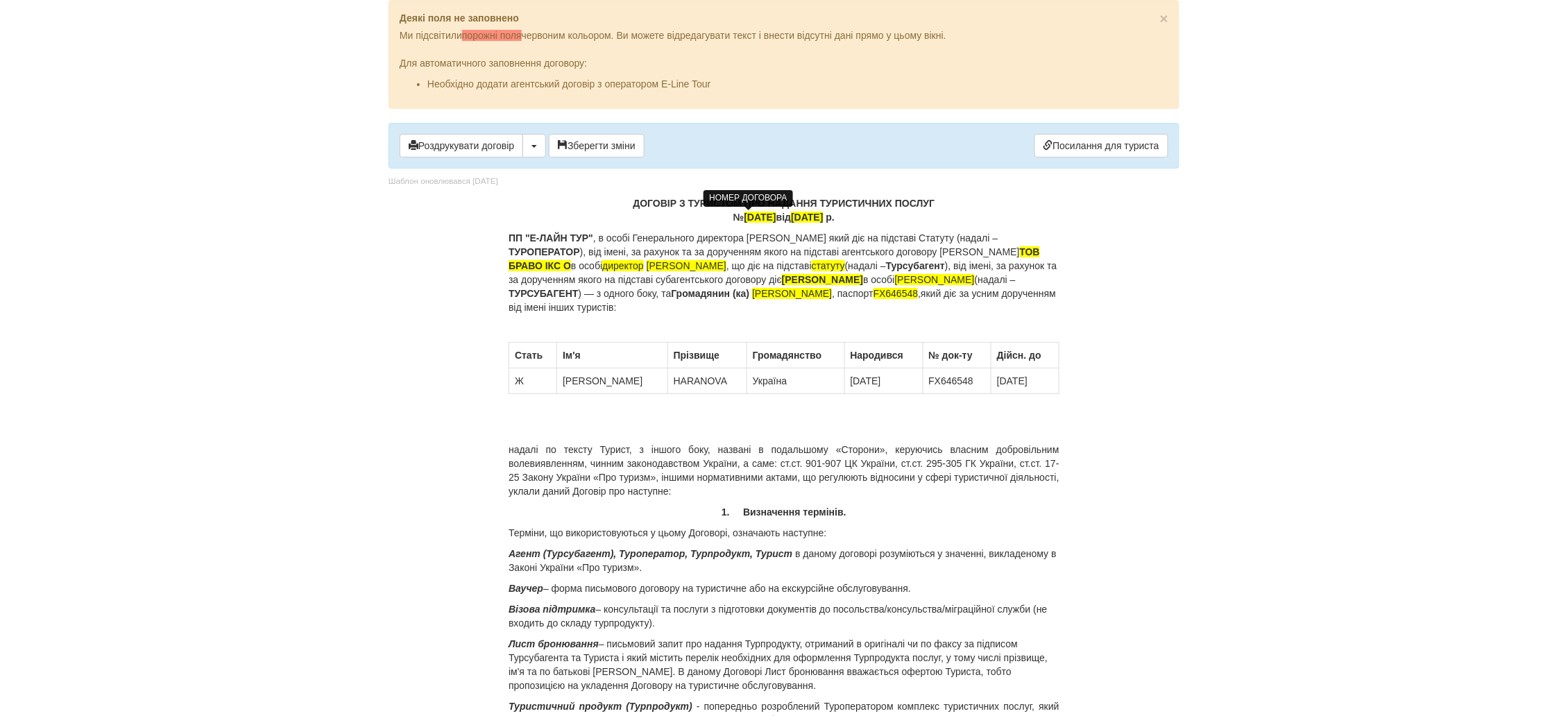
drag, startPoint x: 1038, startPoint y: 376, endPoint x: 984, endPoint y: 382, distance: 54.3
click at [991, 382] on td "22.04.2029" at bounding box center [1025, 381] width 68 height 26
click at [1039, 378] on td "17/10/2029" at bounding box center [1025, 381] width 68 height 26
drag, startPoint x: 1039, startPoint y: 378, endPoint x: 543, endPoint y: 377, distance: 496.0
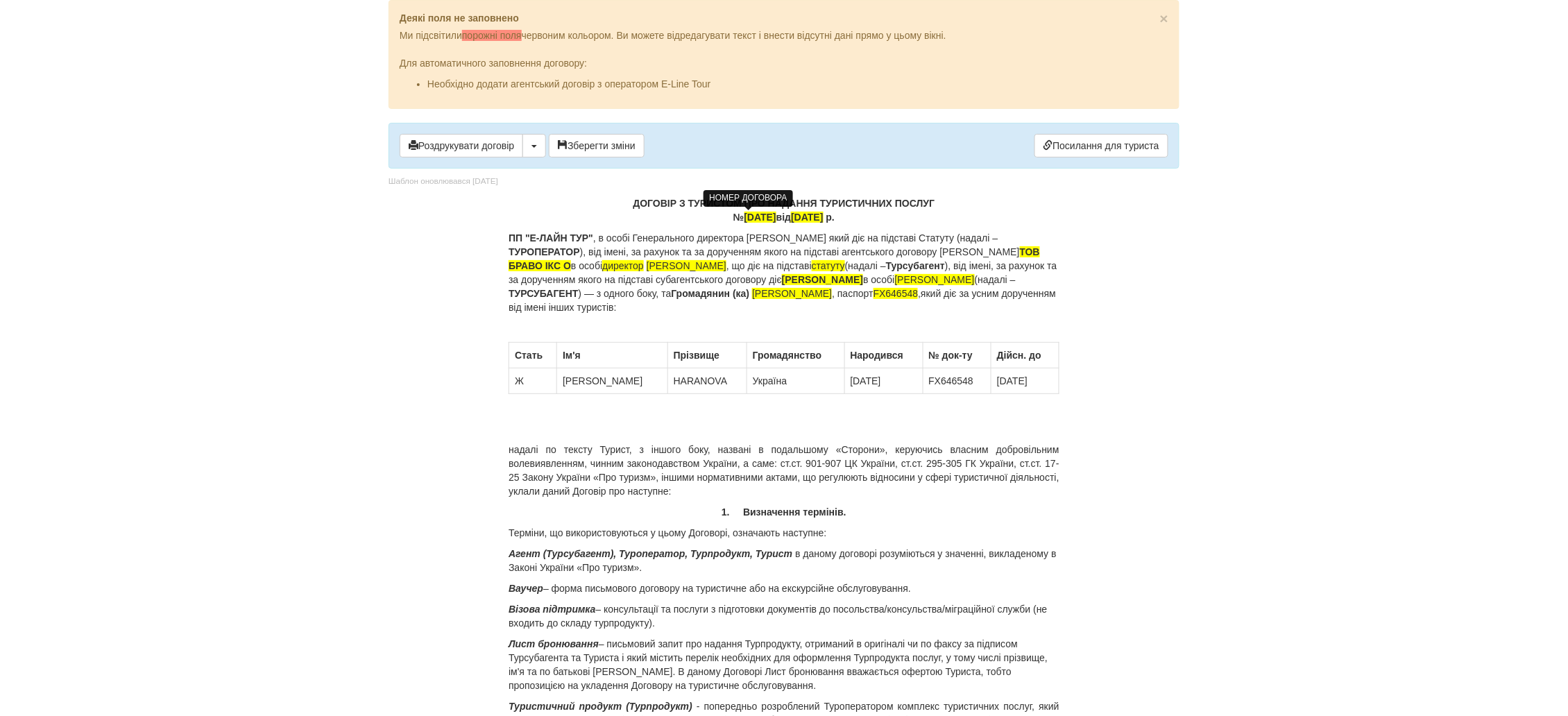
click at [543, 377] on td "Ж" at bounding box center [533, 381] width 48 height 26
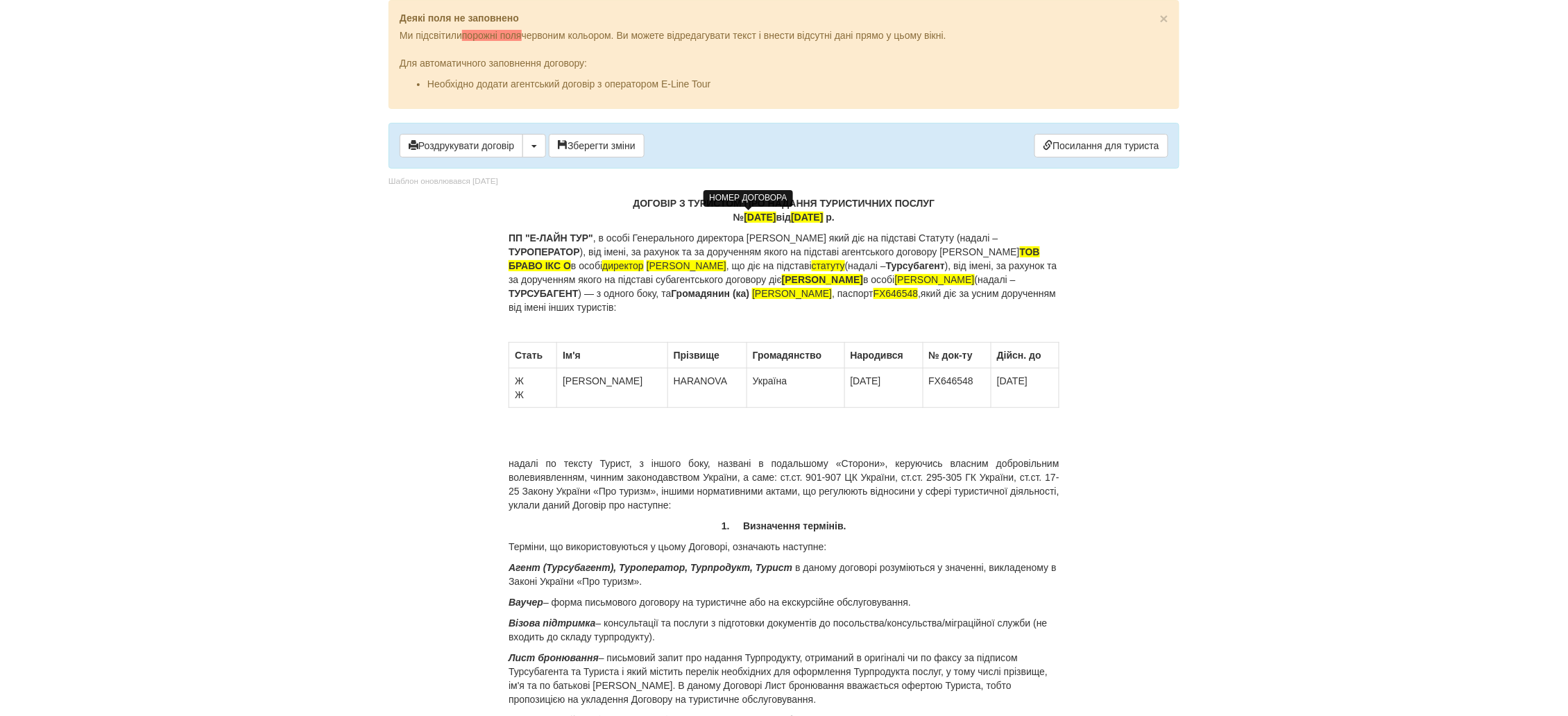
click at [597, 386] on td "IRYNA" at bounding box center [612, 388] width 111 height 40
click at [681, 383] on td "HARANOVA" at bounding box center [707, 388] width 79 height 40
drag, startPoint x: 745, startPoint y: 376, endPoint x: 711, endPoint y: 380, distance: 34.2
click at [746, 380] on td "Україна" at bounding box center [795, 388] width 98 height 40
copy td "Україна"
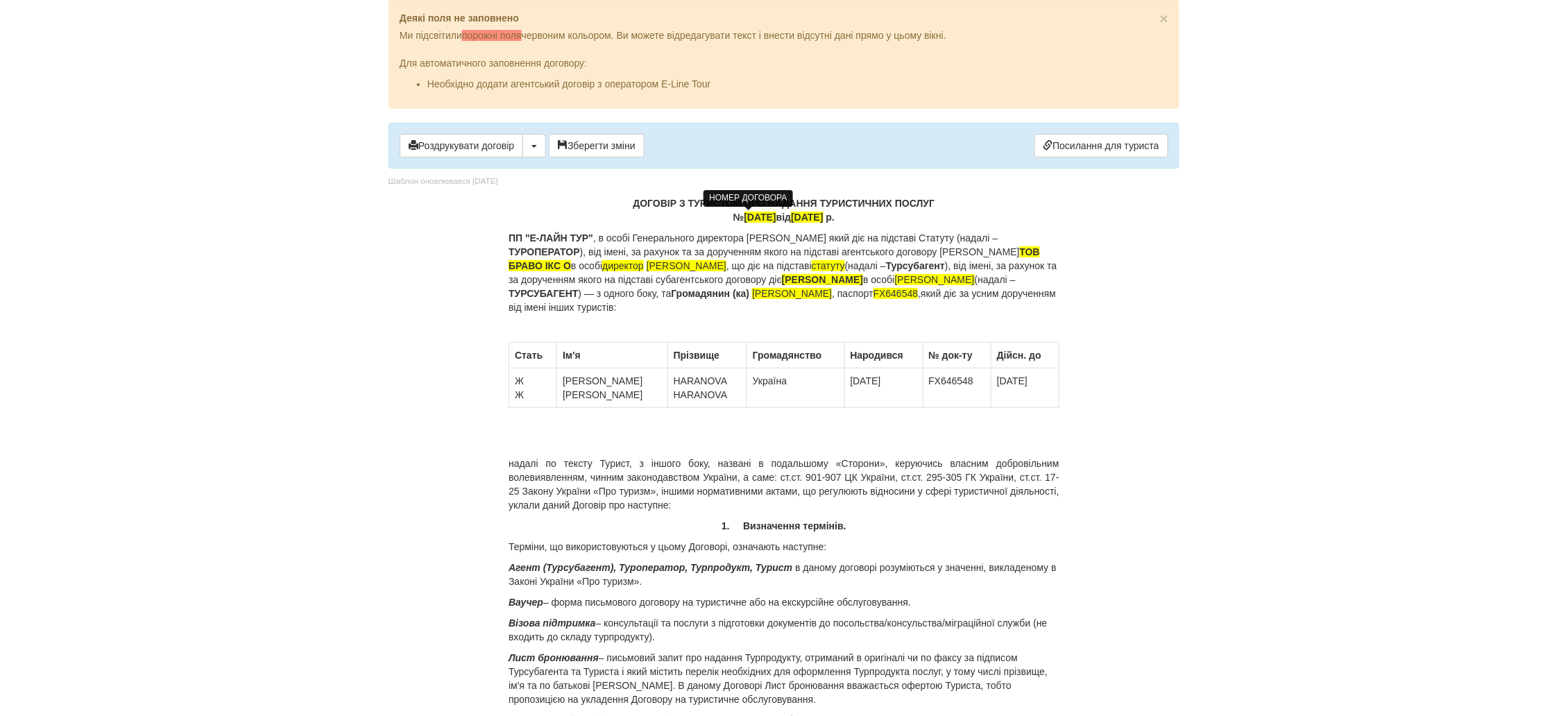
click at [748, 385] on td "Україна" at bounding box center [795, 388] width 98 height 40
click at [869, 386] on td "31/01/1985" at bounding box center [883, 388] width 79 height 40
click at [962, 382] on td "FX646548" at bounding box center [956, 388] width 68 height 40
click at [1039, 381] on td "17/10/2029" at bounding box center [1025, 388] width 68 height 40
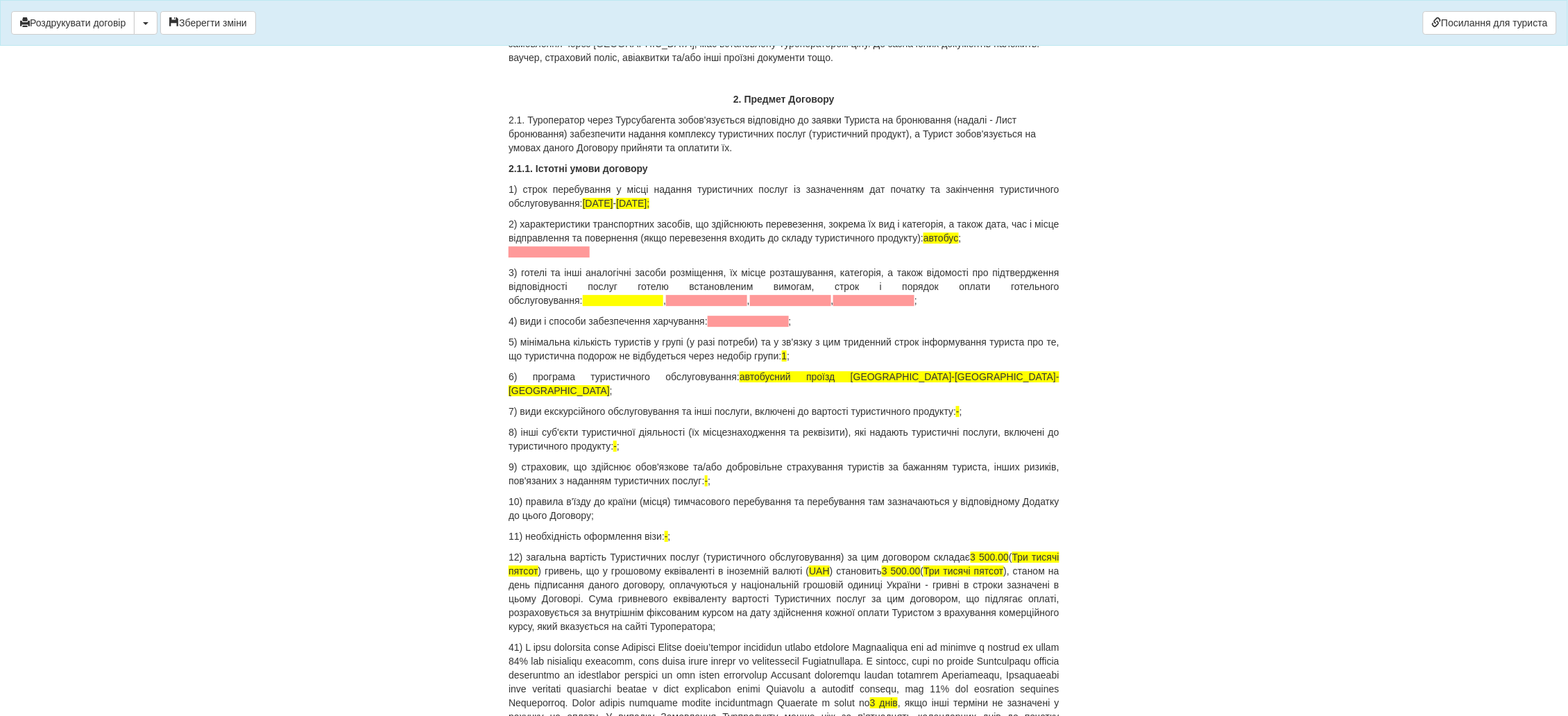
scroll to position [1248, 0]
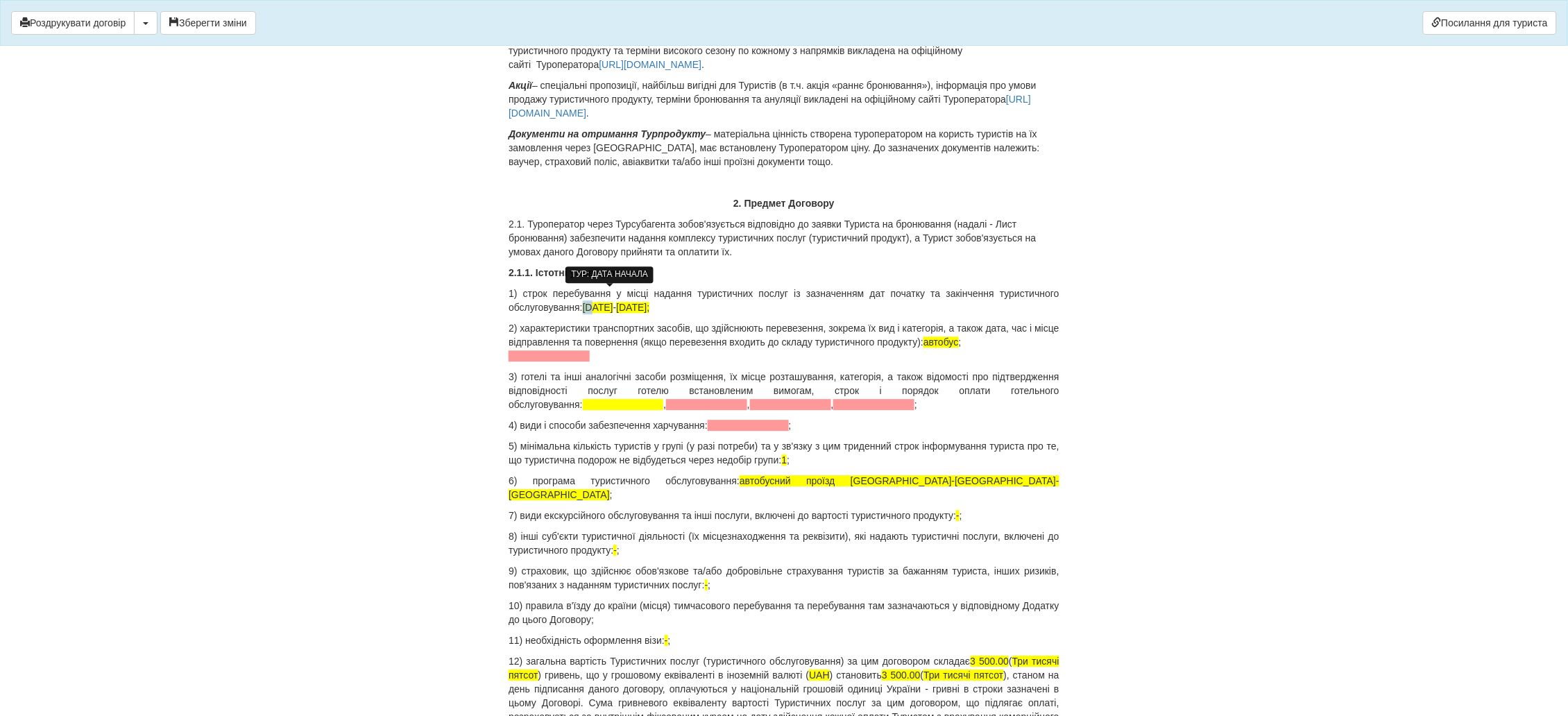
drag, startPoint x: 596, startPoint y: 290, endPoint x: 584, endPoint y: 290, distance: 12.0
click at [584, 301] on span "03.08.2024" at bounding box center [598, 307] width 31 height 11
click at [645, 301] on span "10.08.2024;" at bounding box center [632, 307] width 33 height 11
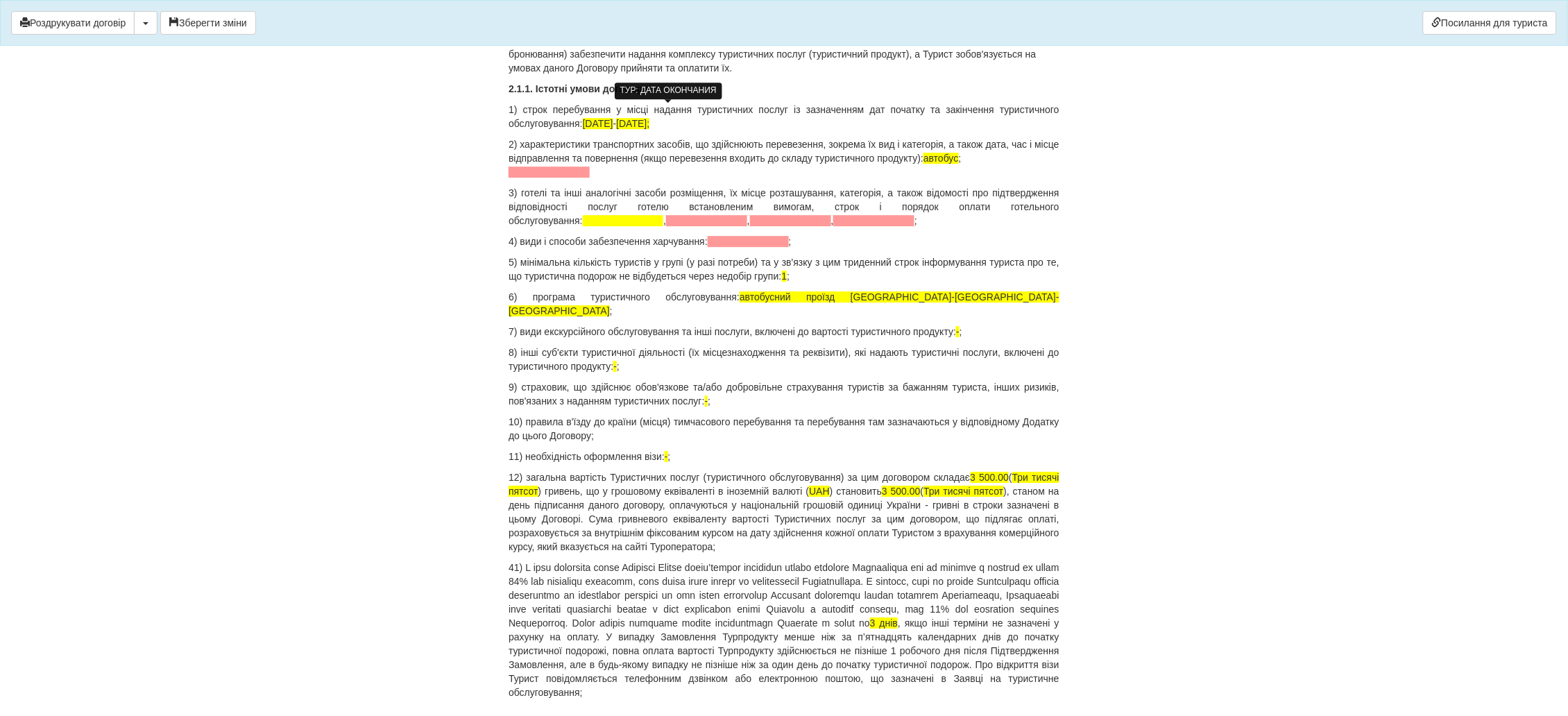
scroll to position [1457, 0]
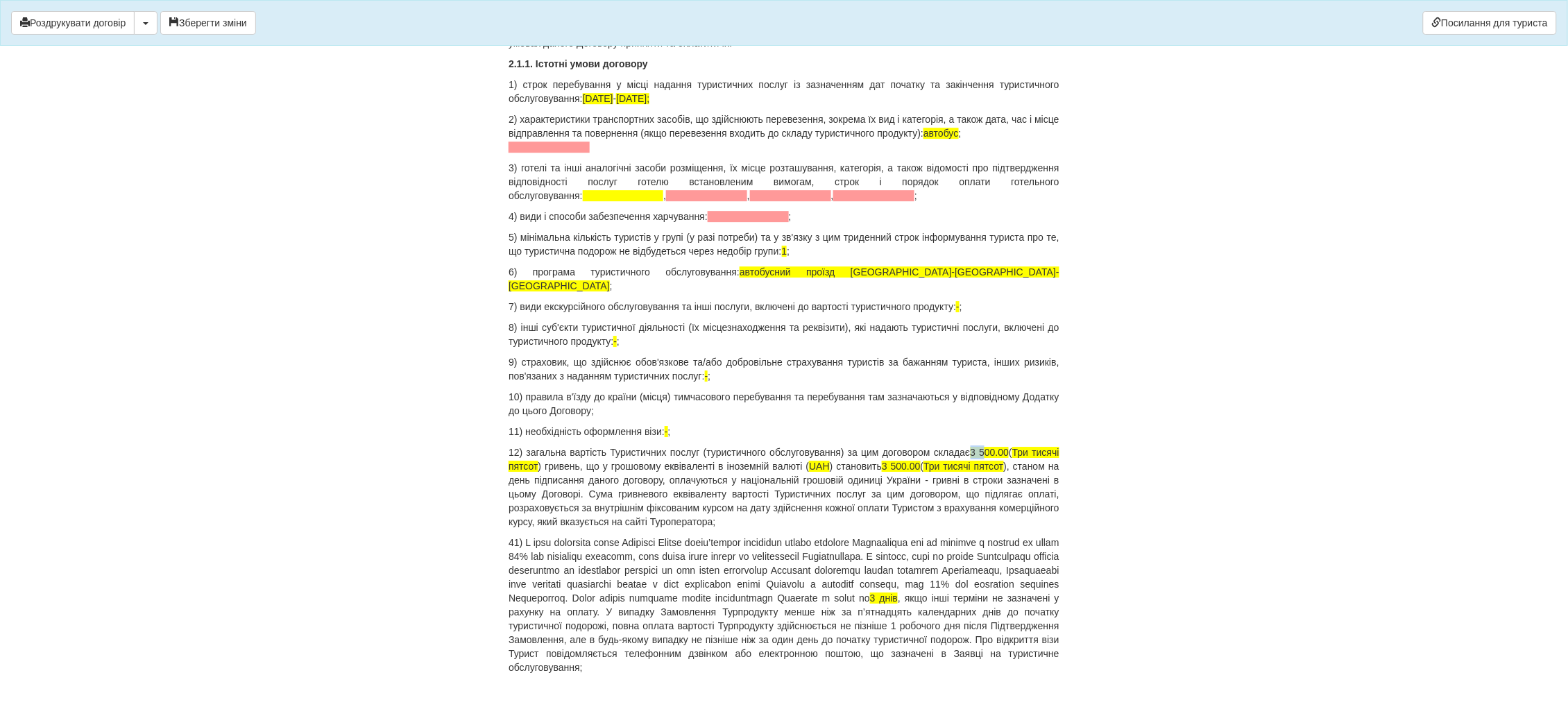
drag, startPoint x: 981, startPoint y: 418, endPoint x: 964, endPoint y: 423, distance: 17.7
click at [964, 445] on p "12) загальна вартість Туристичних послуг (туристичного обслуговування) за цим д…" at bounding box center [784, 487] width 551 height 83
click at [969, 445] on p "12) загальна вартість Туристичних послуг (туристичного обслуговування) за цим д…" at bounding box center [784, 487] width 551 height 83
click at [975, 445] on p "12) загальна вартість Туристичних послуг (туристичного обслуговування) за цим д…" at bounding box center [784, 487] width 551 height 83
drag, startPoint x: 892, startPoint y: 439, endPoint x: 880, endPoint y: 440, distance: 12.0
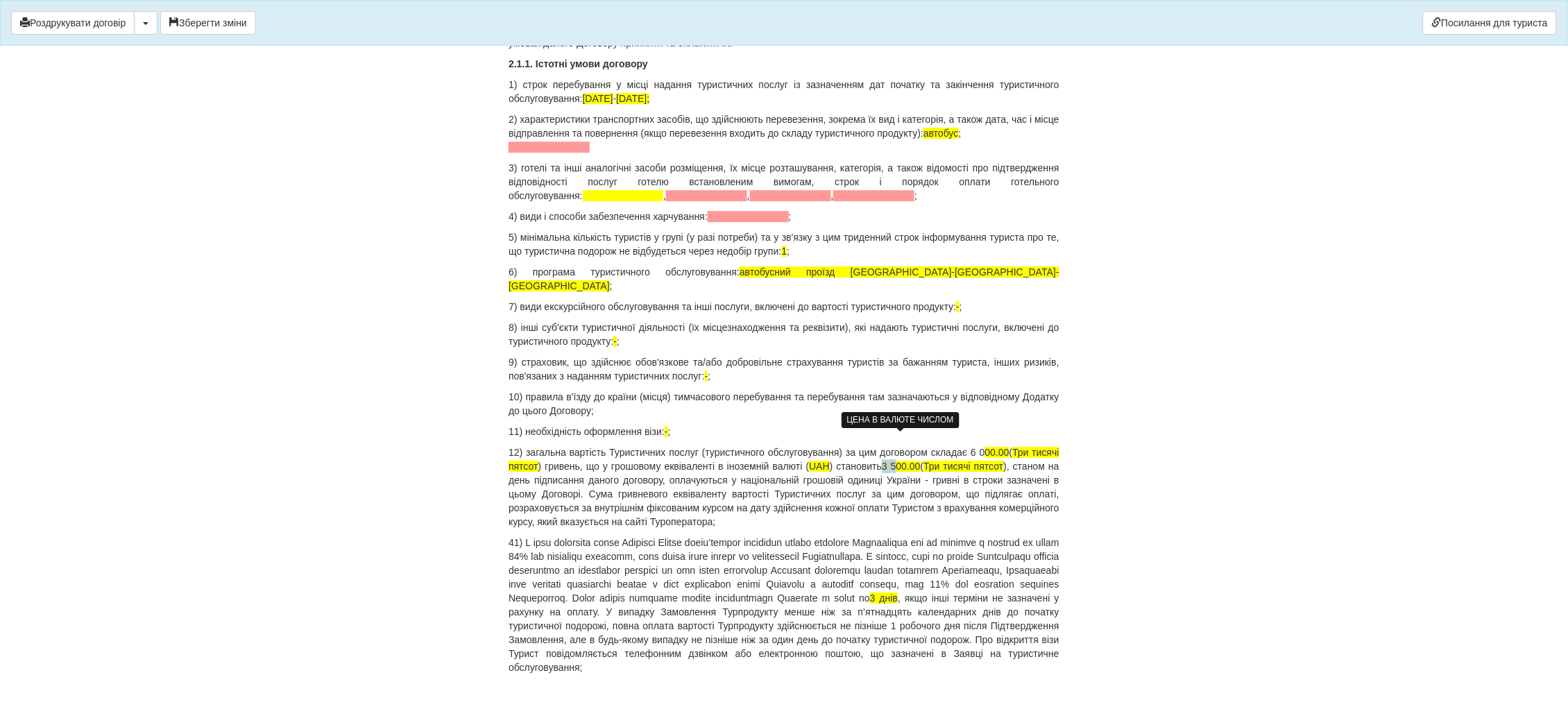
click at [881, 461] on span "3 500.00" at bounding box center [901, 466] width 39 height 11
click at [888, 461] on span "6000.00" at bounding box center [902, 466] width 35 height 11
drag, startPoint x: 536, startPoint y: 437, endPoint x: 1014, endPoint y: 426, distance: 478.1
click at [1014, 447] on span "Три тисячі пятсот" at bounding box center [784, 459] width 551 height 25
click at [969, 461] on span "Три тисячі пятсот" at bounding box center [962, 466] width 80 height 11
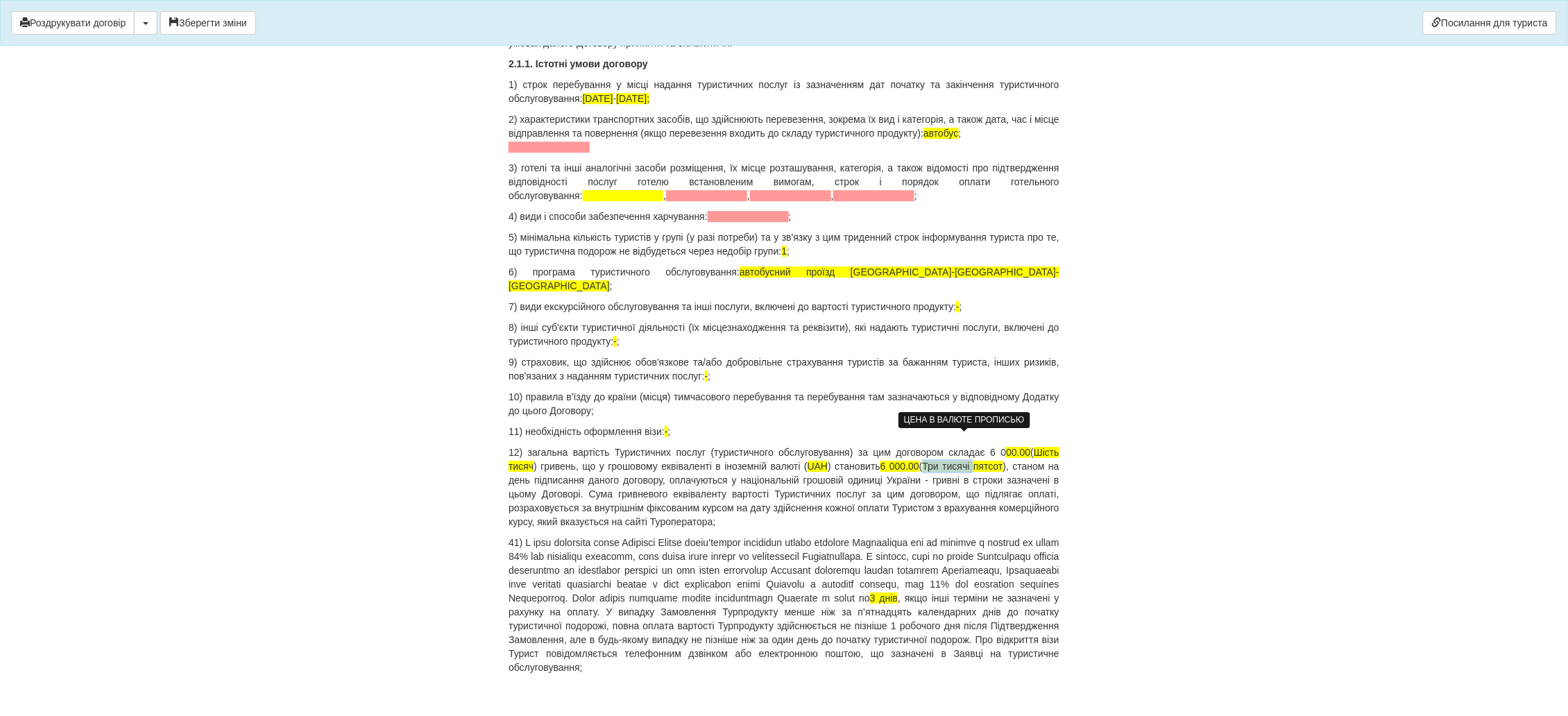
drag, startPoint x: 973, startPoint y: 437, endPoint x: 925, endPoint y: 436, distance: 48.0
click at [925, 461] on span "Три тисячі пятсот" at bounding box center [962, 466] width 80 height 11
drag, startPoint x: 1004, startPoint y: 438, endPoint x: 977, endPoint y: 439, distance: 27.0
click at [977, 445] on p "12) загальна вартість Туристичних послуг (туристичного обслуговування) за цим д…" at bounding box center [784, 487] width 551 height 83
click at [1027, 445] on p "12) загальна вартість Туристичних послуг (туристичного обслуговування) за цим д…" at bounding box center [784, 487] width 551 height 83
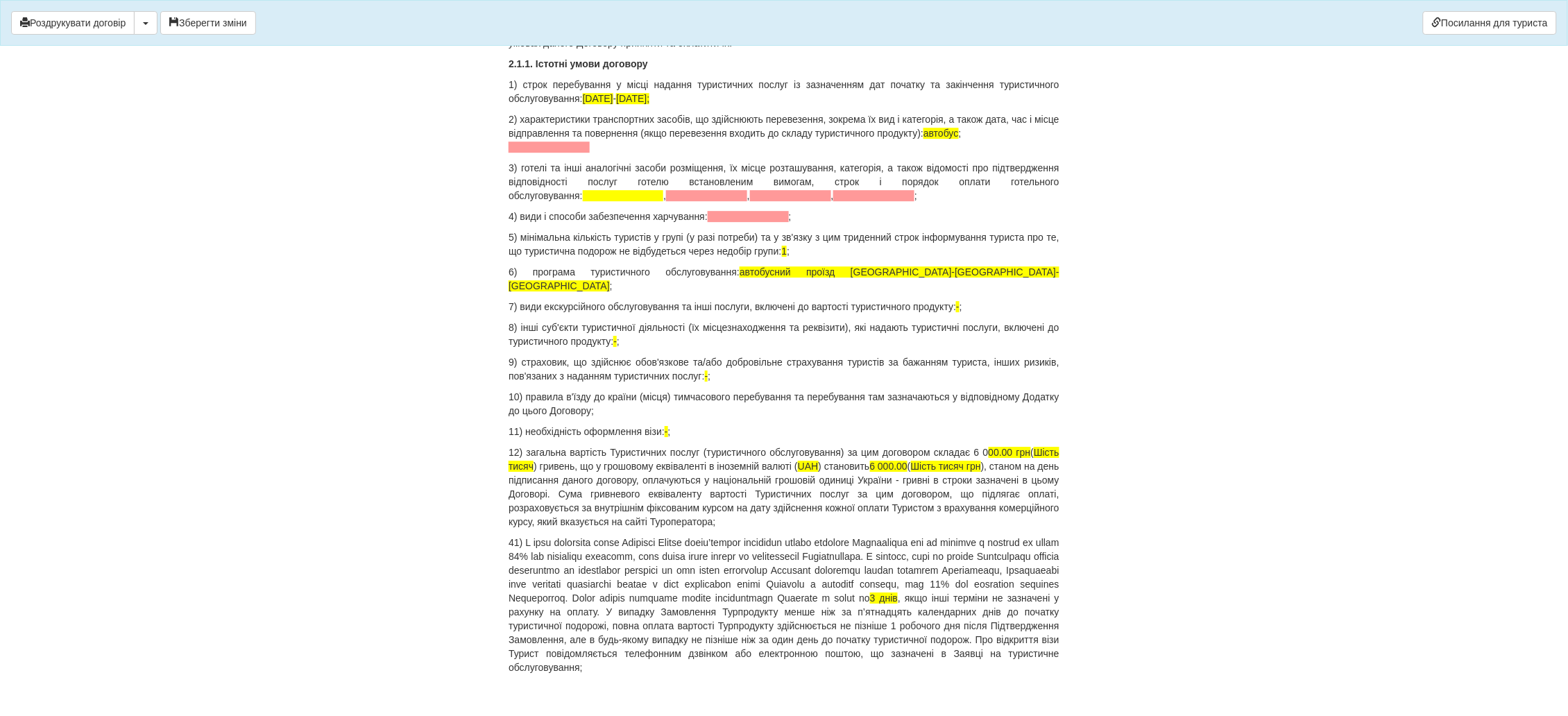
click at [923, 445] on p "12) загальна вартість Туристичних послуг (туристичного обслуговування) за цим д…" at bounding box center [784, 487] width 551 height 83
click at [531, 447] on span "Шість тисяч" at bounding box center [784, 459] width 551 height 25
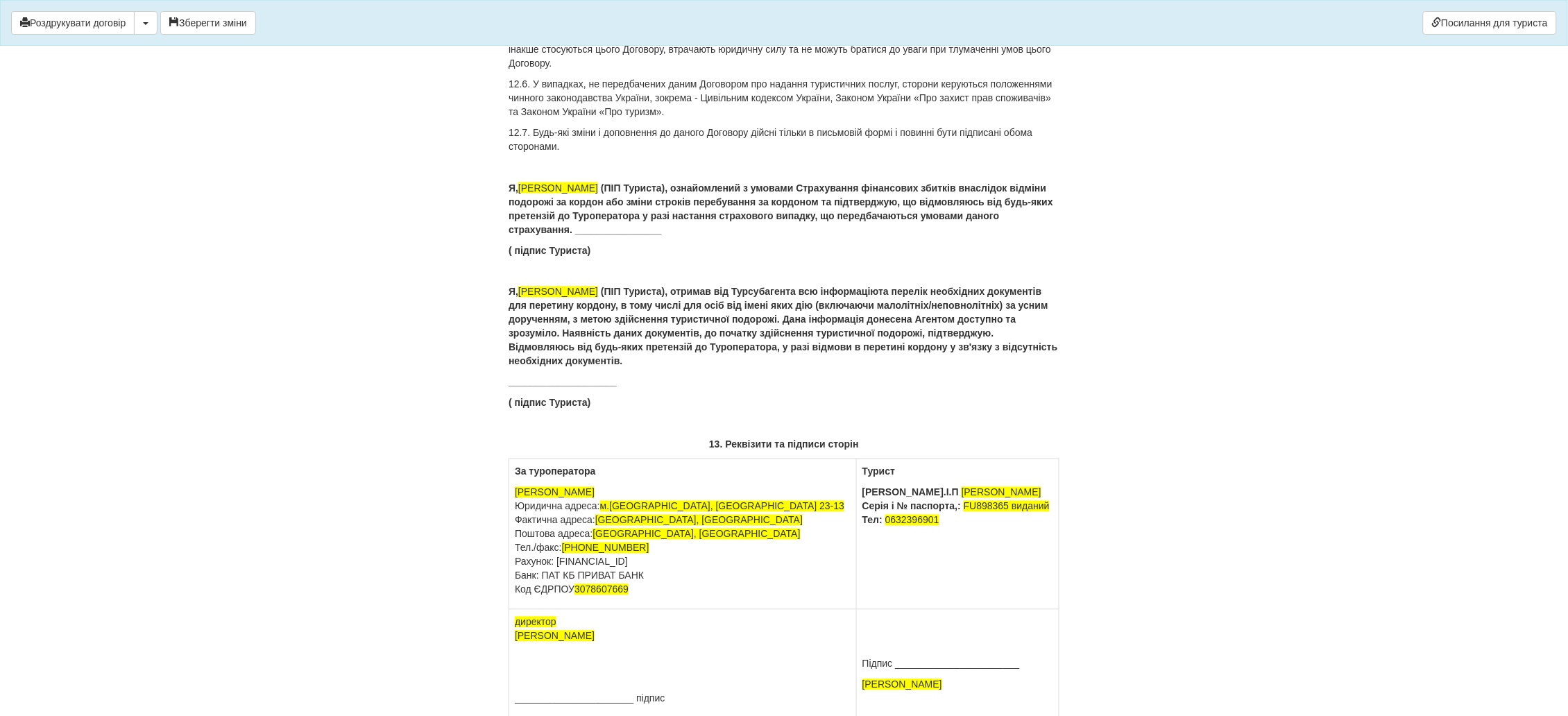
scroll to position [8427, 0]
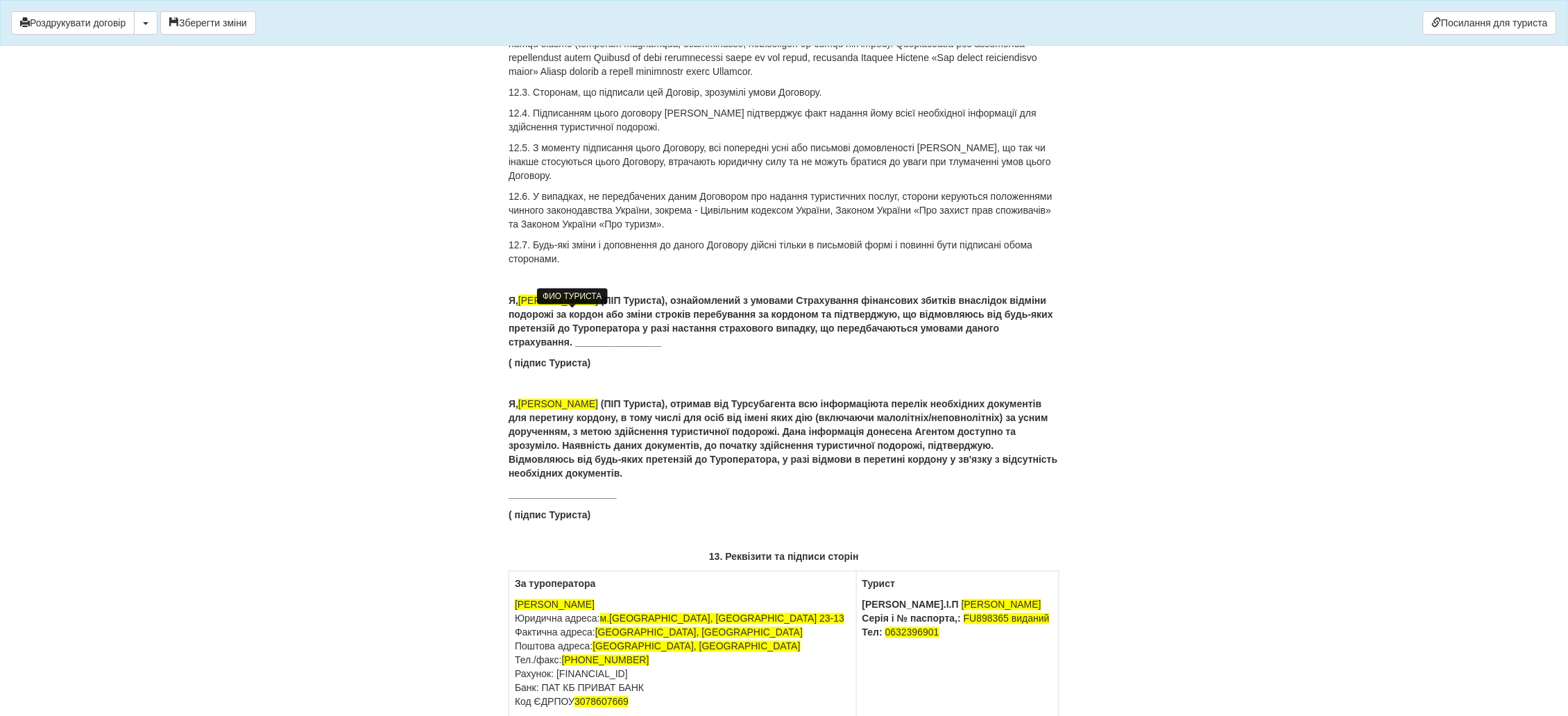
drag, startPoint x: 621, startPoint y: 315, endPoint x: 523, endPoint y: 318, distance: 98.0
click at [523, 306] on span "Кущак Ганна Сергіївна" at bounding box center [558, 300] width 80 height 11
drag, startPoint x: 638, startPoint y: 318, endPoint x: 523, endPoint y: 315, distance: 115.0
click at [523, 315] on p "Я, Гаранова Ірина Віталіївна (ПІП Туриста), ознайомлений з умовами Страхування …" at bounding box center [784, 321] width 551 height 55
copy span "[PERSON_NAME]"
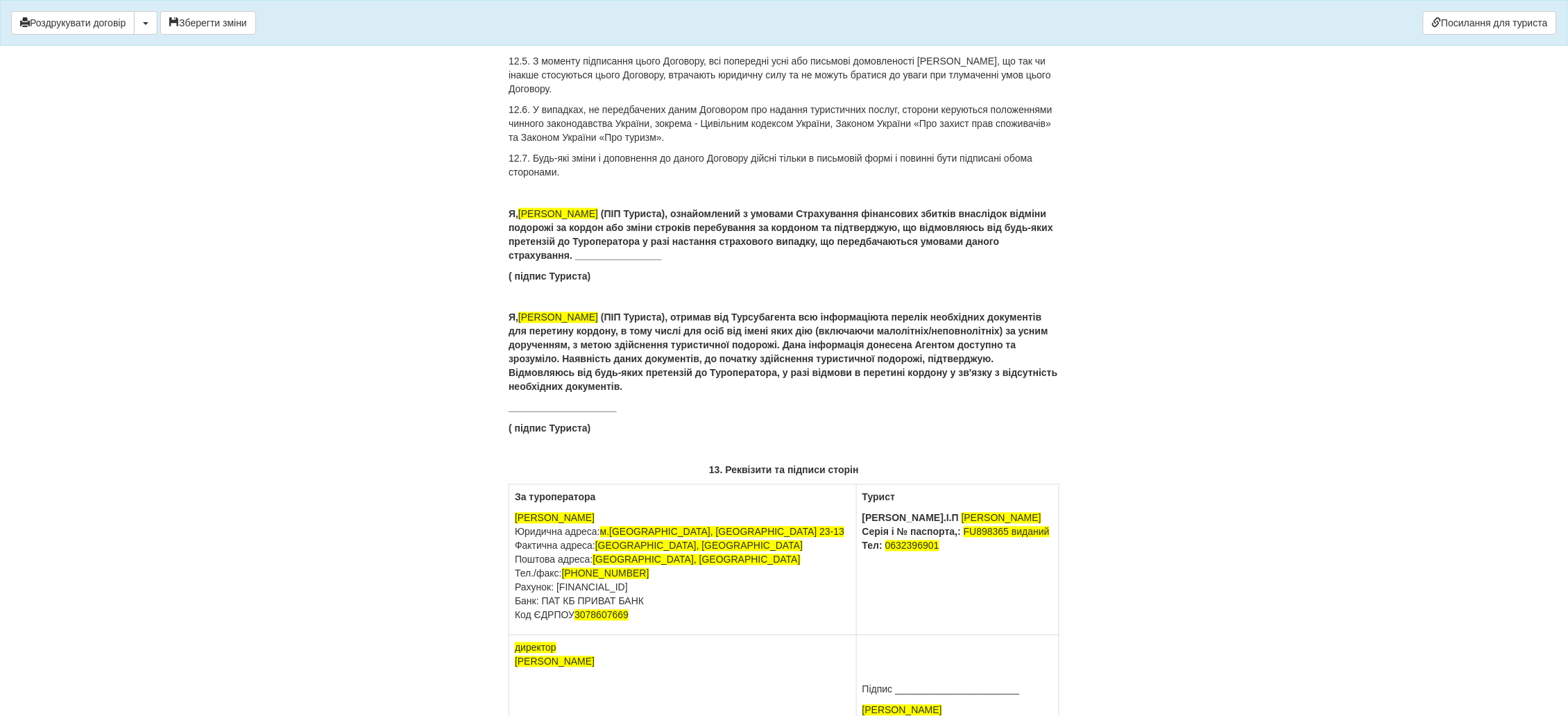
scroll to position [8635, 0]
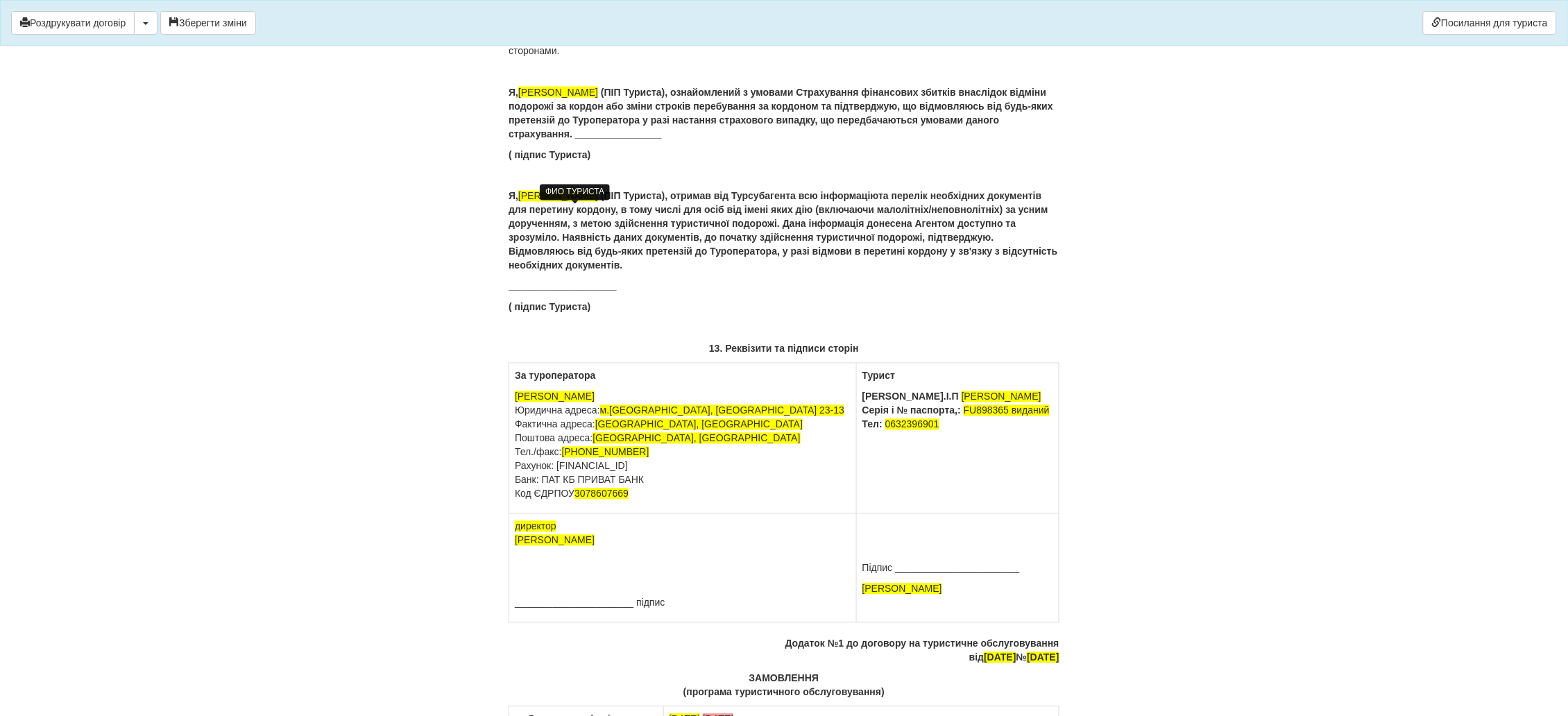
drag, startPoint x: 623, startPoint y: 210, endPoint x: 523, endPoint y: 214, distance: 100.1
click at [523, 202] on span "Кущак Ганна Сергіївна" at bounding box center [558, 196] width 80 height 11
drag, startPoint x: 939, startPoint y: 407, endPoint x: 833, endPoint y: 412, distance: 106.1
click at [862, 412] on p "П.І.П Кущак Ганна Сергіївна Серія і № паспорта,: FU898365 виданий Тел: 06323969…" at bounding box center [957, 410] width 190 height 42
drag, startPoint x: 911, startPoint y: 601, endPoint x: 800, endPoint y: 601, distance: 111.0
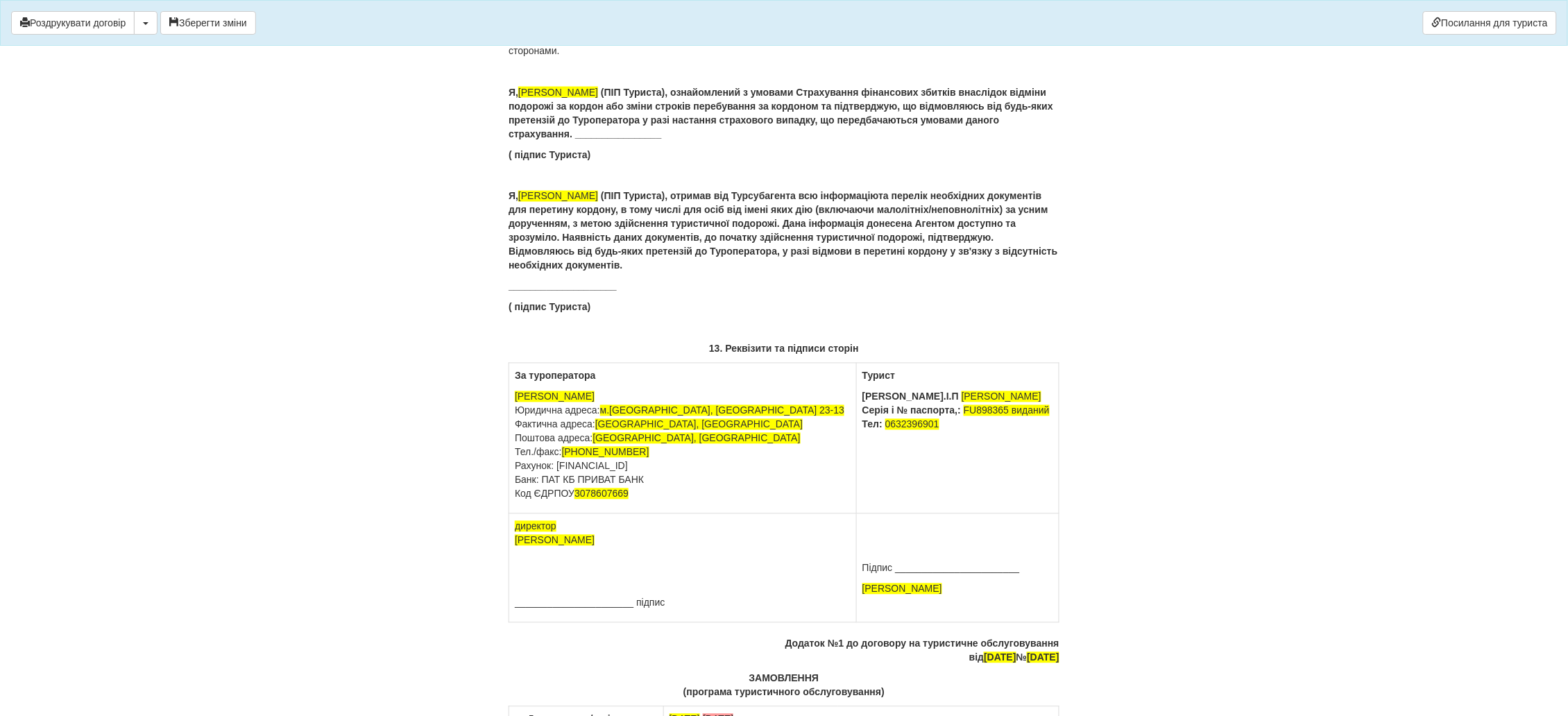
click at [856, 601] on td "Підпис _______________________ Кущак Ганна Сергіївна" at bounding box center [957, 568] width 203 height 109
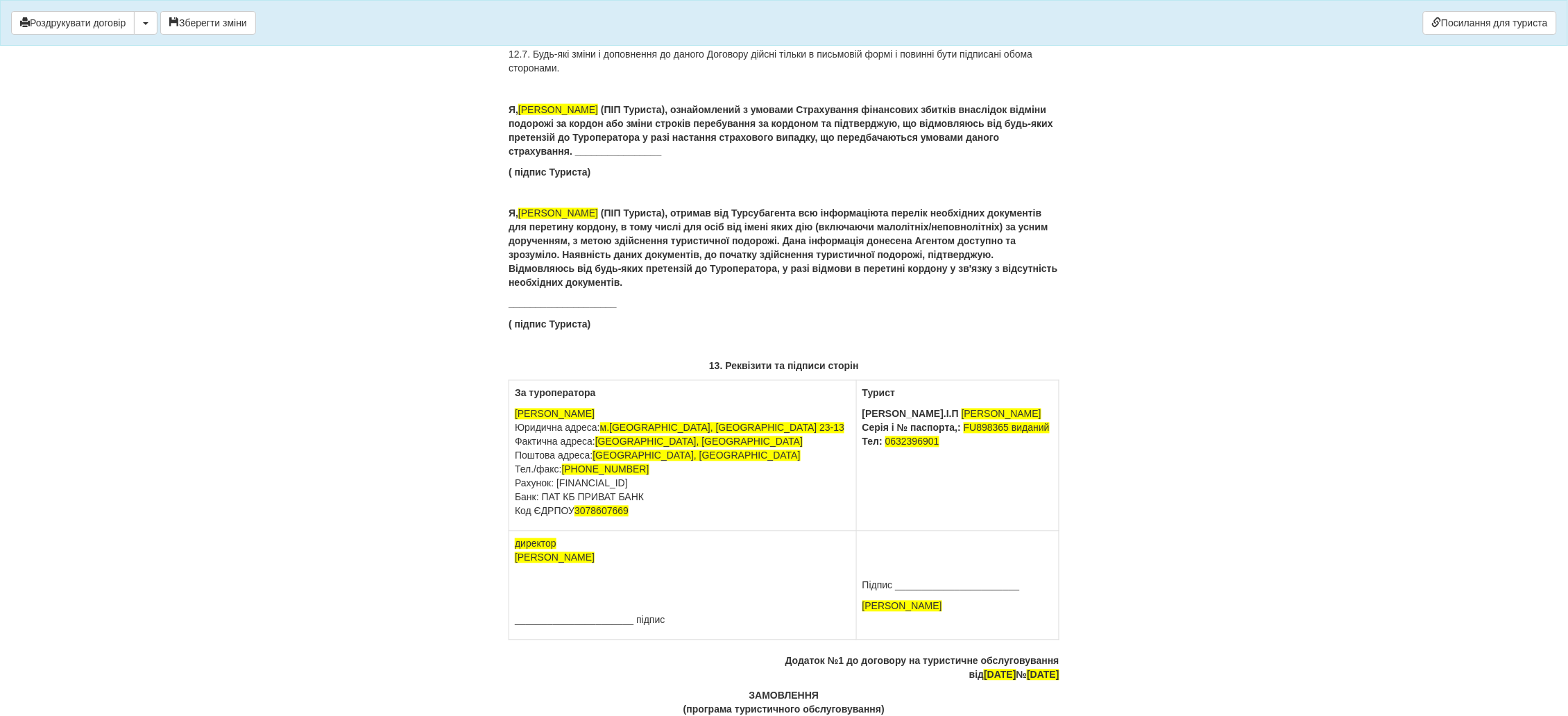
scroll to position [8616, 0]
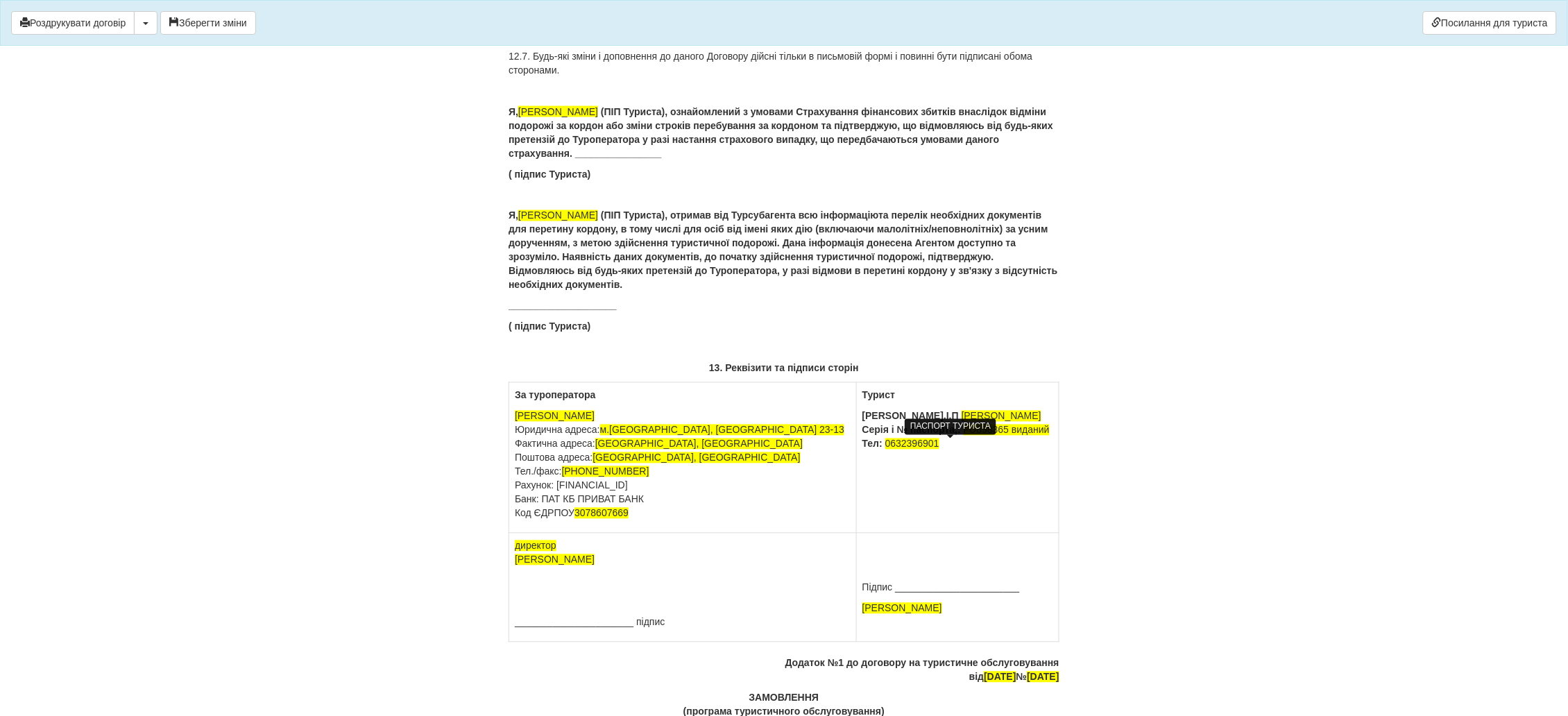
drag, startPoint x: 1005, startPoint y: 449, endPoint x: 908, endPoint y: 445, distance: 97.1
click at [908, 445] on p "П.І.П Гаранова Ірина Віталіївна Серія і № паспорта,: FU898365 виданий Тел: 0632…" at bounding box center [957, 430] width 190 height 42
click at [964, 436] on span "FU898365 виданий" at bounding box center [1006, 429] width 86 height 11
drag, startPoint x: 951, startPoint y: 445, endPoint x: 909, endPoint y: 448, distance: 42.1
click at [964, 436] on span "FU898365 виданий" at bounding box center [1006, 429] width 86 height 11
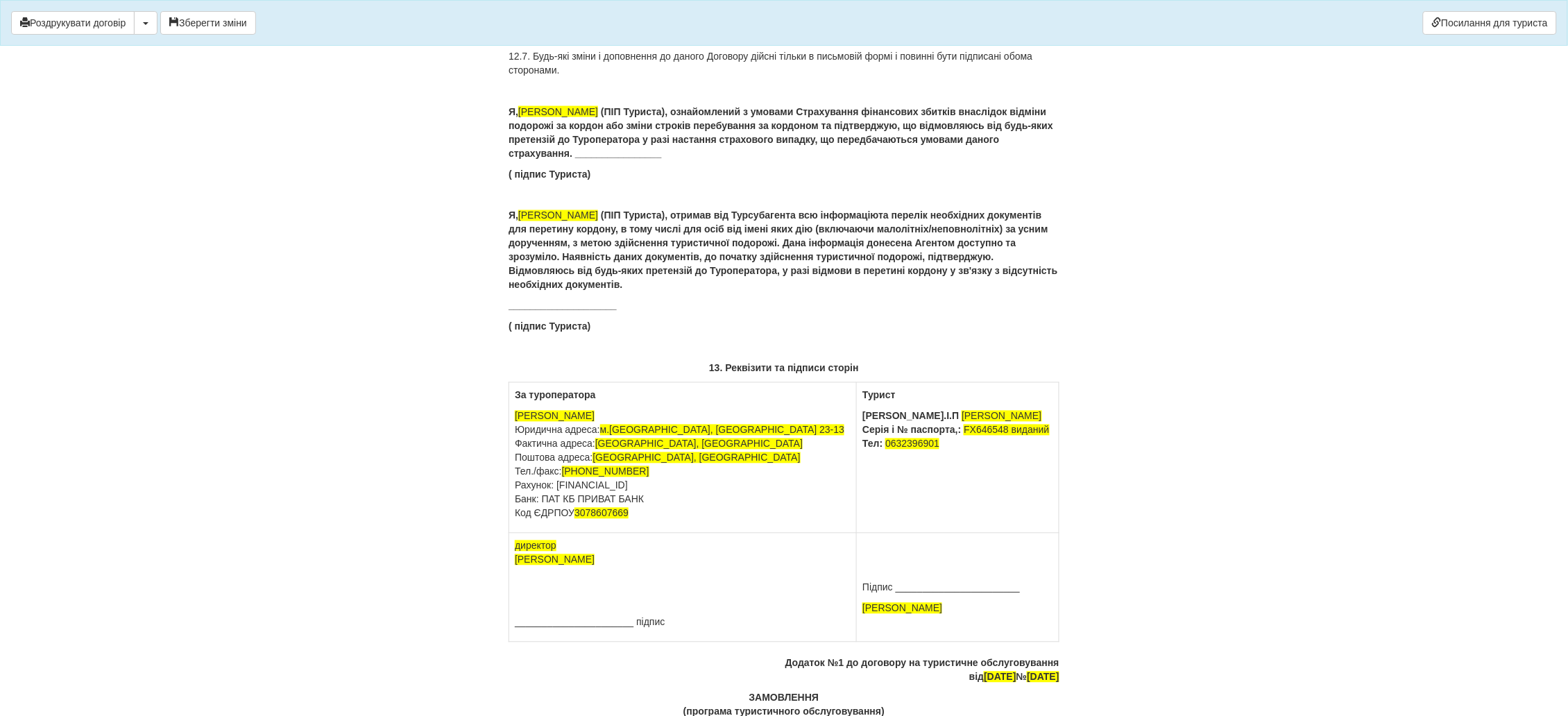
click at [995, 451] on p "П.І.П Гаранова Ірина Віталіївна Серія і № паспорта,: FX646548 виданий Тел: 0632…" at bounding box center [957, 430] width 190 height 42
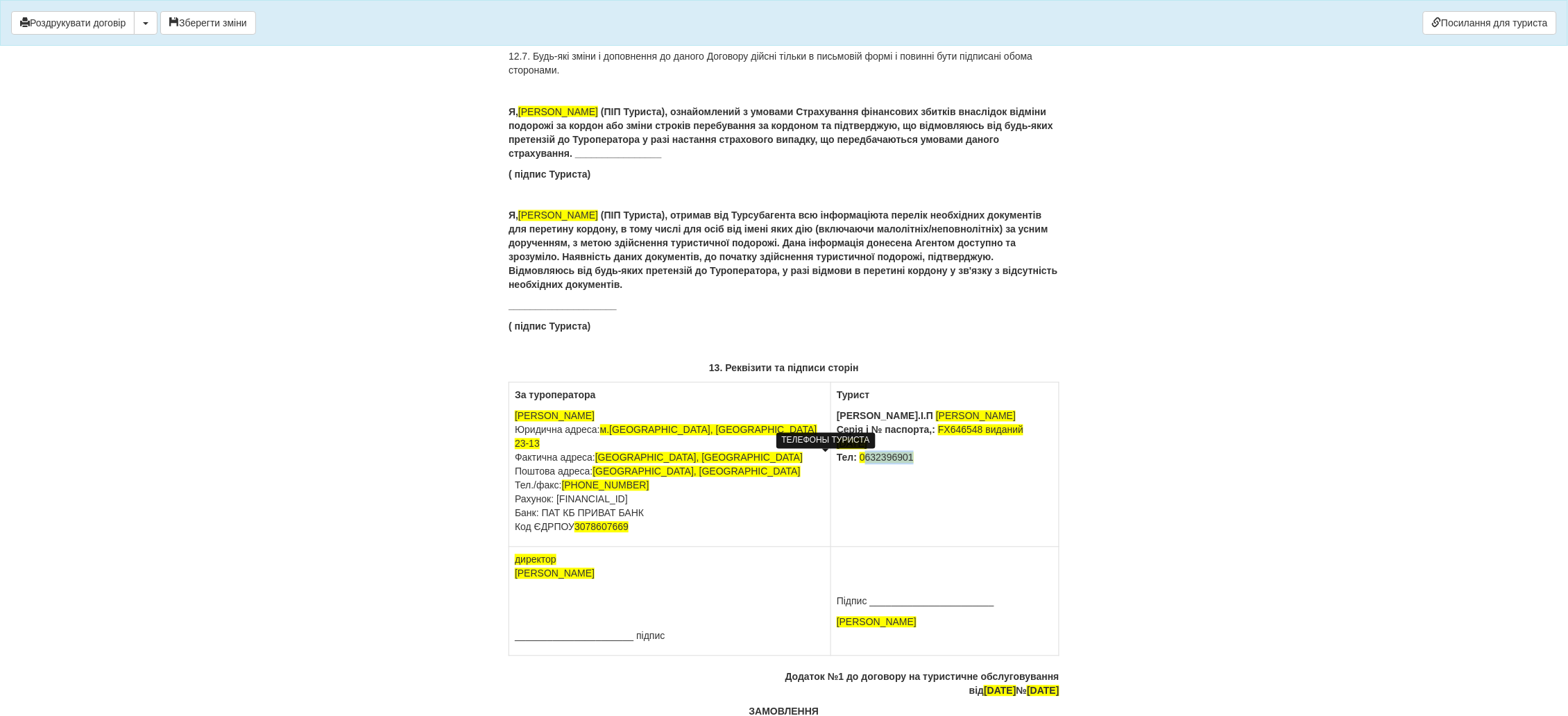
drag, startPoint x: 870, startPoint y: 459, endPoint x: 805, endPoint y: 460, distance: 65.0
click at [837, 460] on p "П.І.П Гаранова Ірина Віталіївна Серія і № паспорта,: FX646548 виданий 17/10/202…" at bounding box center [945, 437] width 216 height 55
drag, startPoint x: 648, startPoint y: 474, endPoint x: 513, endPoint y: 476, distance: 135.0
click at [513, 476] on td "За туроператора ФОП Сосновська Інна Ігорівна Юридична адреса: м.Київ, вул Ахмат…" at bounding box center [670, 465] width 322 height 165
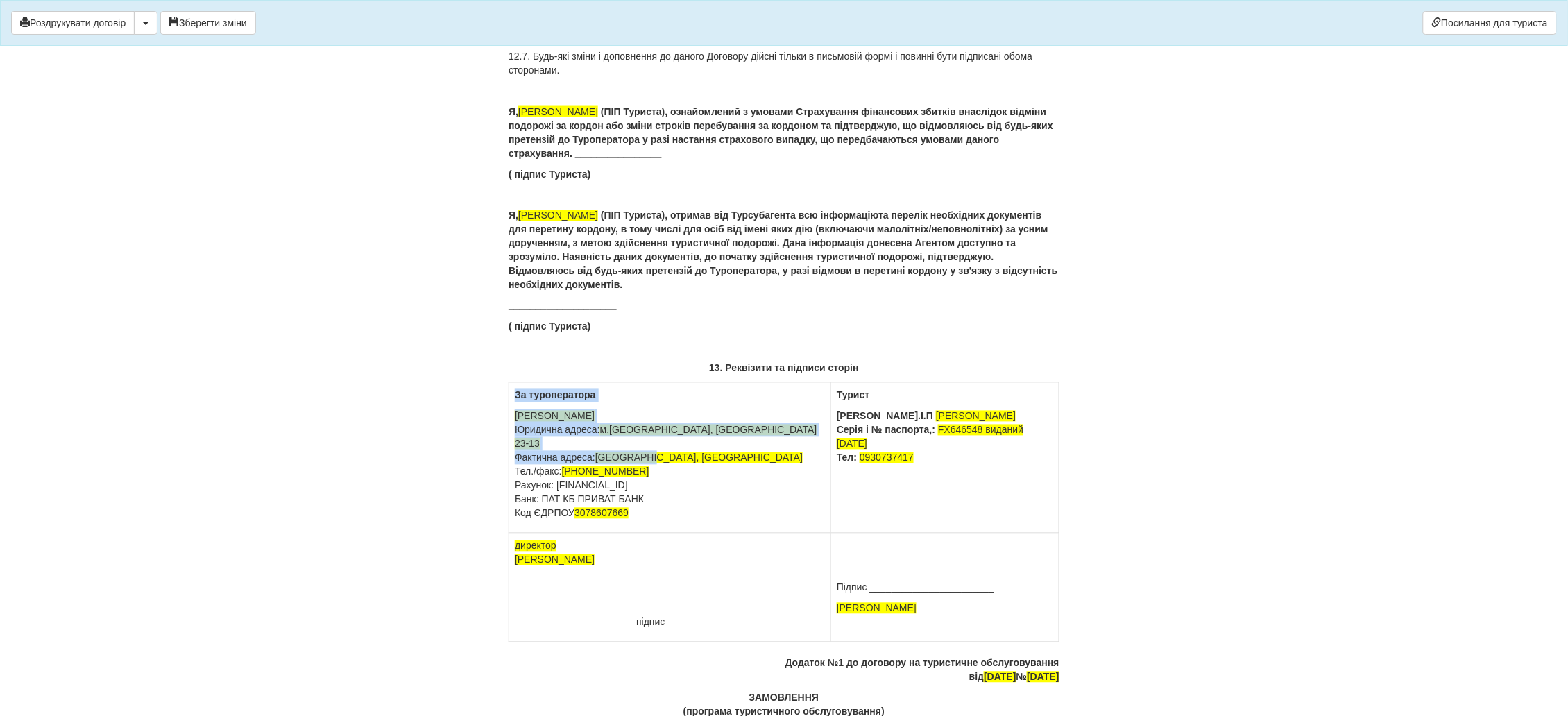
drag, startPoint x: 648, startPoint y: 454, endPoint x: 506, endPoint y: 461, distance: 142.2
click at [573, 459] on p "ФОП Сосновська Інна Ігорівна Юридична адреса: м.Київ, вул Ахматової 23-13 Факти…" at bounding box center [670, 465] width 310 height 111
drag, startPoint x: 645, startPoint y: 461, endPoint x: 509, endPoint y: 465, distance: 136.1
click at [509, 465] on td "За туроператора ФОП Сосновська Інна Ігорівна Юридична адреса: м.Київ, вул Ахмат…" at bounding box center [670, 458] width 322 height 151
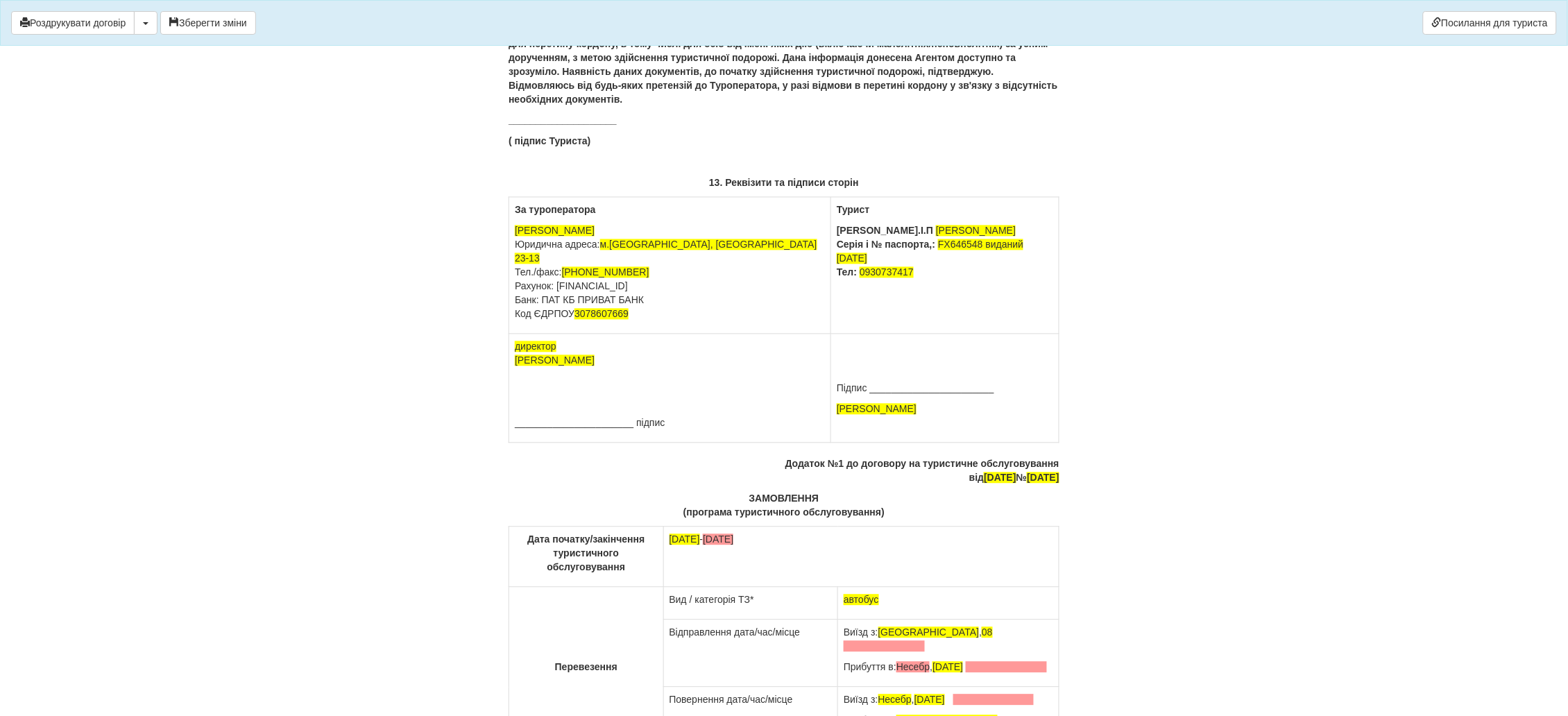
scroll to position [8824, 0]
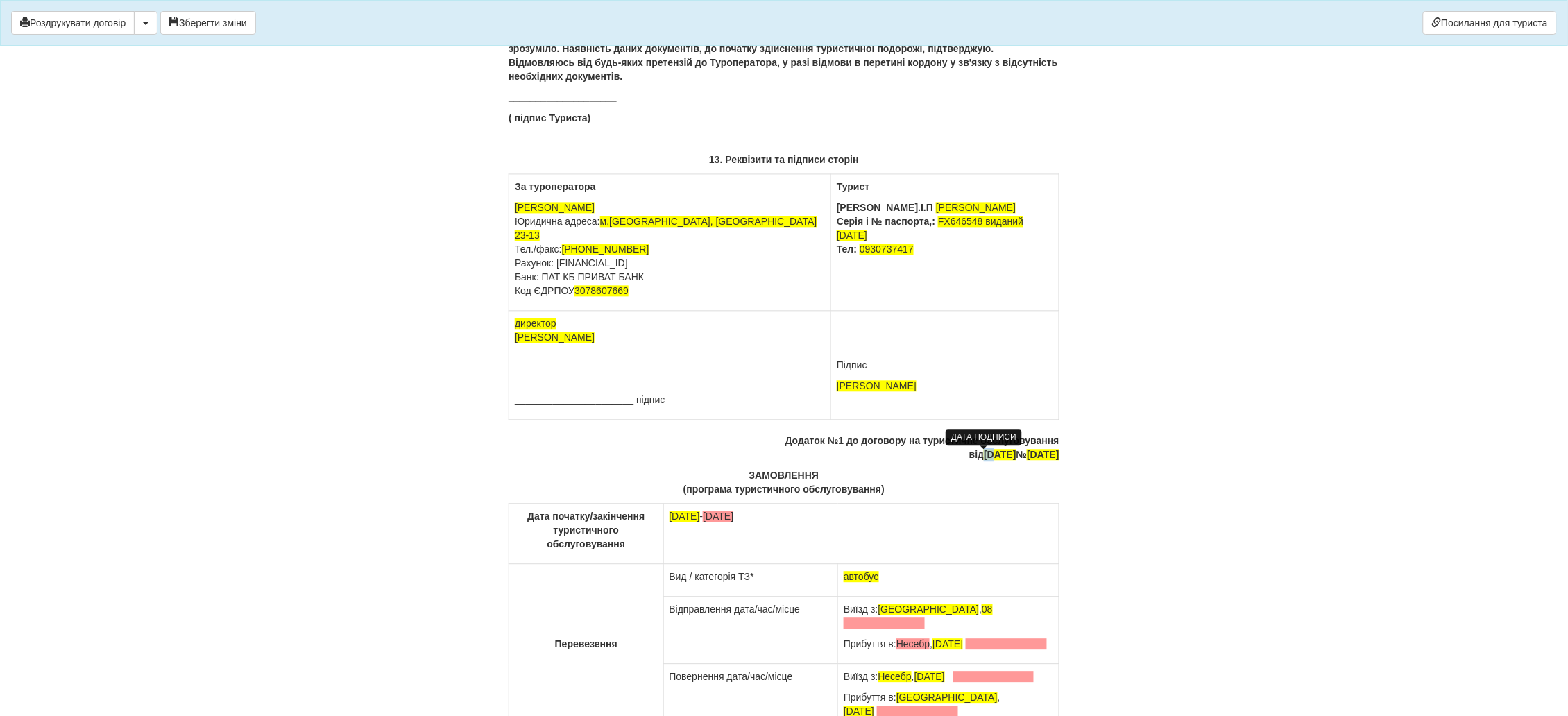
drag, startPoint x: 968, startPoint y: 459, endPoint x: 960, endPoint y: 458, distance: 8.1
click at [984, 458] on span "15.07.2024" at bounding box center [999, 454] width 32 height 11
drag, startPoint x: 1031, startPoint y: 454, endPoint x: 1022, endPoint y: 457, distance: 9.5
click at [1027, 457] on span "15/07/24" at bounding box center [1042, 454] width 32 height 11
drag, startPoint x: 677, startPoint y: 516, endPoint x: 669, endPoint y: 516, distance: 8.0
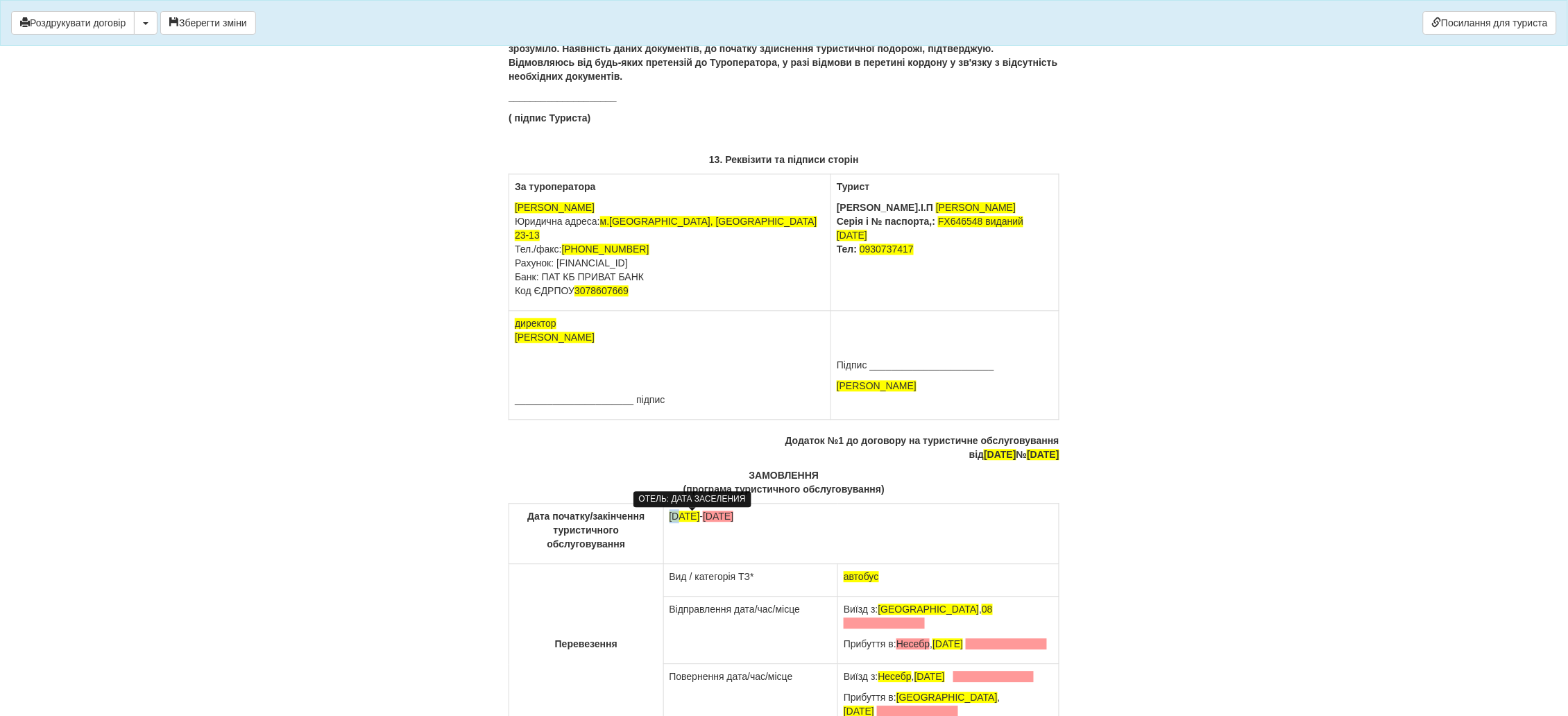
click at [670, 516] on span "03.08.2024" at bounding box center [685, 516] width 31 height 11
click at [683, 518] on span "23/07/2024" at bounding box center [685, 516] width 31 height 11
click at [680, 522] on span "23/07/2024" at bounding box center [685, 516] width 31 height 11
drag, startPoint x: 808, startPoint y: 519, endPoint x: 751, endPoint y: 520, distance: 57.0
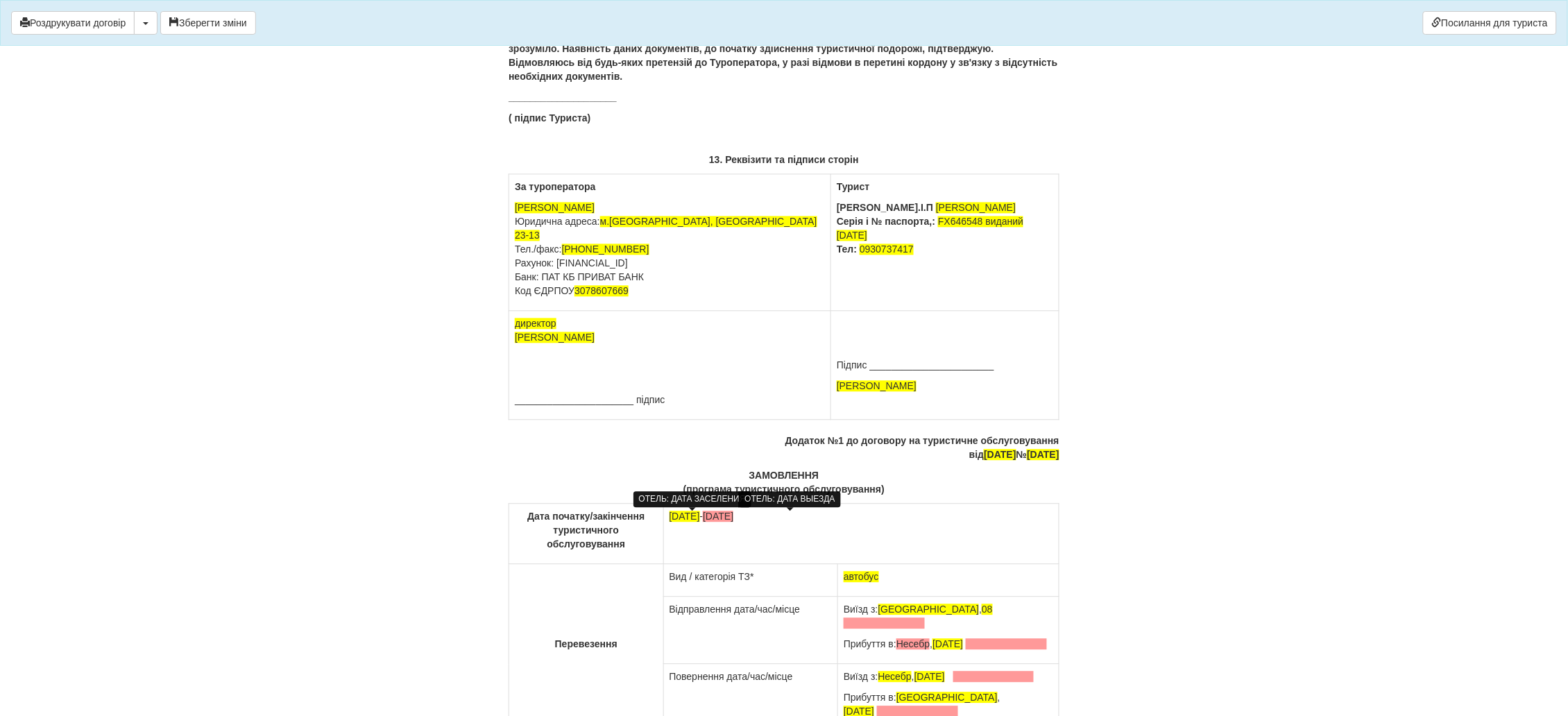
click at [733, 520] on span "[DATE]" at bounding box center [718, 516] width 31 height 11
click at [733, 516] on span "03/08/2024" at bounding box center [718, 516] width 31 height 11
click at [773, 523] on p "23.07.2024 - 03/08/2024" at bounding box center [862, 517] width 384 height 14
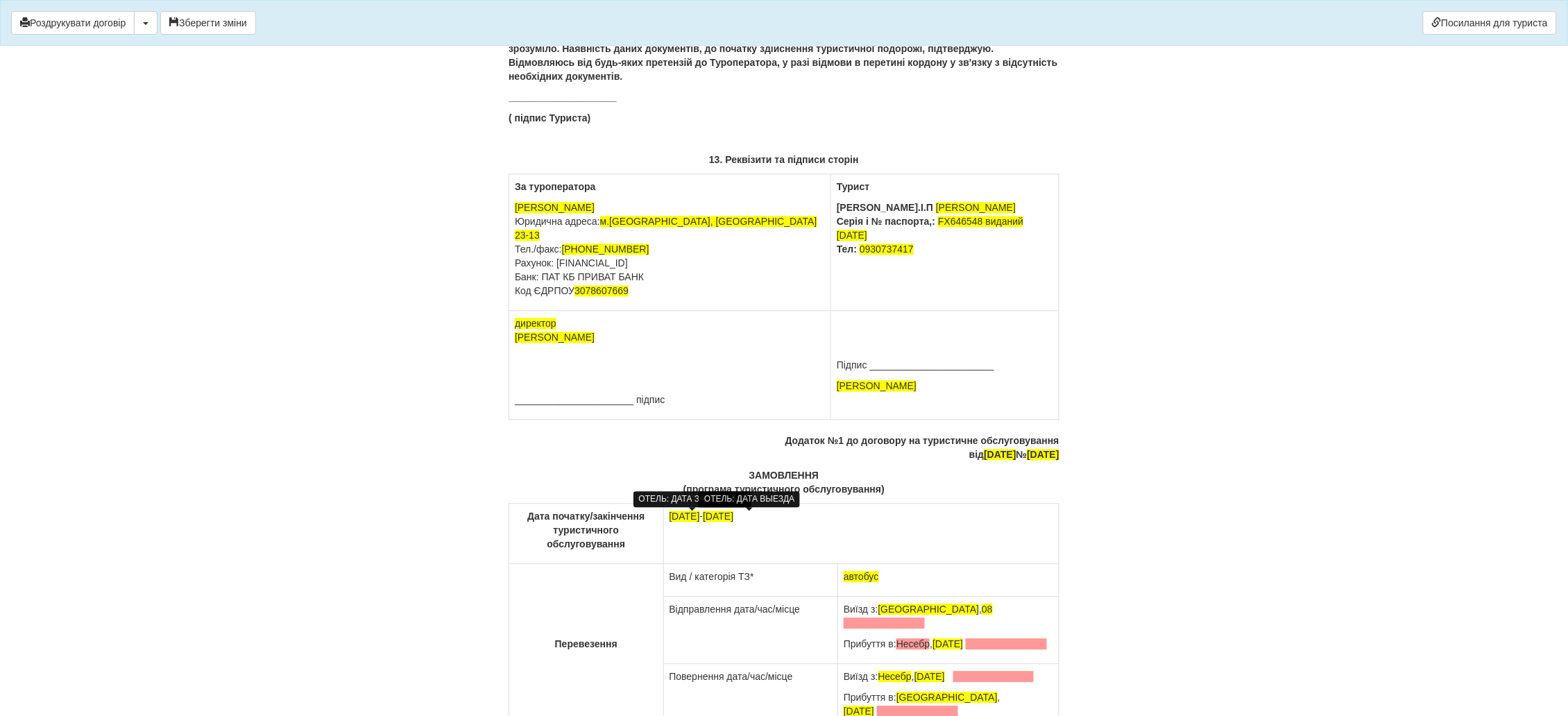
click at [733, 518] on span "03/08/2024" at bounding box center [718, 516] width 31 height 11
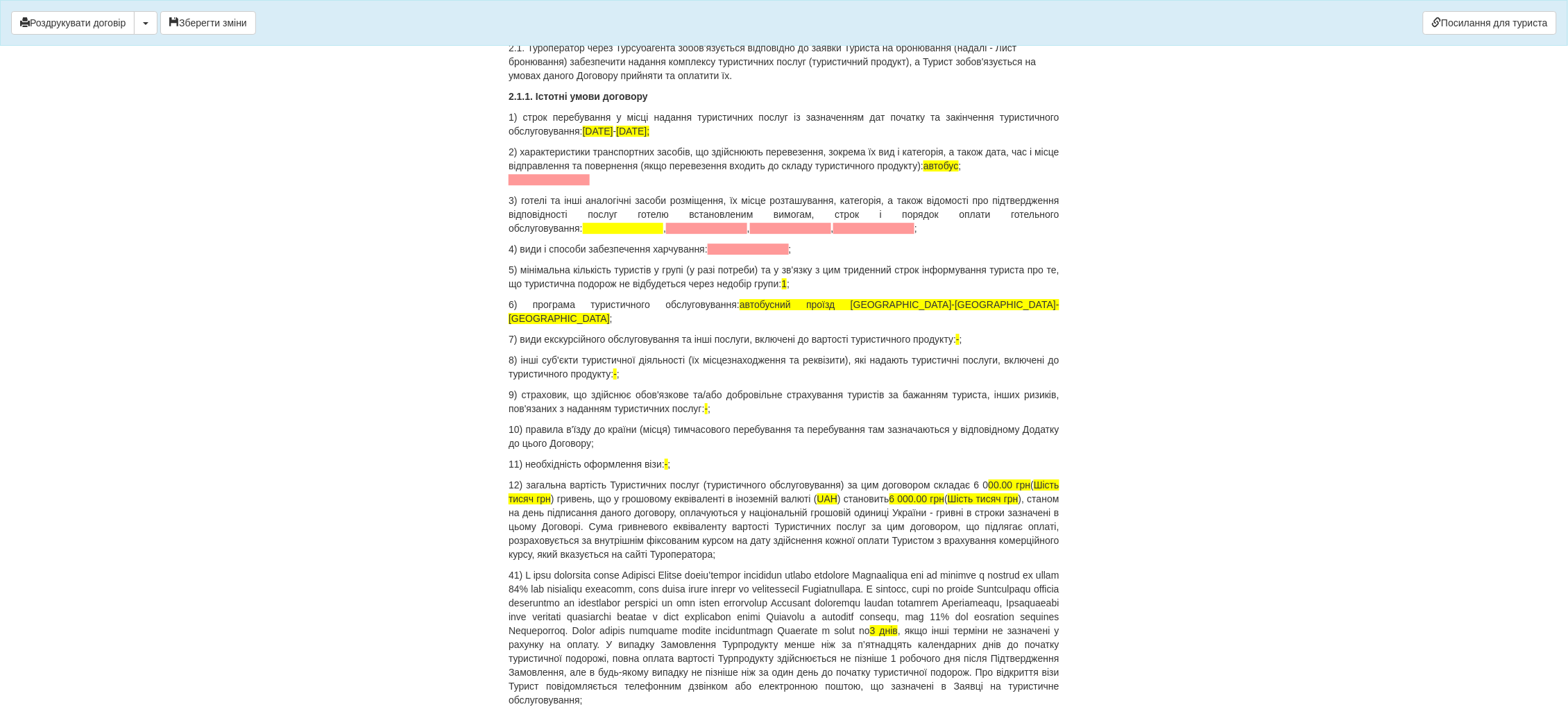
scroll to position [1309, 0]
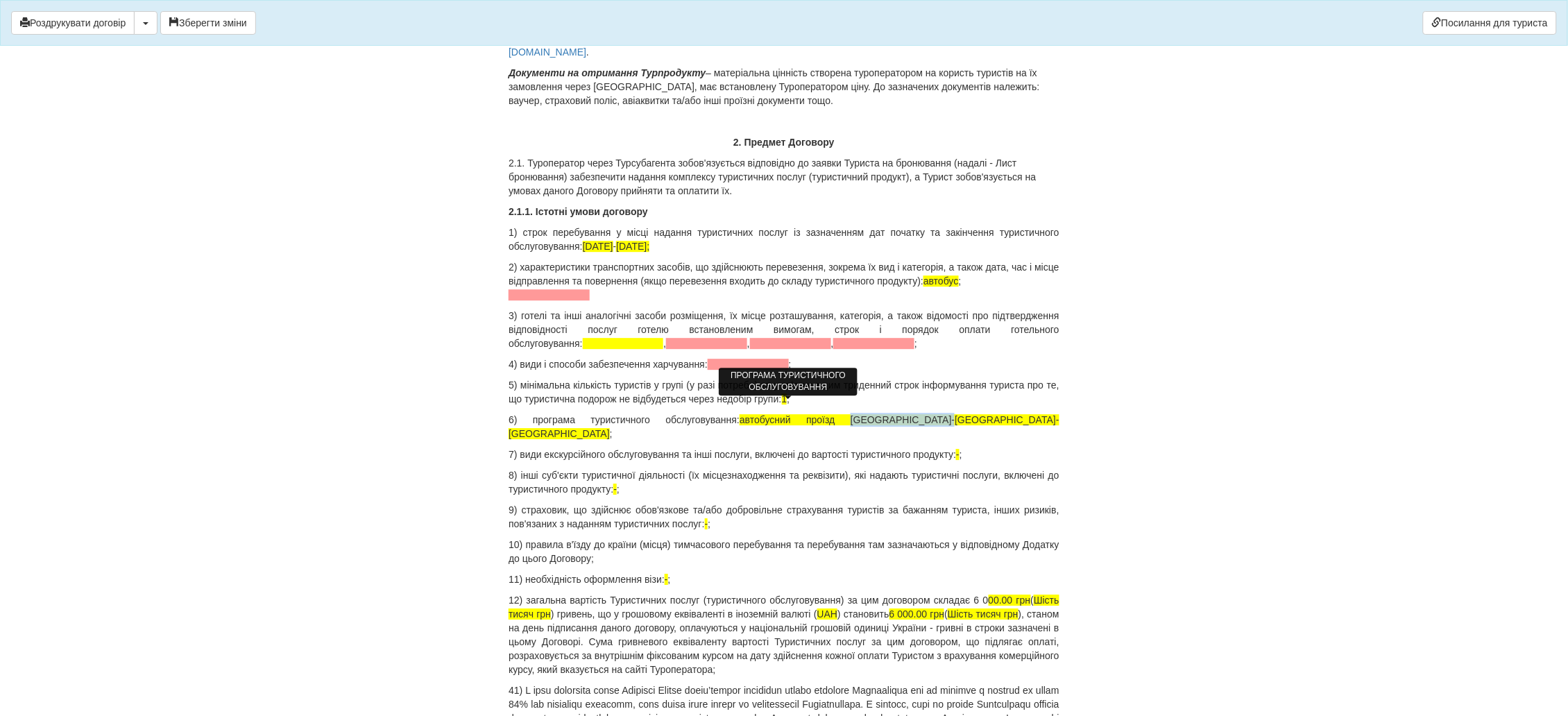
drag, startPoint x: 870, startPoint y: 407, endPoint x: 790, endPoint y: 407, distance: 80.0
click at [790, 414] on span "автобусний проїзд Київ-Болгарія-Київ" at bounding box center [784, 426] width 551 height 25
click at [792, 414] on span "автобусний проїзд Київ-Болгарія-Київ" at bounding box center [784, 426] width 551 height 25
click at [862, 414] on span "автобусний проїзд Київ-Болгарія-Київ" at bounding box center [784, 426] width 551 height 25
click at [872, 412] on p "6) програма туристичного обслуговування: автобусний проїзд Київ-Болгарія-Київ ;" at bounding box center [784, 426] width 551 height 28
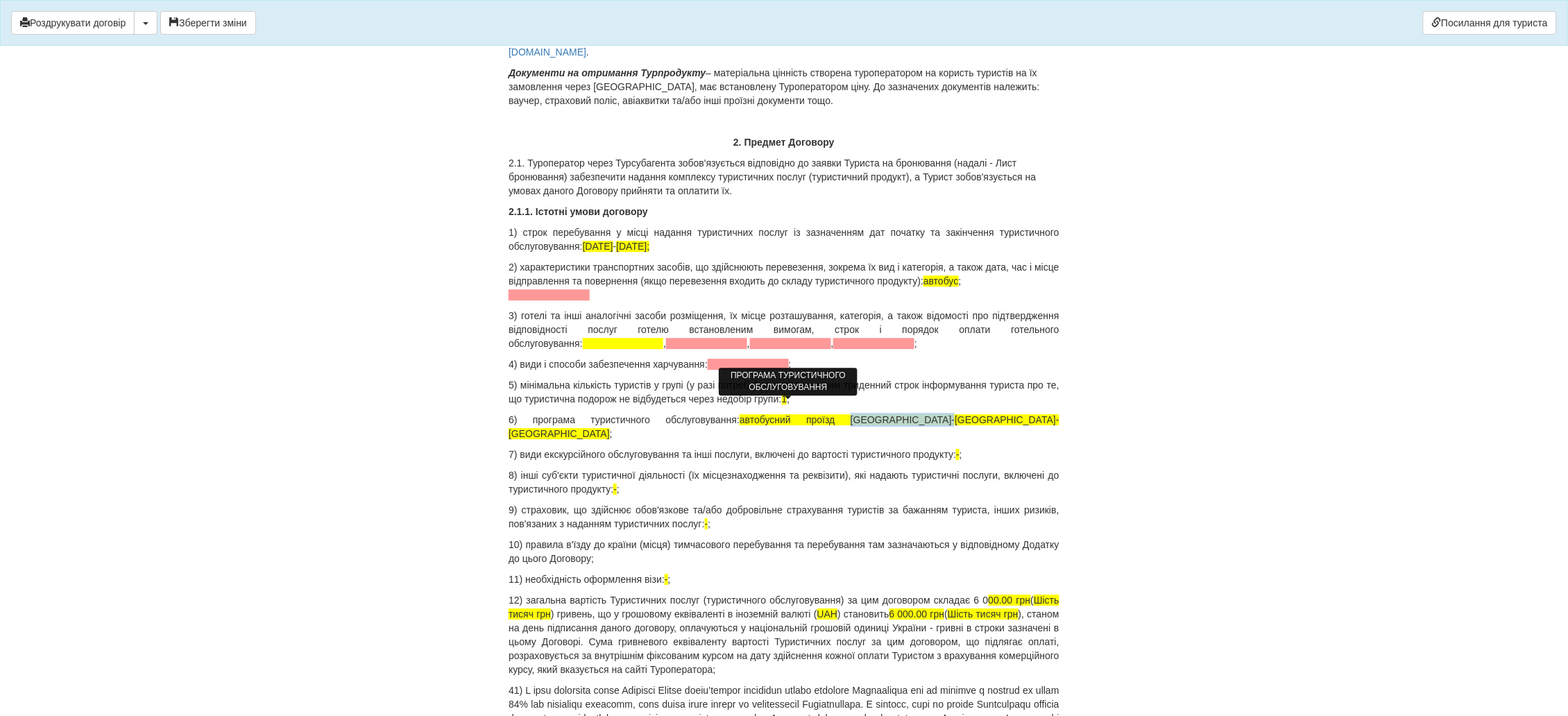
drag, startPoint x: 873, startPoint y: 402, endPoint x: 790, endPoint y: 407, distance: 83.2
click at [790, 412] on p "6) програма туристичного обслуговування: автобусний проїзд Київ-Болгарія-Київ ;" at bounding box center [784, 426] width 551 height 28
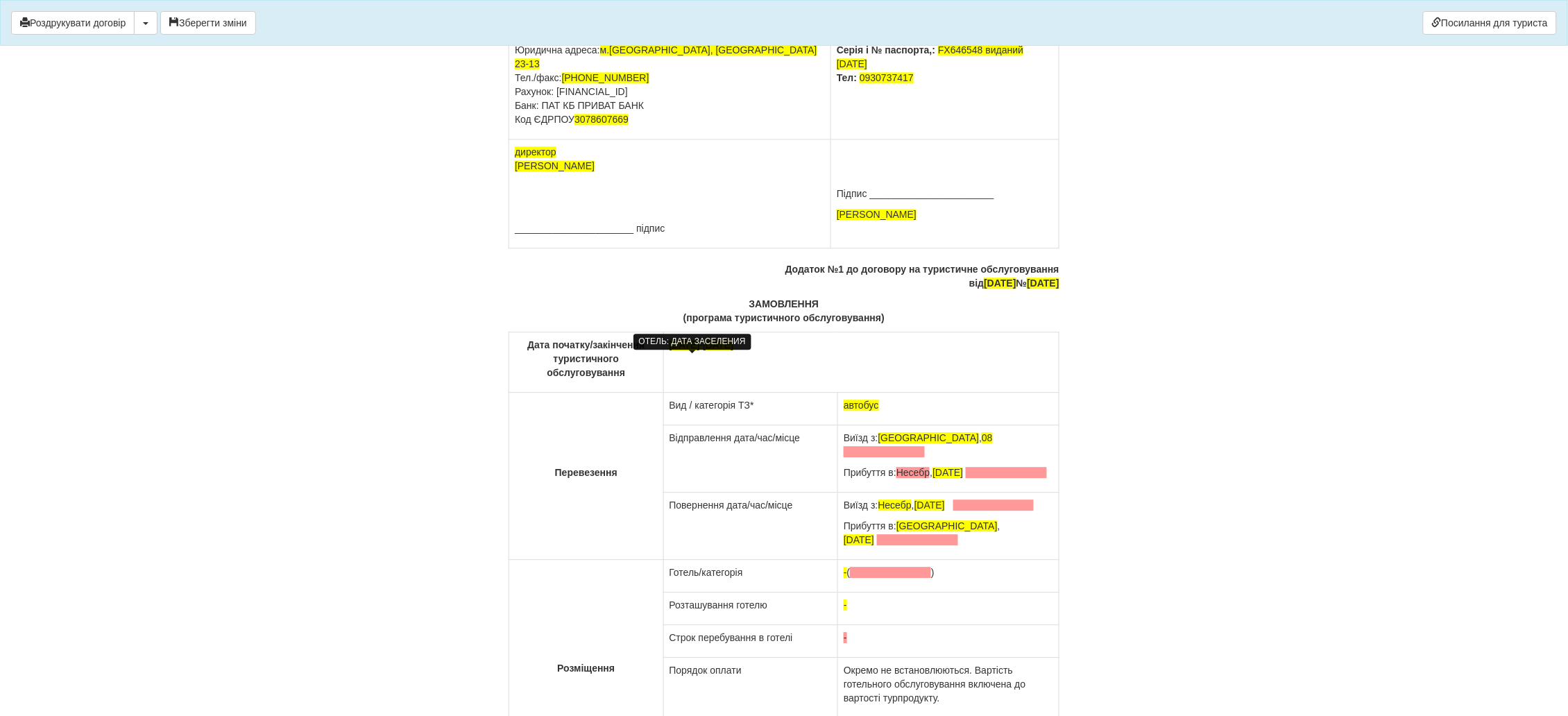
scroll to position [9112, 0]
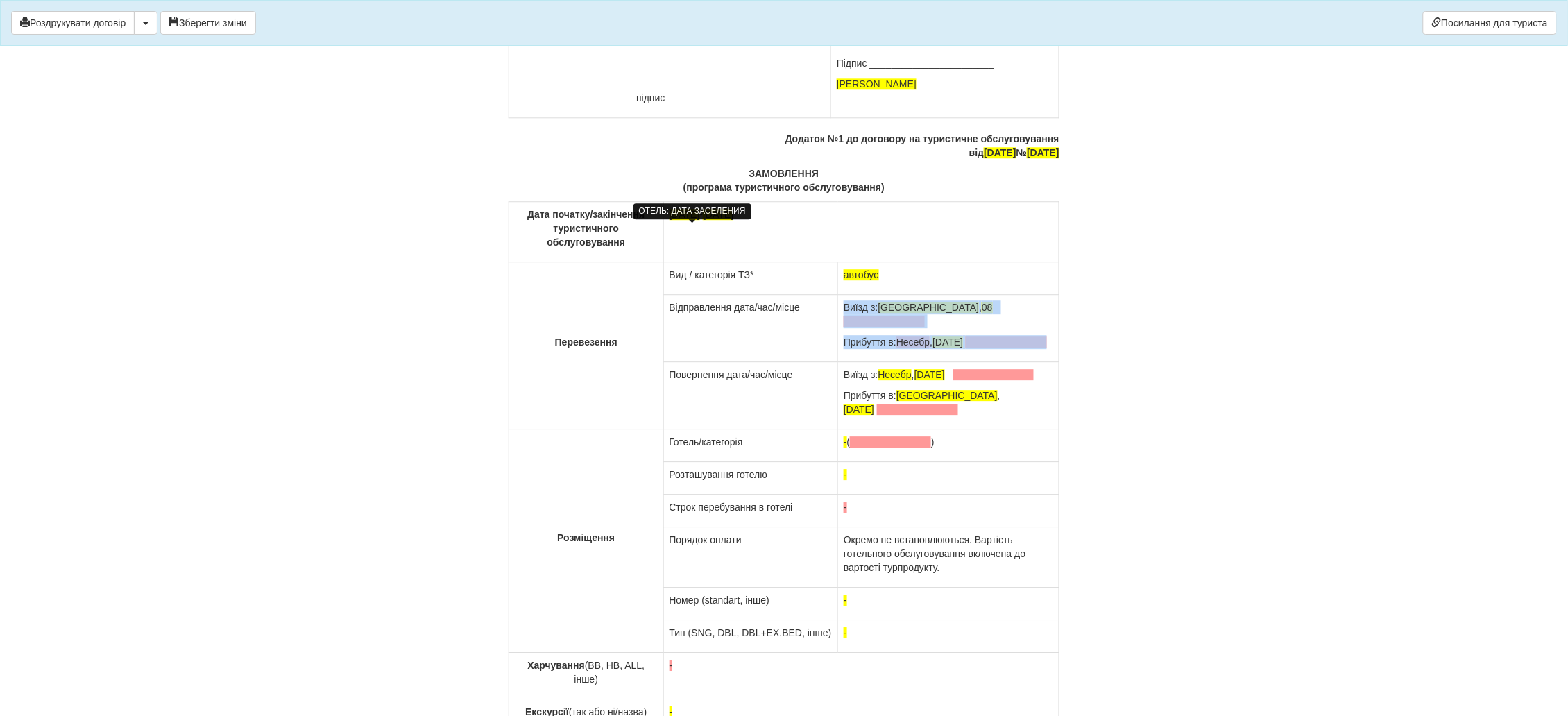
drag, startPoint x: 976, startPoint y: 357, endPoint x: 831, endPoint y: 320, distance: 149.6
click at [838, 320] on td "Виїзд з: Київ , 08 Прибуття в: Несебр , 04.08.2024" at bounding box center [948, 329] width 221 height 68
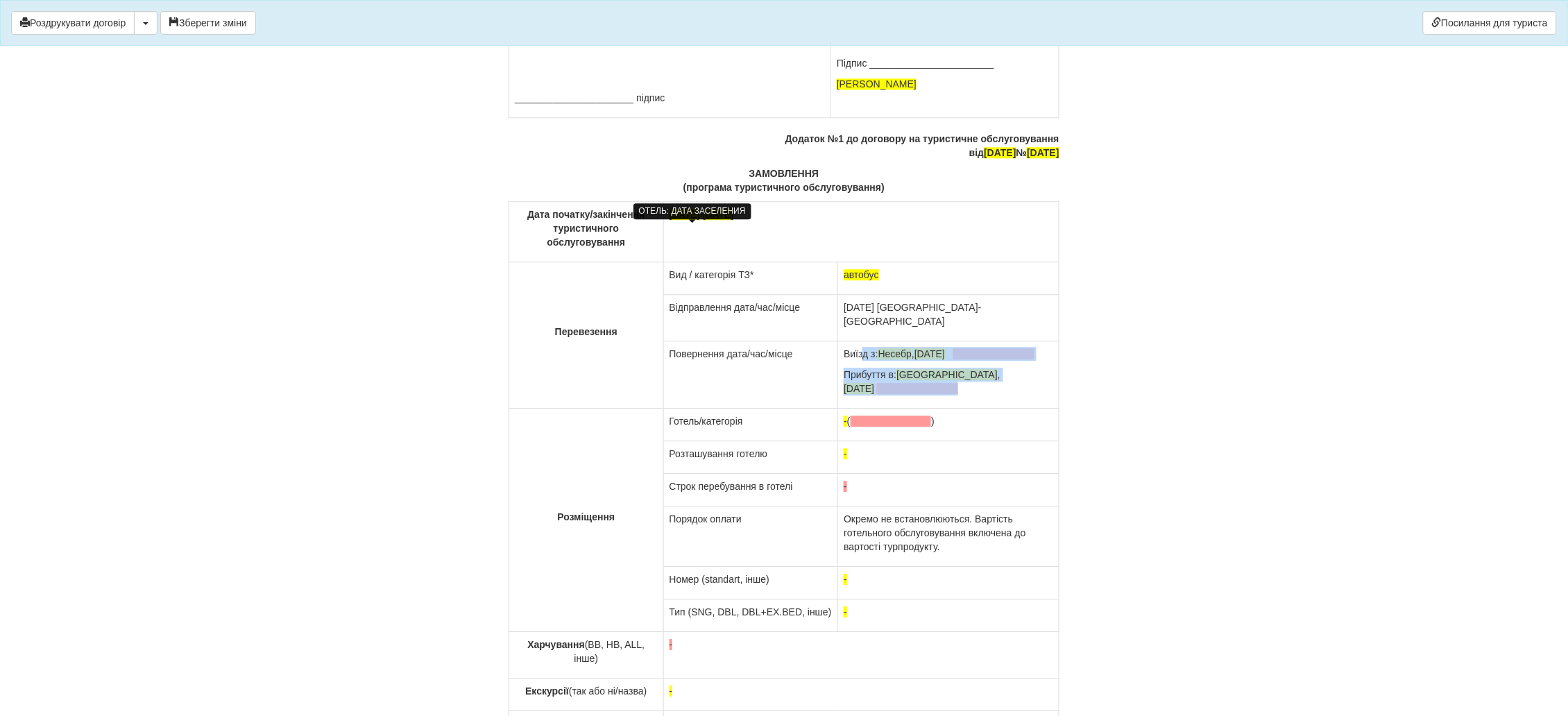
drag, startPoint x: 1051, startPoint y: 391, endPoint x: 829, endPoint y: 351, distance: 225.6
click at [838, 351] on td "Виїзд з: Несебр , 10.08.2024 Прибуття в: Київ , 11.08.2024" at bounding box center [948, 375] width 221 height 68
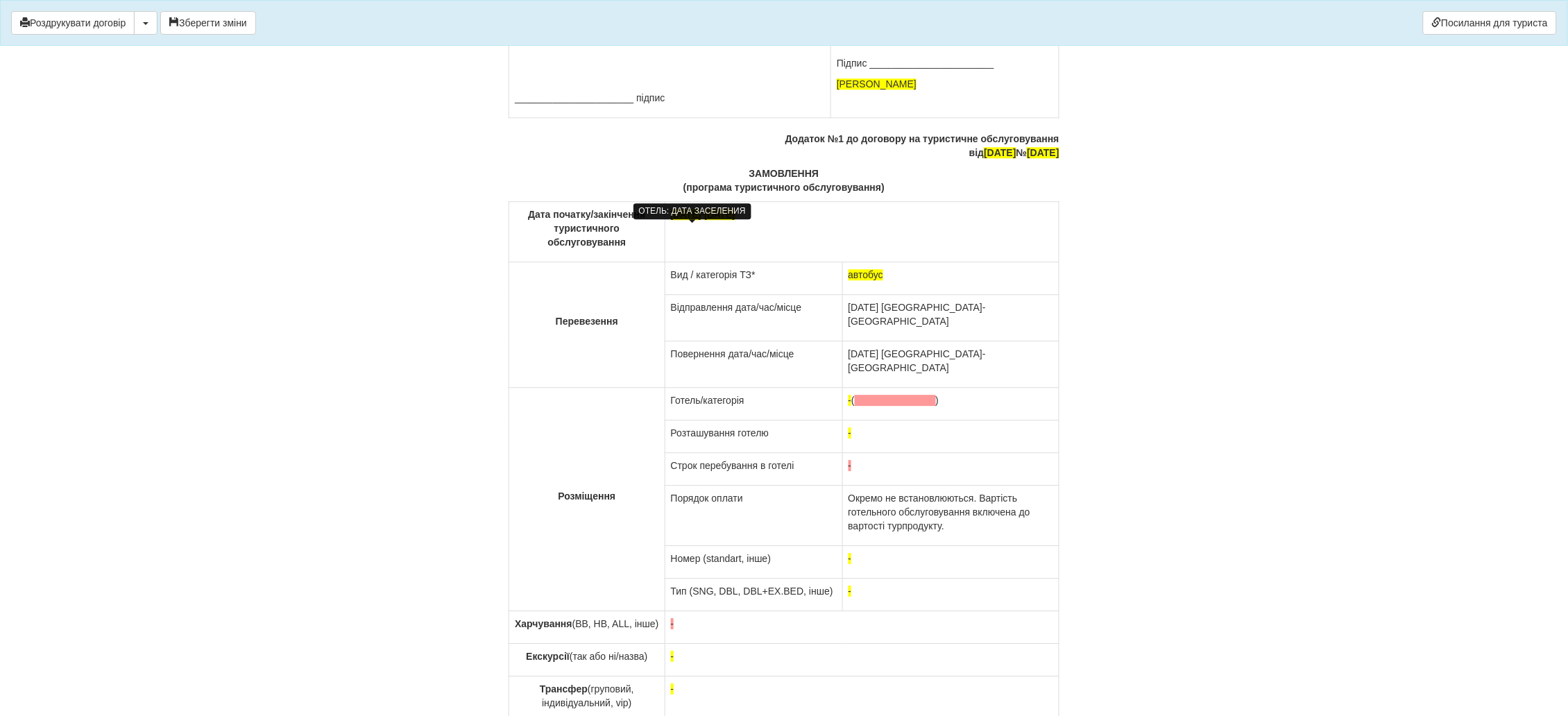
click at [1004, 314] on p "23.07.2024 Болгарія-Тернопіль" at bounding box center [951, 315] width 204 height 28
click at [1000, 347] on p "03.08.2024 Тернопіль-Болгарія" at bounding box center [951, 361] width 204 height 28
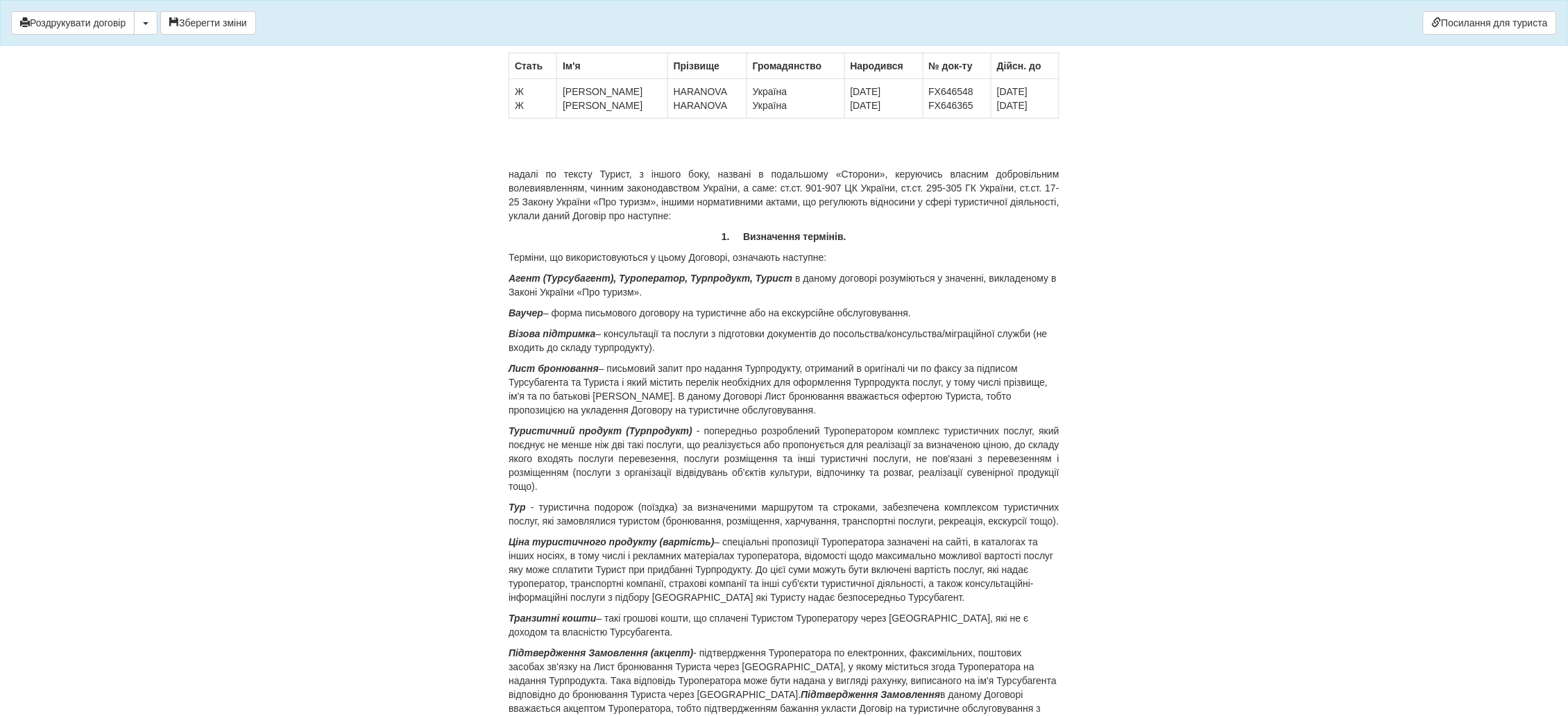
scroll to position [0, 0]
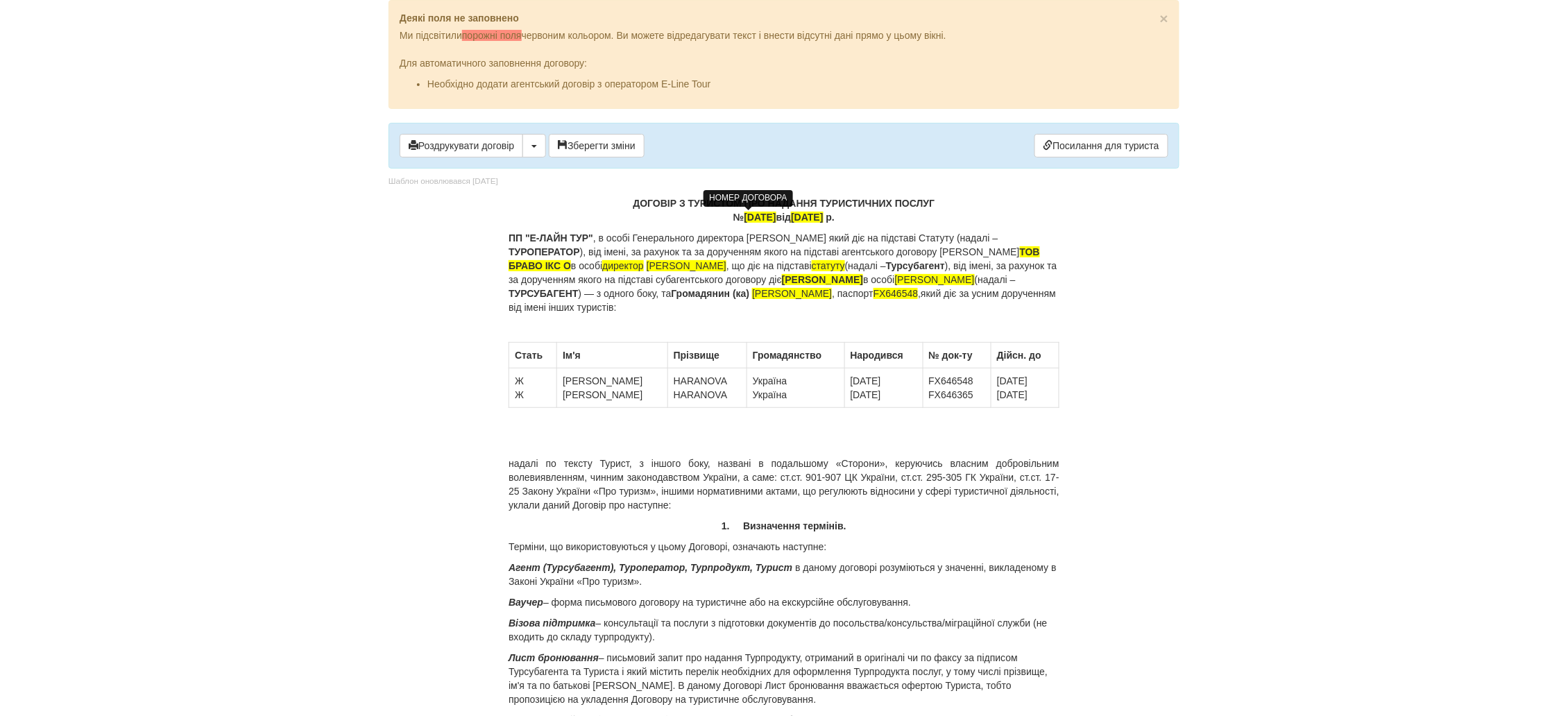
drag, startPoint x: 514, startPoint y: 351, endPoint x: 1058, endPoint y: 401, distance: 546.3
click at [1058, 401] on tbody "Стать Ім'я Прiзвище Громадянство Народився № док-ту Дійсн. до Ж Ж IRYNA OLHA HA…" at bounding box center [784, 375] width 550 height 65
copy tbody "Стать Ім'я Прiзвище Громадянство Народився № док-ту Дійсн. до Ж Ж IRYNA OLHA HA…"
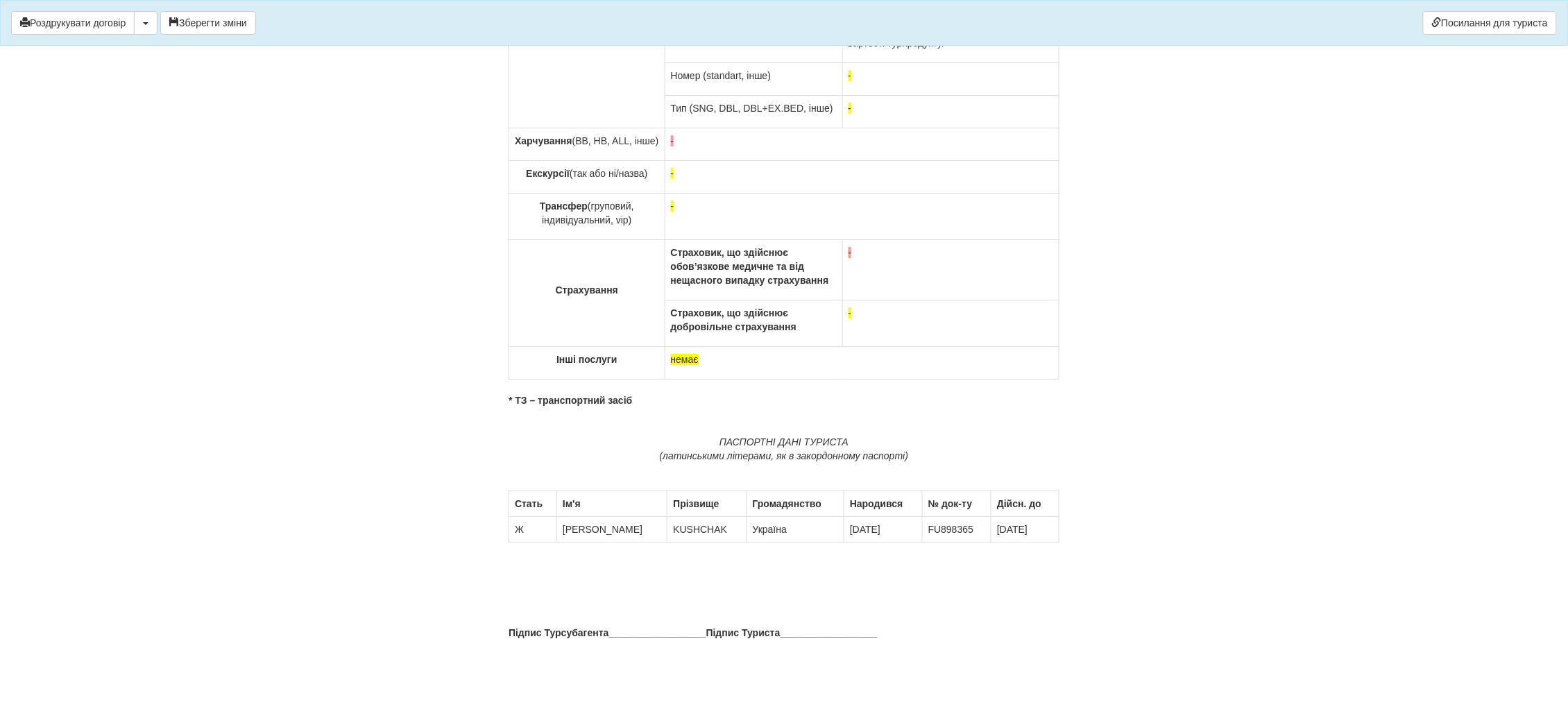
scroll to position [9608, 0]
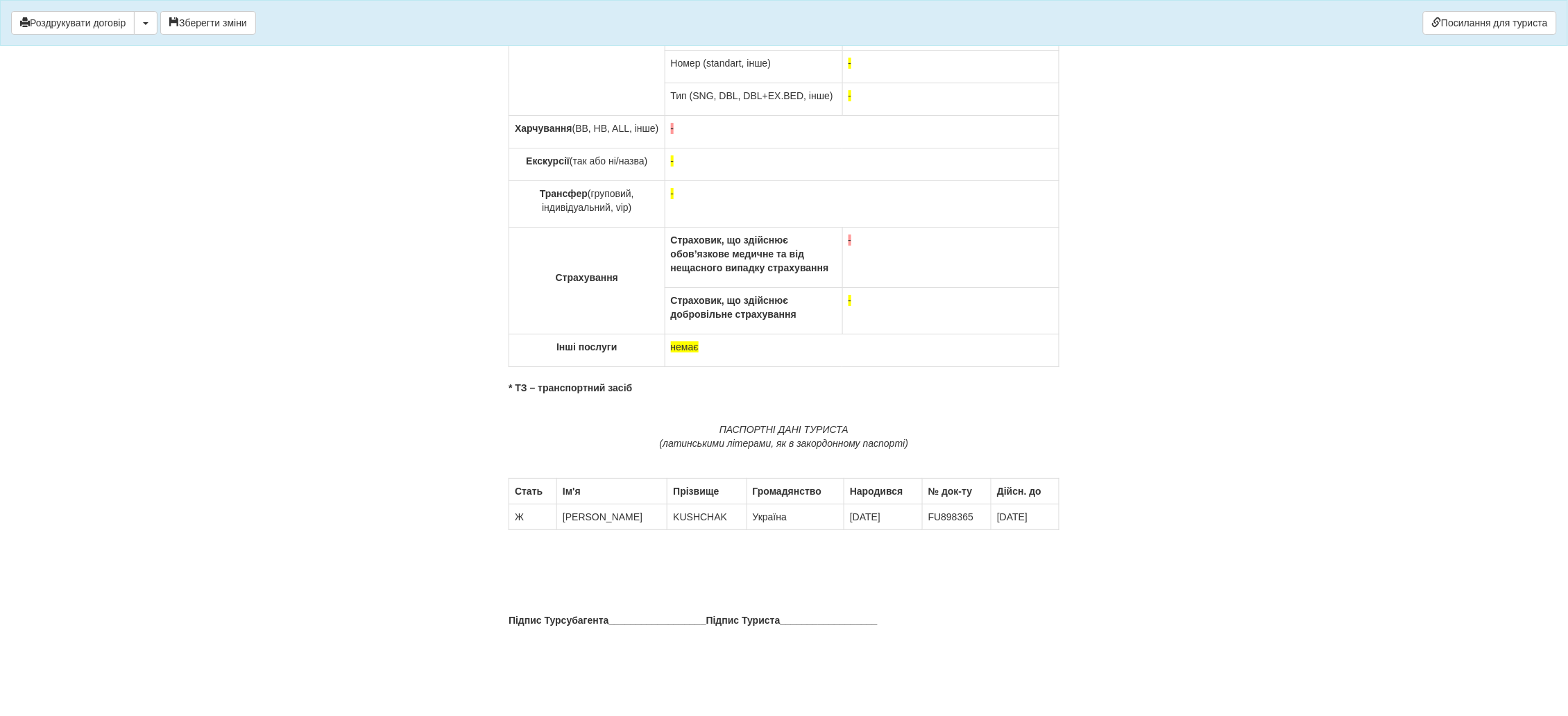
click at [519, 504] on td "Ж" at bounding box center [533, 517] width 48 height 26
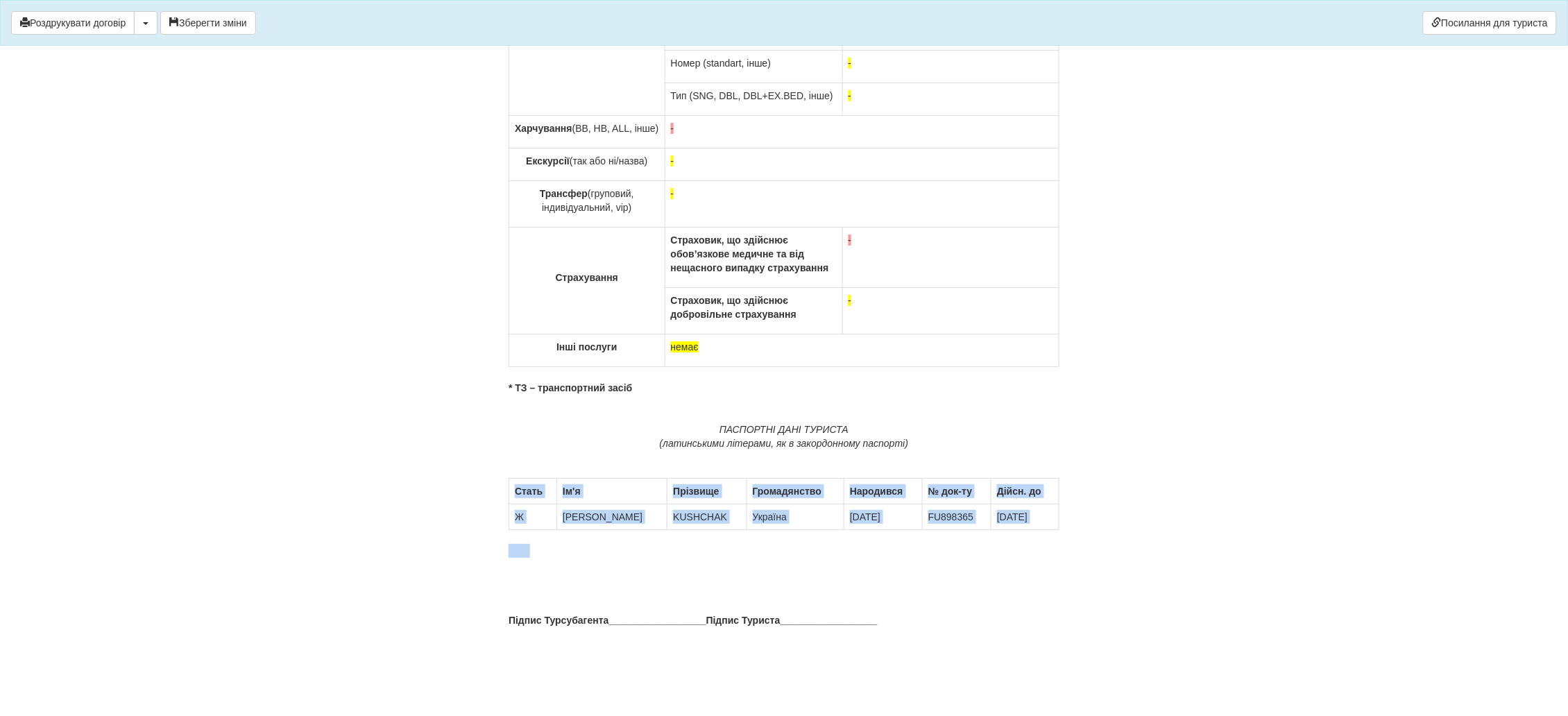
drag, startPoint x: 513, startPoint y: 468, endPoint x: 1014, endPoint y: 512, distance: 502.9
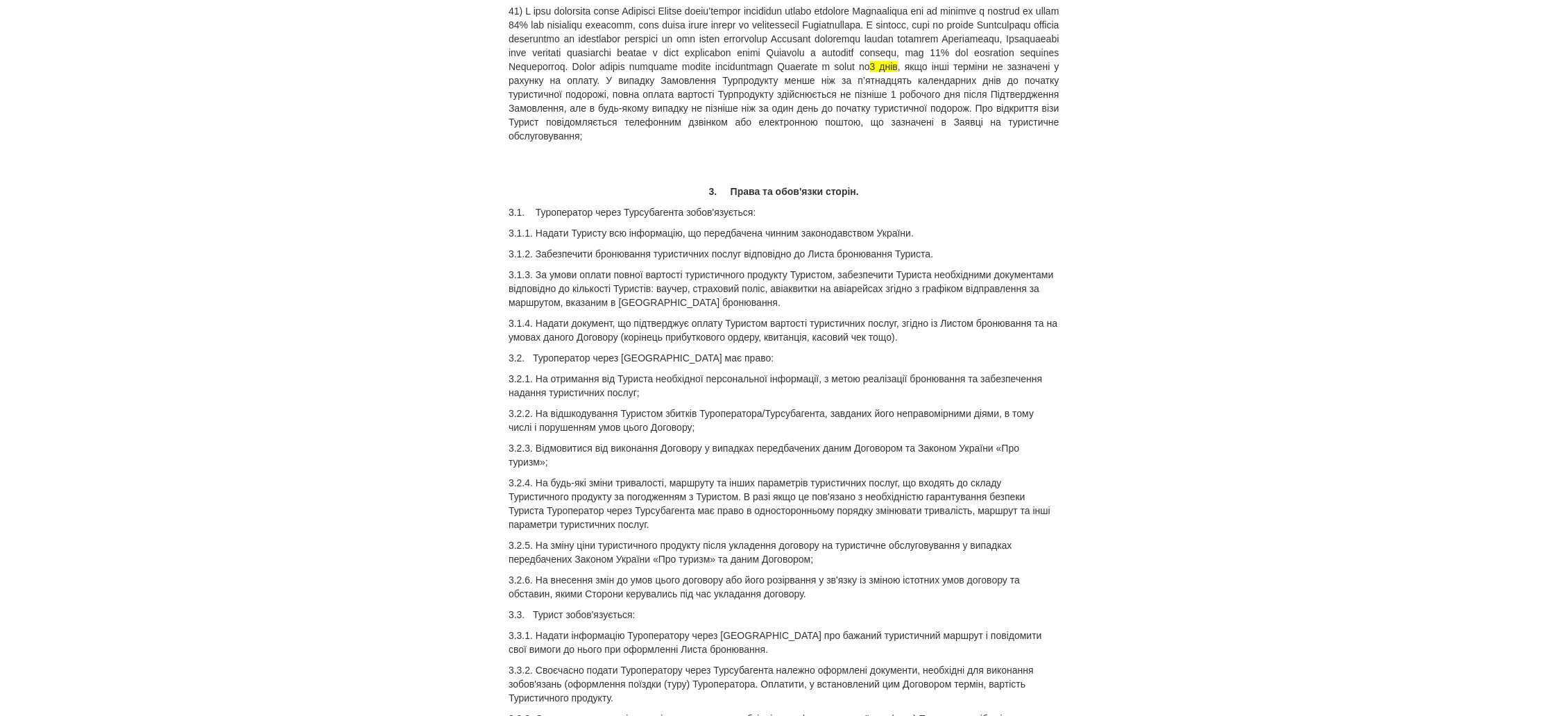
scroll to position [0, 0]
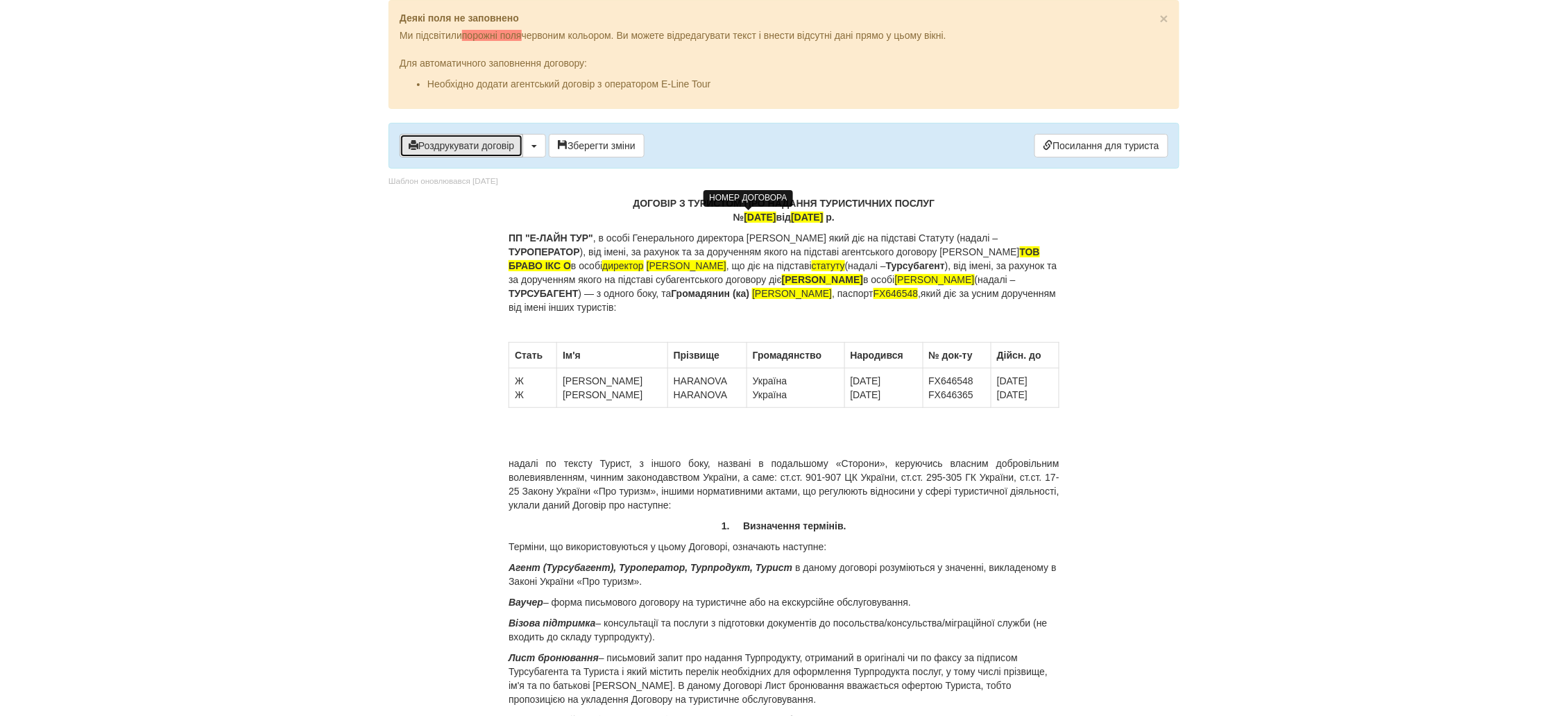
click at [464, 150] on button "Роздрукувати договір" at bounding box center [462, 146] width 123 height 24
click at [454, 144] on button "Роздрукувати договір" at bounding box center [462, 146] width 123 height 24
click at [469, 148] on button "Роздрукувати договір" at bounding box center [462, 146] width 123 height 24
click at [484, 150] on button "Роздрукувати договір" at bounding box center [462, 146] width 123 height 24
click at [746, 391] on td "Україна Україна" at bounding box center [795, 388] width 98 height 40
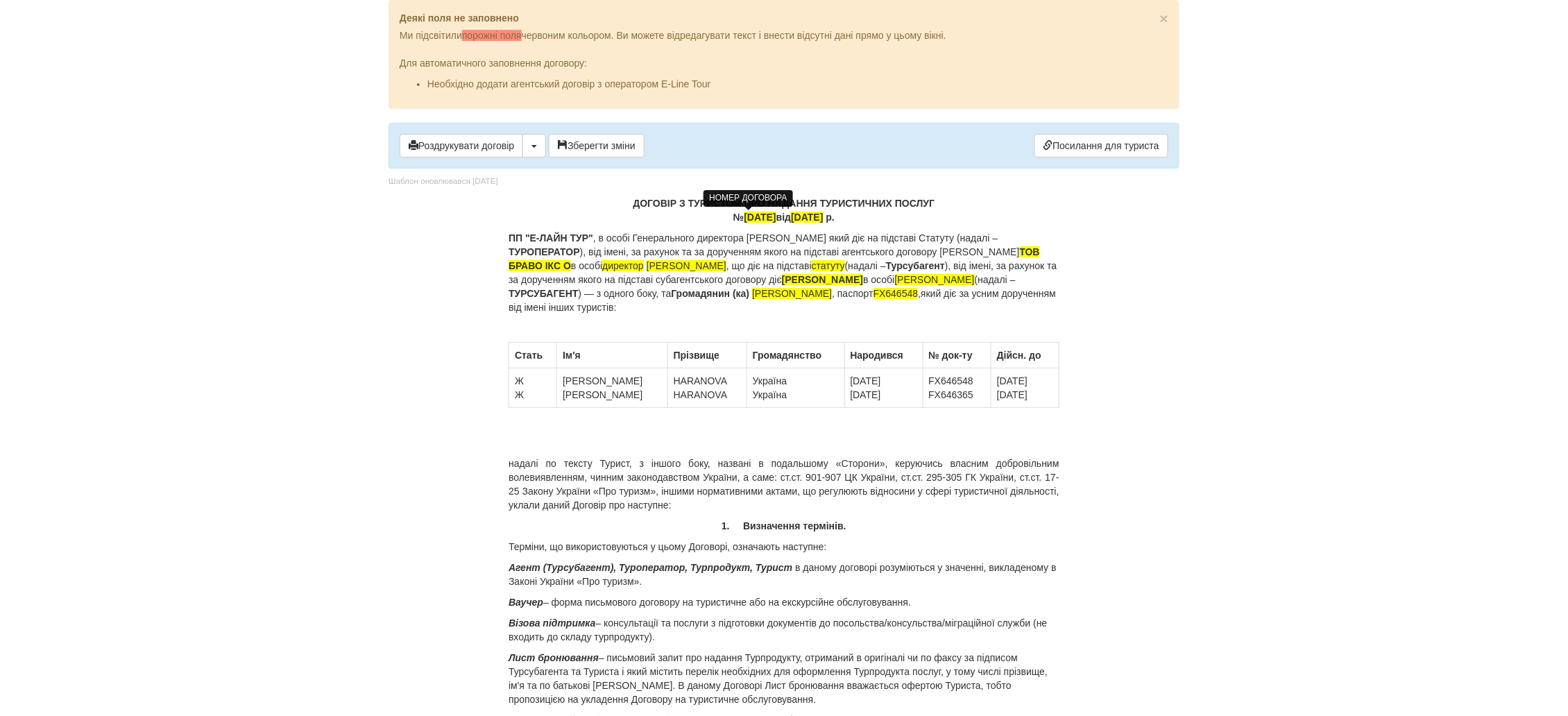
drag, startPoint x: 740, startPoint y: 218, endPoint x: 729, endPoint y: 223, distance: 12.1
click at [744, 223] on span "[DATE]" at bounding box center [759, 217] width 32 height 11
click at [765, 218] on span "[DATE]" at bounding box center [759, 217] width 32 height 11
drag, startPoint x: 801, startPoint y: 215, endPoint x: 792, endPoint y: 218, distance: 9.5
click at [798, 218] on span "[DATE]" at bounding box center [814, 217] width 32 height 11
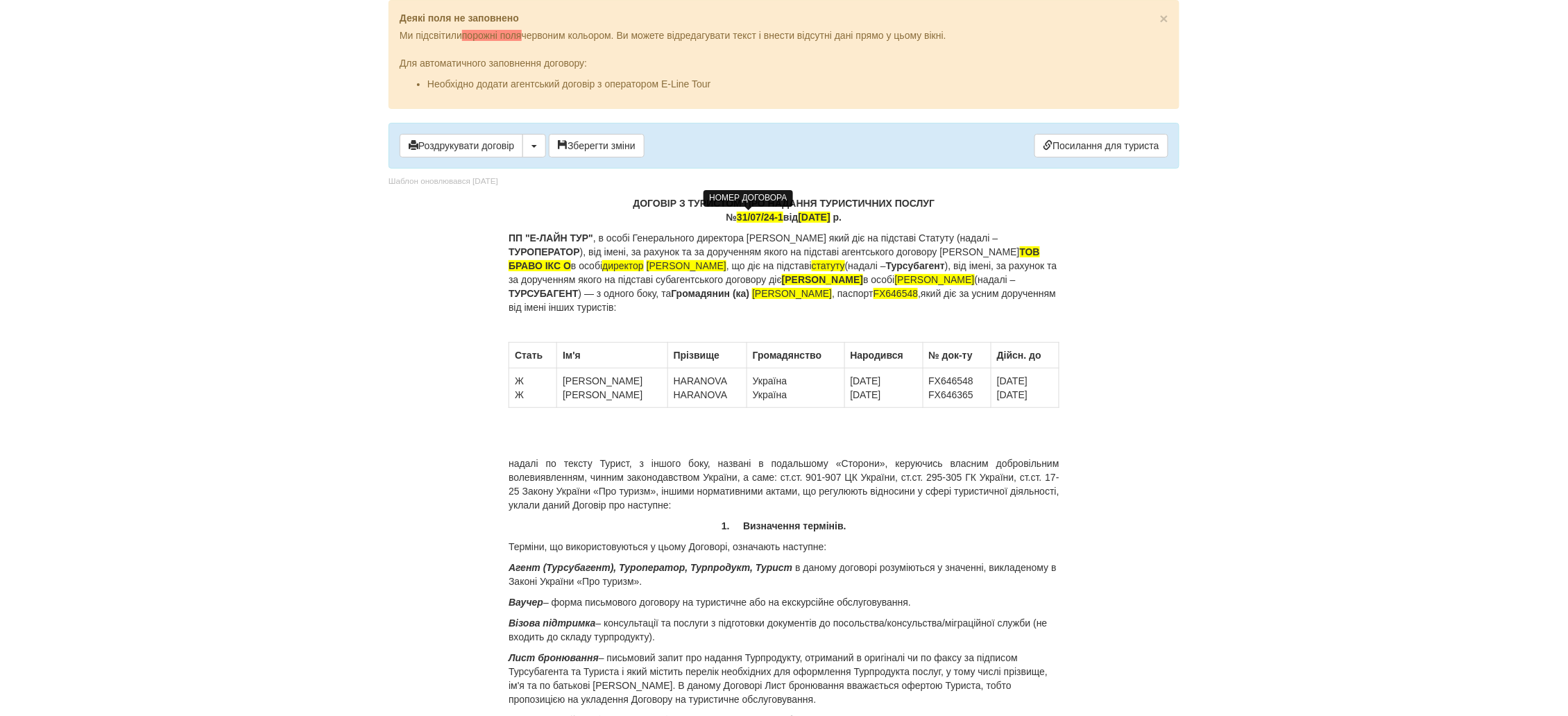
drag, startPoint x: 512, startPoint y: 382, endPoint x: 526, endPoint y: 381, distance: 14.0
click at [526, 381] on td "Ж Ж" at bounding box center [533, 388] width 48 height 40
drag, startPoint x: 565, startPoint y: 382, endPoint x: 634, endPoint y: 380, distance: 69.0
click at [634, 380] on tr "Ж IRYNA OLHA HARANOVA HARANOVA Україна Україна 31/01/1985 05/09/1954 FX646548 F…" at bounding box center [784, 388] width 550 height 40
click at [609, 382] on td "IRYNA OLHA" at bounding box center [612, 388] width 111 height 40
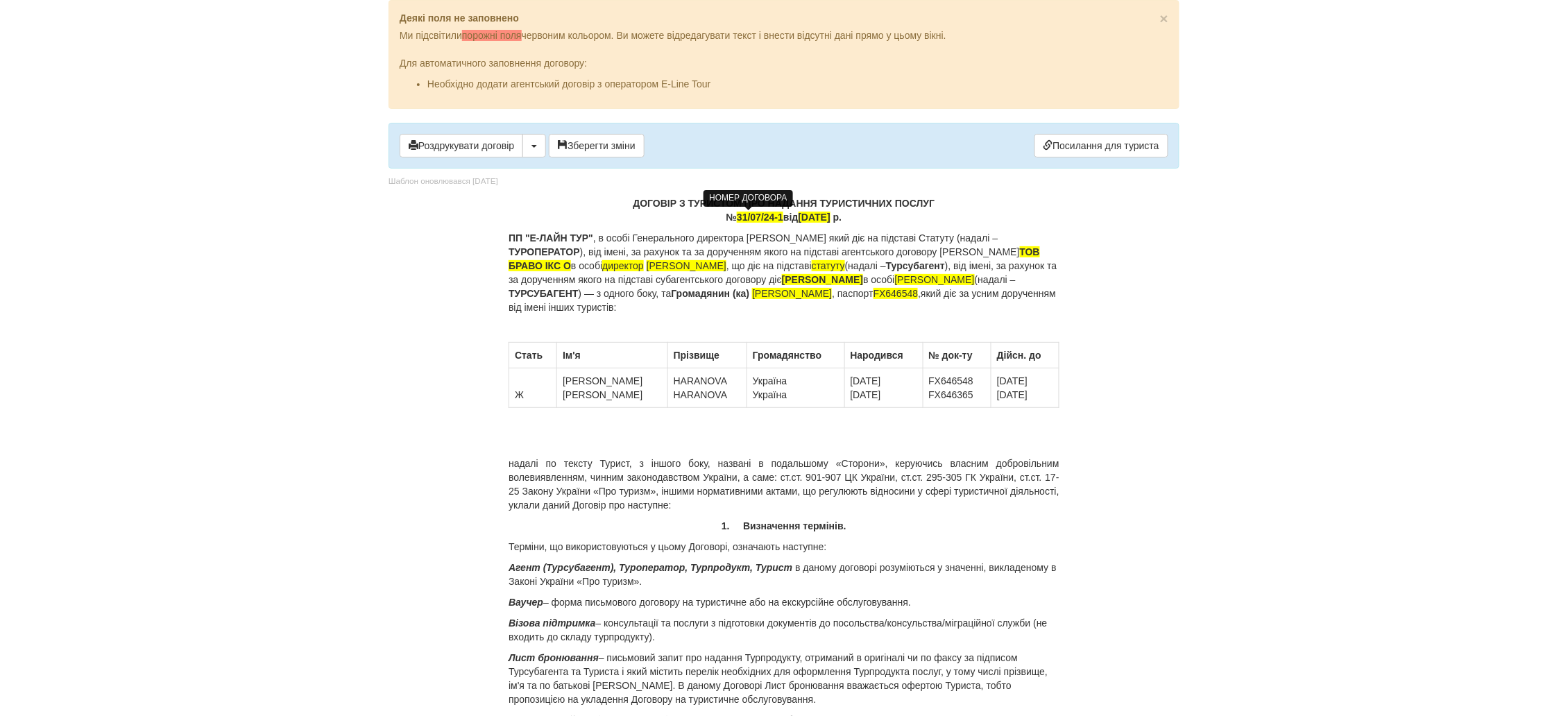
drag, startPoint x: 567, startPoint y: 382, endPoint x: 602, endPoint y: 380, distance: 35.1
click at [602, 380] on td "IRYNA OLHA" at bounding box center [612, 388] width 111 height 40
drag, startPoint x: 621, startPoint y: 382, endPoint x: 676, endPoint y: 379, distance: 55.1
click at [676, 379] on td "HARANOVA HARANOVA" at bounding box center [707, 388] width 79 height 40
drag, startPoint x: 706, startPoint y: 384, endPoint x: 748, endPoint y: 383, distance: 42.0
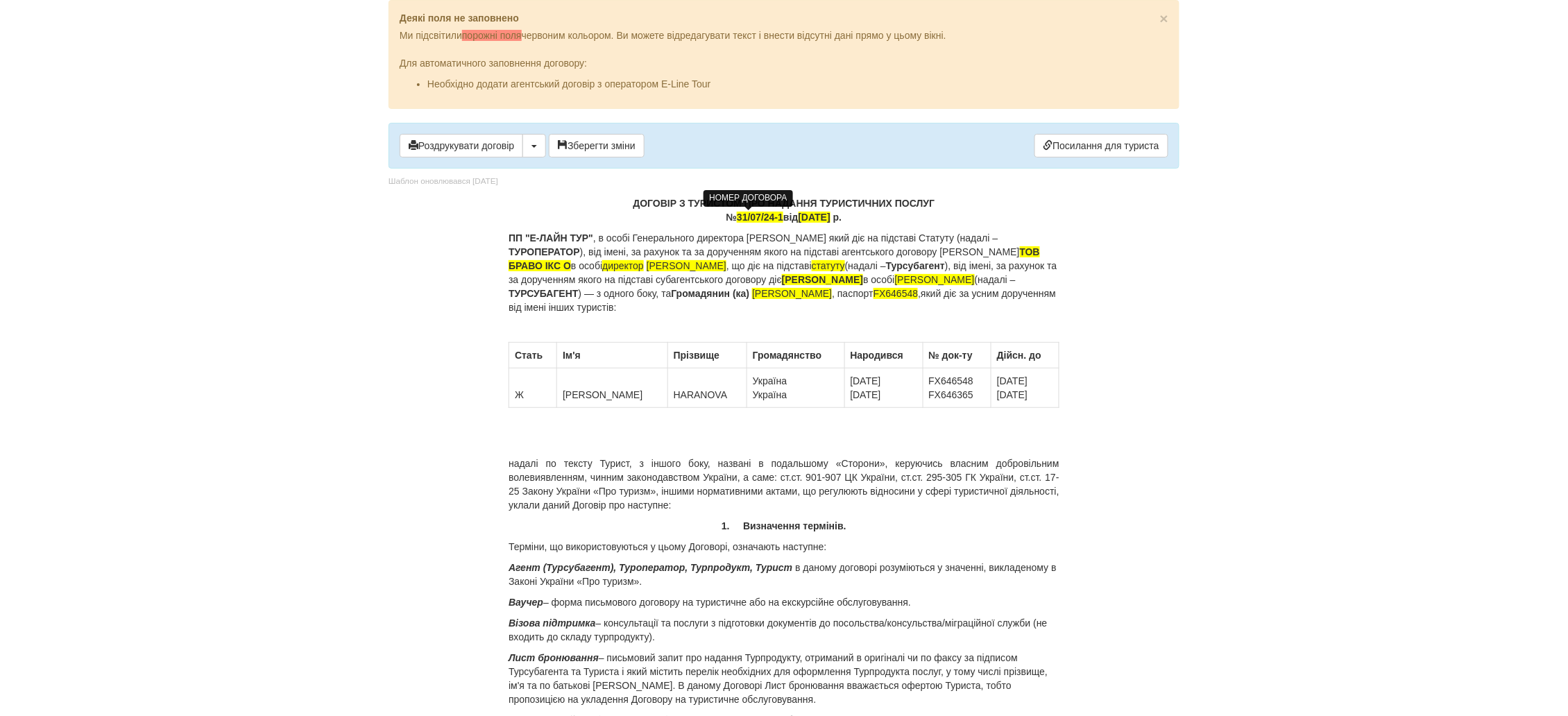
click at [748, 383] on td "Україна Україна" at bounding box center [795, 388] width 98 height 40
drag, startPoint x: 818, startPoint y: 382, endPoint x: 873, endPoint y: 383, distance: 55.0
click at [873, 383] on td "31/01/1985 05/09/1954" at bounding box center [883, 388] width 79 height 40
drag, startPoint x: 908, startPoint y: 383, endPoint x: 948, endPoint y: 382, distance: 40.0
click at [948, 382] on td "FX646548 FX646365" at bounding box center [956, 388] width 68 height 40
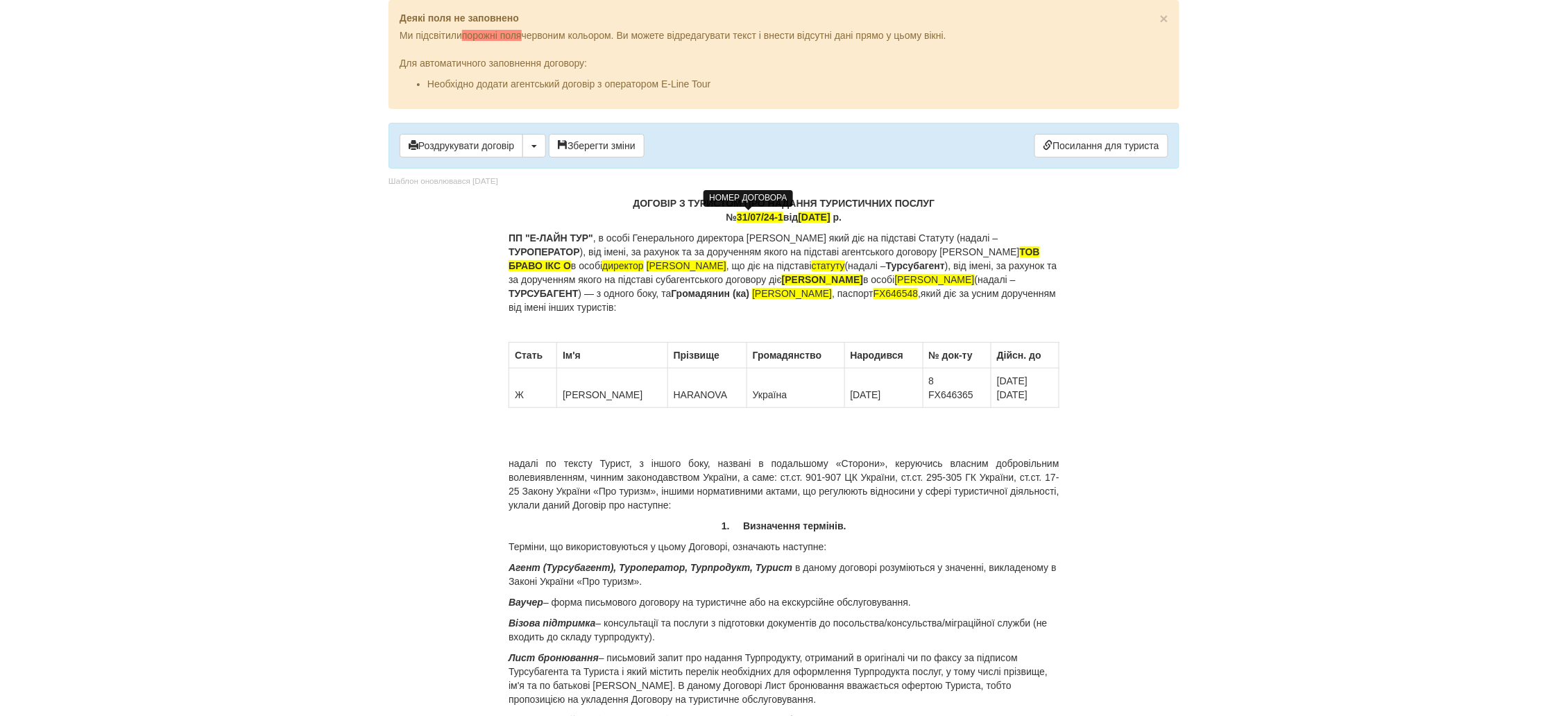
drag, startPoint x: 905, startPoint y: 382, endPoint x: 934, endPoint y: 384, distance: 29.1
click at [933, 384] on td "8 FX646365" at bounding box center [956, 388] width 68 height 40
drag, startPoint x: 981, startPoint y: 382, endPoint x: 1041, endPoint y: 384, distance: 60.0
click at [1041, 384] on td "17/10/2029 17/10/2029" at bounding box center [1025, 388] width 68 height 40
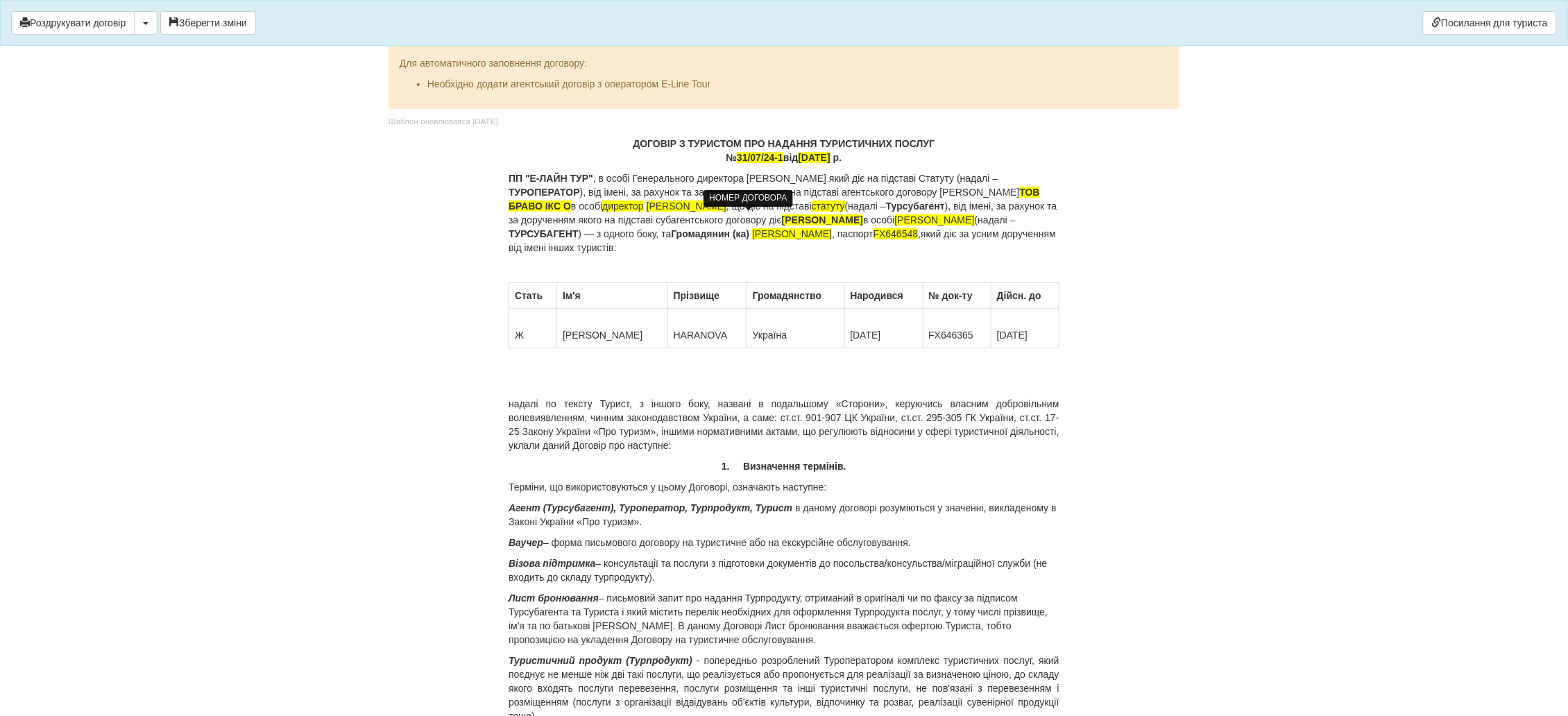
drag, startPoint x: 692, startPoint y: 291, endPoint x: 587, endPoint y: 291, distance: 105.0
drag, startPoint x: 917, startPoint y: 465, endPoint x: 877, endPoint y: 464, distance: 40.0
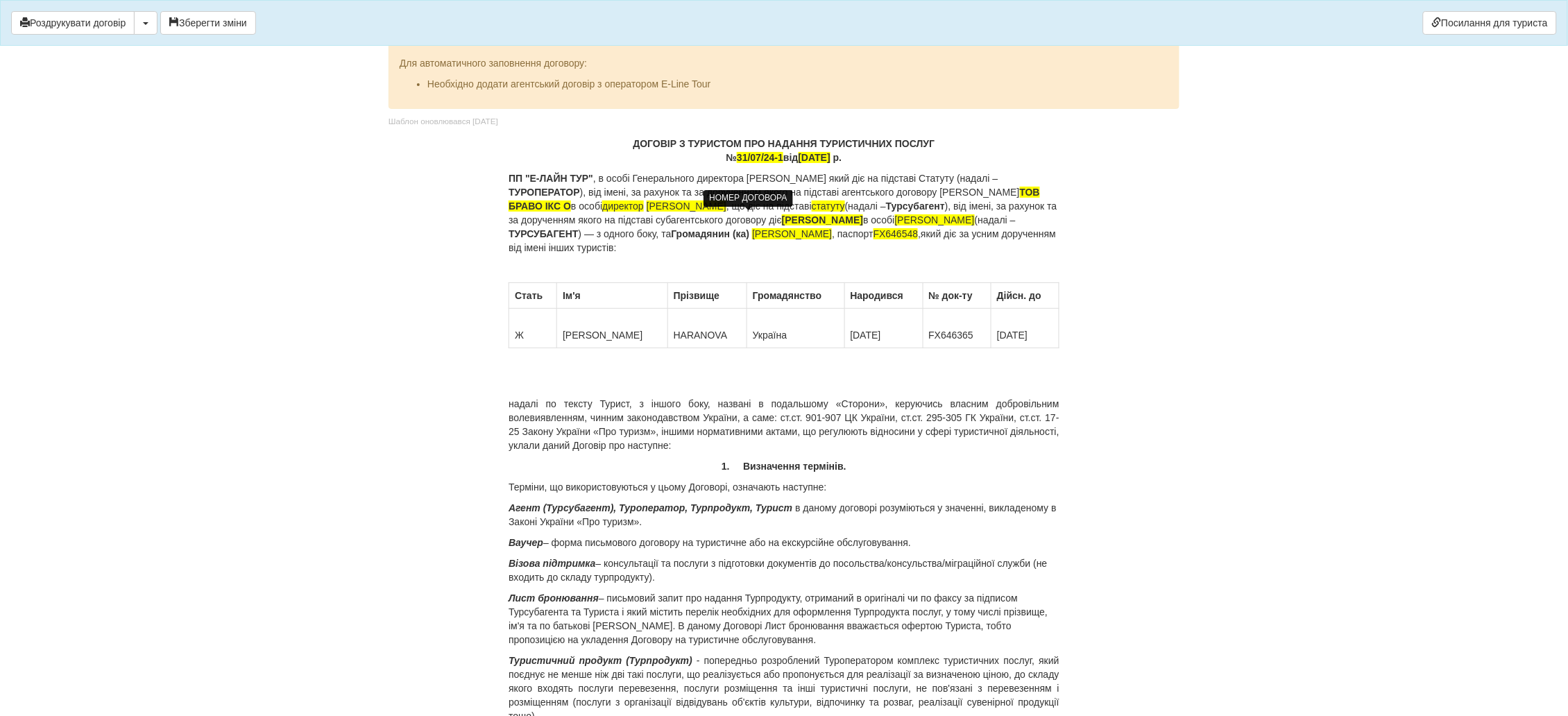
drag, startPoint x: 919, startPoint y: 465, endPoint x: 878, endPoint y: 468, distance: 41.1
drag, startPoint x: 994, startPoint y: 527, endPoint x: 971, endPoint y: 527, distance: 23.0
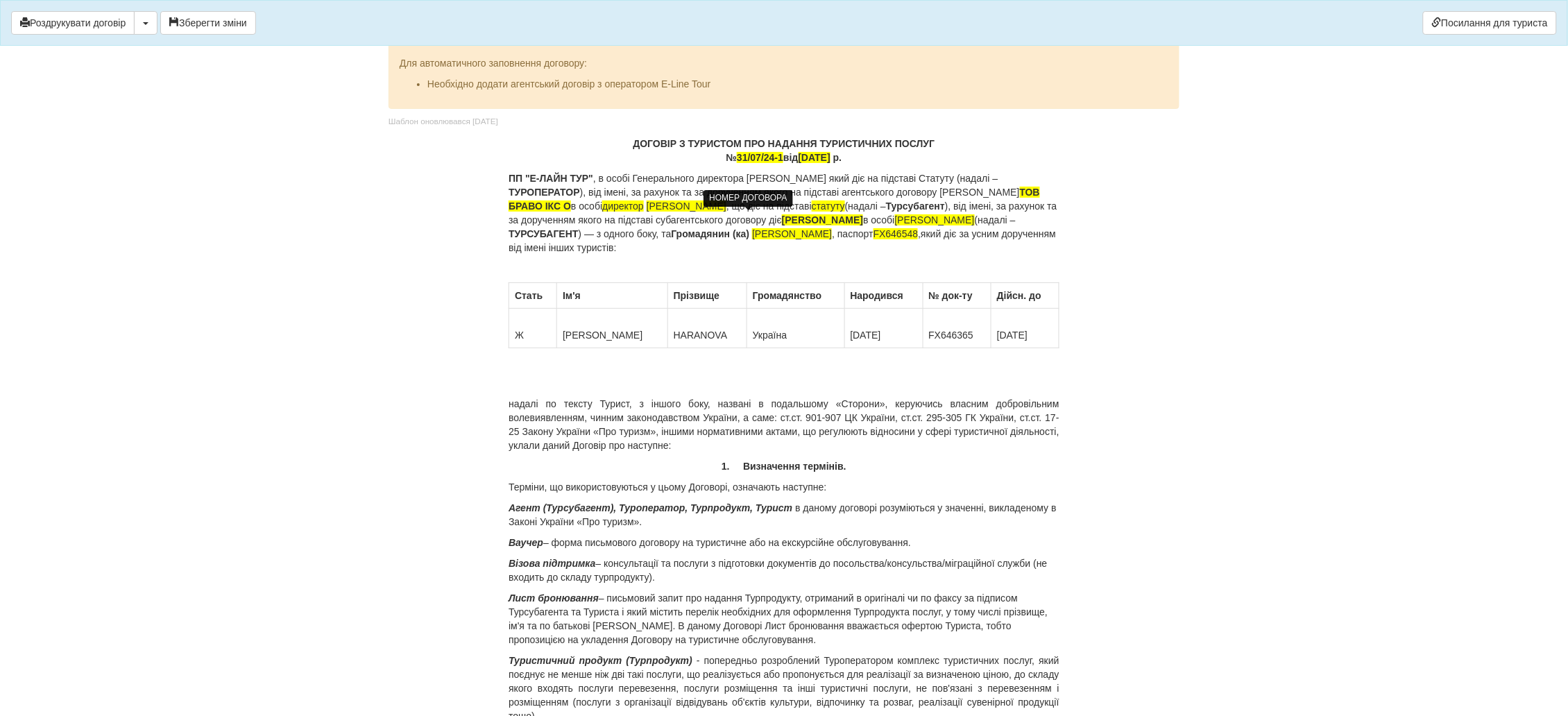
drag, startPoint x: 532, startPoint y: 543, endPoint x: 1036, endPoint y: 531, distance: 504.1
drag, startPoint x: 968, startPoint y: 543, endPoint x: 944, endPoint y: 541, distance: 24.1
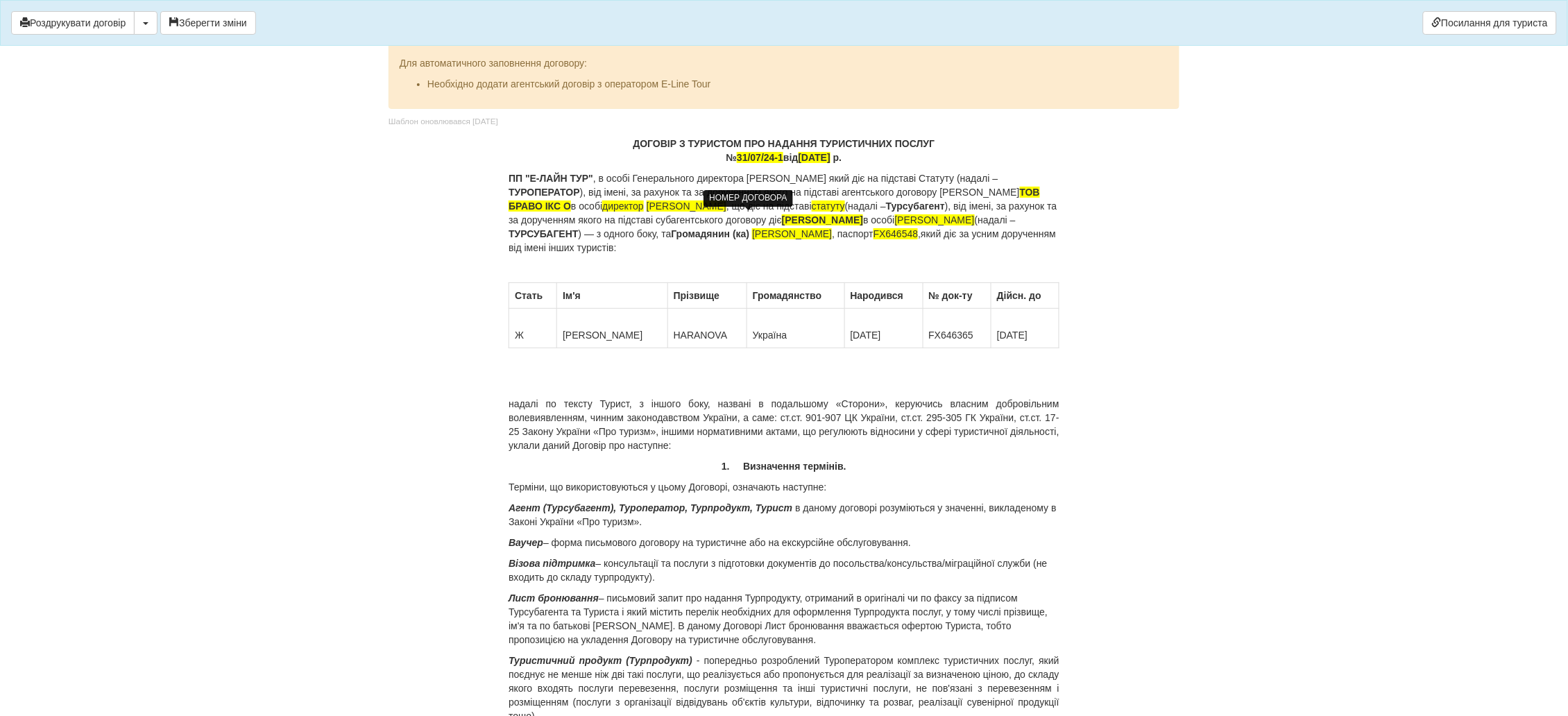
drag, startPoint x: 1006, startPoint y: 543, endPoint x: 1060, endPoint y: 540, distance: 54.1
drag, startPoint x: 971, startPoint y: 332, endPoint x: 961, endPoint y: 336, distance: 10.8
drag, startPoint x: 1033, startPoint y: 332, endPoint x: 1023, endPoint y: 336, distance: 10.8
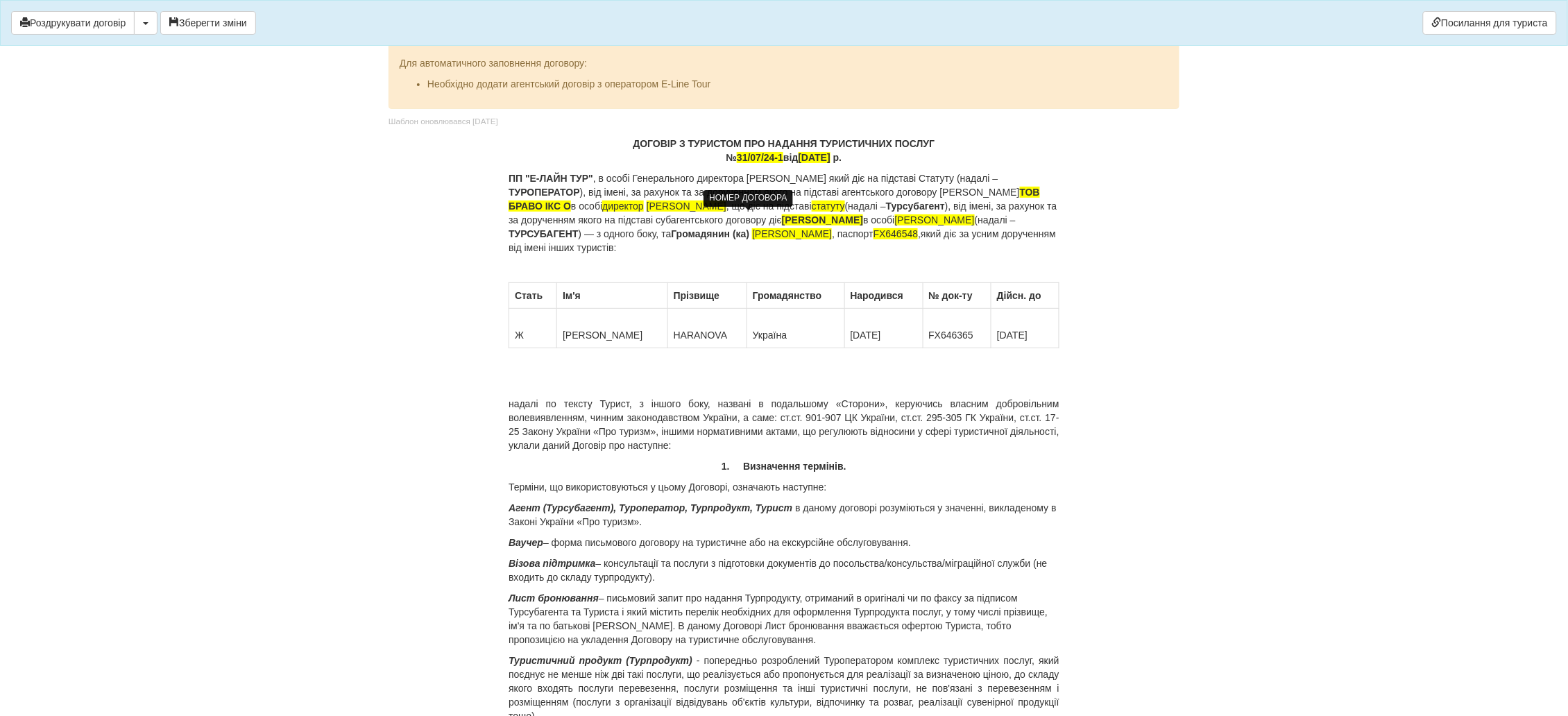
drag, startPoint x: 812, startPoint y: 393, endPoint x: 670, endPoint y: 390, distance: 142.0
drag, startPoint x: 989, startPoint y: 509, endPoint x: 856, endPoint y: 508, distance: 133.0
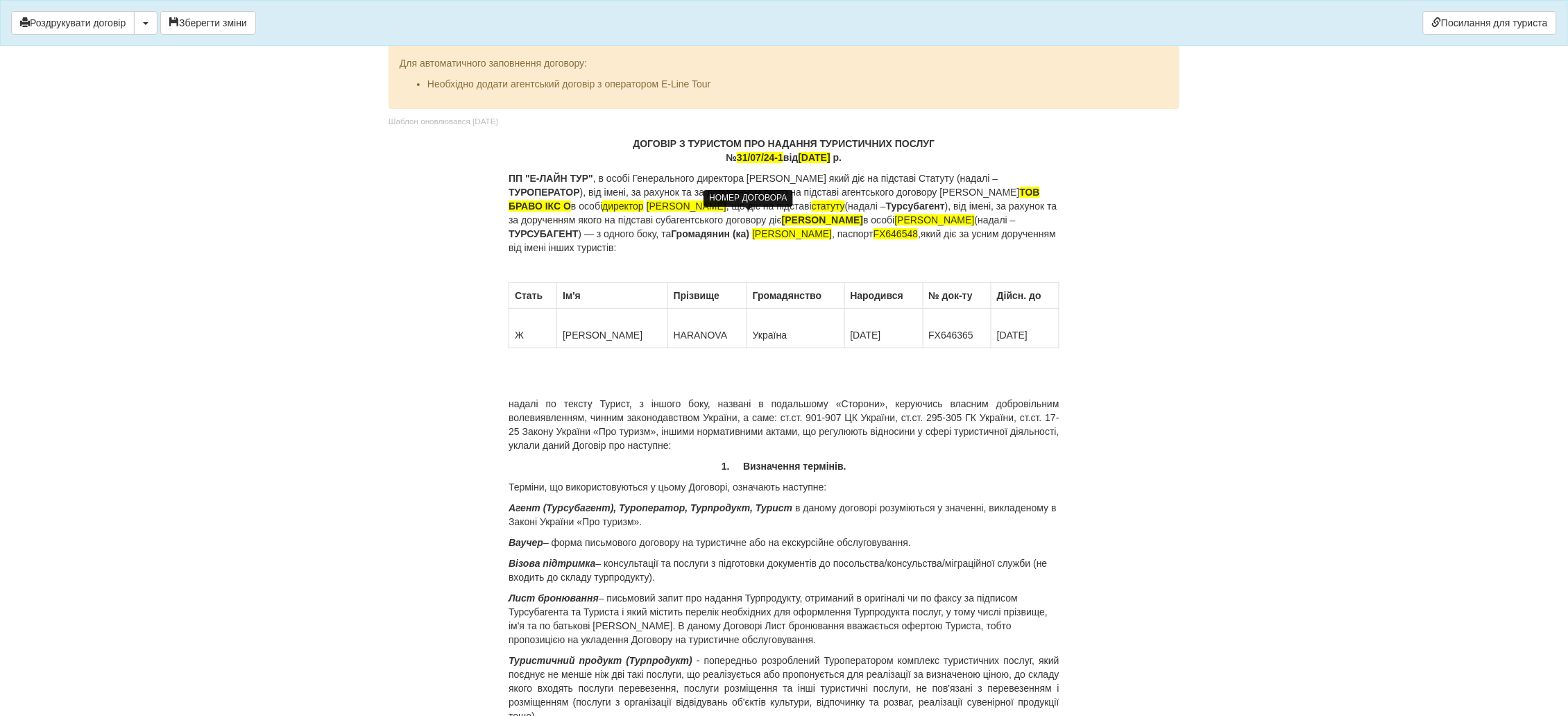
drag, startPoint x: 867, startPoint y: 473, endPoint x: 855, endPoint y: 473, distance: 12.0
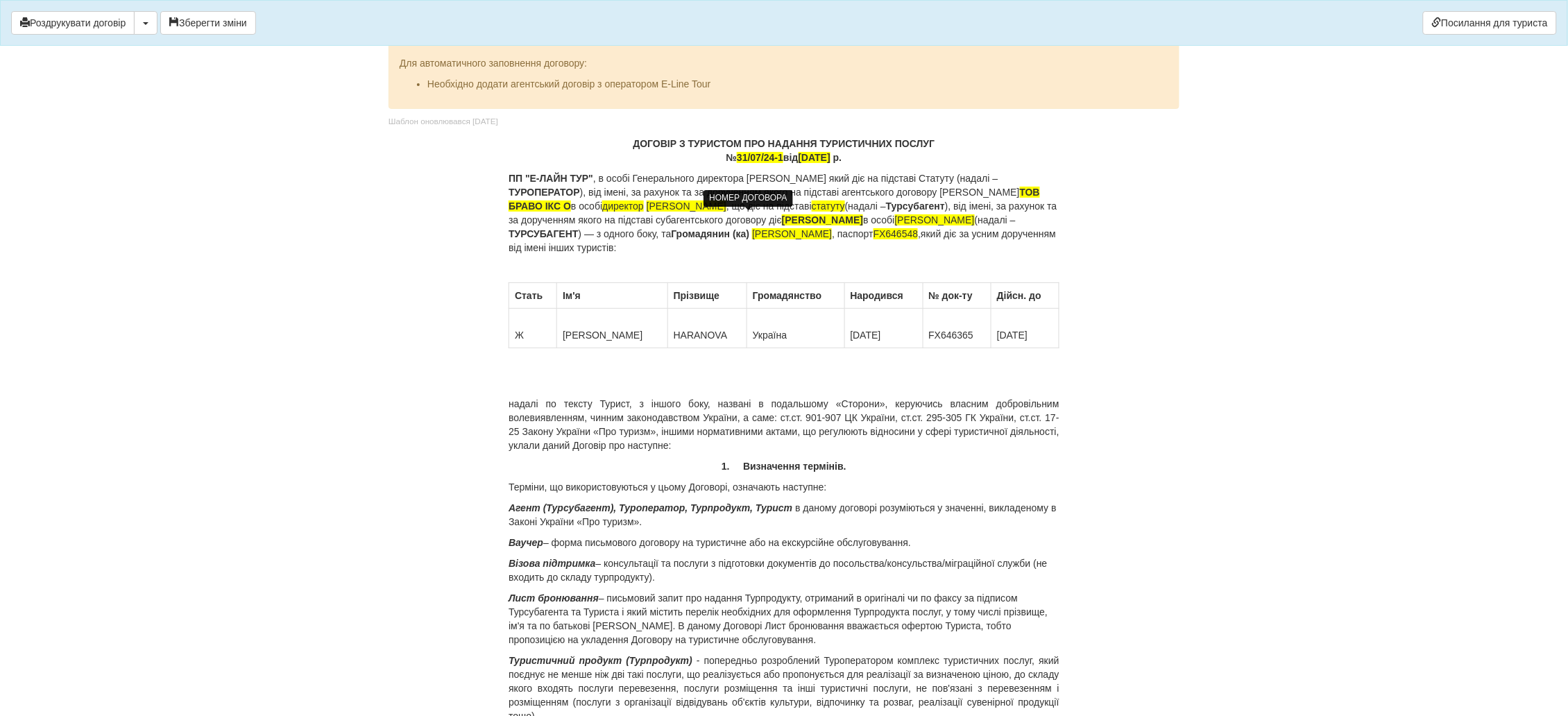
drag, startPoint x: 529, startPoint y: 476, endPoint x: 543, endPoint y: 473, distance: 14.3
drag, startPoint x: 564, startPoint y: 480, endPoint x: 603, endPoint y: 476, distance: 39.2
drag, startPoint x: 606, startPoint y: 481, endPoint x: 678, endPoint y: 477, distance: 72.1
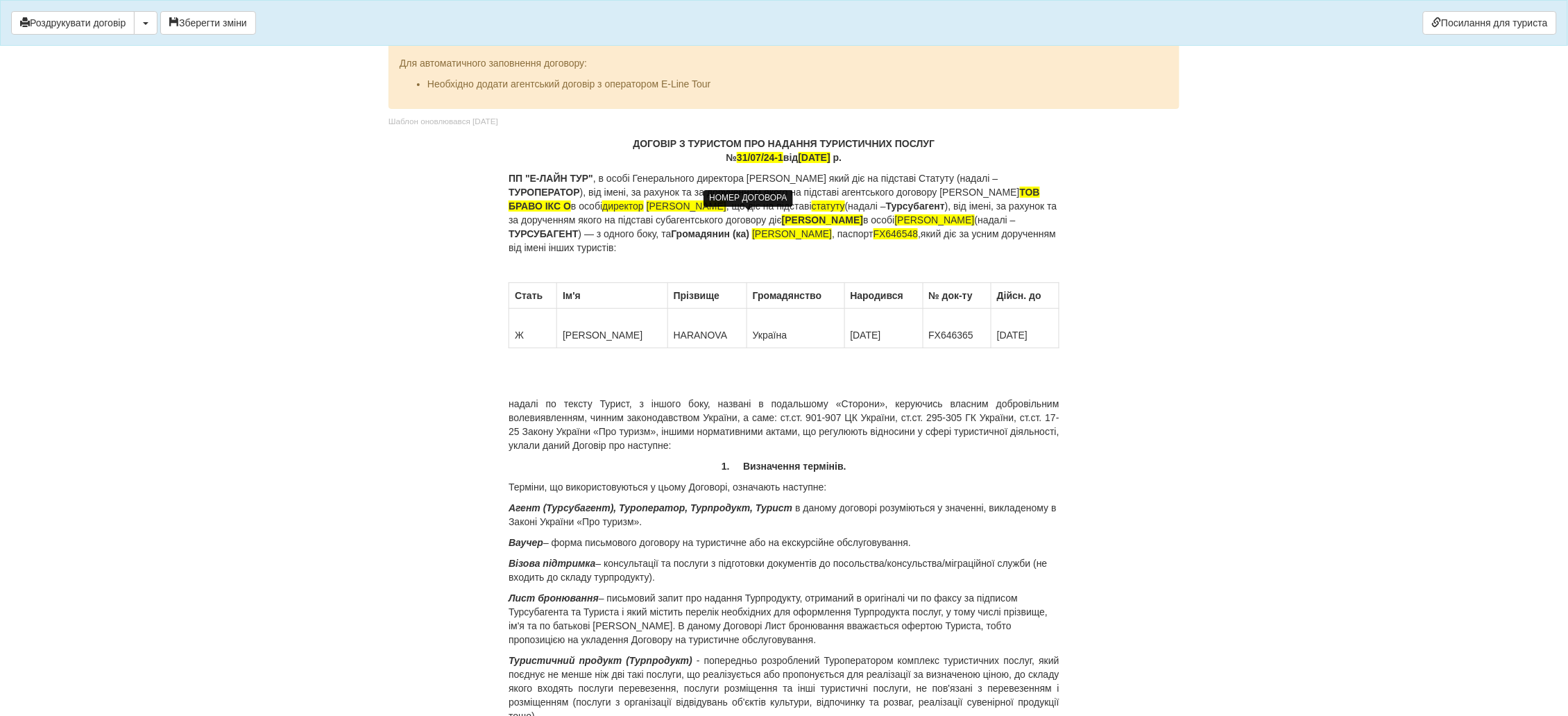
drag, startPoint x: 683, startPoint y: 480, endPoint x: 751, endPoint y: 484, distance: 68.1
drag, startPoint x: 778, startPoint y: 480, endPoint x: 830, endPoint y: 478, distance: 52.0
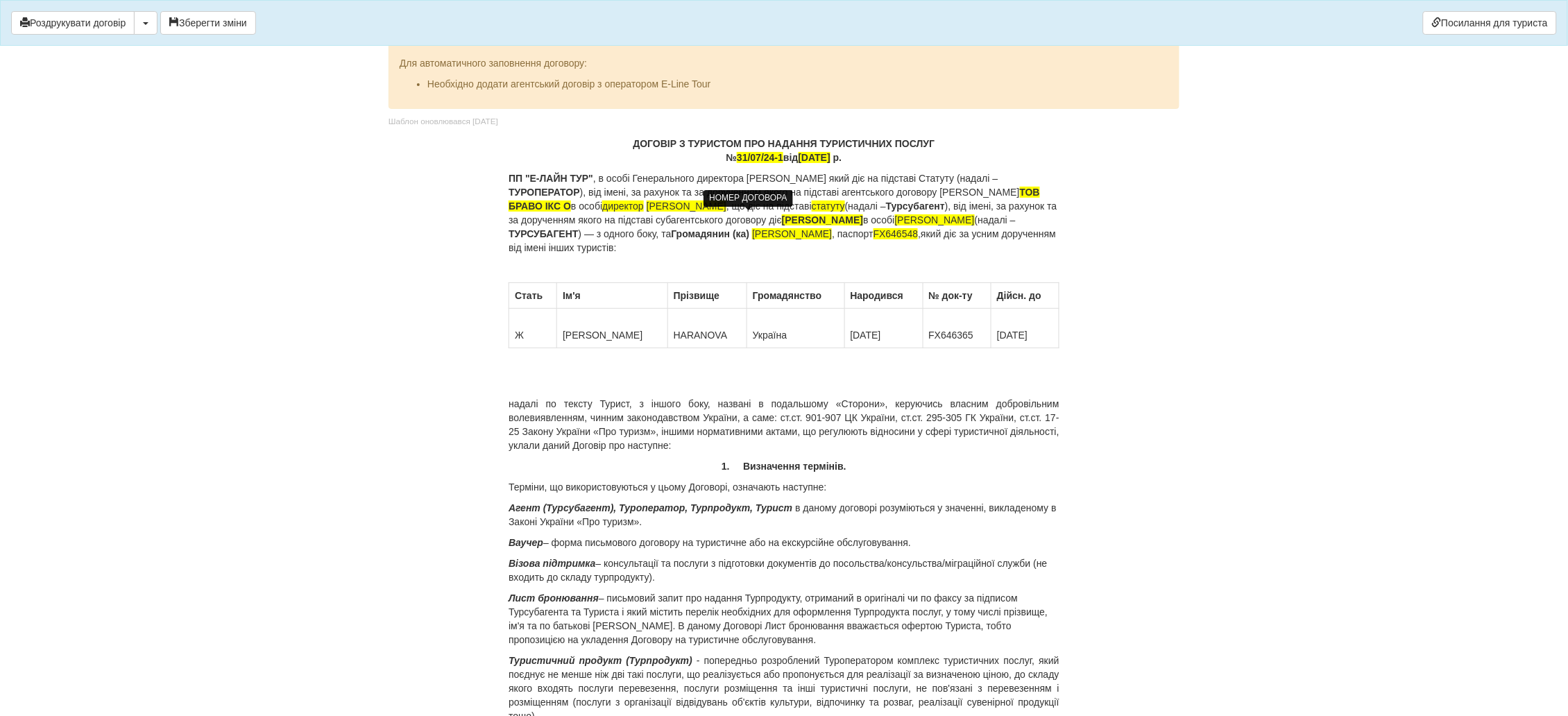
drag, startPoint x: 846, startPoint y: 481, endPoint x: 902, endPoint y: 484, distance: 56.1
drag, startPoint x: 913, startPoint y: 476, endPoint x: 977, endPoint y: 481, distance: 64.2
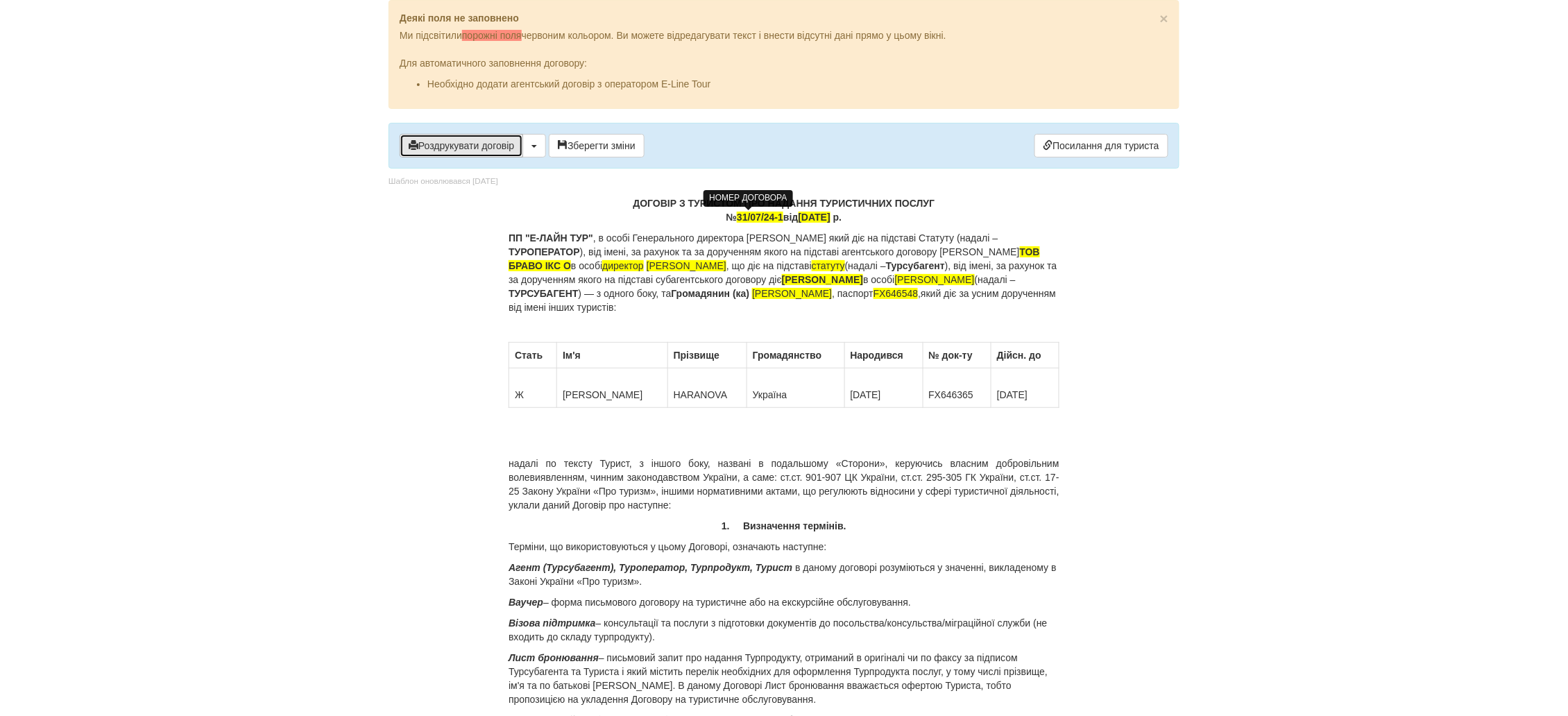
click at [472, 147] on button "Роздрукувати договір" at bounding box center [462, 146] width 123 height 24
click at [501, 149] on button "Роздрукувати договір" at bounding box center [462, 146] width 123 height 24
click at [477, 148] on button "Роздрукувати договір" at bounding box center [462, 146] width 123 height 24
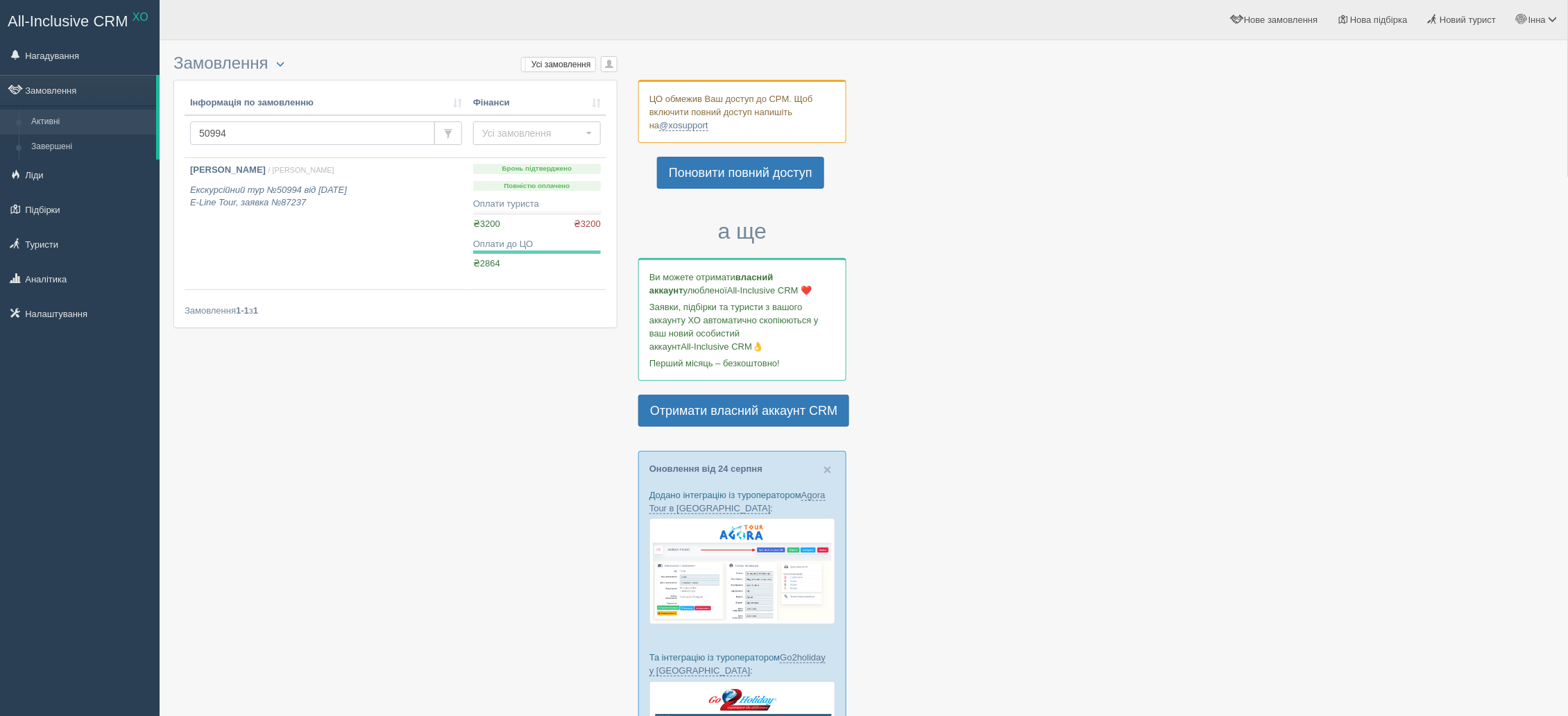
drag, startPoint x: 235, startPoint y: 132, endPoint x: 190, endPoint y: 132, distance: 45.0
click at [190, 132] on input "50994" at bounding box center [312, 133] width 245 height 24
type input "49629"
click at [226, 170] on b "HARANOVA [PERSON_NAME]" at bounding box center [255, 170] width 129 height 10
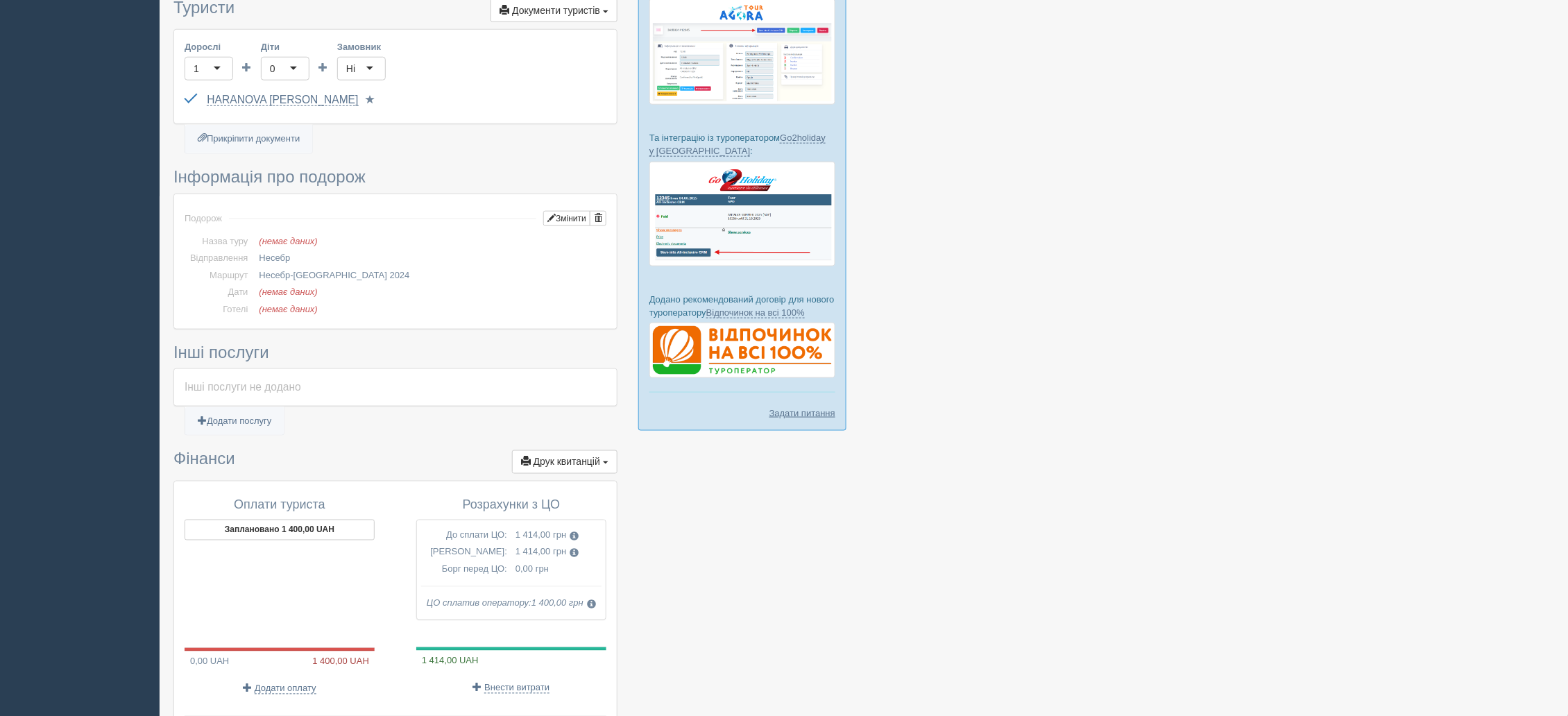
scroll to position [662, 0]
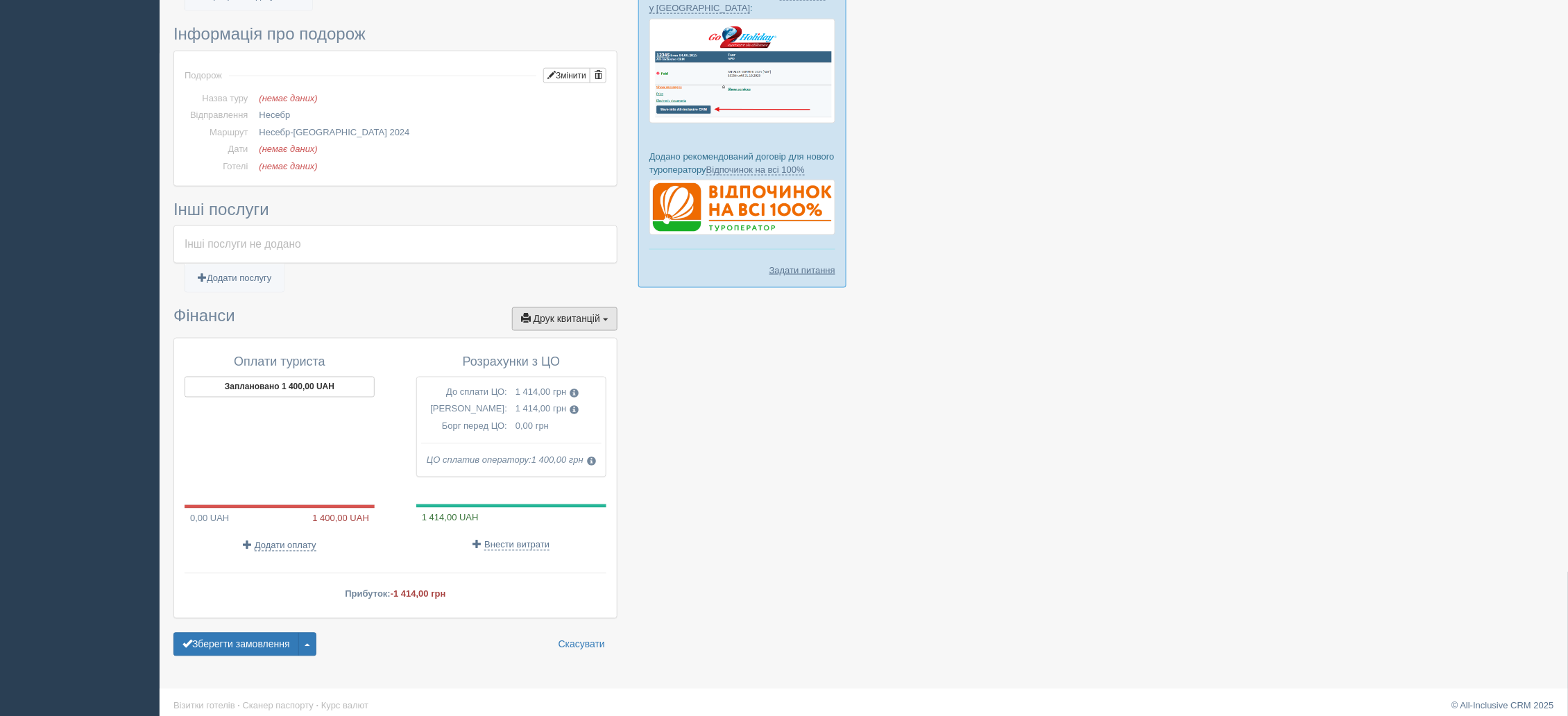
click at [597, 314] on span "Друк квитанцій" at bounding box center [567, 319] width 67 height 11
click at [563, 472] on link "Рахунок від ЦО №1 від 10.07.2024" at bounding box center [537, 481] width 159 height 23
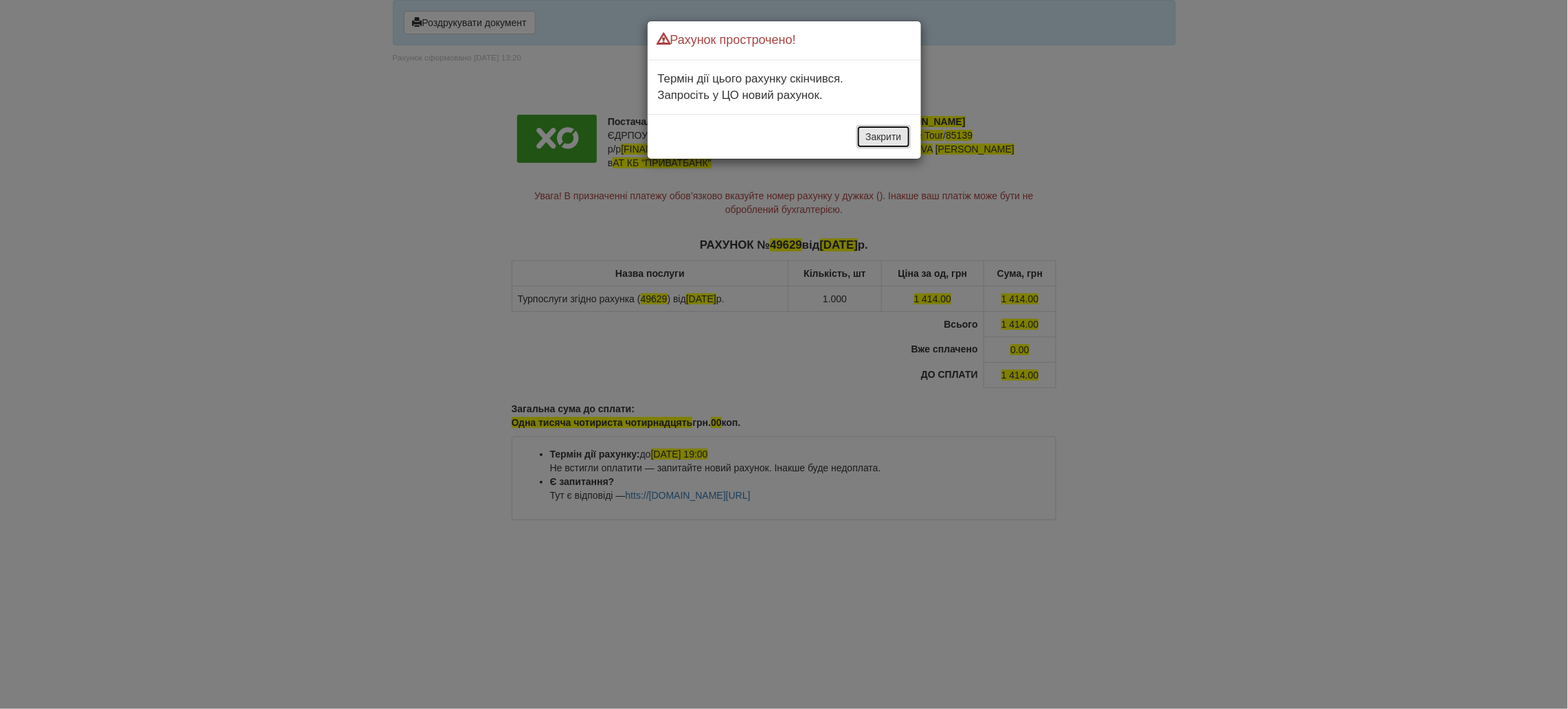
click at [879, 146] on button "Закрити" at bounding box center [884, 137] width 54 height 23
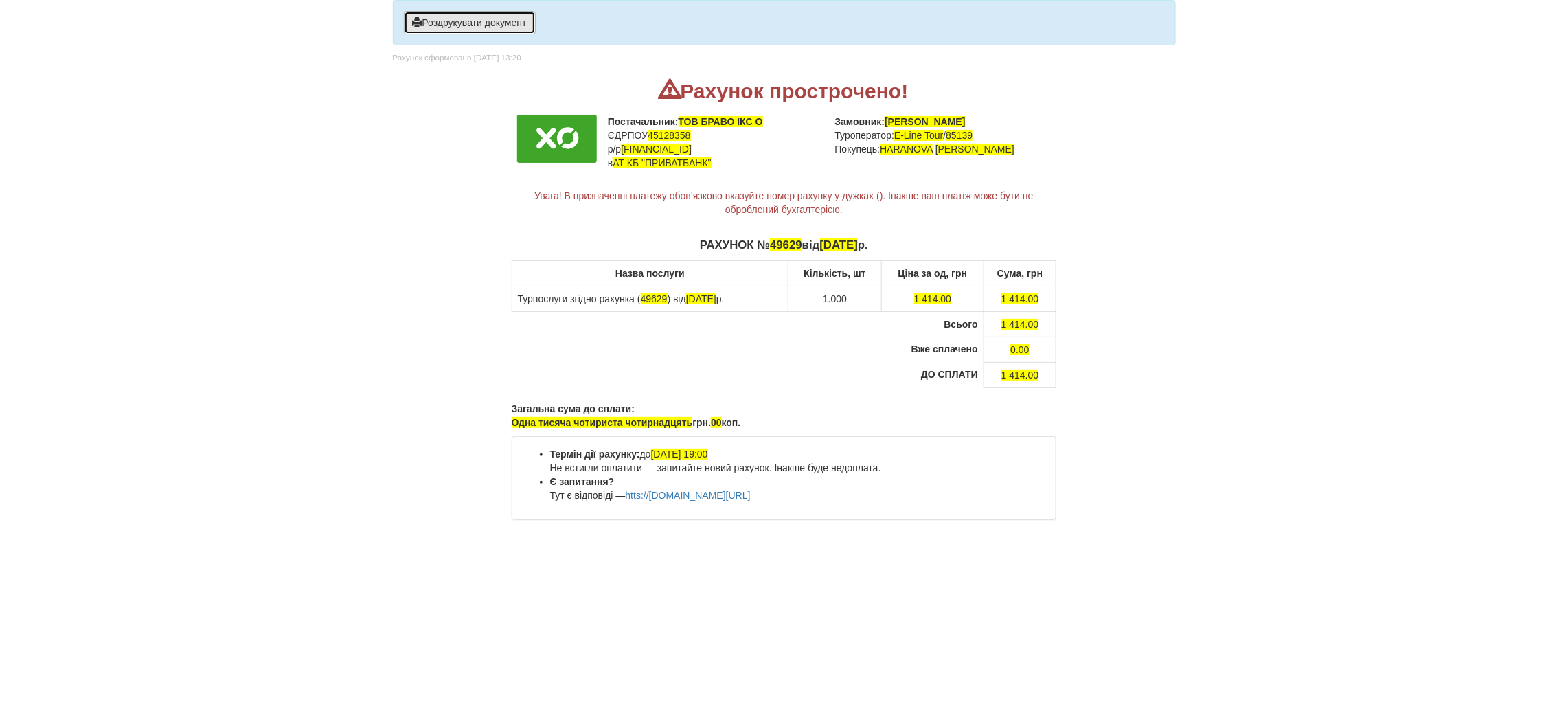
click at [451, 26] on button "Роздрукувати документ" at bounding box center [470, 23] width 132 height 23
click at [484, 29] on button "Роздрукувати документ" at bounding box center [470, 23] width 132 height 23
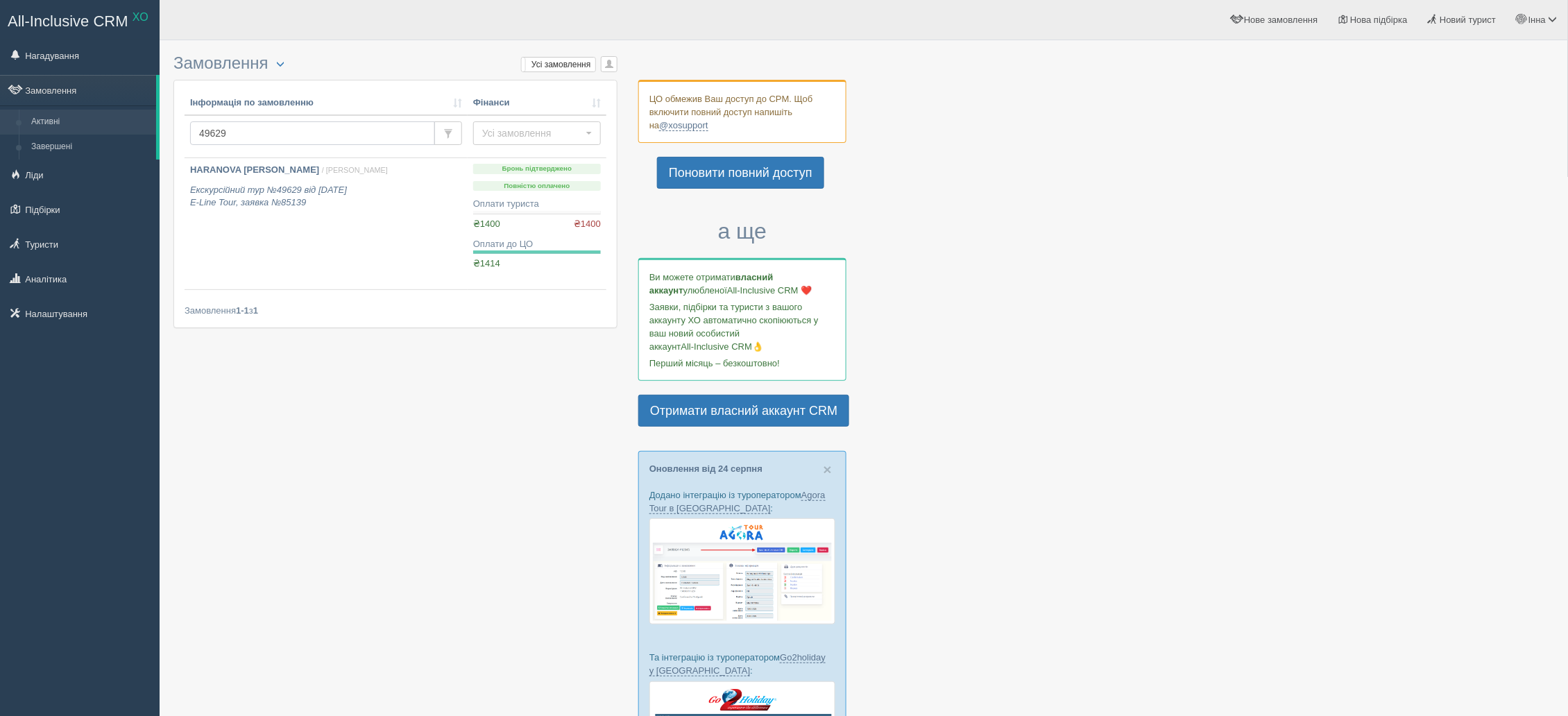
drag, startPoint x: 253, startPoint y: 126, endPoint x: 171, endPoint y: 133, distance: 82.3
click at [171, 133] on div "Замовлення Турист в офісі Скачати в Excel Розширений пошук... Мої замовлення Ус…" at bounding box center [864, 512] width 1408 height 1025
type input "49630"
click at [248, 165] on b "HARANOVA [PERSON_NAME]" at bounding box center [255, 170] width 129 height 10
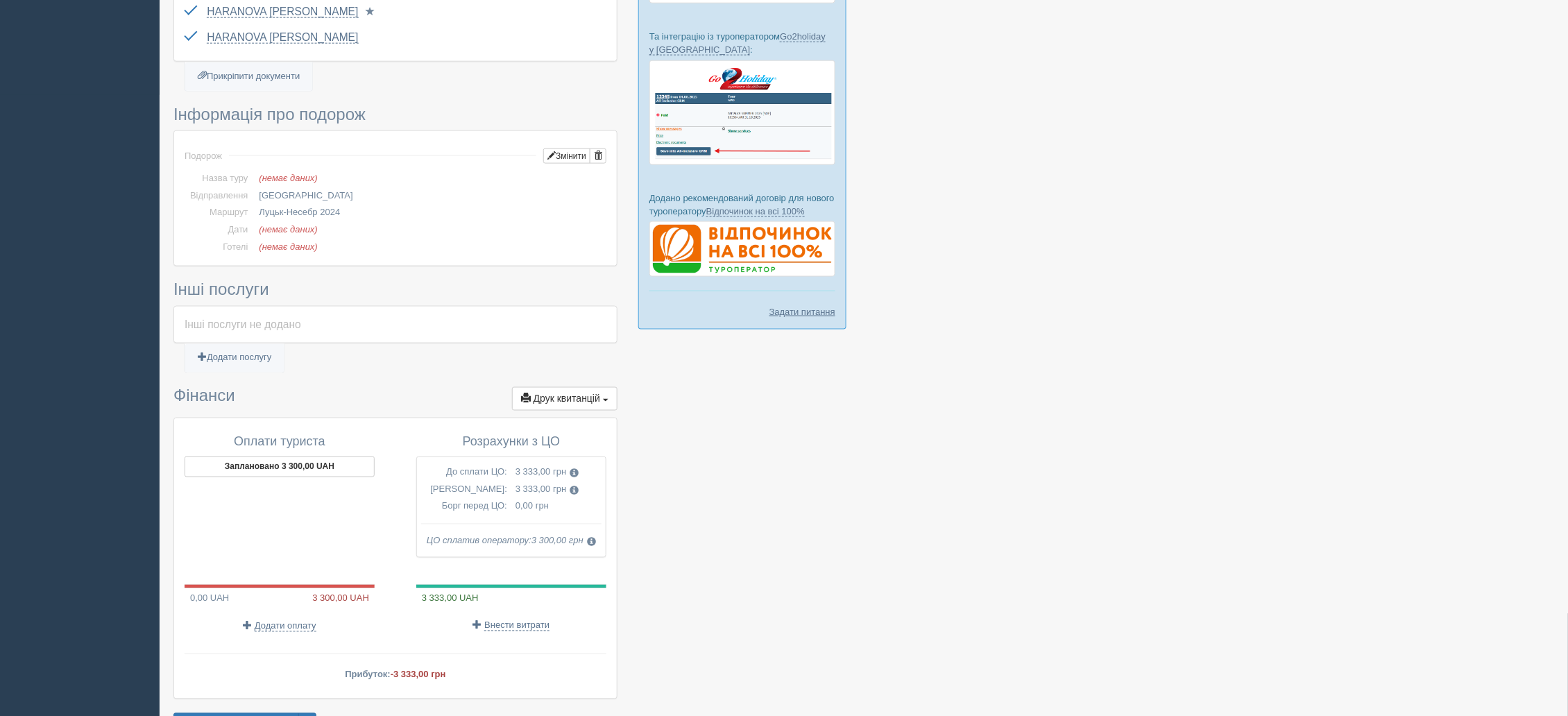
scroll to position [713, 0]
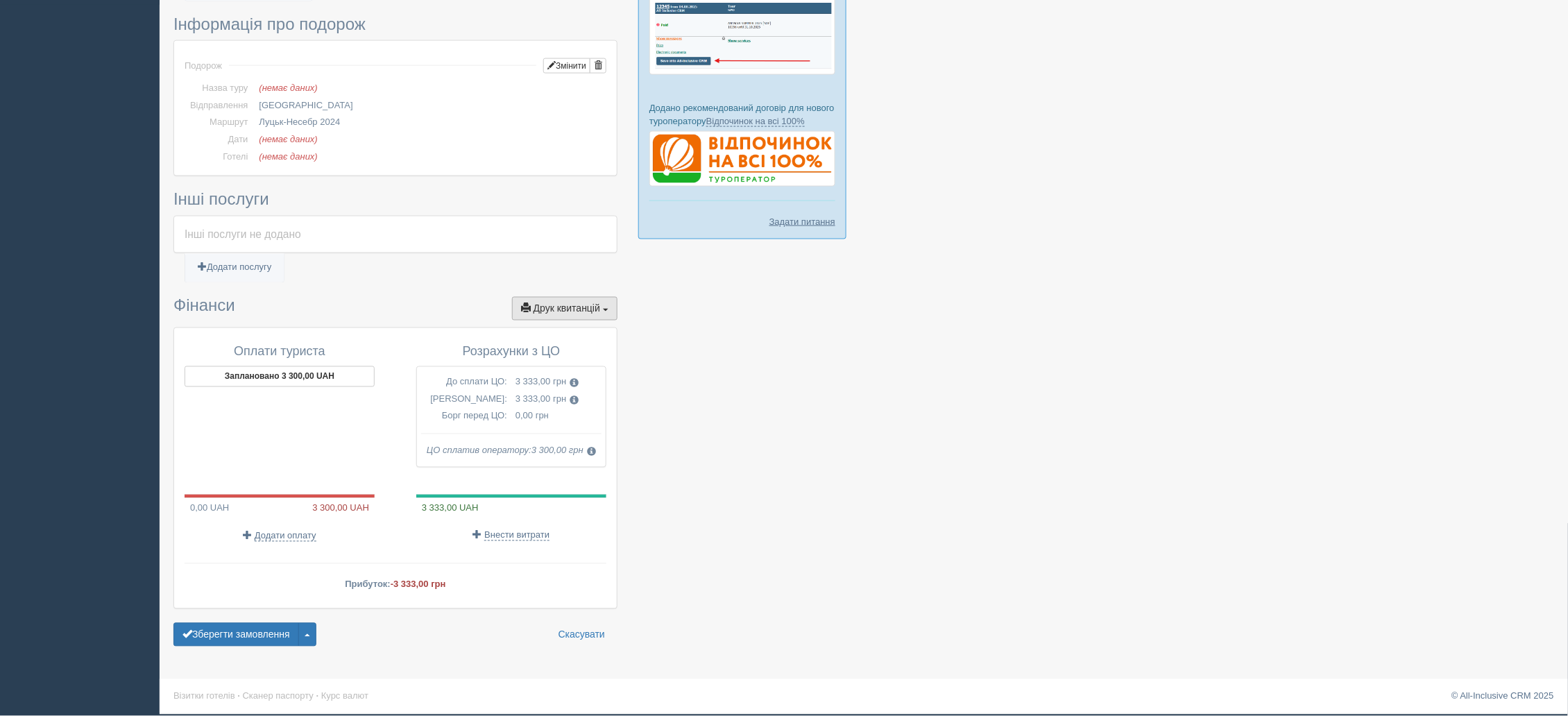
click at [581, 307] on span "Друк квитанцій" at bounding box center [567, 308] width 67 height 11
click at [534, 470] on link "Рахунок від ЦО №1 від 10.07.2024" at bounding box center [537, 472] width 159 height 23
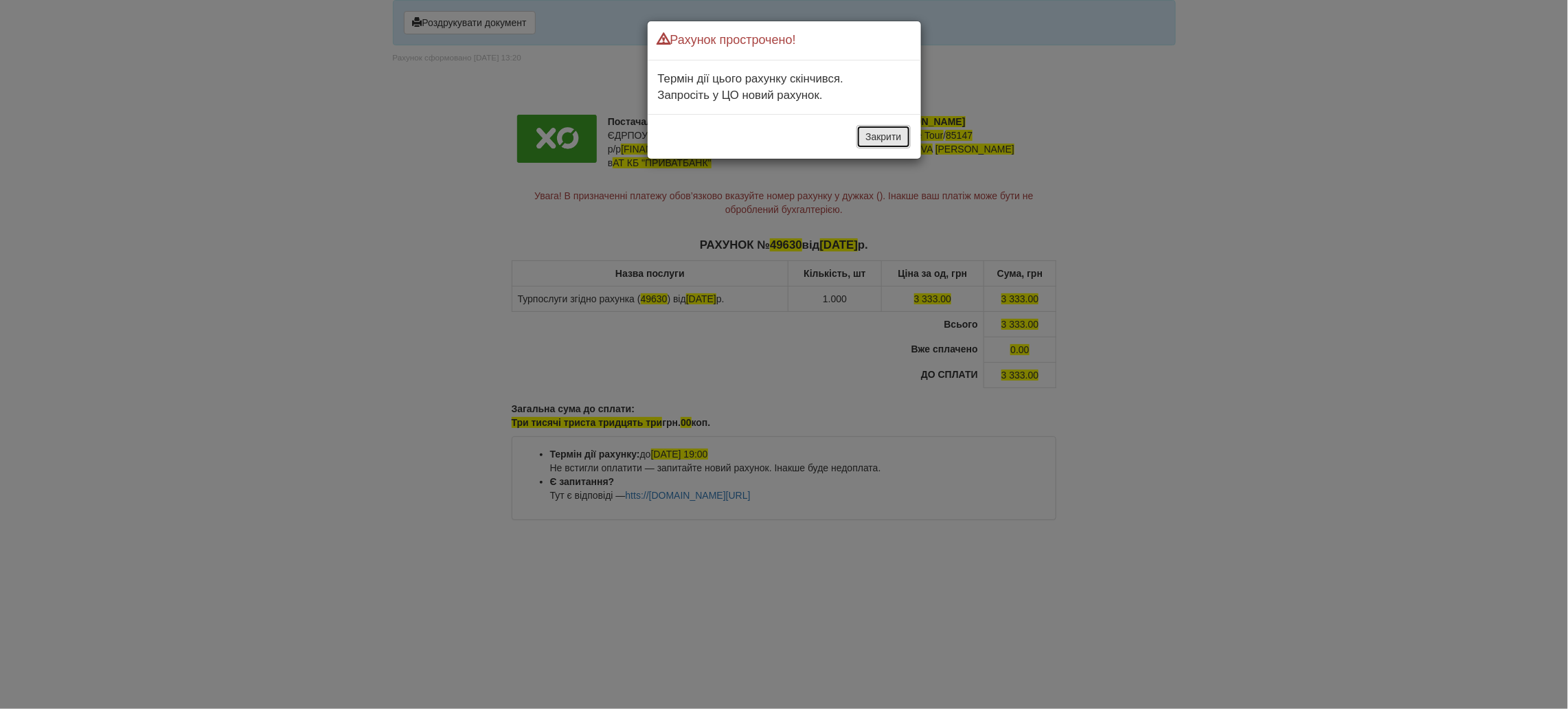
click at [884, 140] on button "Закрити" at bounding box center [884, 137] width 54 height 23
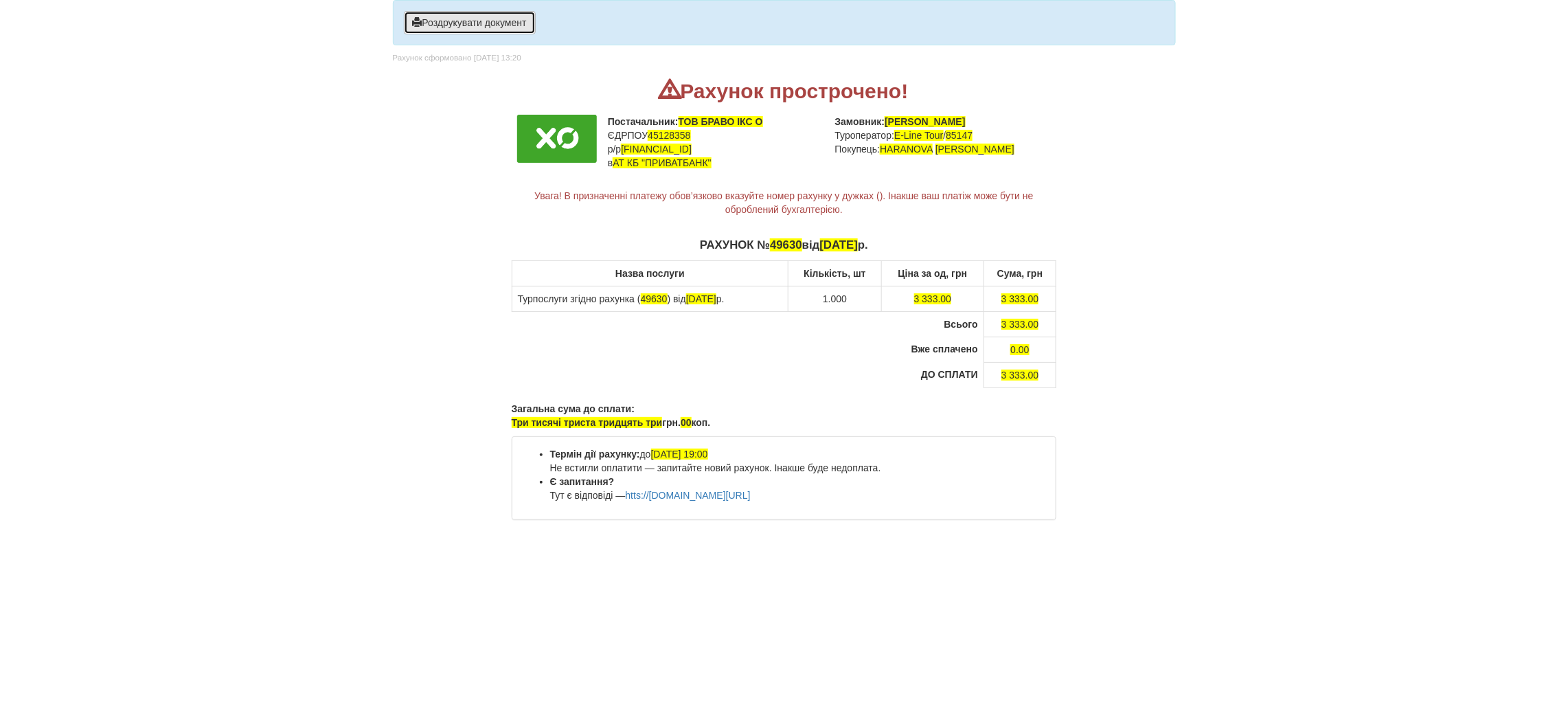
click at [454, 28] on button "Роздрукувати документ" at bounding box center [470, 23] width 132 height 23
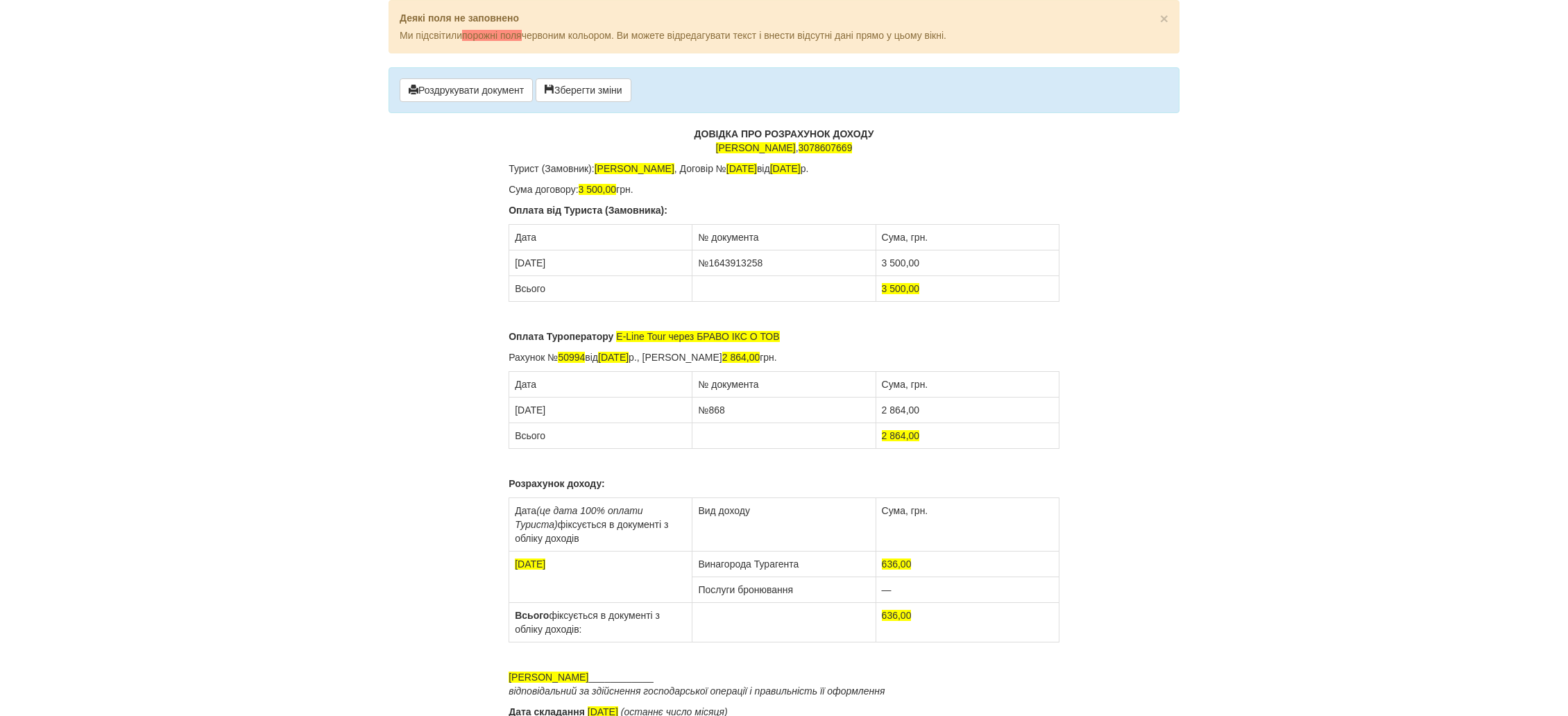
scroll to position [60, 0]
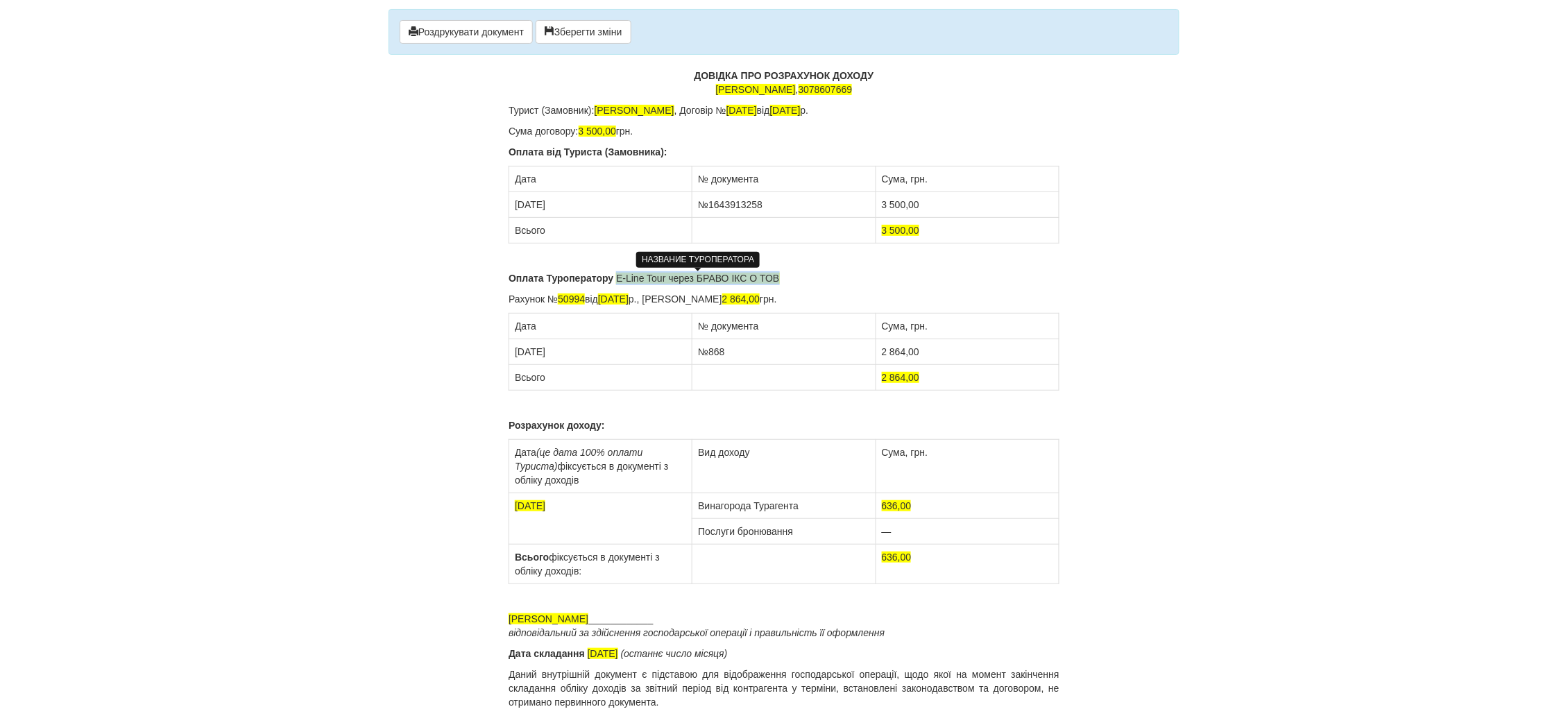
drag, startPoint x: 785, startPoint y: 274, endPoint x: 618, endPoint y: 273, distance: 167.0
click at [618, 273] on p "Оплата Туроператору E-Line Tour через БРАВО ІКС О ТОВ" at bounding box center [784, 278] width 551 height 14
copy span "E-Line Tour через БРАВО ІКС О ТОВ"
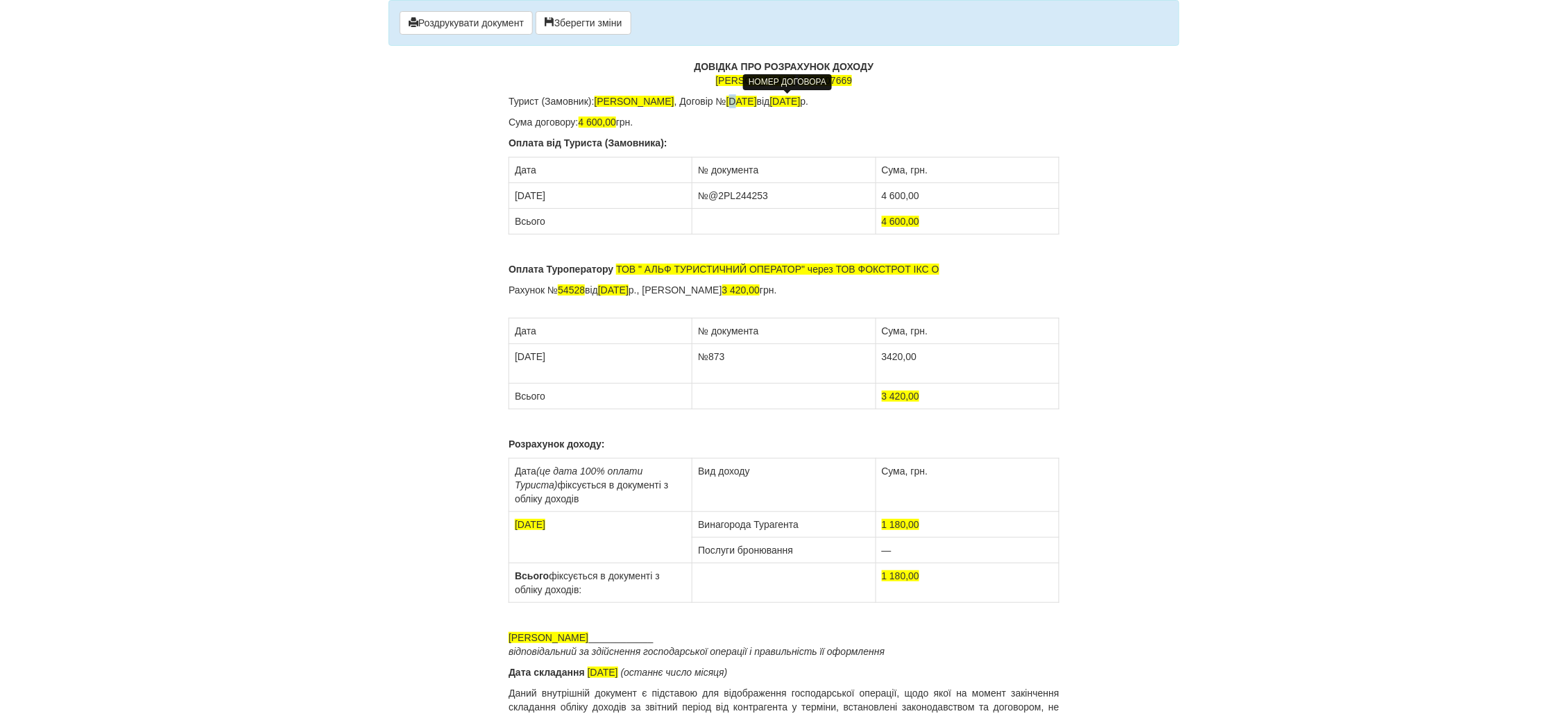
click at [756, 101] on span "[DATE]" at bounding box center [742, 101] width 31 height 11
click at [756, 99] on span "[DATE]" at bounding box center [742, 101] width 31 height 11
click at [801, 99] on span "[DATE]" at bounding box center [785, 101] width 31 height 11
click at [801, 99] on span "[DATE]" at bounding box center [785, 101] width 31 height 11
click at [582, 118] on span "4 600,00" at bounding box center [598, 122] width 38 height 11
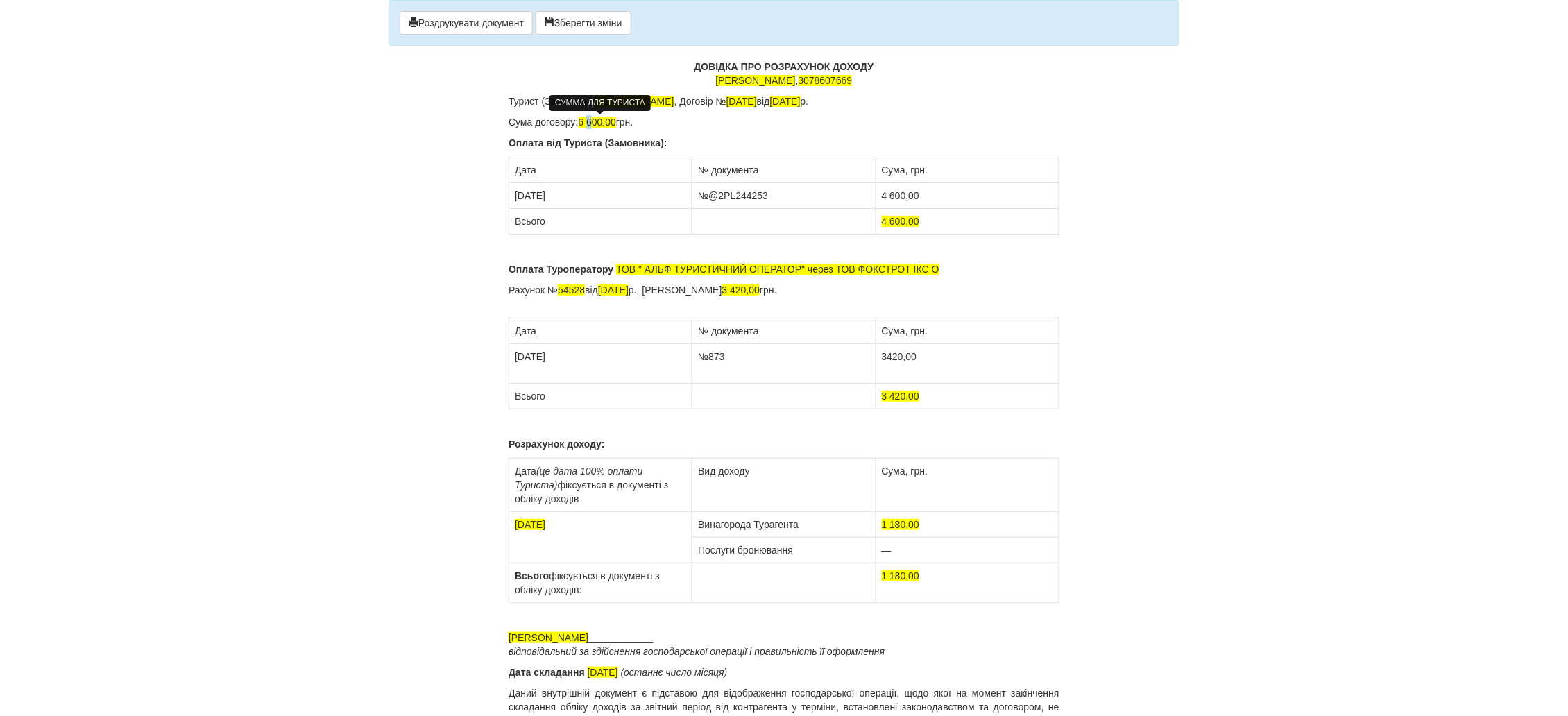
click at [592, 118] on span "6 600,00" at bounding box center [598, 122] width 38 height 11
drag, startPoint x: 523, startPoint y: 199, endPoint x: 515, endPoint y: 200, distance: 8.1
click at [515, 200] on td "[DATE]" at bounding box center [601, 196] width 183 height 26
click at [537, 196] on td "[DATE]" at bounding box center [601, 196] width 183 height 26
drag, startPoint x: 769, startPoint y: 195, endPoint x: 734, endPoint y: 201, distance: 35.5
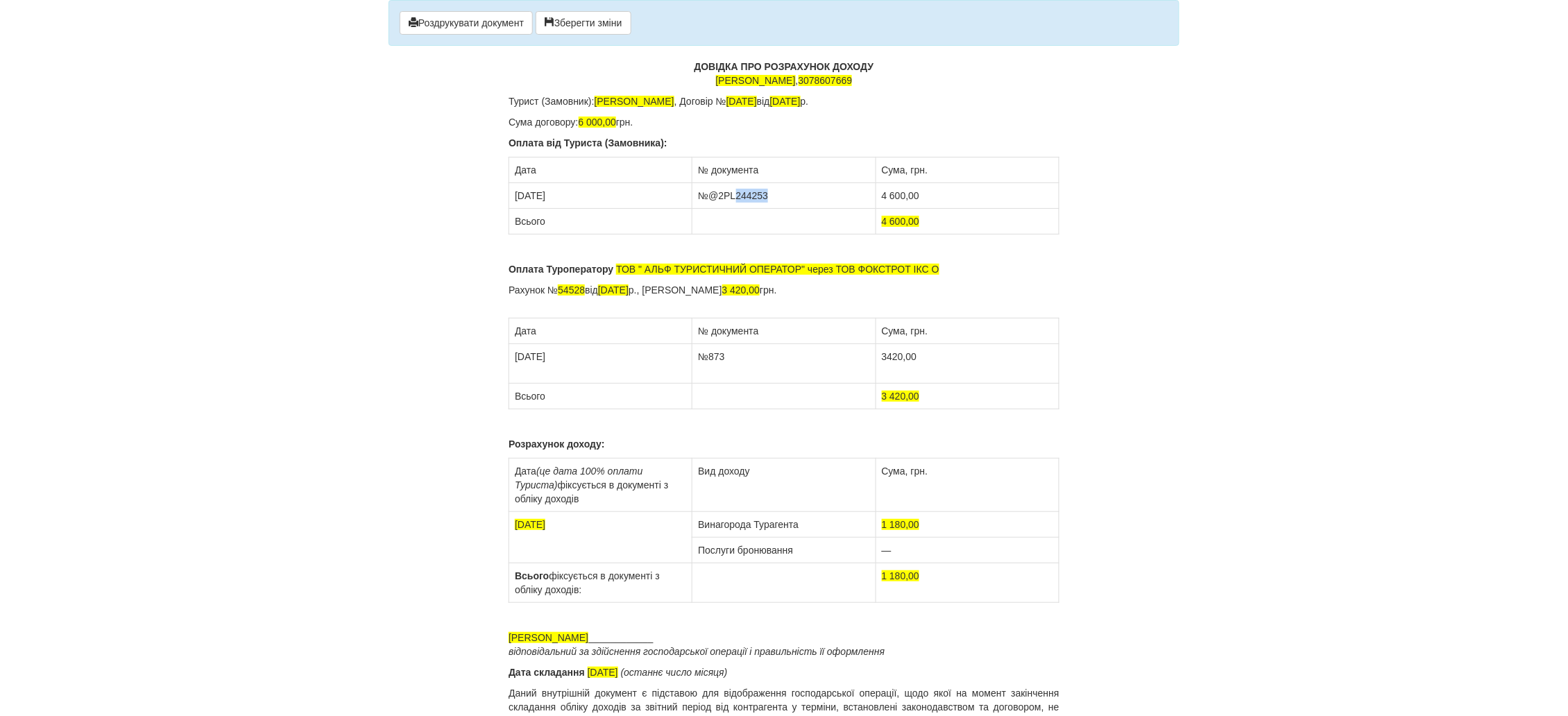
click at [735, 199] on td "№@2PL244253" at bounding box center [784, 196] width 183 height 26
click at [884, 197] on td "4 600,00" at bounding box center [967, 196] width 183 height 26
click at [892, 197] on td "6 600,00" at bounding box center [967, 196] width 183 height 26
click at [881, 218] on span "4 600,00" at bounding box center [901, 221] width 38 height 11
click at [892, 222] on span "6 600,00" at bounding box center [901, 221] width 38 height 11
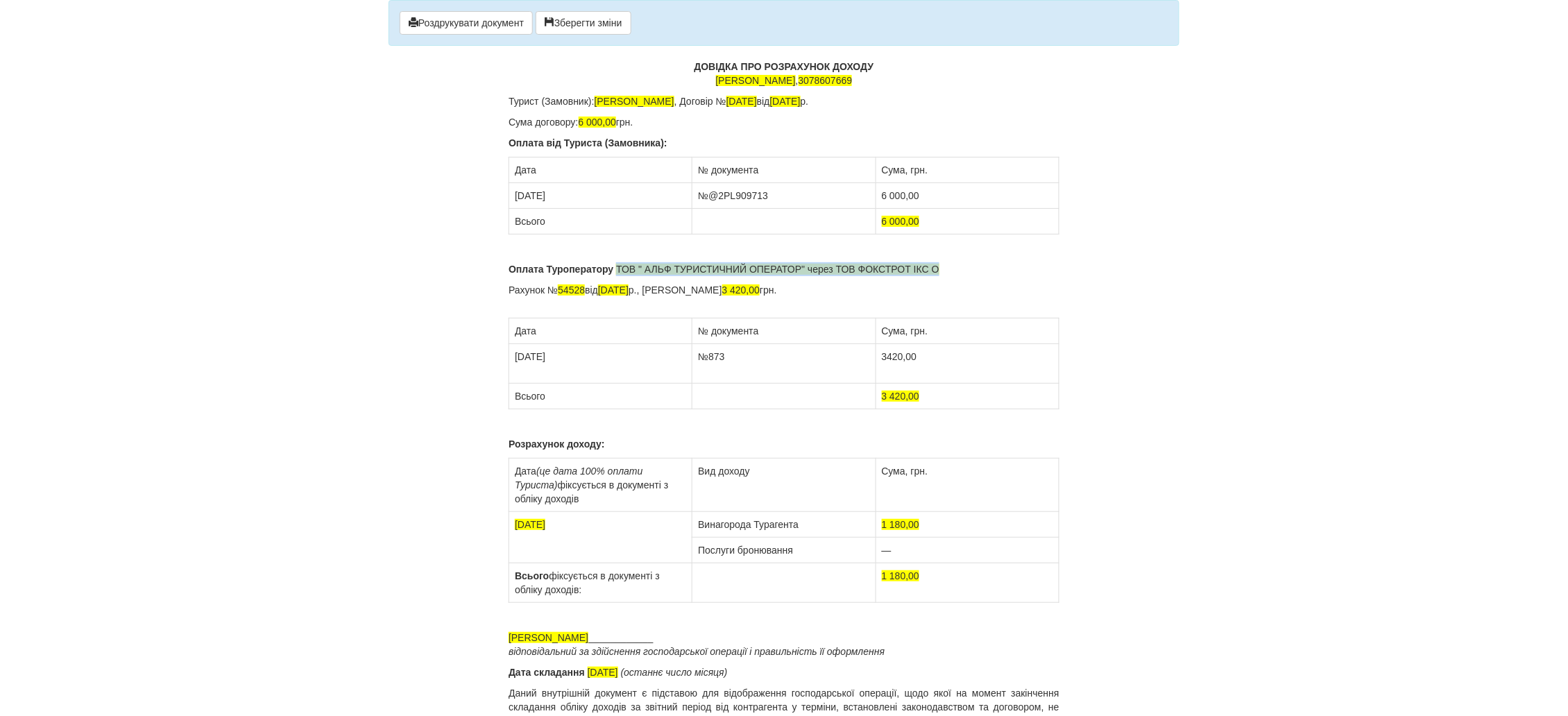
drag, startPoint x: 944, startPoint y: 266, endPoint x: 617, endPoint y: 273, distance: 327.1
click at [617, 273] on p "Оплата Туроператору ТОВ " АЛЬФ ТУРИСТИЧНИЙ ОПЕРАТОР" через ТОВ ФОКСТРОТ ІКС О" at bounding box center [784, 269] width 551 height 14
drag, startPoint x: 587, startPoint y: 289, endPoint x: 560, endPoint y: 287, distance: 27.1
click at [560, 287] on p "Рахунок № 54528 від [DATE], Сума рахунка 3 420,00 грн." at bounding box center [784, 297] width 551 height 28
click at [610, 290] on span "[DATE]" at bounding box center [613, 290] width 31 height 11
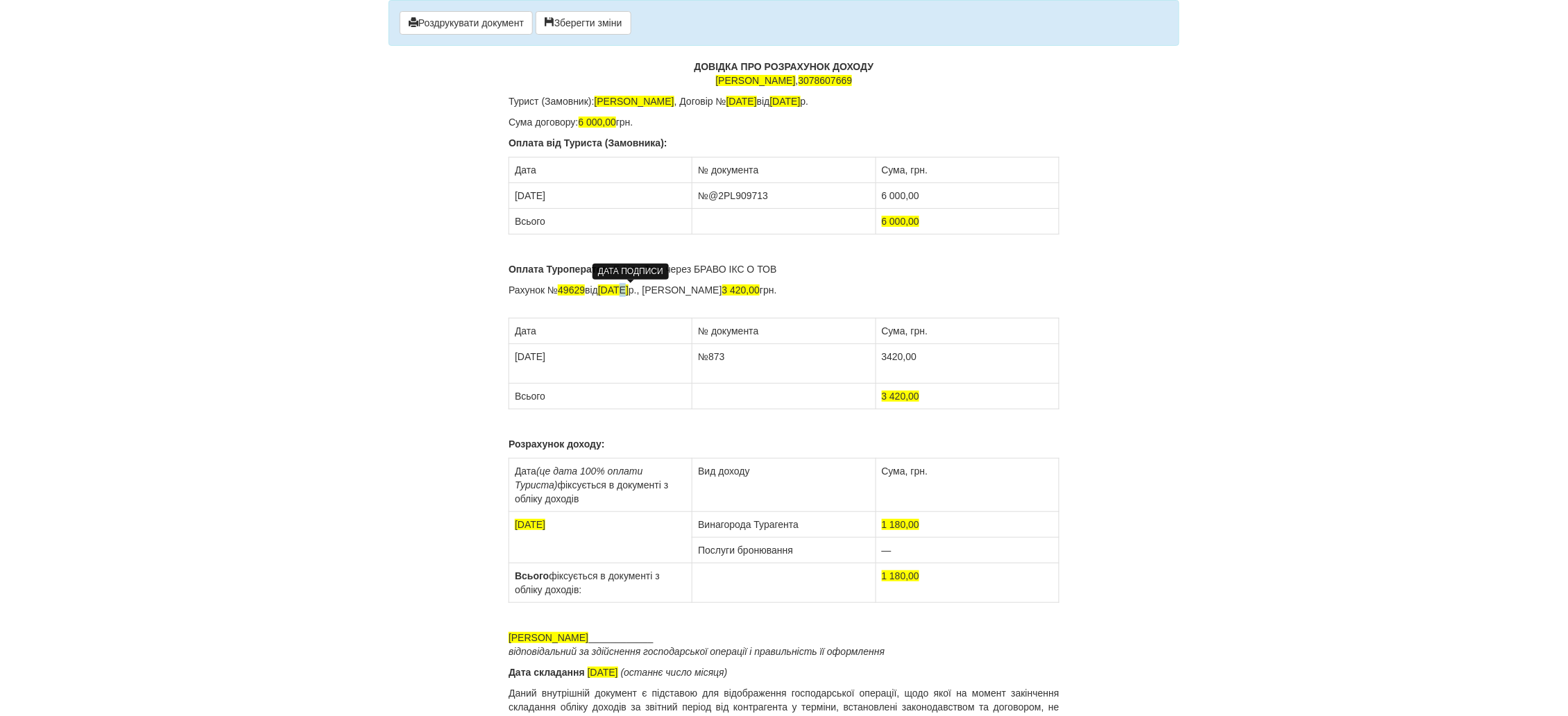
click at [626, 290] on span "[DATE]" at bounding box center [613, 290] width 31 height 11
drag, startPoint x: 758, startPoint y: 290, endPoint x: 734, endPoint y: 293, distance: 24.2
click at [734, 293] on p "Рахунок № 49629 від [DATE], Сума рахунка 3 420,00 грн." at bounding box center [784, 297] width 551 height 28
click at [802, 289] on p "Рахунок № 49629 від [DATE], Сума рахунка 1 414 ,00 грн." at bounding box center [784, 297] width 551 height 28
drag, startPoint x: 804, startPoint y: 298, endPoint x: 509, endPoint y: 289, distance: 295.1
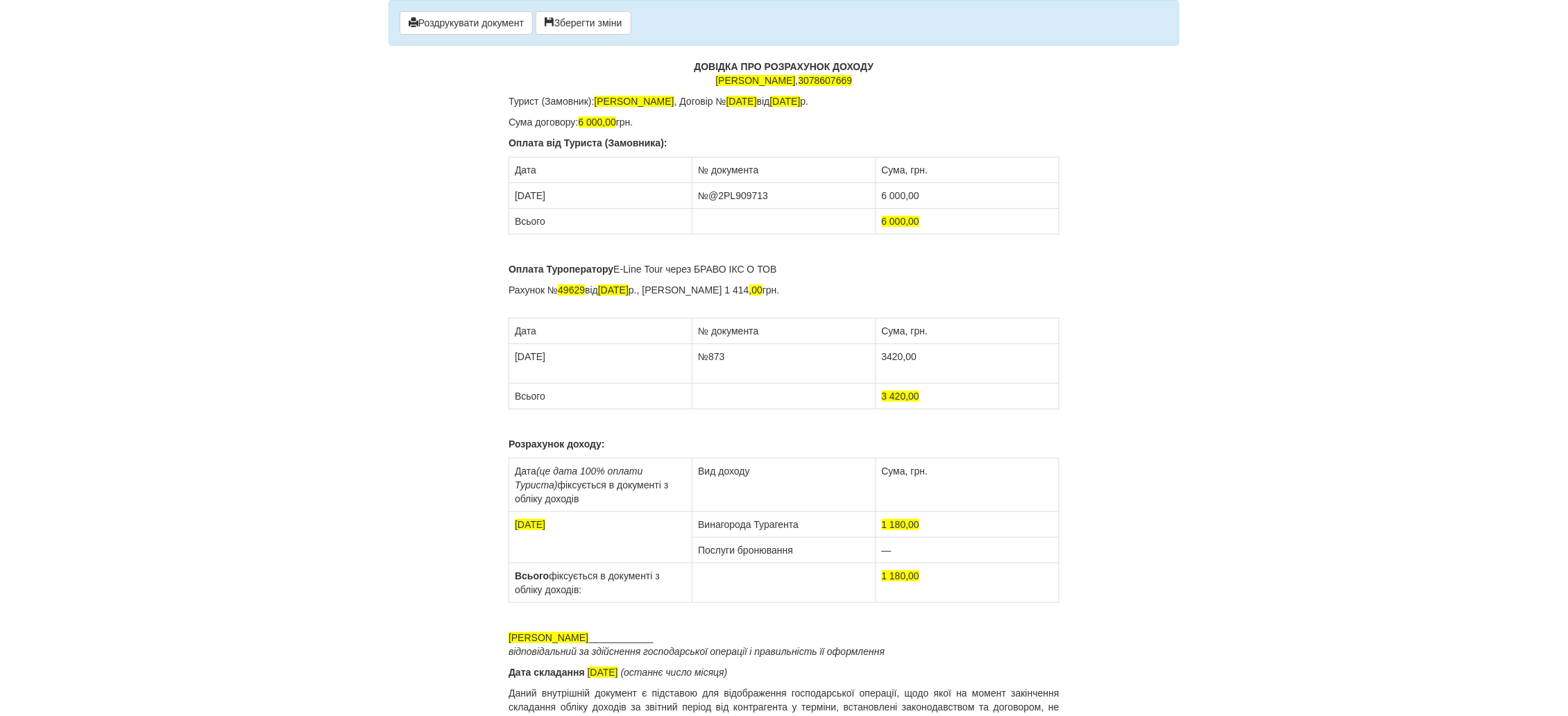
click at [509, 289] on p "Рахунок № 49629 від [DATE], Сума рахунка 1 414 ,00 грн." at bounding box center [784, 297] width 551 height 28
copy p "Рахунок № 49629 від [DATE], Сума рахунка 1 414 ,00 грн."
click at [817, 285] on p "Рахунок № 49629 від [DATE], Сума рахунка 1 414 ,00 грн." at bounding box center [784, 297] width 551 height 28
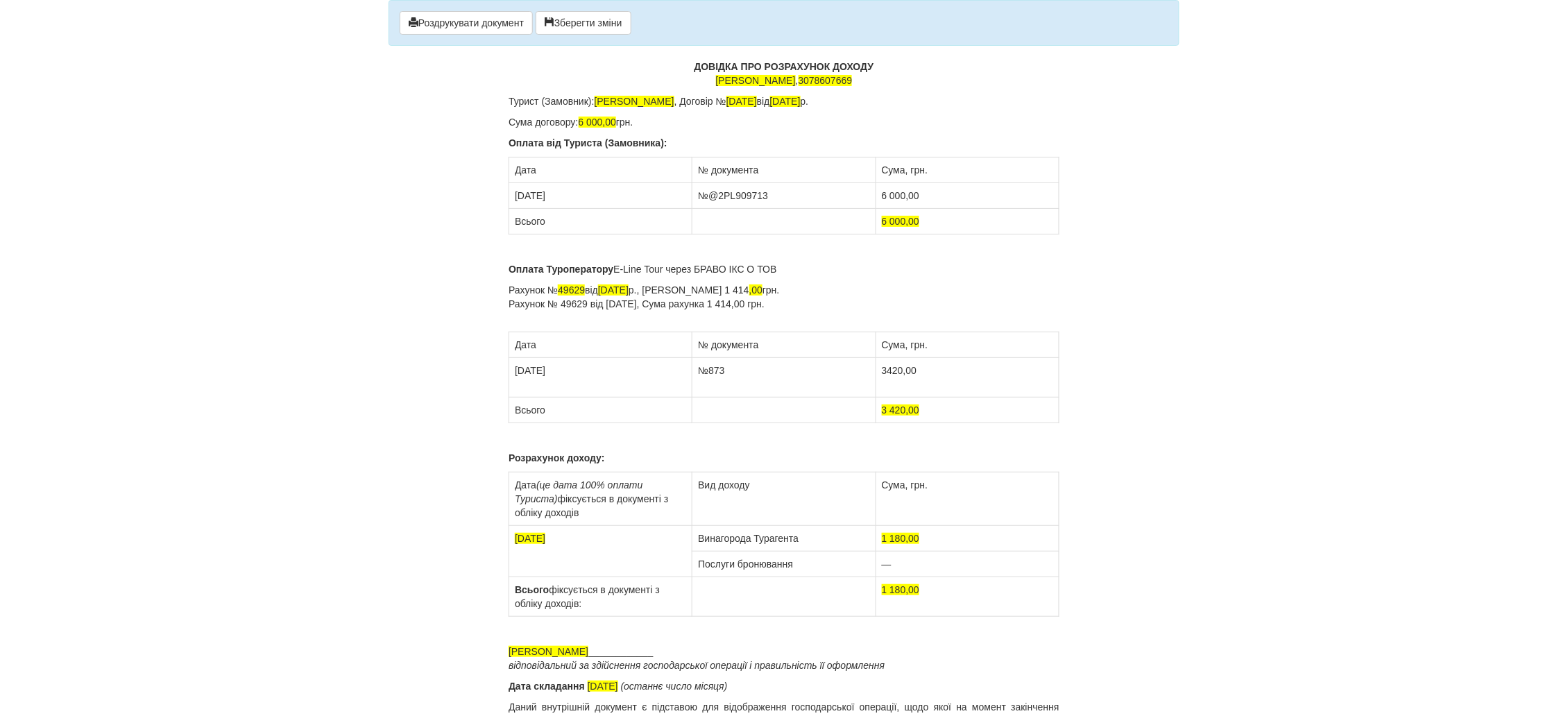
click at [519, 304] on p "Рахунок № 49629 від [DATE], Сума рахунка 1 414 ,00 грн. Рахунок № 49629 від [DA…" at bounding box center [784, 304] width 551 height 42
drag, startPoint x: 586, startPoint y: 301, endPoint x: 577, endPoint y: 307, distance: 10.8
click at [577, 307] on p "Рахунок № 49629 від [DATE], Сума рахунка 1 414 ,00 грн. Рахунок № 49629 від [DA…" at bounding box center [784, 304] width 551 height 42
drag, startPoint x: 759, startPoint y: 305, endPoint x: 735, endPoint y: 303, distance: 24.1
click at [735, 303] on p "Рахунок № 49629 від [DATE], Сума рахунка 1 414 ,00 грн. Рахунок № 49630 від [DA…" at bounding box center [784, 304] width 551 height 42
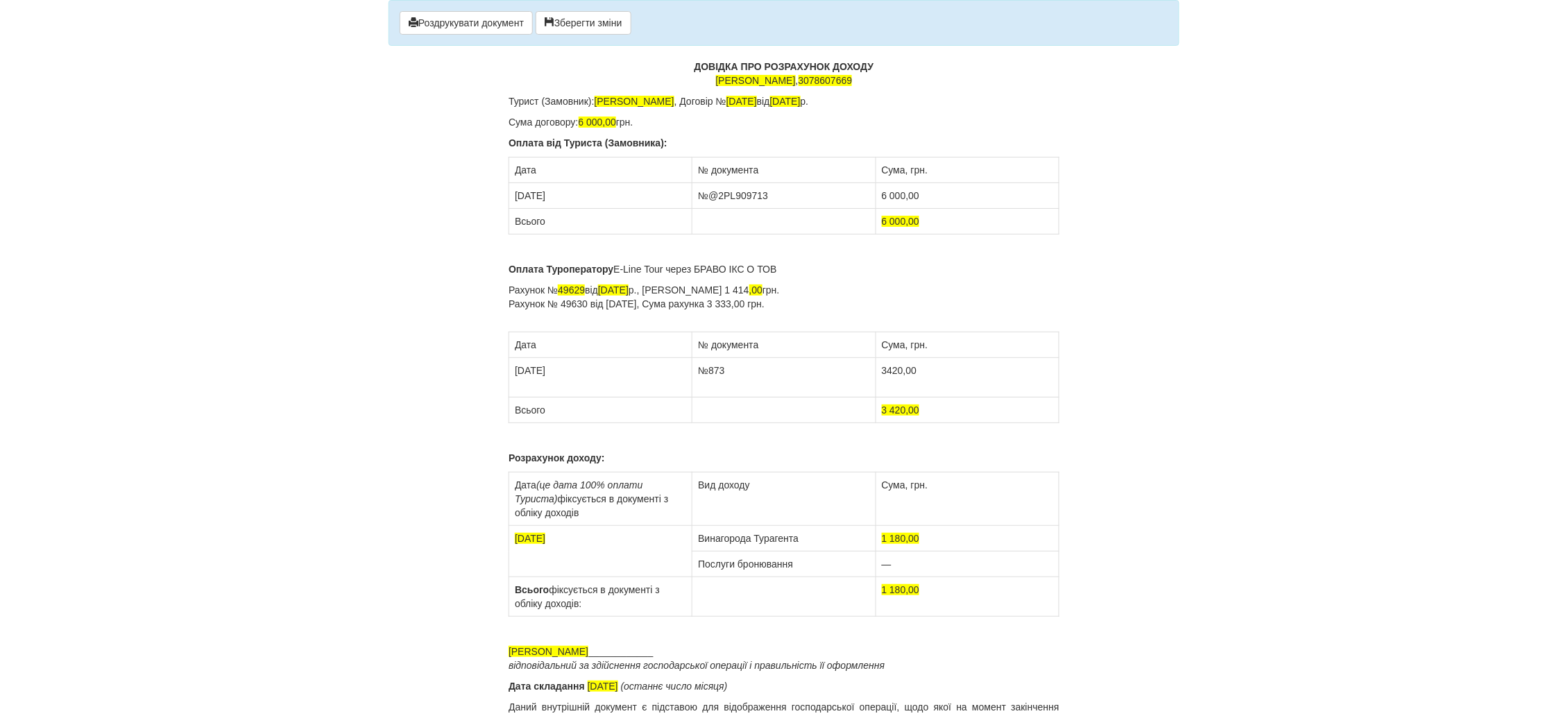
click at [873, 316] on p "Рахунок № 49629 від [DATE], Сума рахунка 1 414 ,00 грн. Рахунок № 49630 від [DA…" at bounding box center [784, 304] width 551 height 42
drag, startPoint x: 523, startPoint y: 369, endPoint x: 515, endPoint y: 370, distance: 8.1
click at [515, 370] on td "[DATE]" at bounding box center [601, 378] width 183 height 40
click at [535, 373] on td "[DATE]" at bounding box center [601, 378] width 183 height 40
drag, startPoint x: 730, startPoint y: 374, endPoint x: 709, endPoint y: 373, distance: 21.0
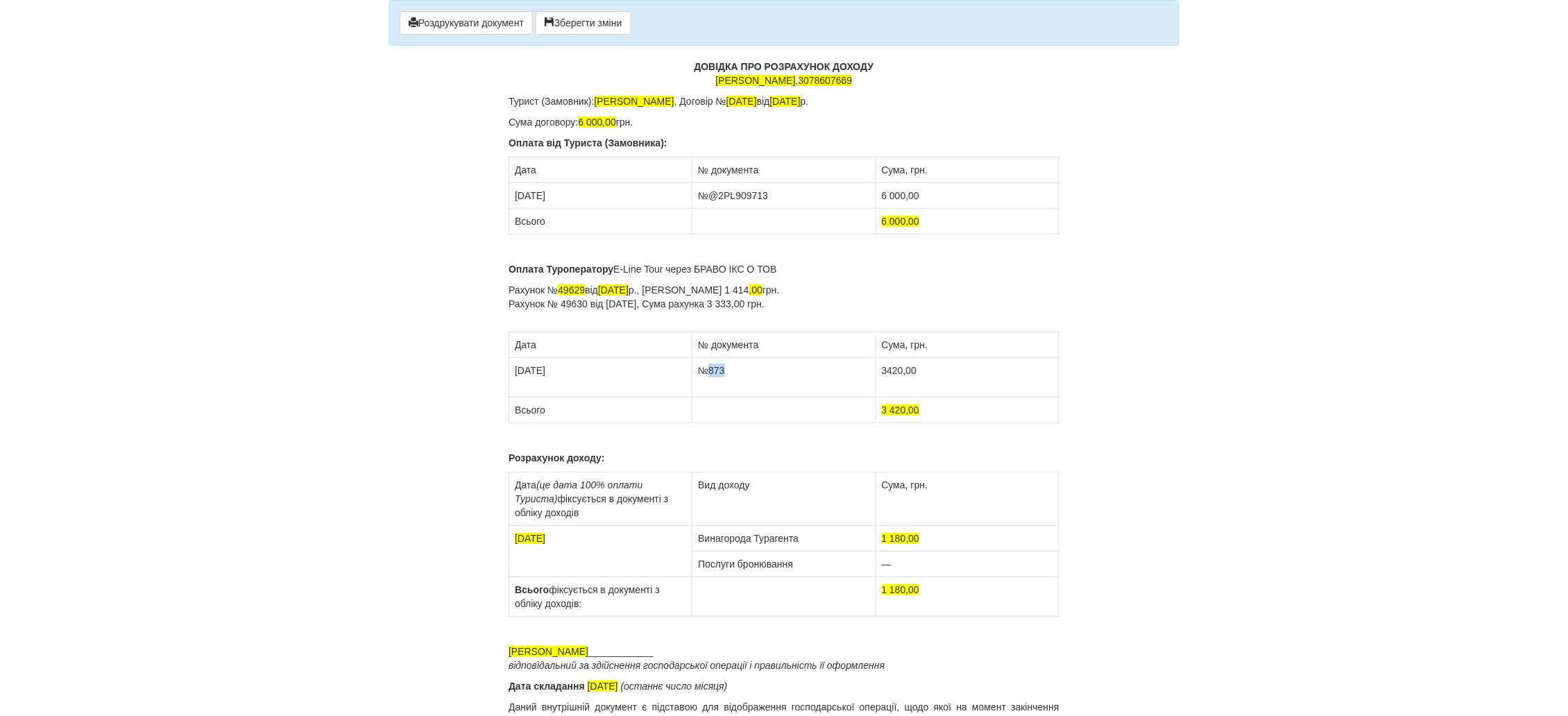
click at [709, 373] on td "№873" at bounding box center [784, 378] width 183 height 40
drag, startPoint x: 903, startPoint y: 370, endPoint x: 881, endPoint y: 374, distance: 22.4
click at [881, 374] on td "3420,00" at bounding box center [967, 378] width 183 height 40
click at [571, 372] on td "[DATE]" at bounding box center [601, 378] width 183 height 40
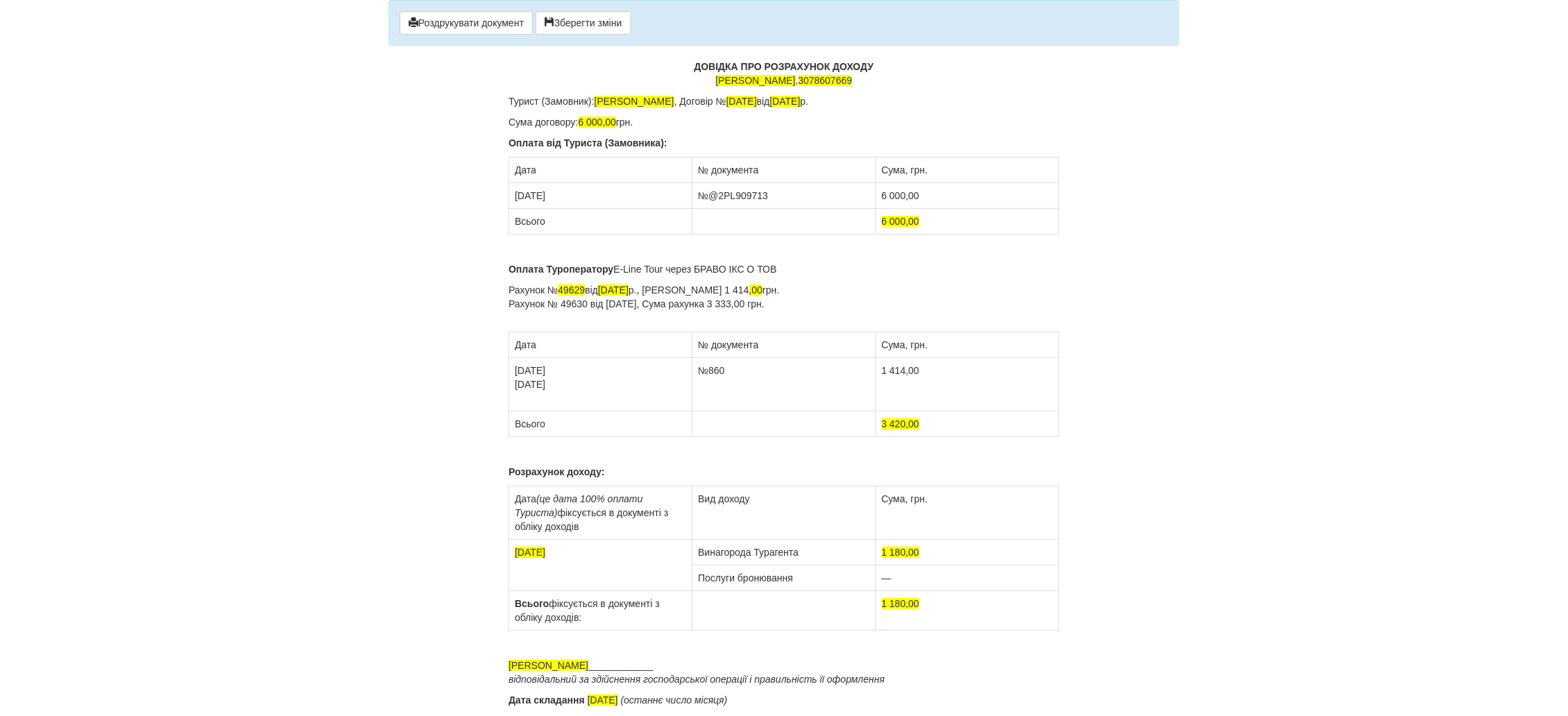
click at [771, 373] on td "№860" at bounding box center [784, 384] width 183 height 54
click at [930, 366] on td "1 414,00" at bounding box center [967, 384] width 183 height 54
drag, startPoint x: 904, startPoint y: 424, endPoint x: 880, endPoint y: 426, distance: 24.1
click at [880, 426] on td "3 420,00" at bounding box center [967, 424] width 183 height 26
drag, startPoint x: 526, startPoint y: 553, endPoint x: 515, endPoint y: 553, distance: 11.0
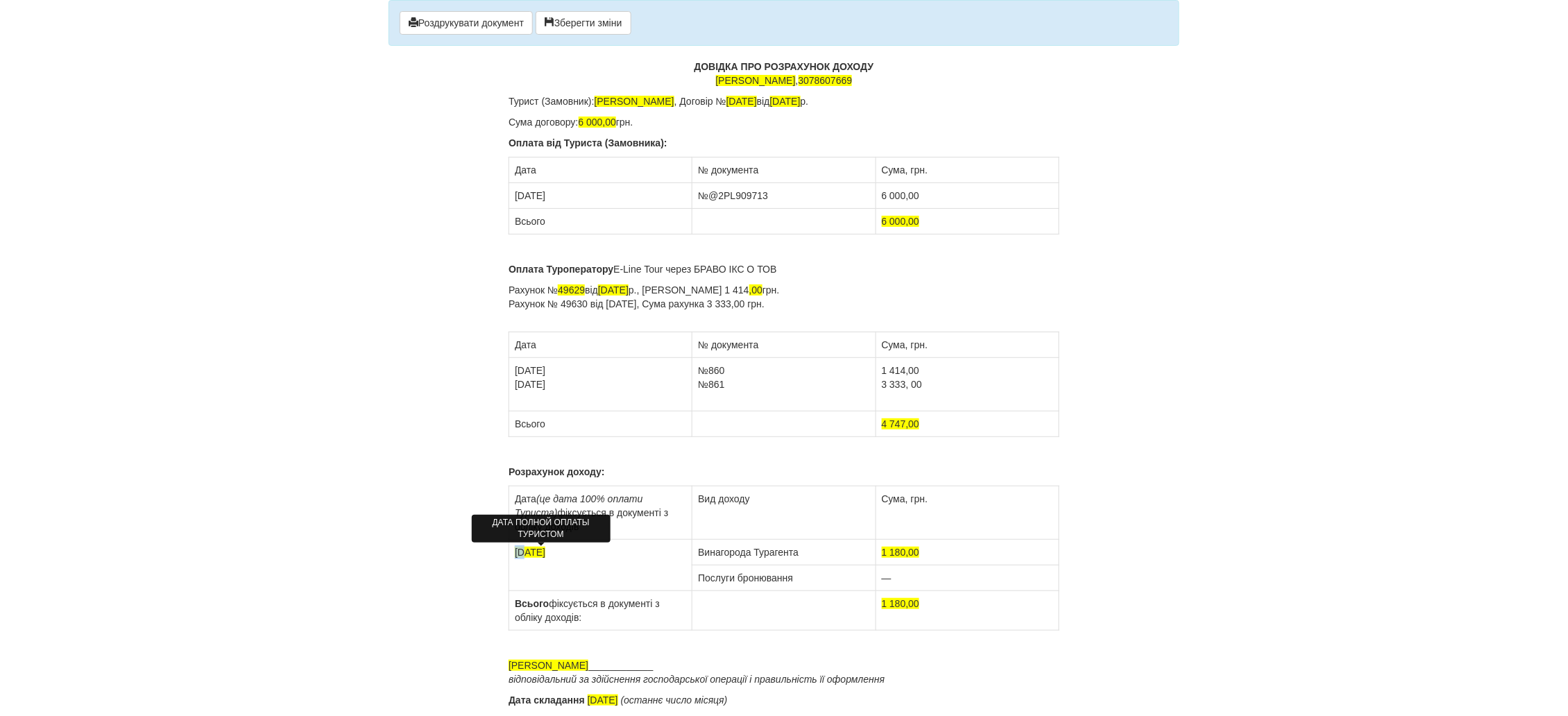
click at [515, 553] on span "[DATE]" at bounding box center [530, 552] width 31 height 11
click at [535, 556] on span "[DATE]" at bounding box center [530, 552] width 31 height 11
drag, startPoint x: 904, startPoint y: 551, endPoint x: 881, endPoint y: 555, distance: 23.3
click at [881, 555] on span "1 180,00" at bounding box center [901, 552] width 38 height 11
drag, startPoint x: 904, startPoint y: 604, endPoint x: 877, endPoint y: 606, distance: 27.1
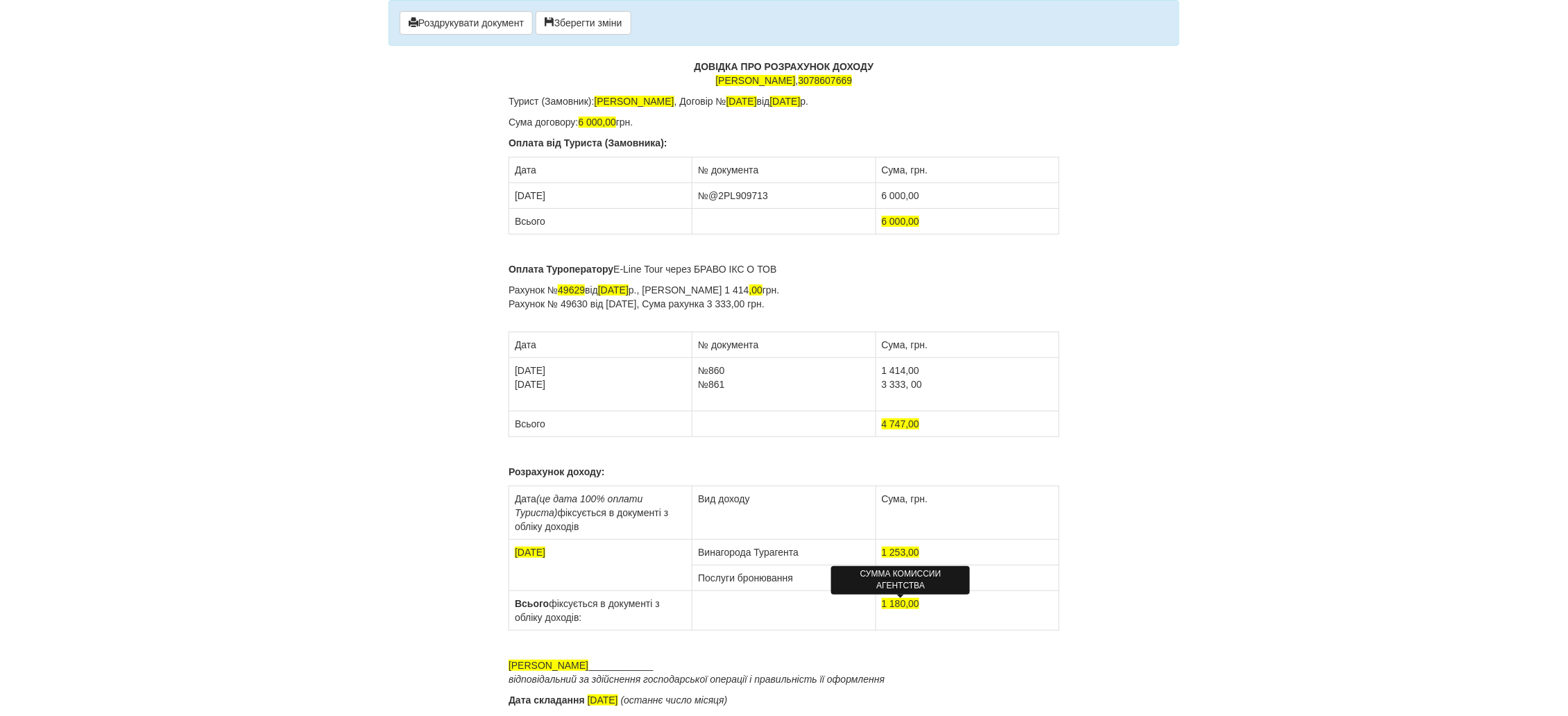
click at [877, 606] on td "1 180,00" at bounding box center [967, 611] width 183 height 40
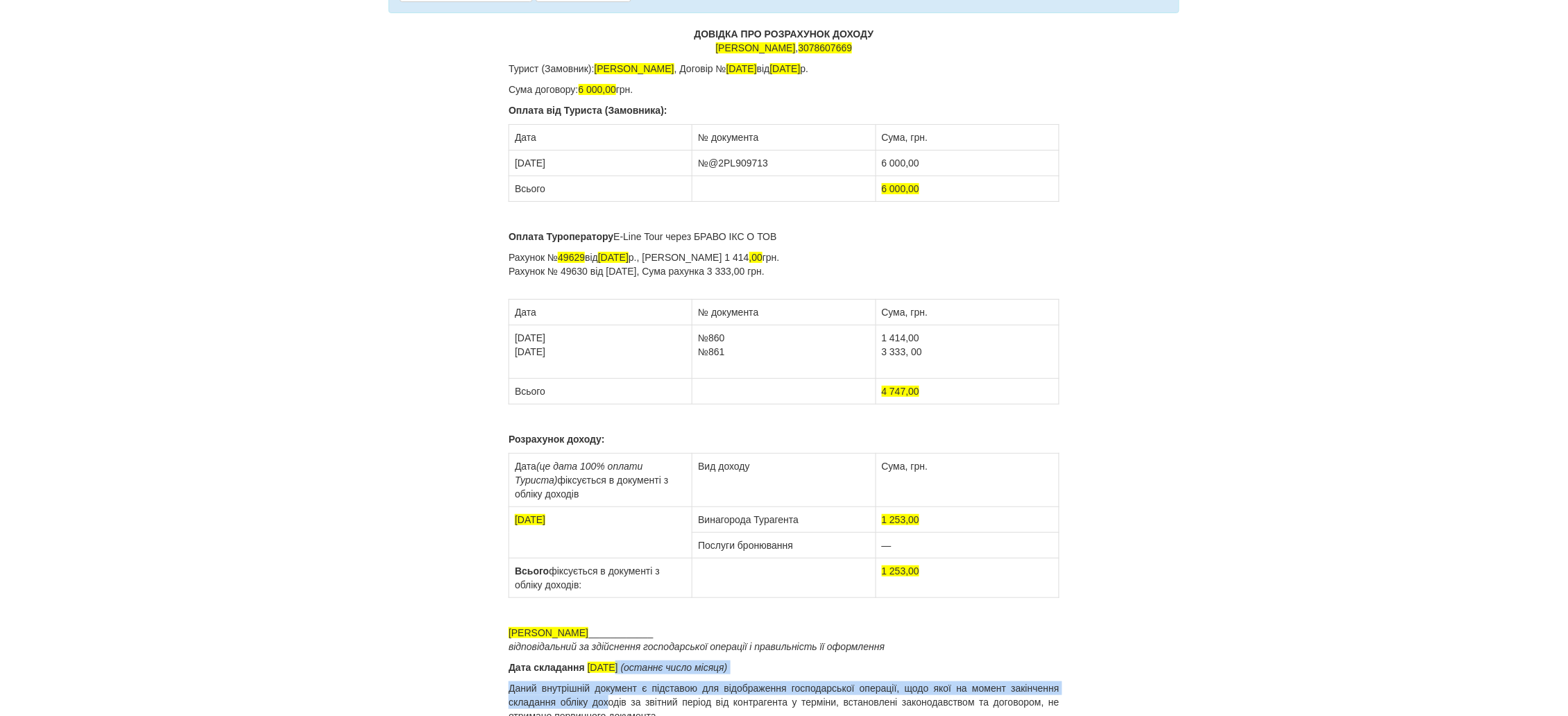
scroll to position [49, 0]
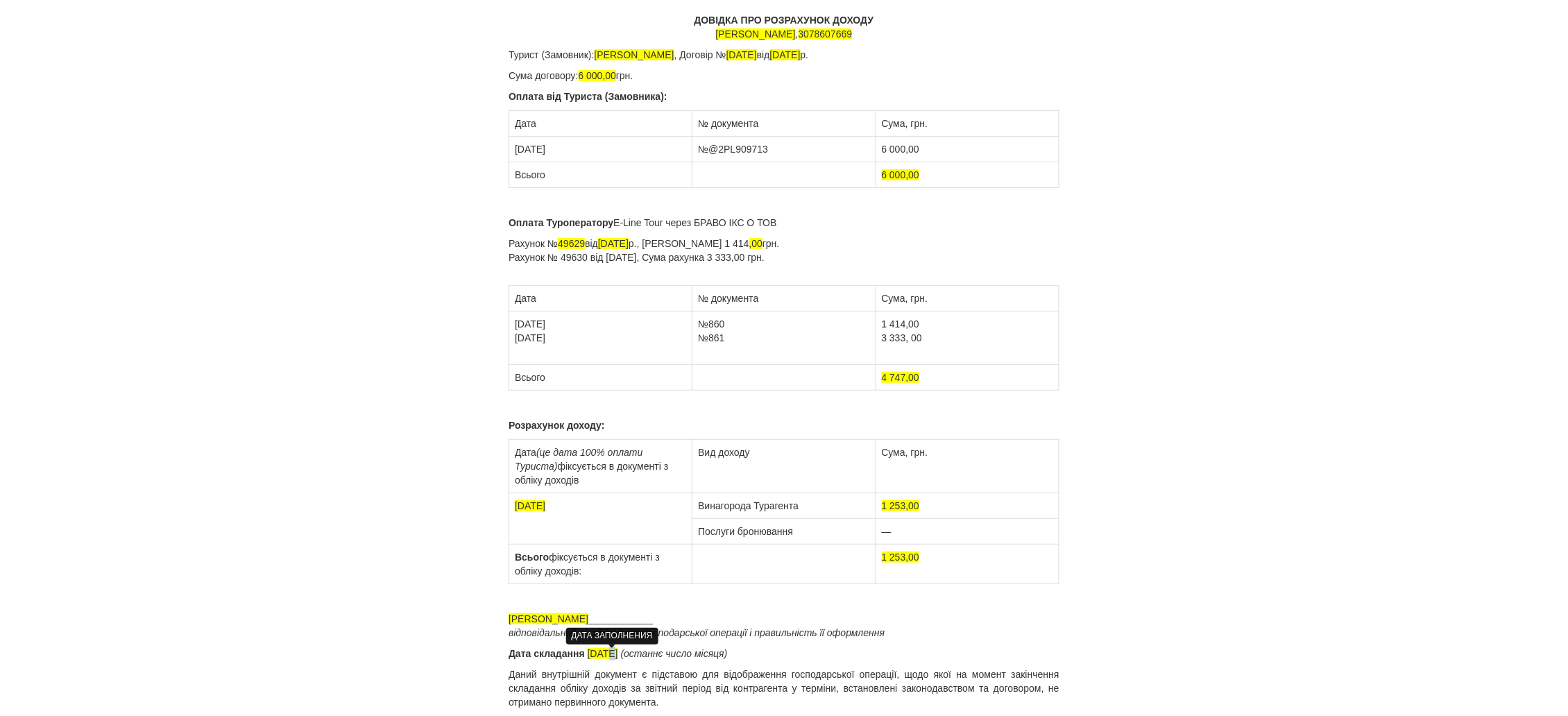
drag, startPoint x: 611, startPoint y: 699, endPoint x: 606, endPoint y: 651, distance: 48.3
click at [606, 651] on span "[DATE]" at bounding box center [603, 653] width 31 height 11
click at [1158, 588] on div "× Деякі поля не заповнено Ми підсвітили порожні поля червоним кольором. Ви може…" at bounding box center [784, 334] width 812 height 762
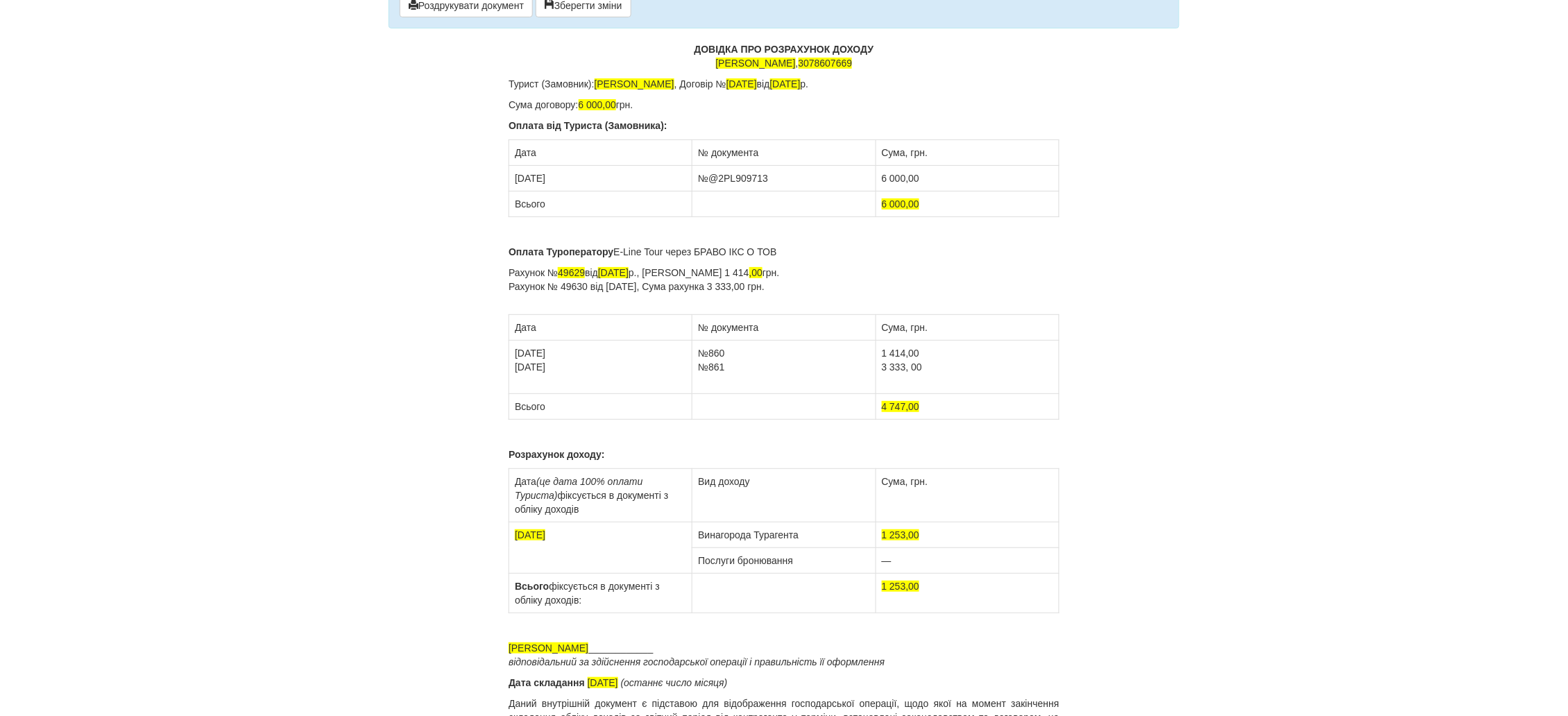
scroll to position [0, 0]
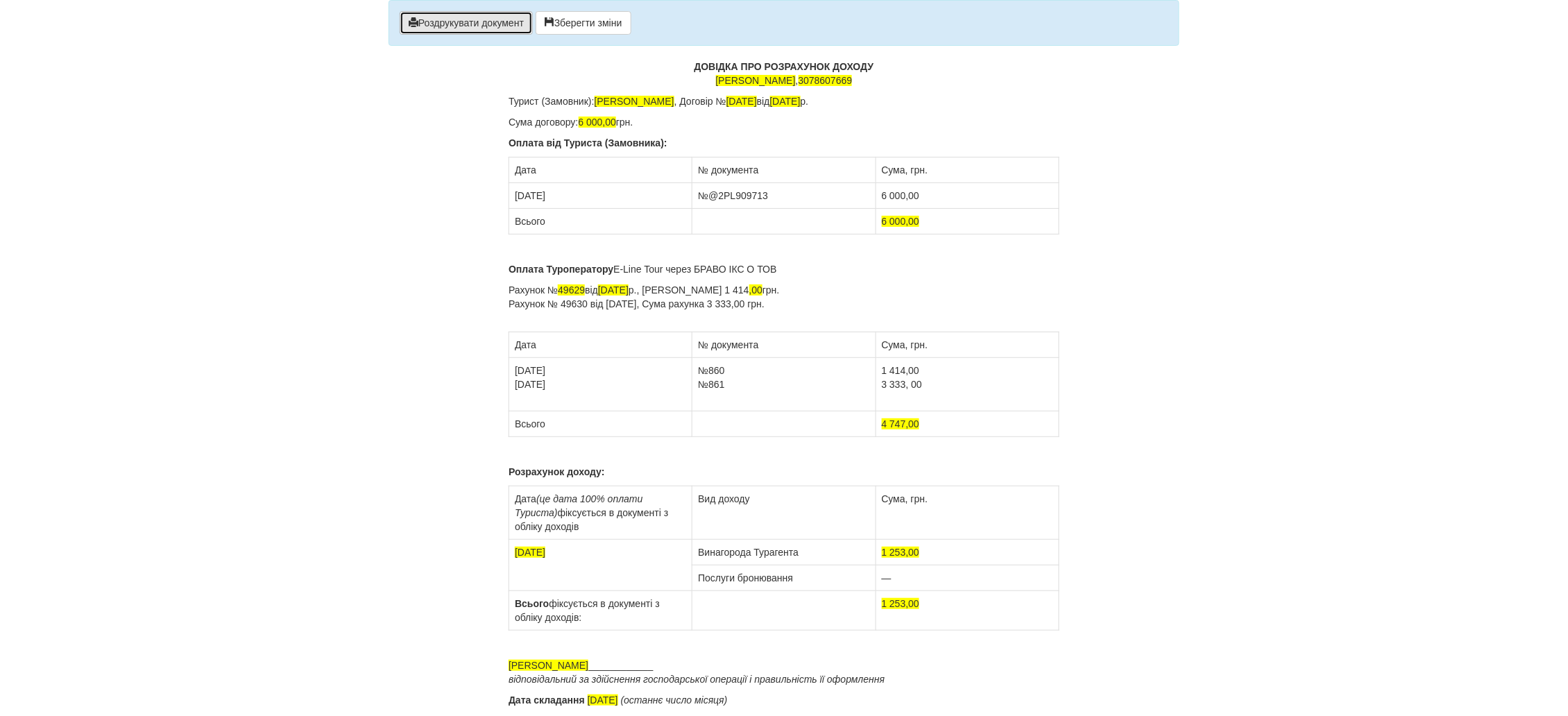
click at [497, 20] on button "Роздрукувати документ" at bounding box center [466, 23] width 133 height 24
click at [425, 21] on button "Роздрукувати документ" at bounding box center [466, 23] width 133 height 24
drag, startPoint x: 777, startPoint y: 98, endPoint x: 769, endPoint y: 103, distance: 9.4
click at [756, 103] on span "[DATE]" at bounding box center [742, 101] width 31 height 11
click at [756, 102] on span "[DATE]" at bounding box center [742, 101] width 31 height 11
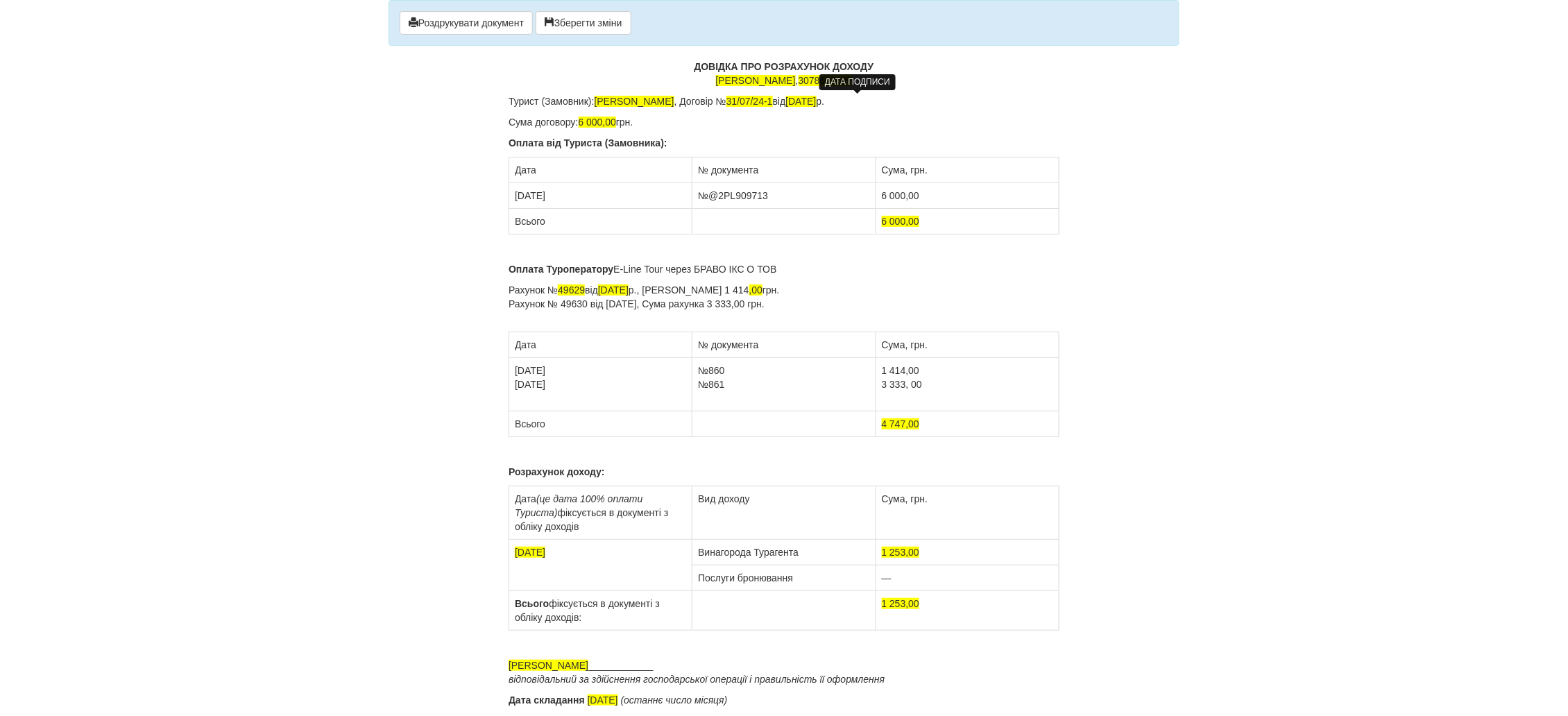
drag, startPoint x: 843, startPoint y: 99, endPoint x: 833, endPoint y: 102, distance: 10.4
click at [817, 102] on span "[DATE]" at bounding box center [801, 101] width 31 height 11
click at [584, 120] on span "6 000,00" at bounding box center [598, 122] width 38 height 11
click at [592, 120] on span "1 000,00" at bounding box center [598, 122] width 38 height 11
drag, startPoint x: 526, startPoint y: 194, endPoint x: 514, endPoint y: 197, distance: 12.4
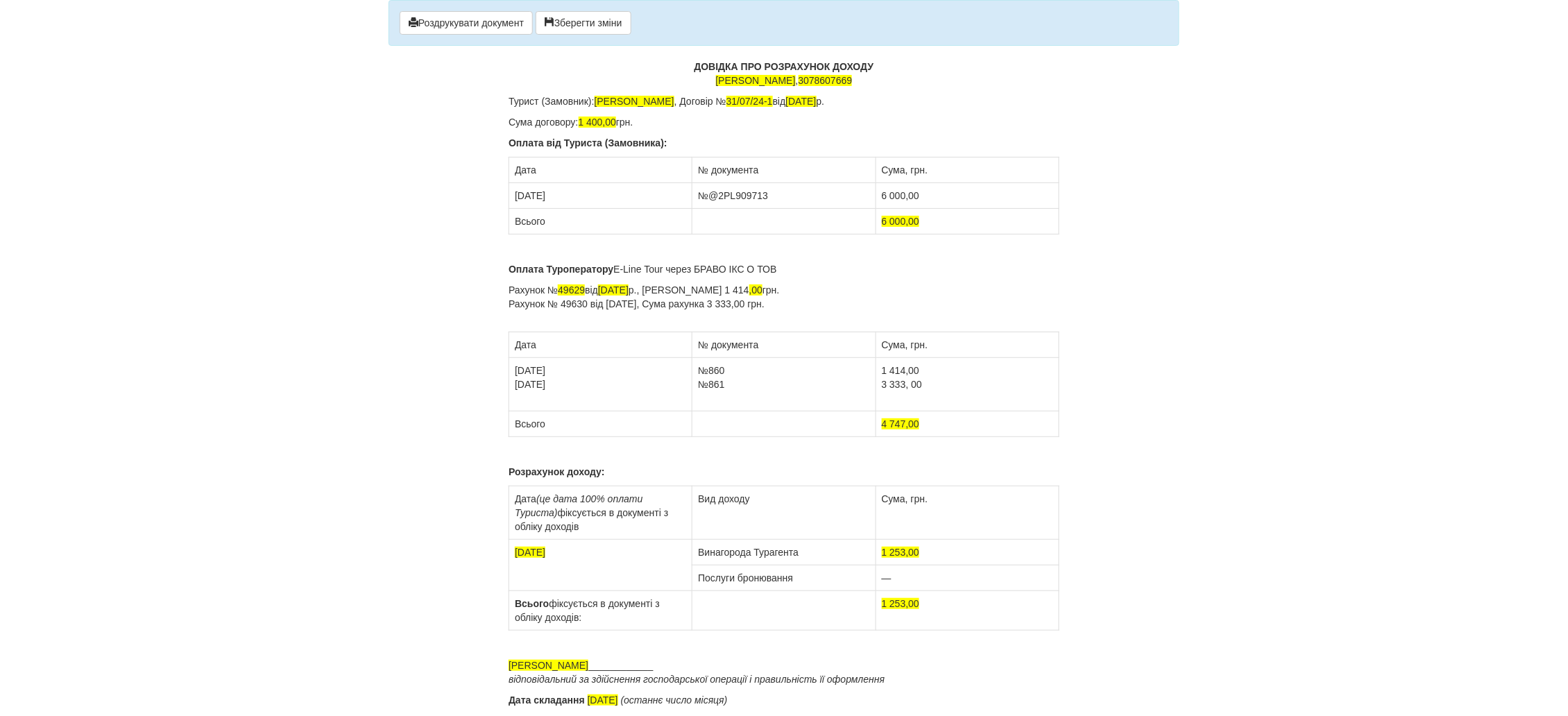
click at [514, 197] on td "[DATE]" at bounding box center [601, 196] width 183 height 26
drag, startPoint x: 781, startPoint y: 195, endPoint x: 736, endPoint y: 193, distance: 45.0
click at [736, 193] on td "№@2PL909713" at bounding box center [784, 196] width 183 height 26
click at [881, 198] on td "6 000,00" at bounding box center [967, 196] width 183 height 26
click at [890, 196] on td "1 000,00" at bounding box center [967, 196] width 183 height 26
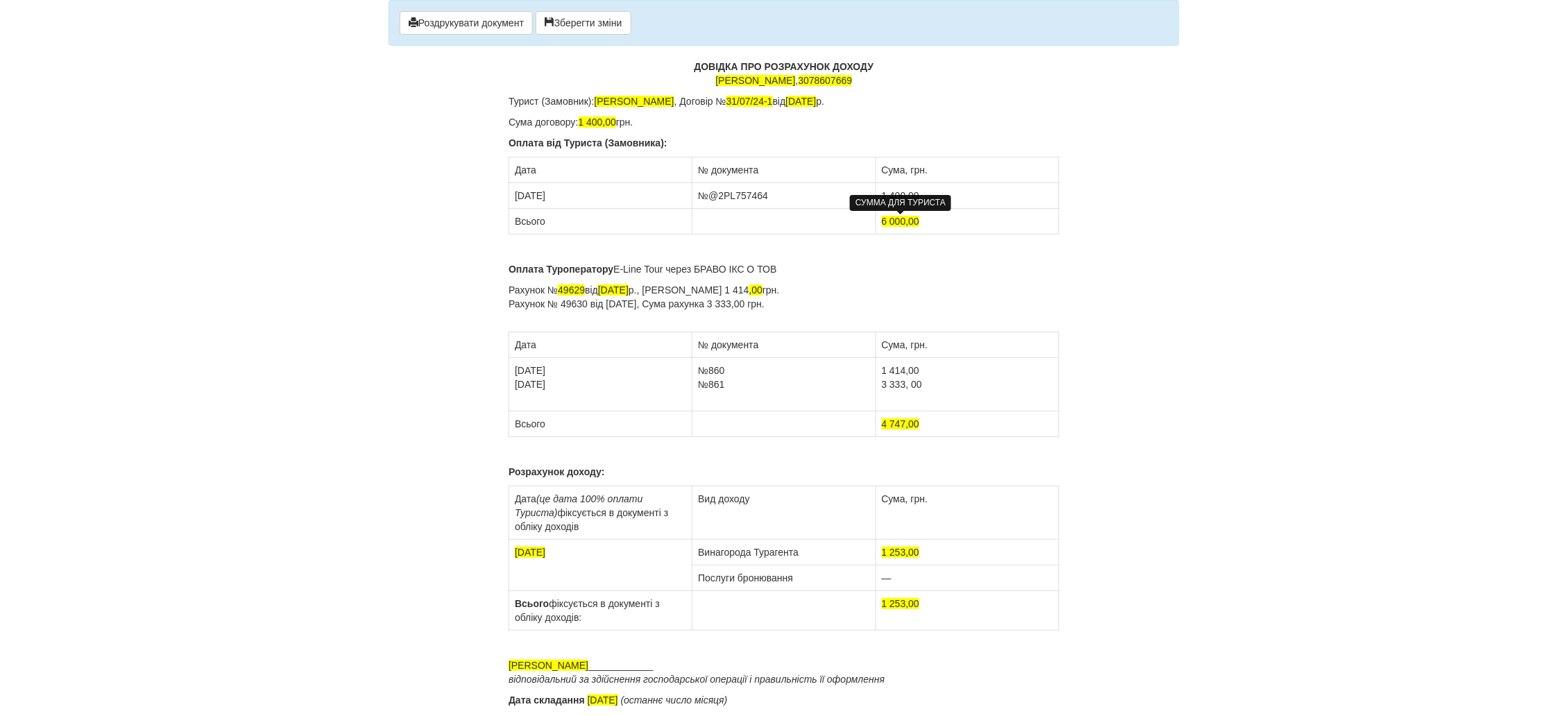
click at [884, 221] on span "6 000,00" at bounding box center [901, 221] width 38 height 11
click at [892, 223] on span "1 000,00" at bounding box center [901, 221] width 38 height 11
drag, startPoint x: 804, startPoint y: 309, endPoint x: 506, endPoint y: 307, distance: 298.0
click at [506, 307] on div "× Деякі поля не заповнено Ми підсвітили порожні поля червоним кольором. Ви може…" at bounding box center [784, 381] width 812 height 762
drag, startPoint x: 586, startPoint y: 290, endPoint x: 562, endPoint y: 290, distance: 24.0
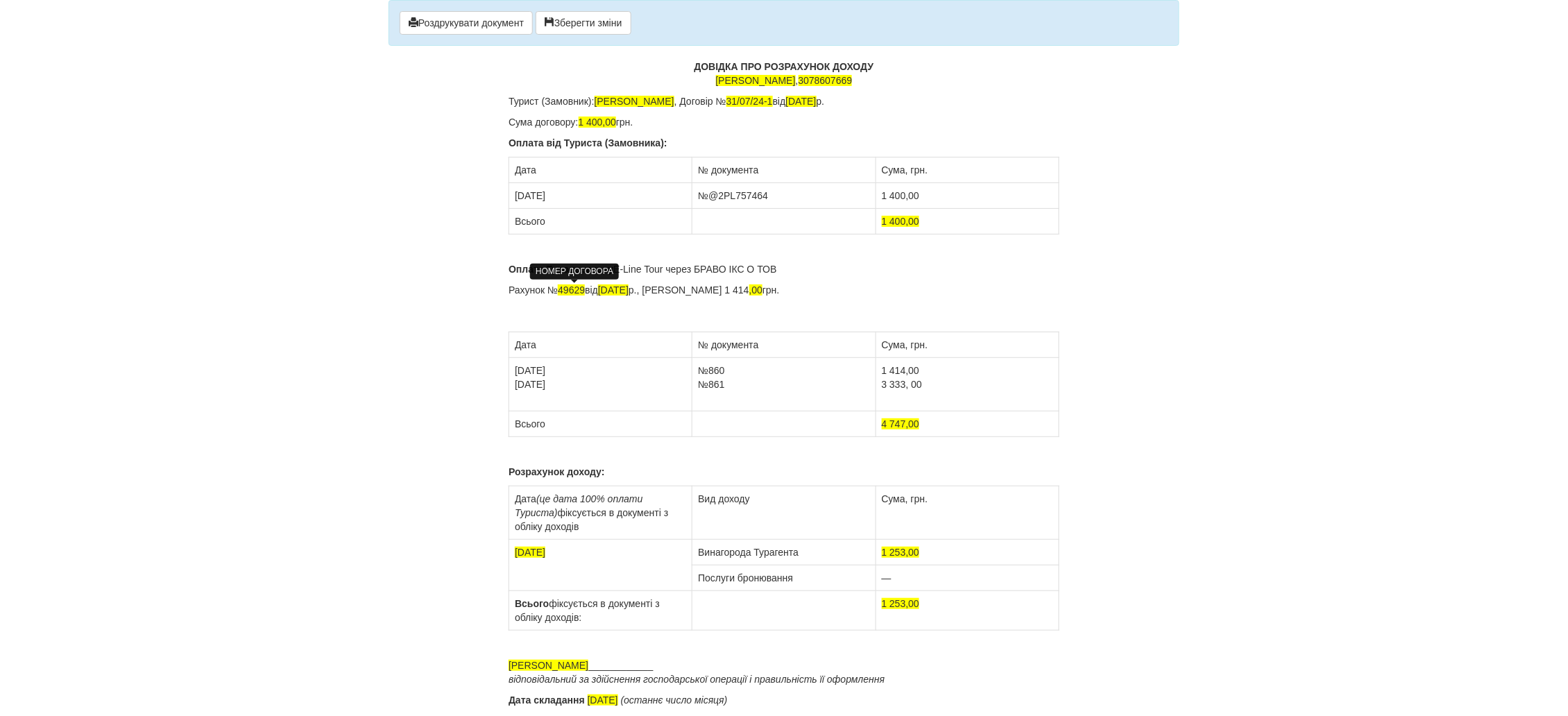
click at [562, 290] on span "49629" at bounding box center [571, 290] width 27 height 11
drag, startPoint x: 617, startPoint y: 289, endPoint x: 609, endPoint y: 290, distance: 8.1
click at [609, 290] on span "[DATE]" at bounding box center [613, 290] width 31 height 11
click at [628, 289] on span "[DATE]" at bounding box center [613, 290] width 31 height 11
drag, startPoint x: 579, startPoint y: 387, endPoint x: 515, endPoint y: 383, distance: 64.1
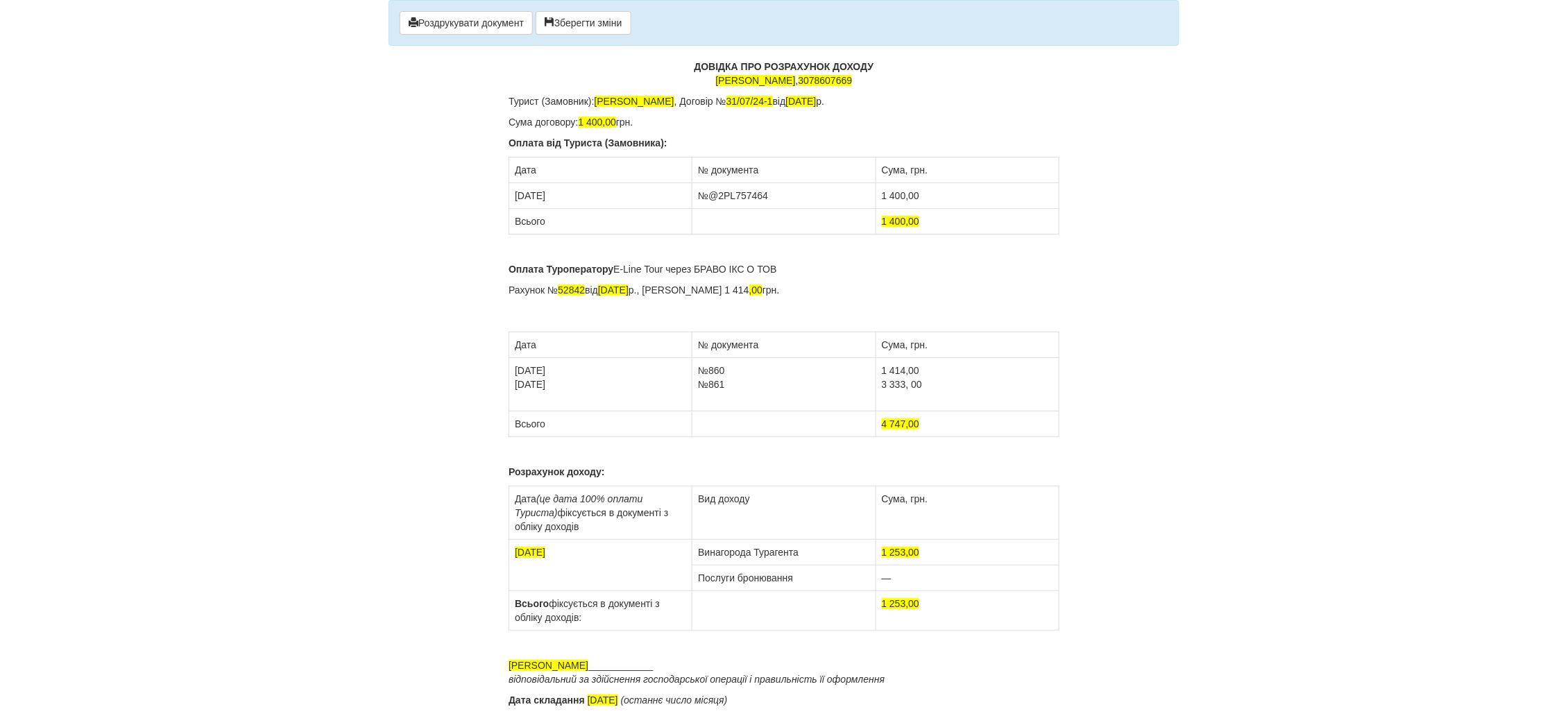
click at [515, 383] on td "[DATE] [DATE]" at bounding box center [601, 384] width 183 height 54
click at [515, 399] on td "[DATE]" at bounding box center [601, 384] width 183 height 54
drag, startPoint x: 733, startPoint y: 387, endPoint x: 695, endPoint y: 386, distance: 38.0
click at [695, 386] on td "№860 №861" at bounding box center [784, 384] width 183 height 54
drag, startPoint x: 930, startPoint y: 384, endPoint x: 876, endPoint y: 385, distance: 54.0
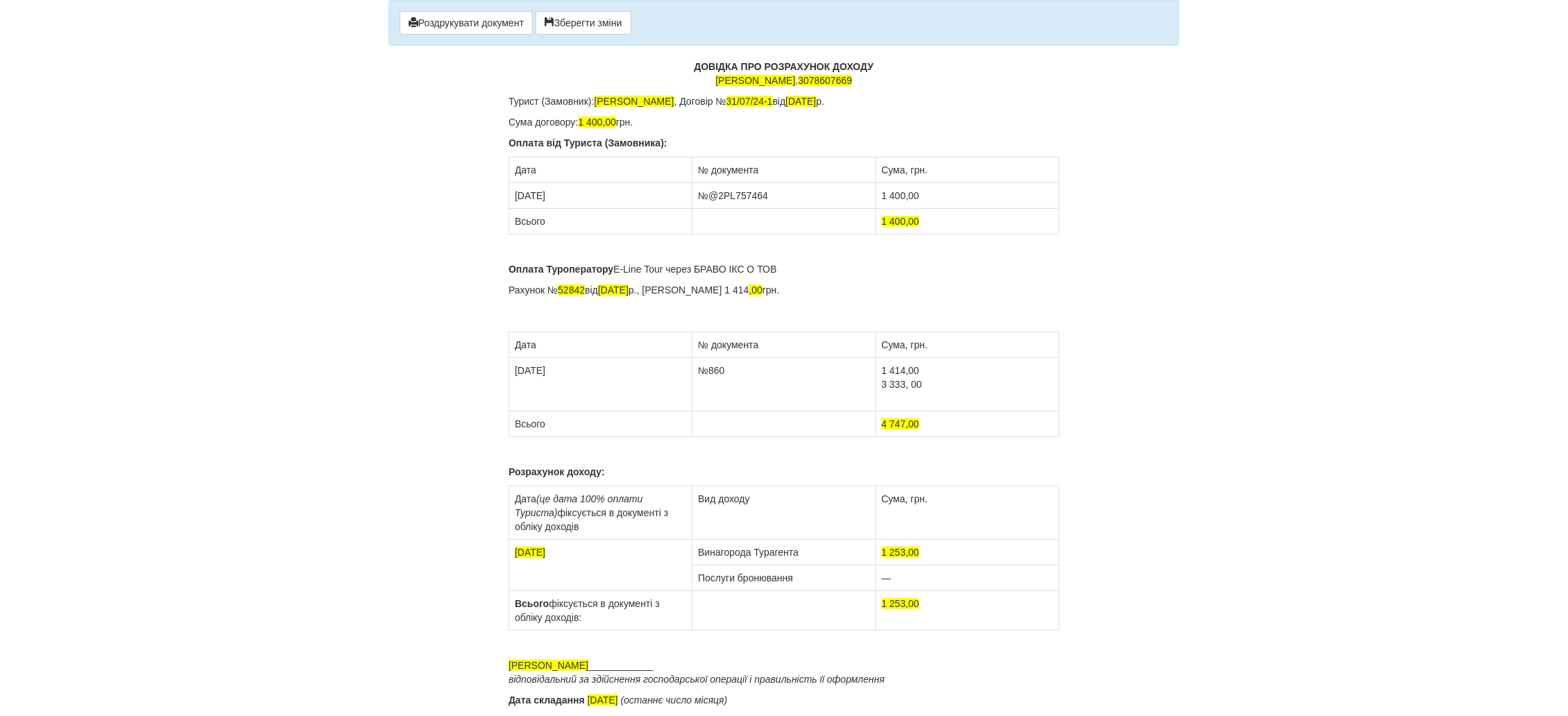
click at [876, 385] on td "1 414,00 3 333, 00" at bounding box center [967, 384] width 183 height 54
click at [543, 401] on td "[DATE]" at bounding box center [601, 384] width 183 height 54
click at [519, 405] on td "[DATE]" at bounding box center [601, 384] width 183 height 54
click at [517, 402] on td "[DATE]" at bounding box center [601, 384] width 183 height 54
drag, startPoint x: 525, startPoint y: 368, endPoint x: 515, endPoint y: 374, distance: 11.7
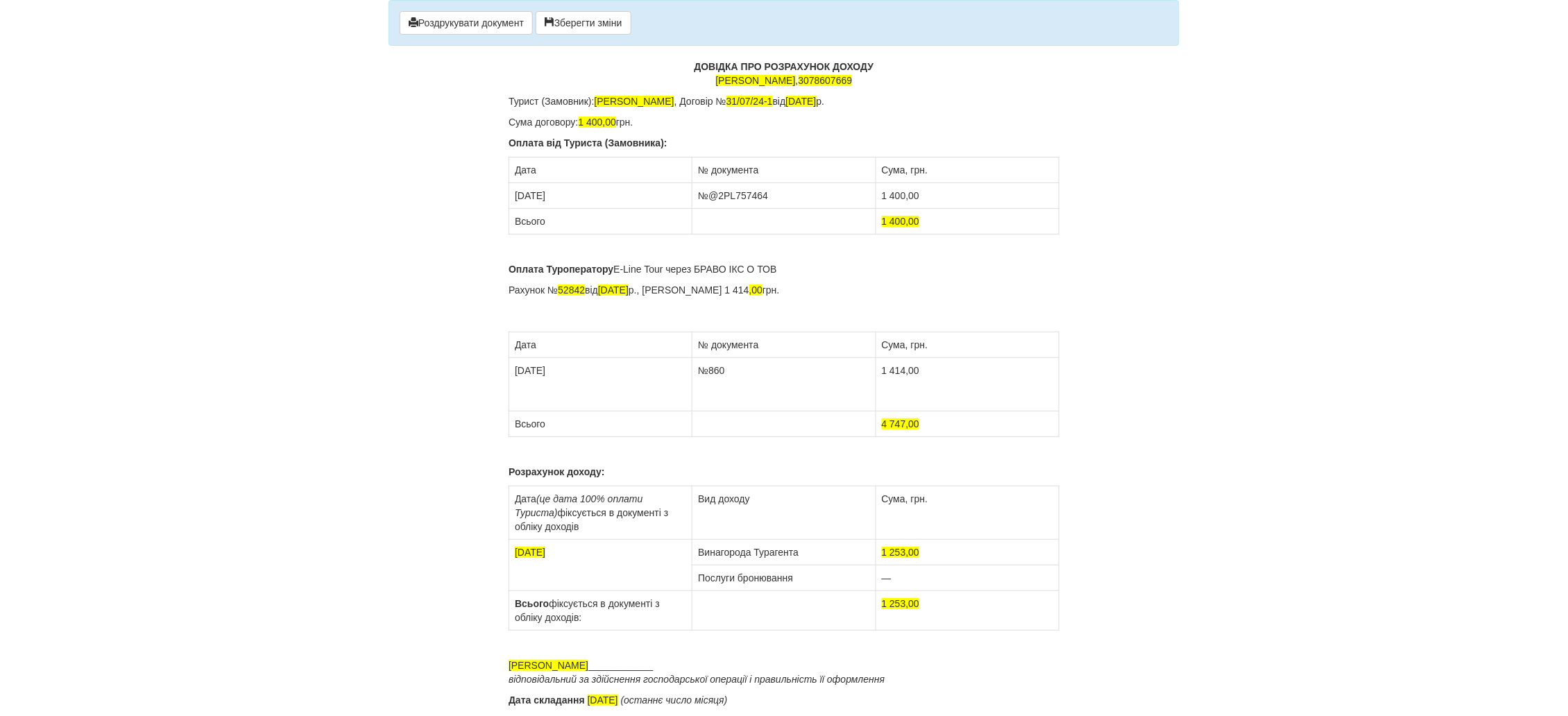
click at [515, 374] on td "[DATE]" at bounding box center [601, 384] width 183 height 54
click at [535, 370] on td "[DATE]" at bounding box center [601, 384] width 183 height 54
click at [717, 373] on td "№860" at bounding box center [784, 384] width 183 height 54
drag, startPoint x: 906, startPoint y: 424, endPoint x: 878, endPoint y: 427, distance: 28.2
click at [878, 427] on td "4 747,00" at bounding box center [967, 424] width 183 height 26
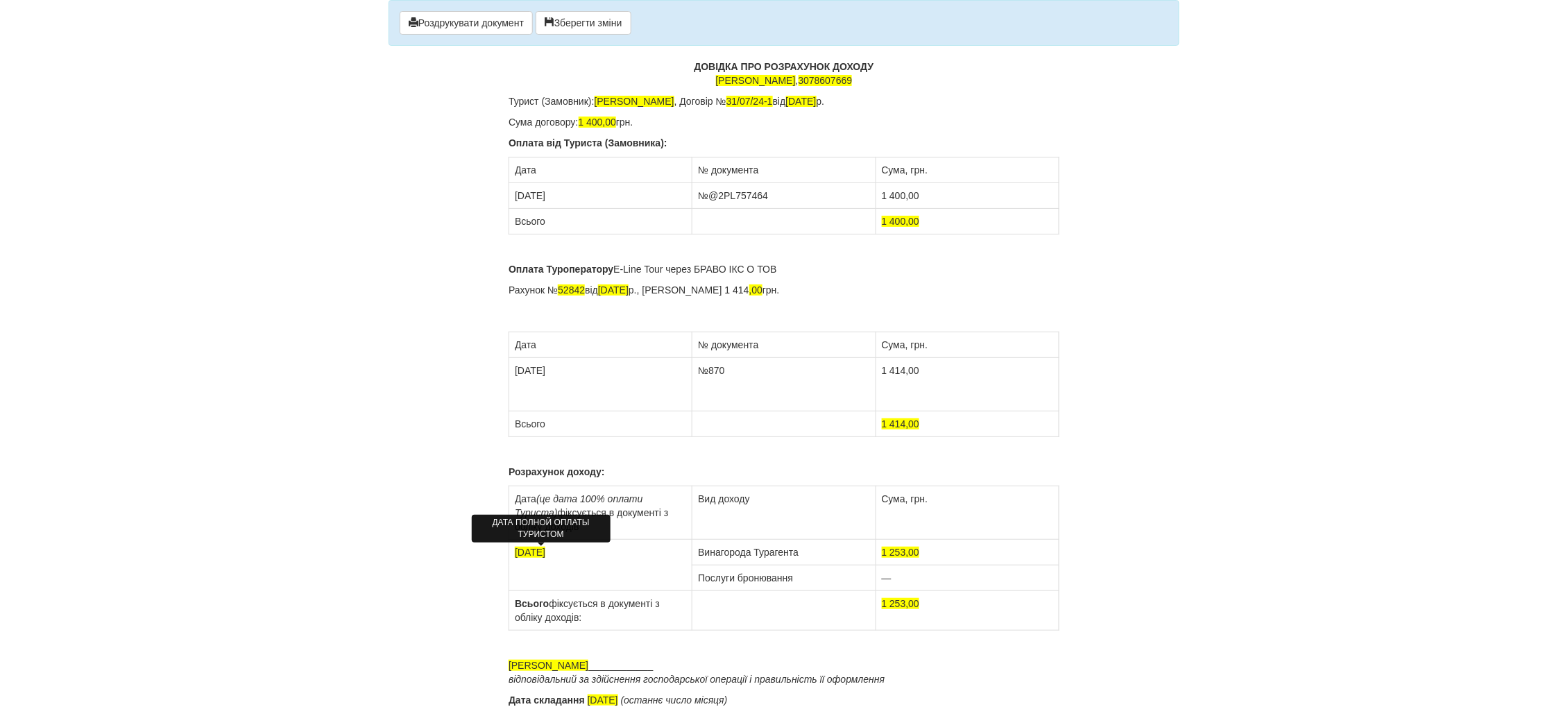
drag, startPoint x: 525, startPoint y: 552, endPoint x: 517, endPoint y: 554, distance: 8.2
click at [517, 554] on span "[DATE]" at bounding box center [530, 552] width 31 height 11
drag, startPoint x: 905, startPoint y: 551, endPoint x: 880, endPoint y: 555, distance: 25.3
click at [880, 555] on td "1 253,00" at bounding box center [967, 552] width 183 height 26
drag, startPoint x: 904, startPoint y: 601, endPoint x: 879, endPoint y: 602, distance: 25.0
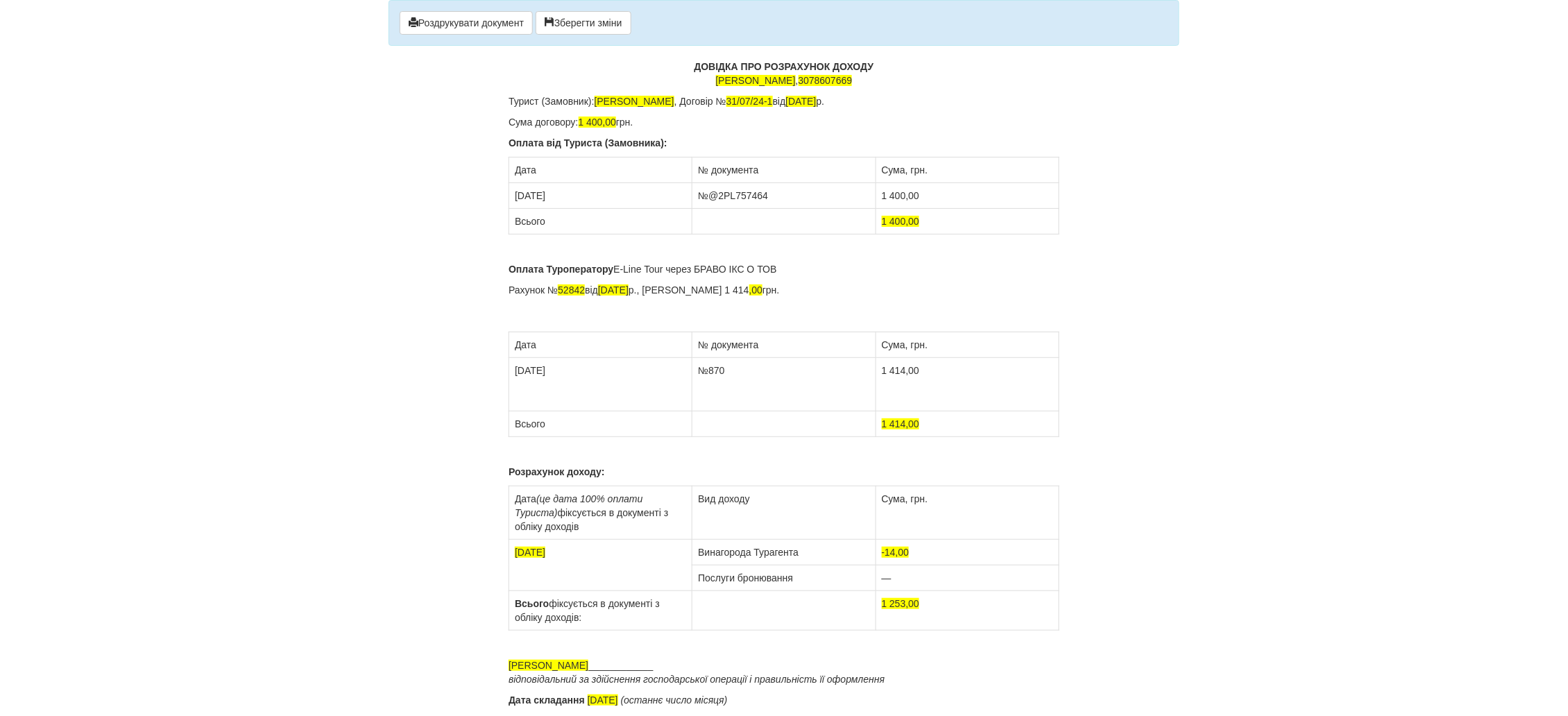
click at [879, 602] on td "1 253,00" at bounding box center [967, 611] width 183 height 40
click at [432, 23] on button "Роздрукувати документ" at bounding box center [466, 23] width 133 height 24
click at [412, 23] on span "button" at bounding box center [413, 22] width 10 height 10
click at [1154, 604] on div "× Деякі поля не заповнено Ми підсвітили порожні поля червоним кольором. Ви може…" at bounding box center [784, 381] width 812 height 762
